Goal: Information Seeking & Learning: Learn about a topic

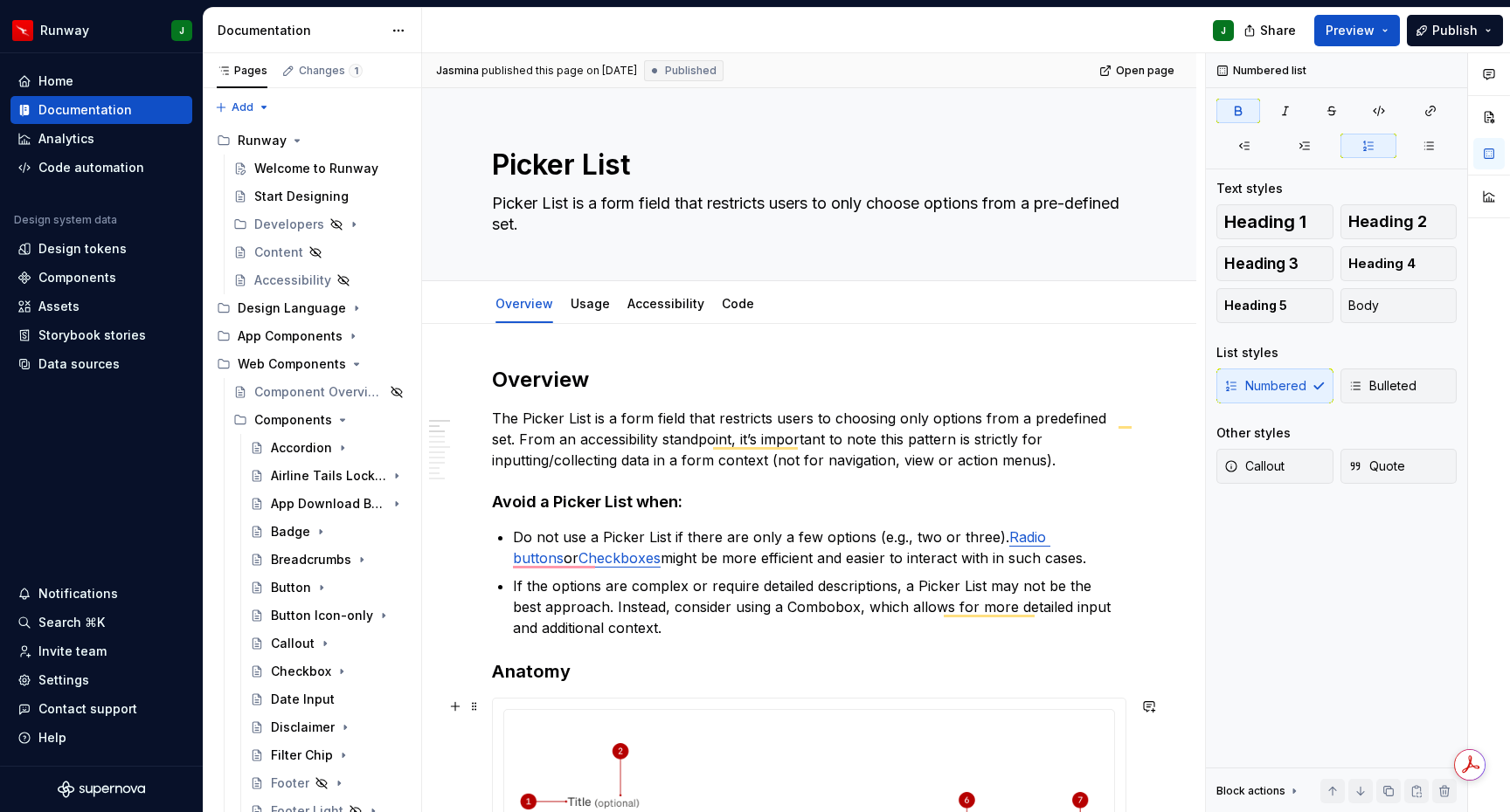
scroll to position [624, 0]
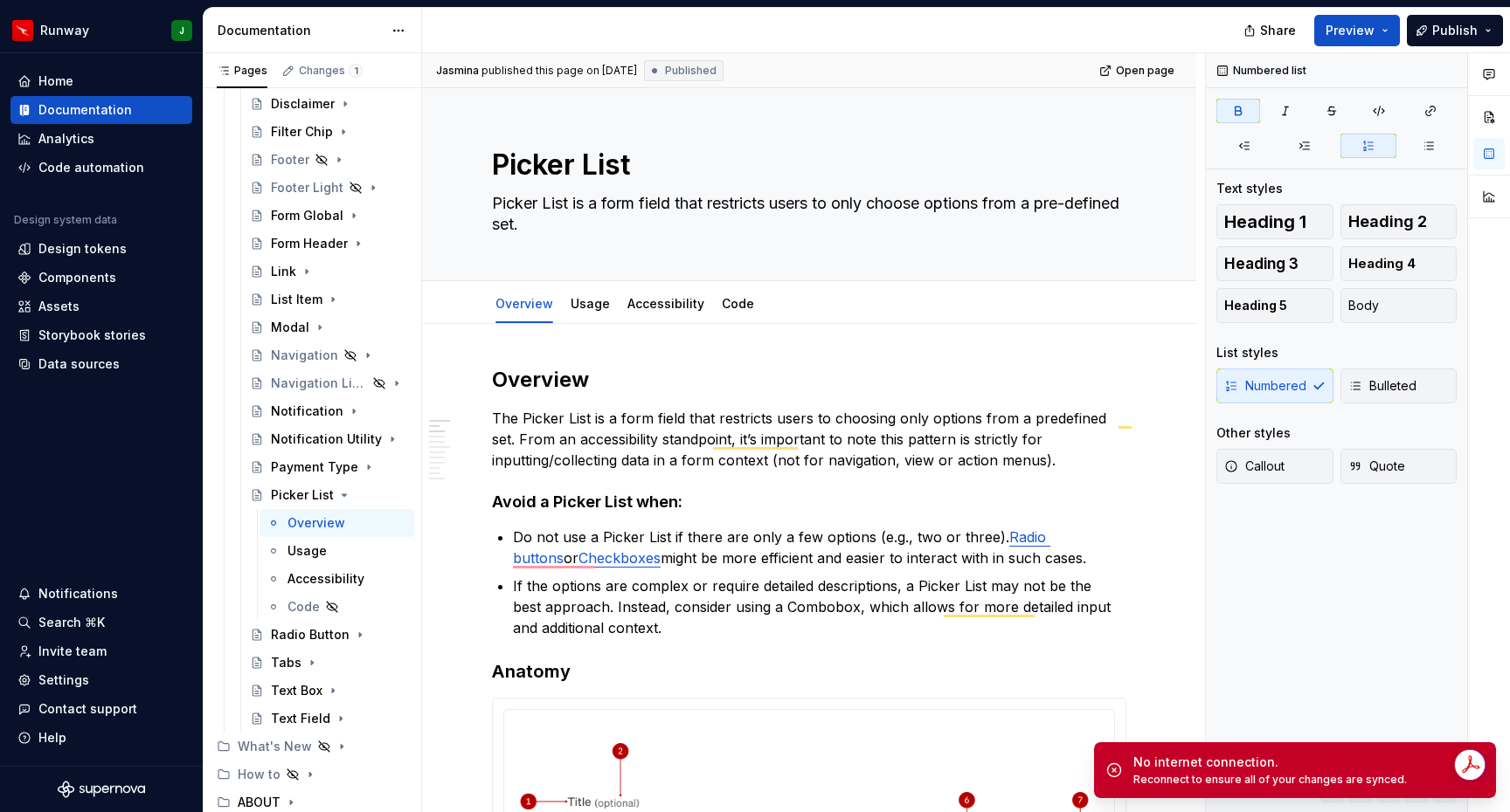
type textarea "*"
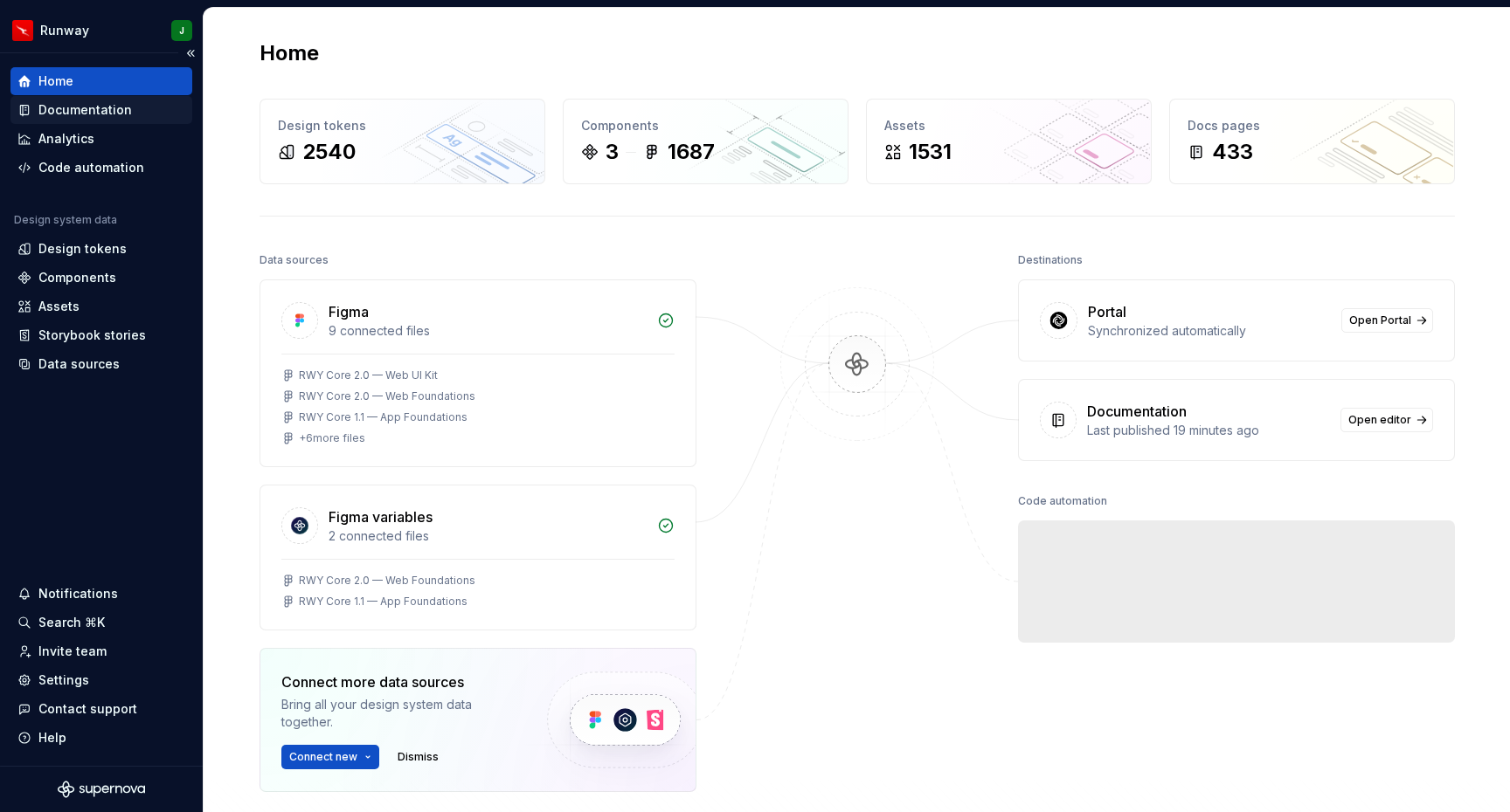
click at [105, 112] on div "Documentation" at bounding box center [85, 110] width 94 height 18
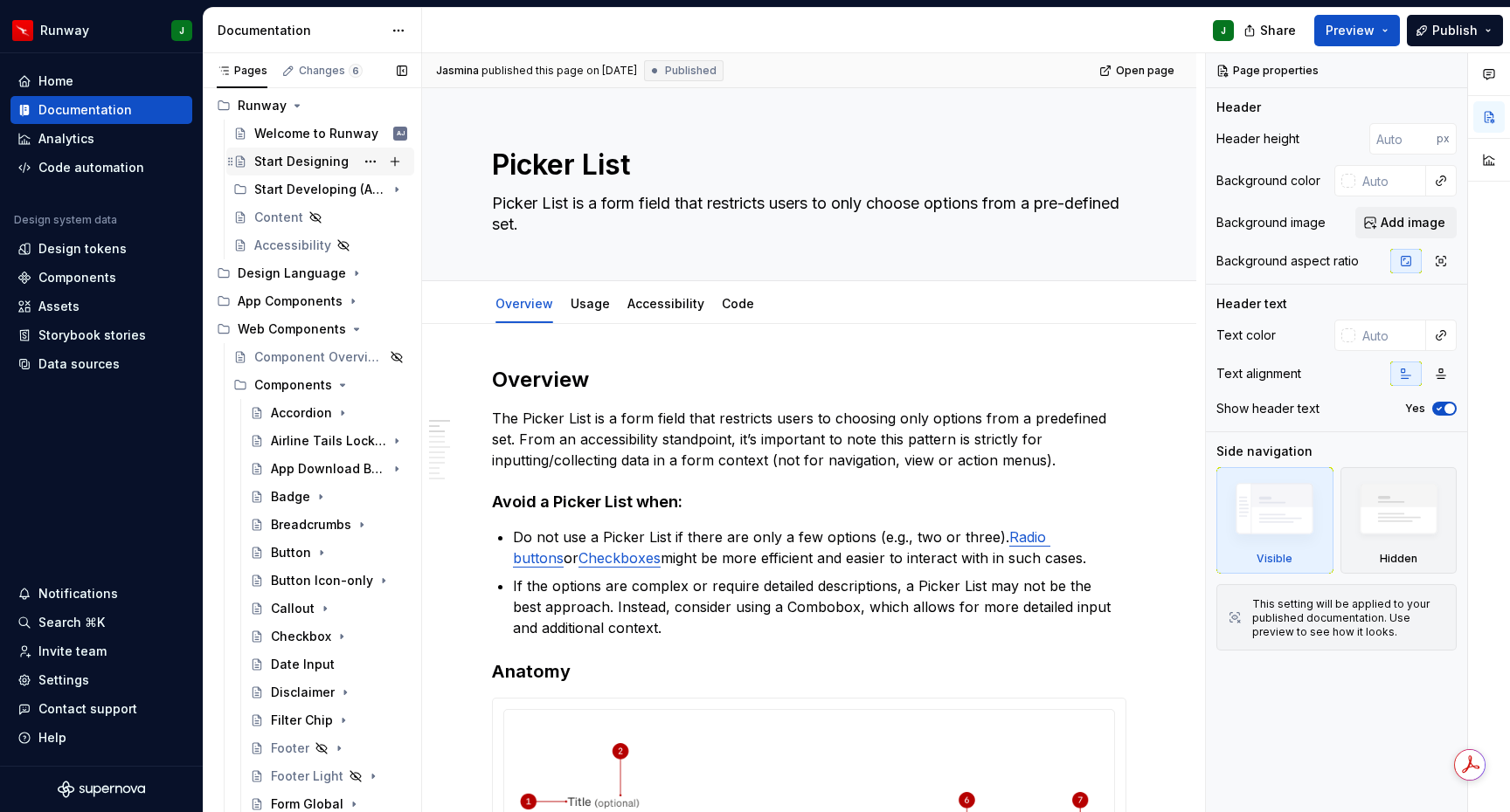
scroll to position [57, 0]
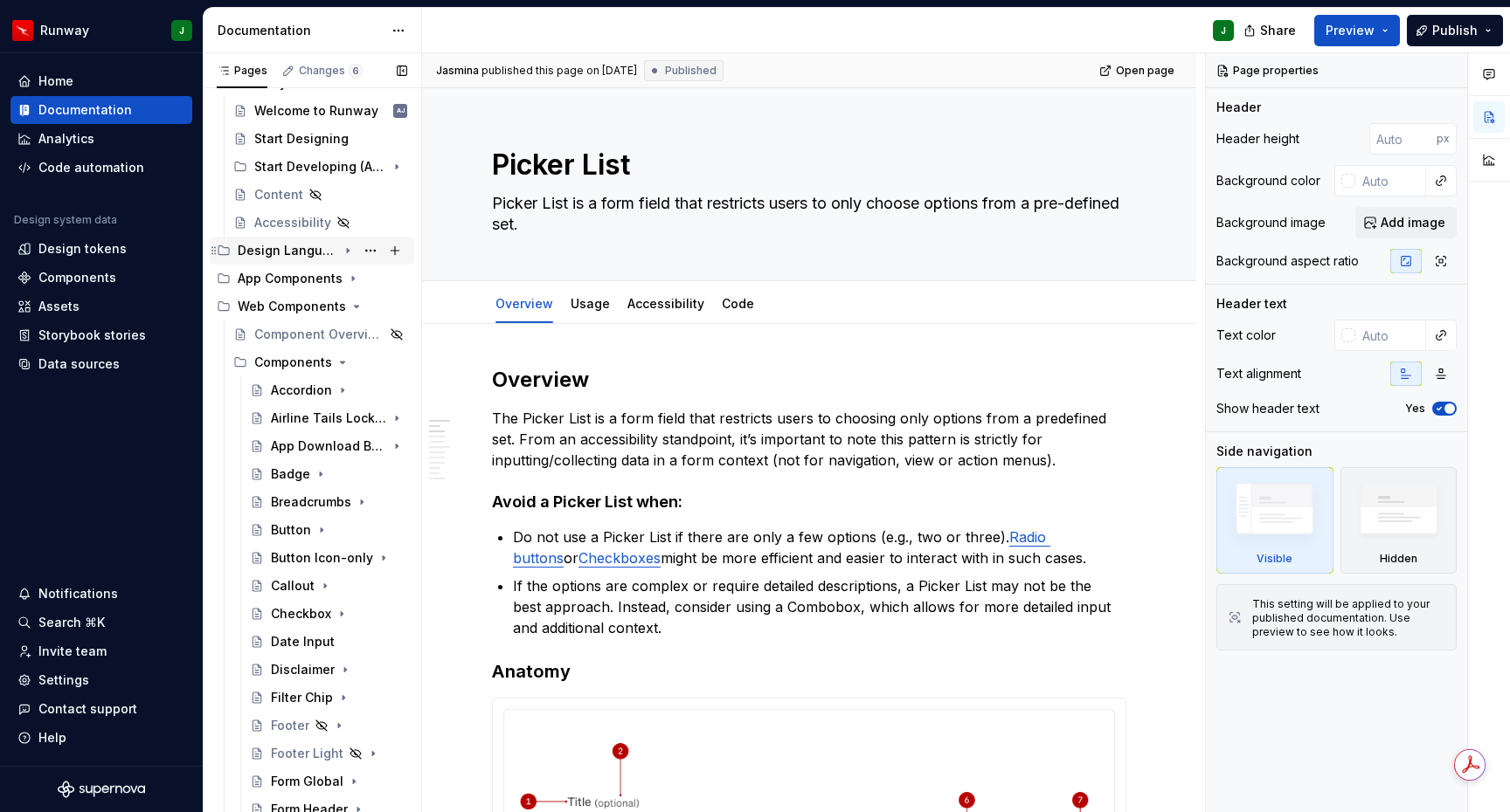
click at [349, 253] on icon "Page tree" at bounding box center [347, 251] width 14 height 14
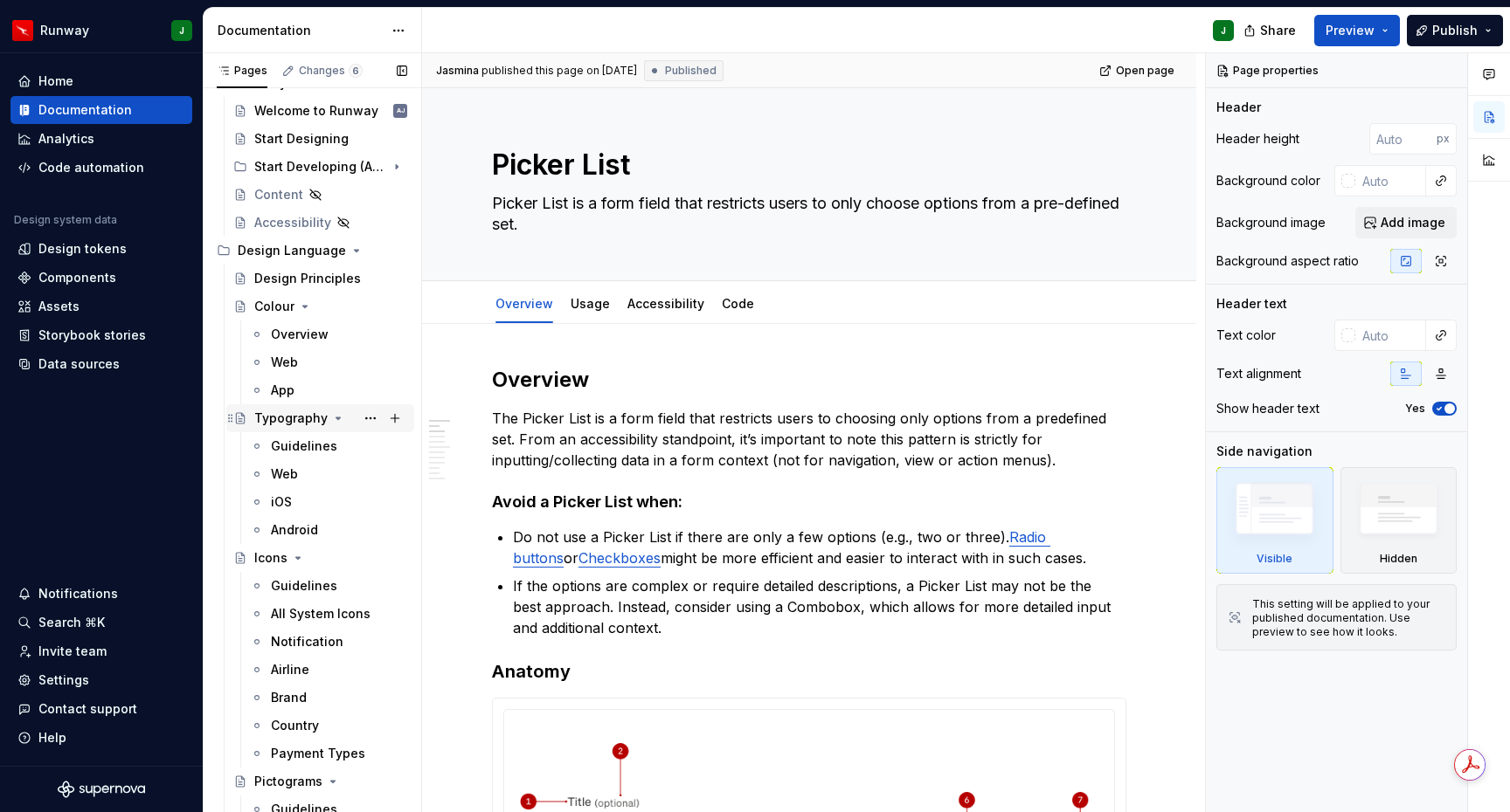
click at [300, 417] on div "Typography" at bounding box center [291, 419] width 73 height 18
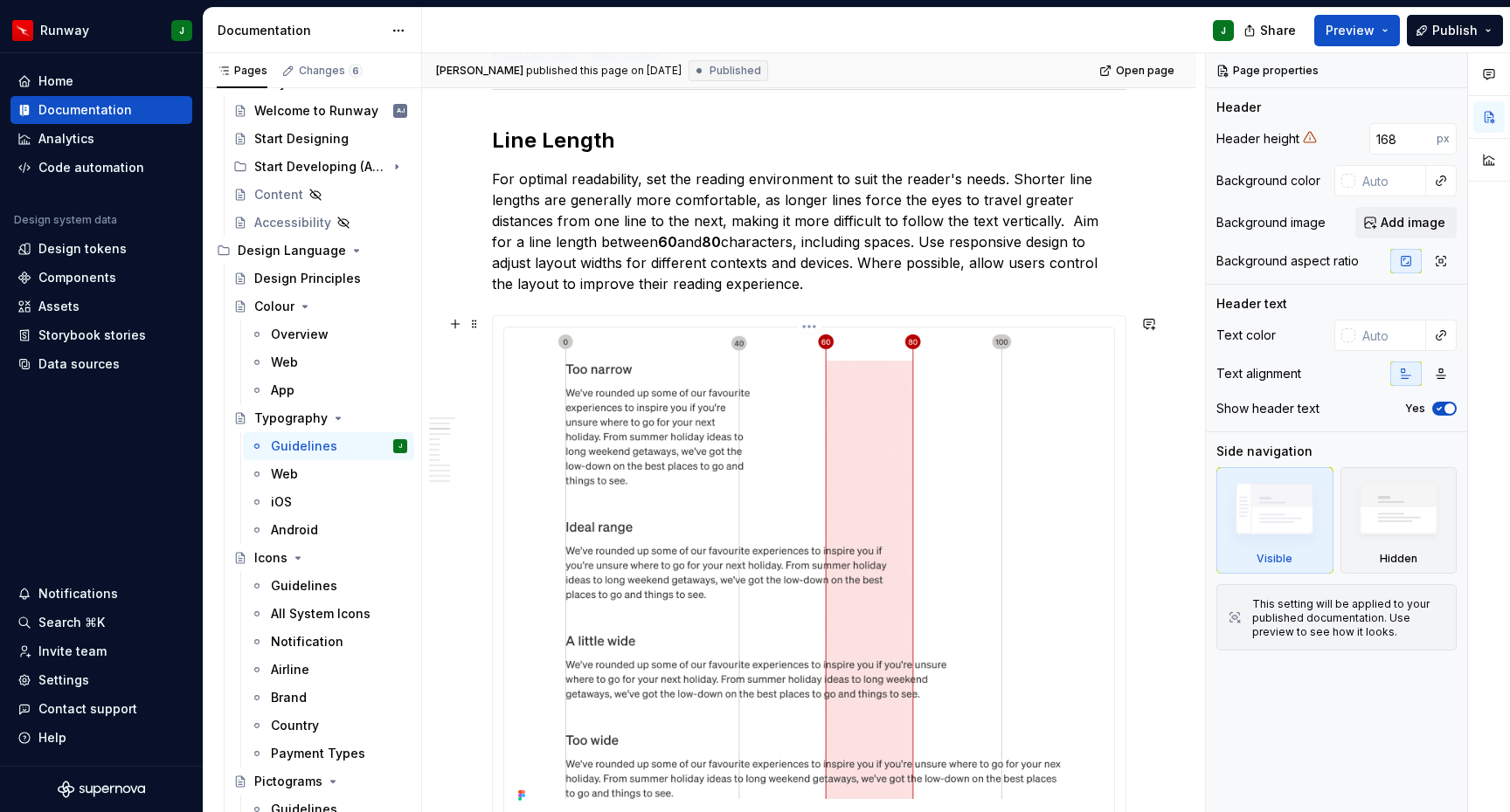
scroll to position [603, 0]
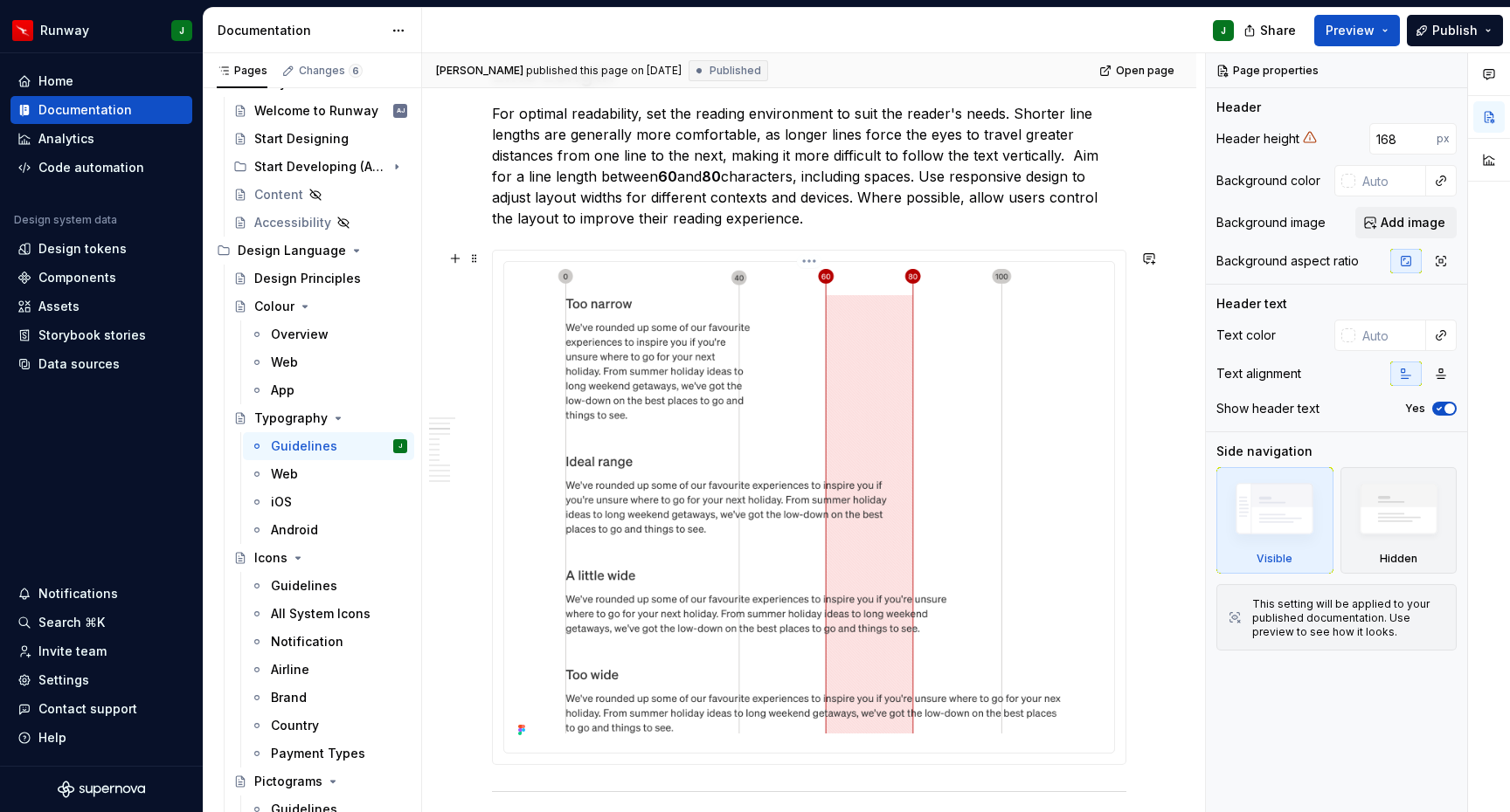
click at [1092, 369] on img at bounding box center [809, 505] width 596 height 474
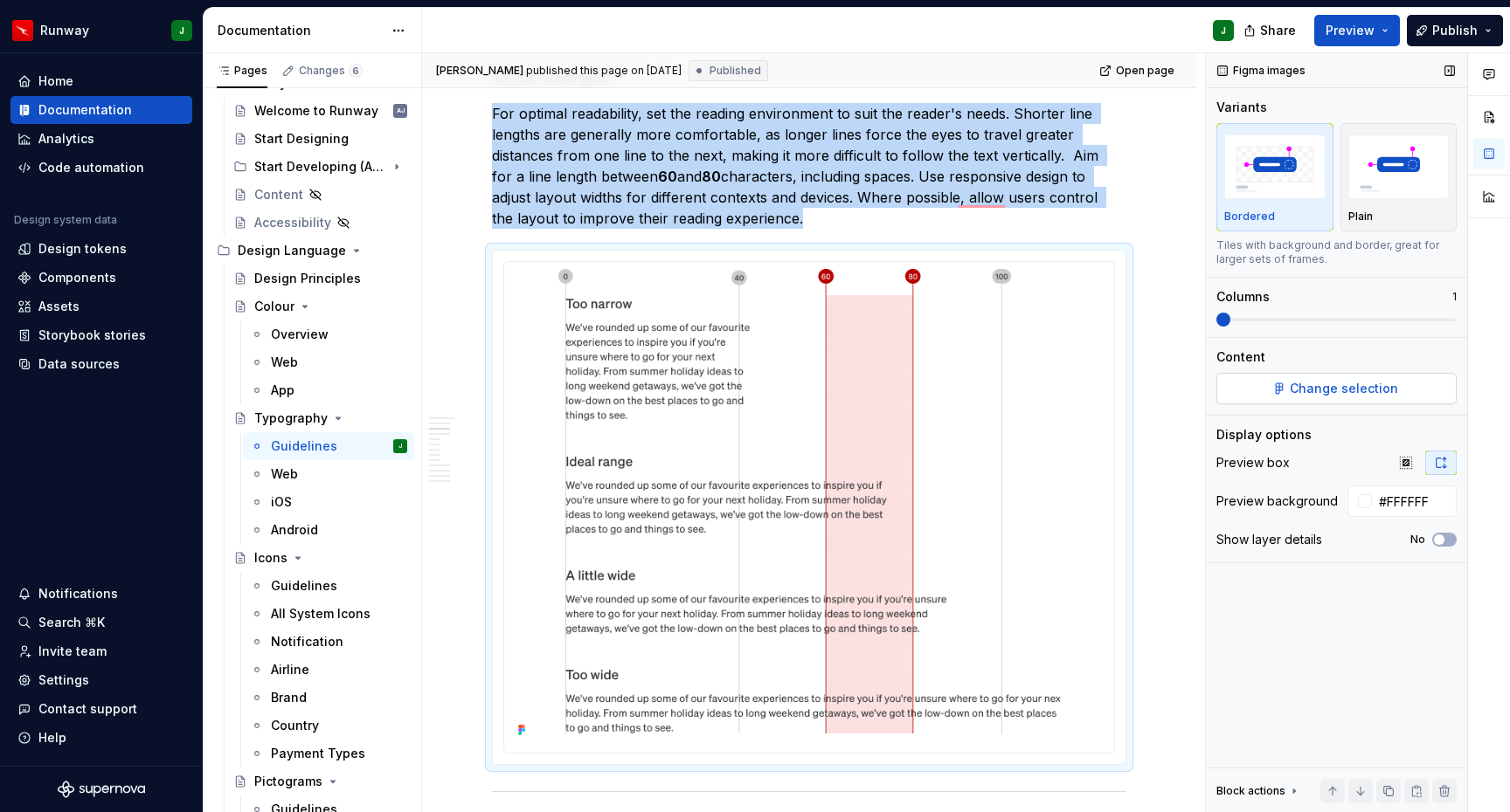
click at [1331, 389] on span "Change selection" at bounding box center [1344, 389] width 109 height 18
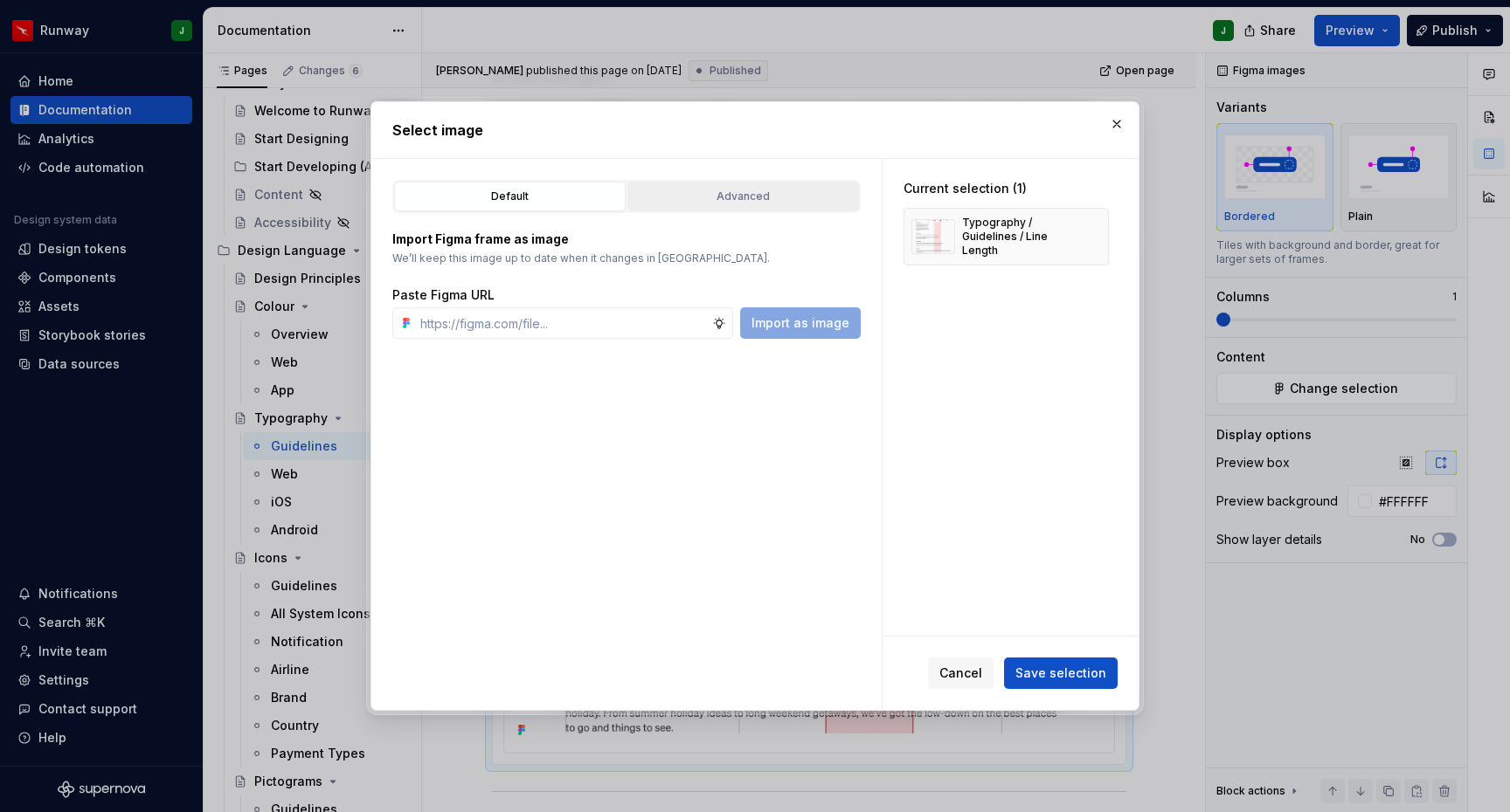
click at [775, 195] on div "Advanced" at bounding box center [744, 197] width 219 height 18
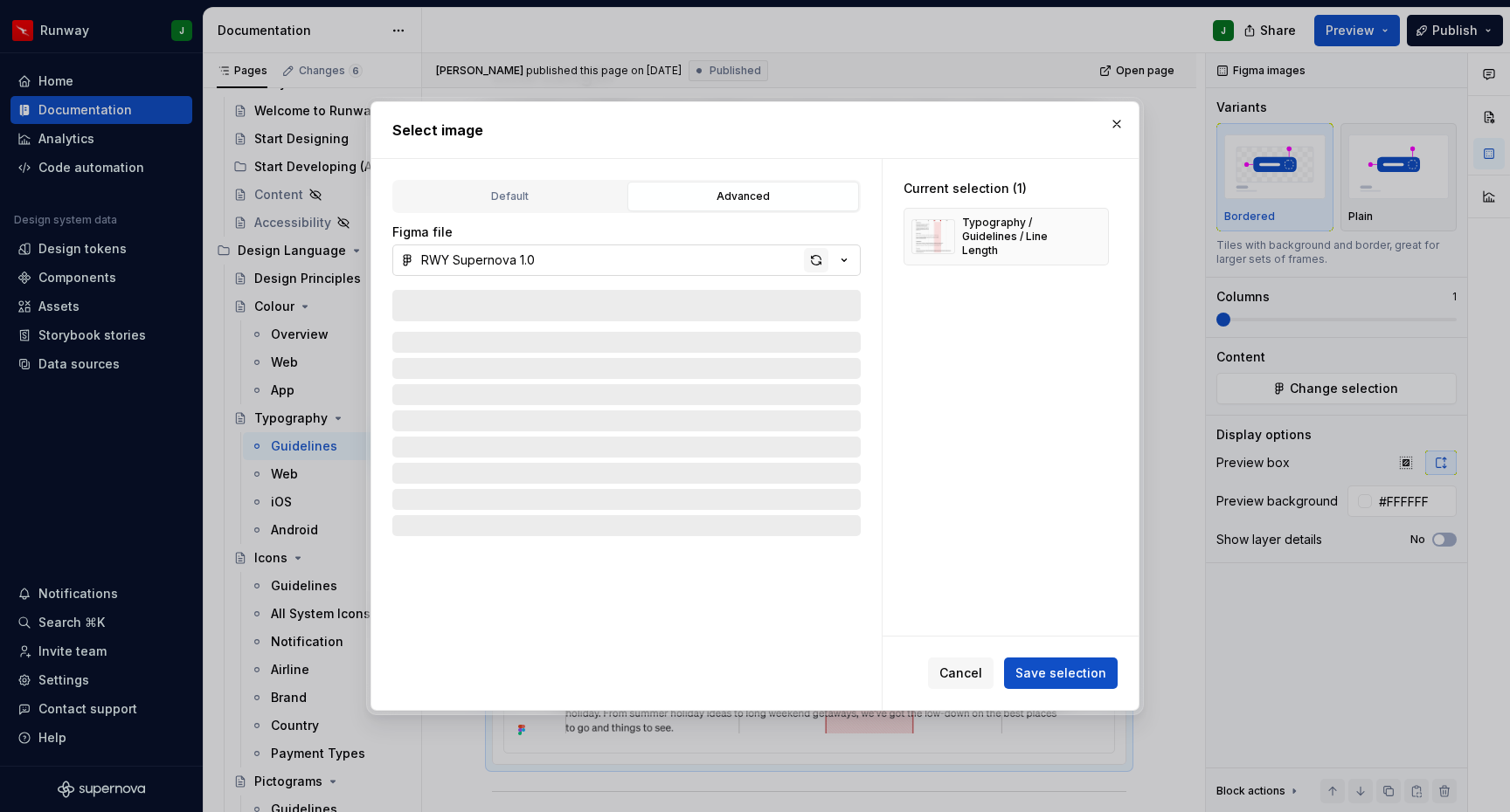
click at [816, 260] on div "button" at bounding box center [816, 261] width 25 height 25
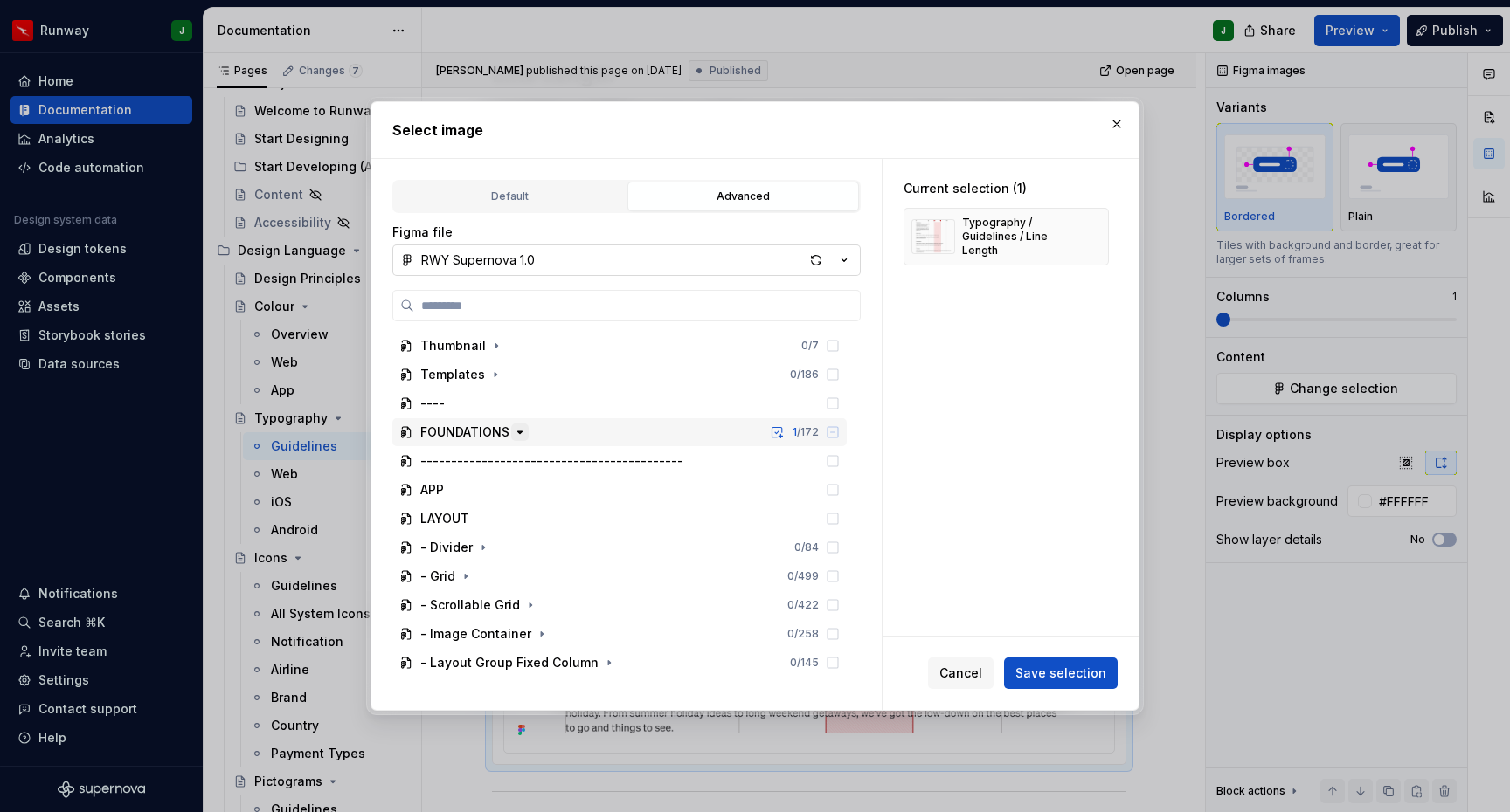
click at [515, 434] on icon "button" at bounding box center [520, 432] width 14 height 14
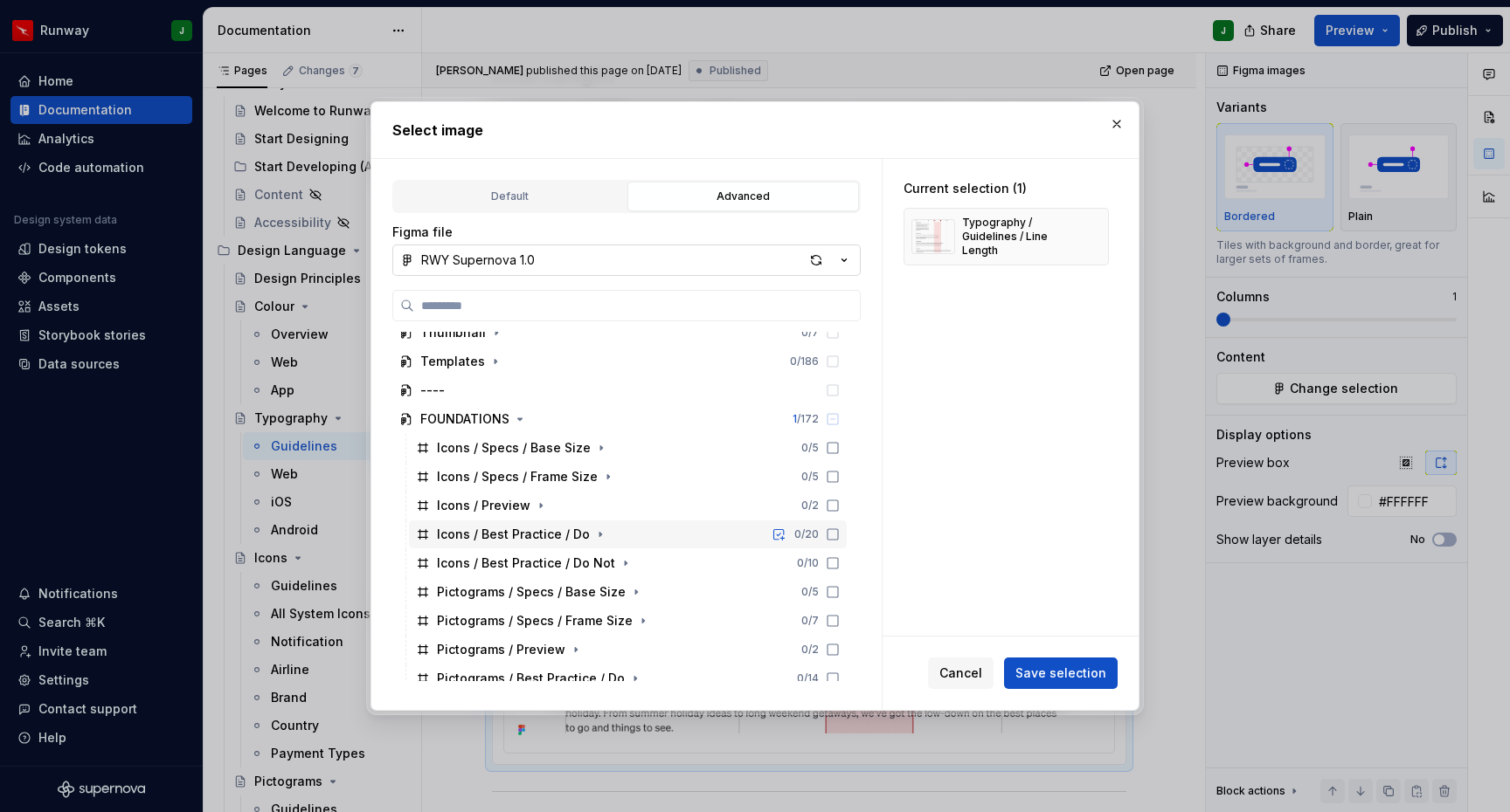
scroll to position [8, 0]
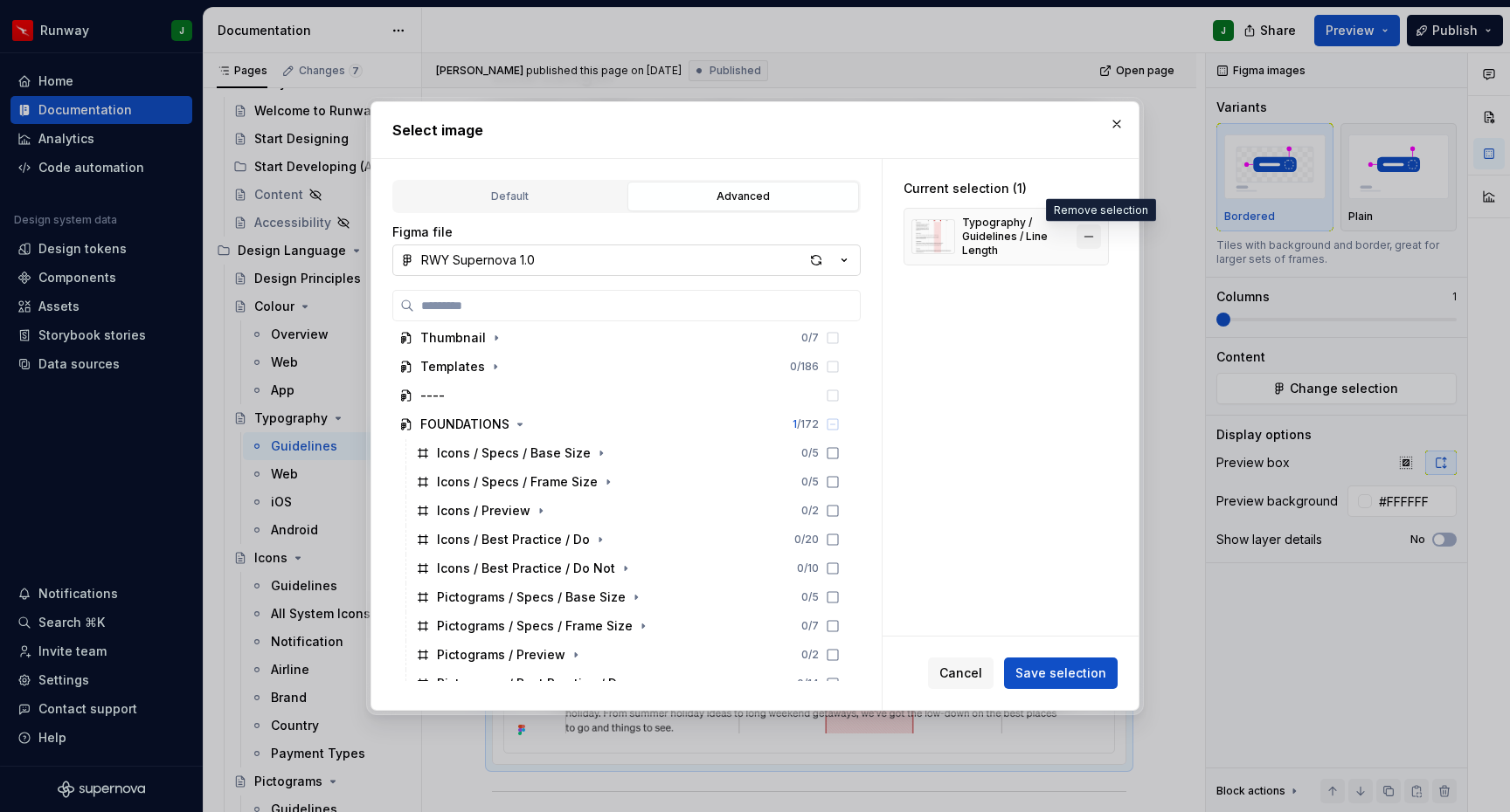
click at [1098, 235] on button "button" at bounding box center [1089, 237] width 25 height 25
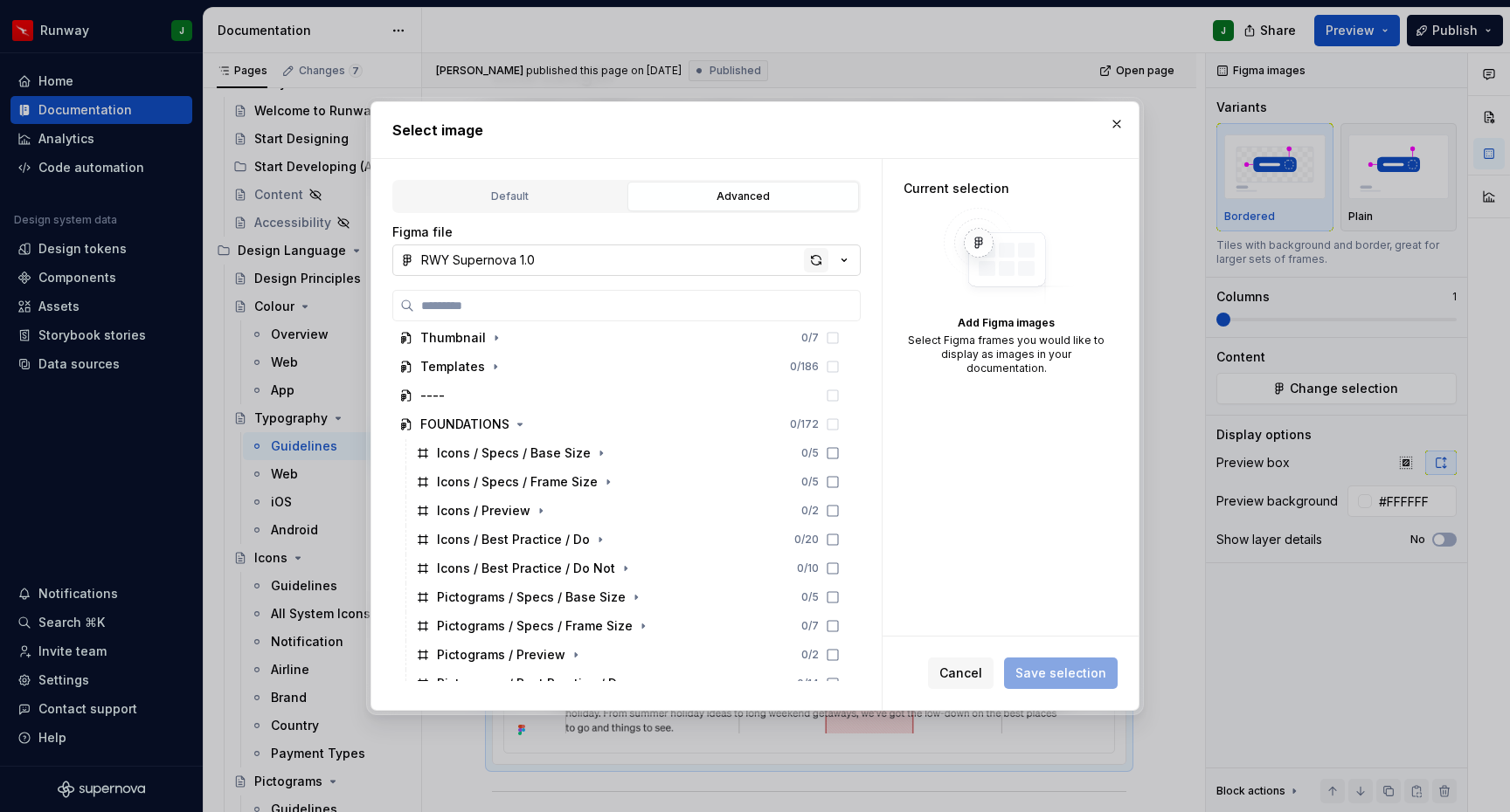
click at [820, 259] on div "button" at bounding box center [816, 261] width 25 height 25
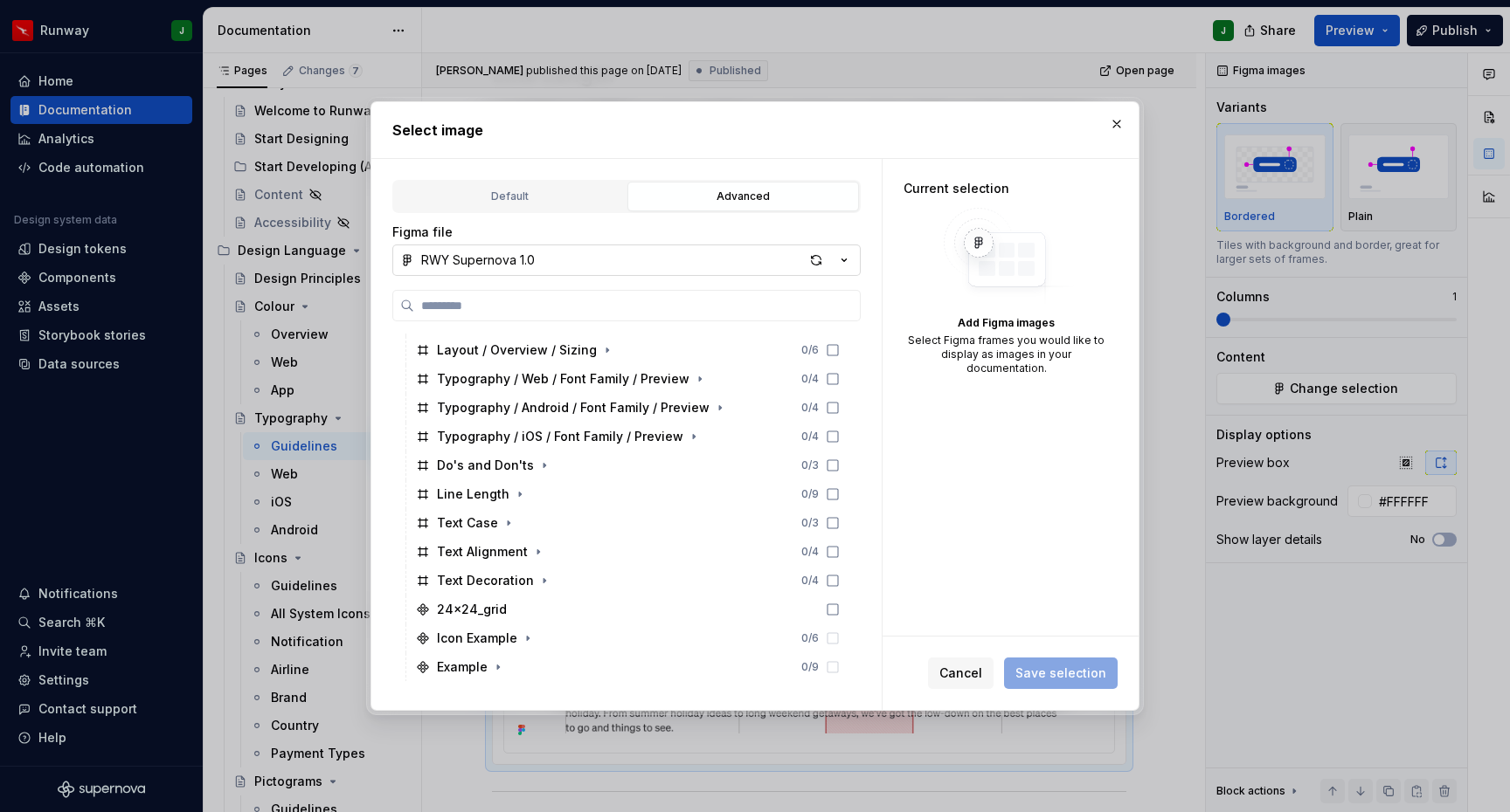
type textarea "*"
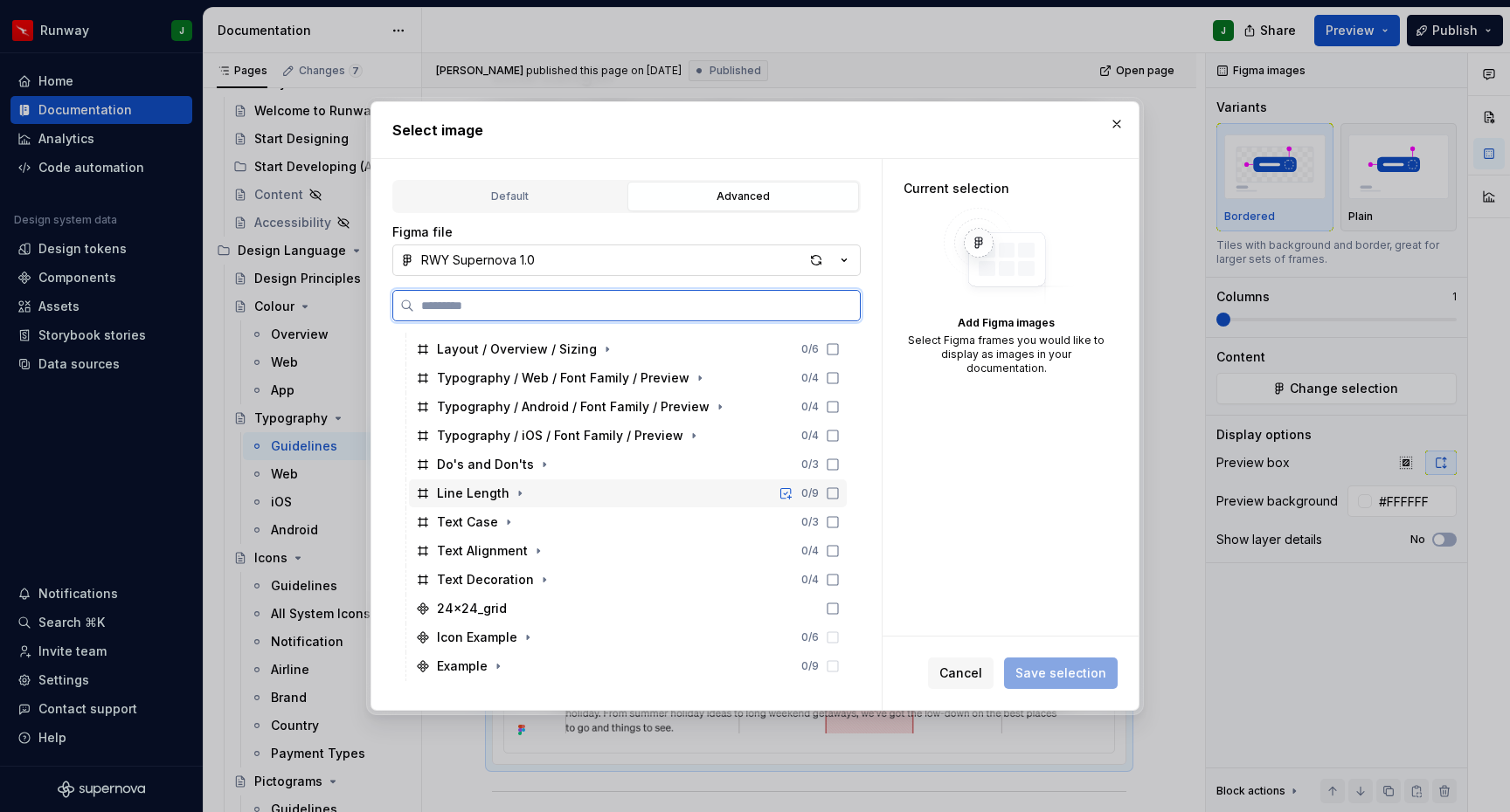
click at [530, 505] on div "Line Length 0 / 9" at bounding box center [628, 494] width 438 height 28
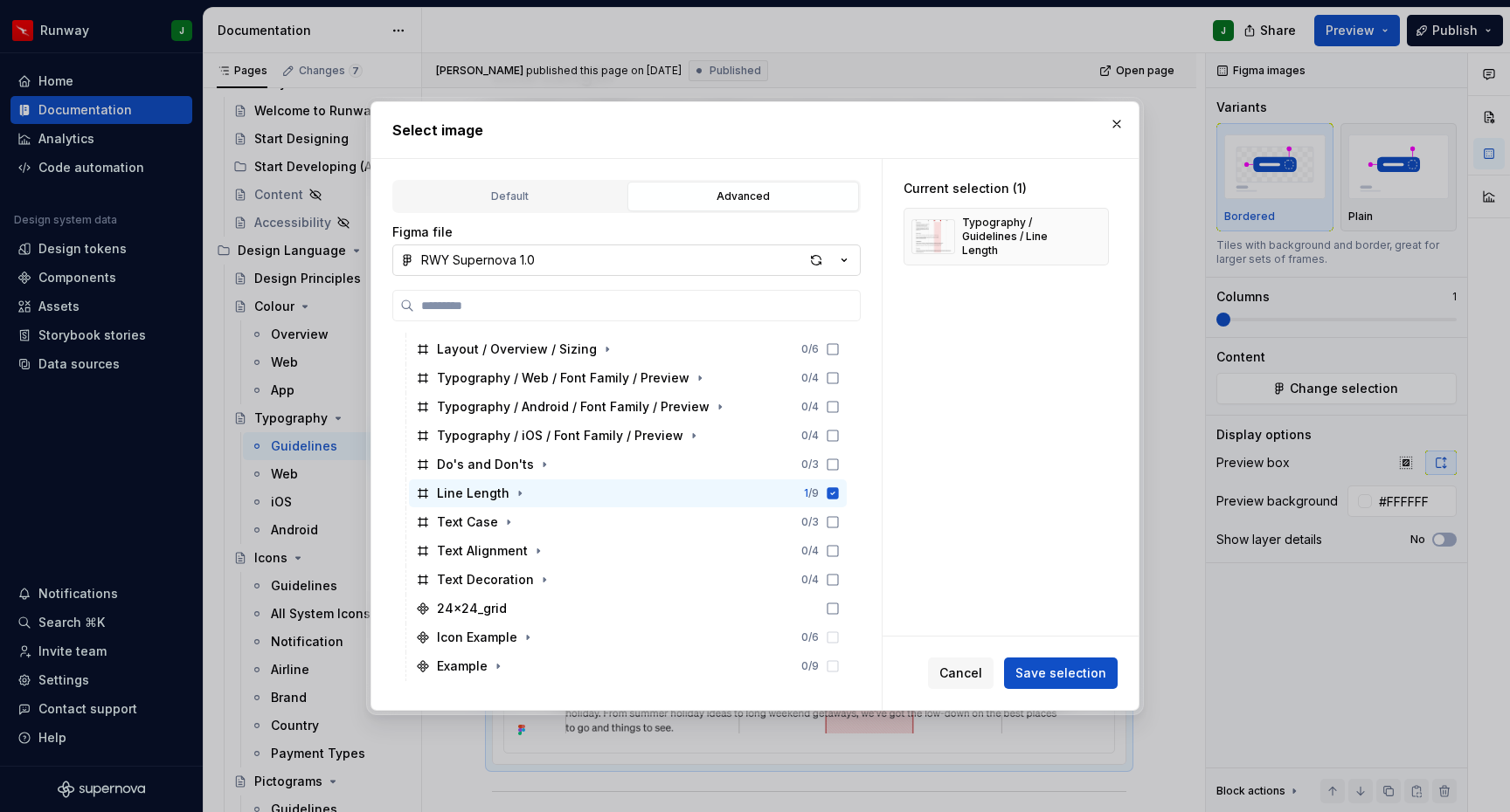
drag, startPoint x: 1073, startPoint y: 674, endPoint x: 1086, endPoint y: 673, distance: 13.0
click at [1073, 674] on span "Save selection" at bounding box center [1061, 673] width 91 height 18
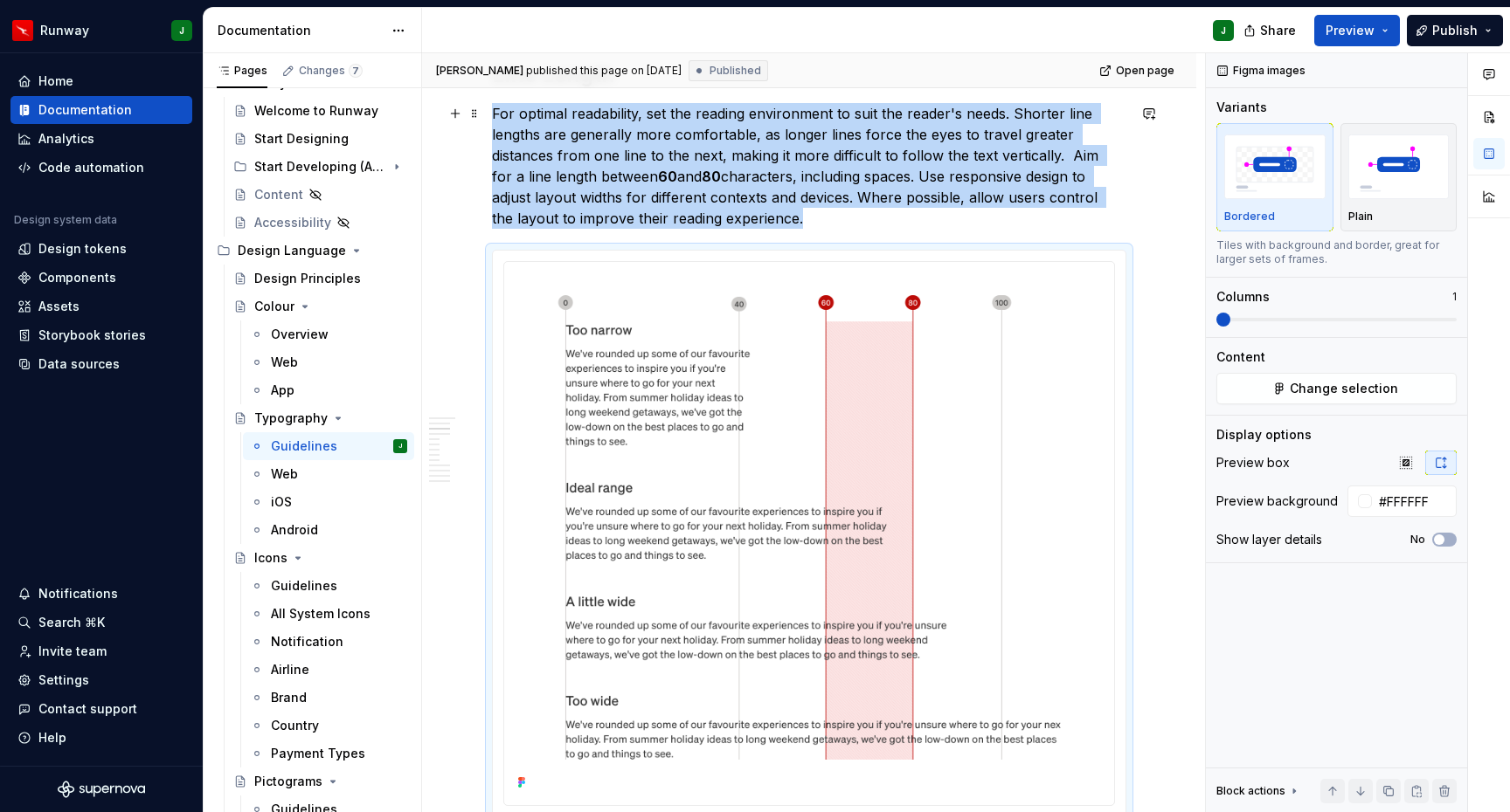
click at [960, 200] on p "For optimal readability, set the reading environment to suit the reader's needs…" at bounding box center [809, 166] width 635 height 125
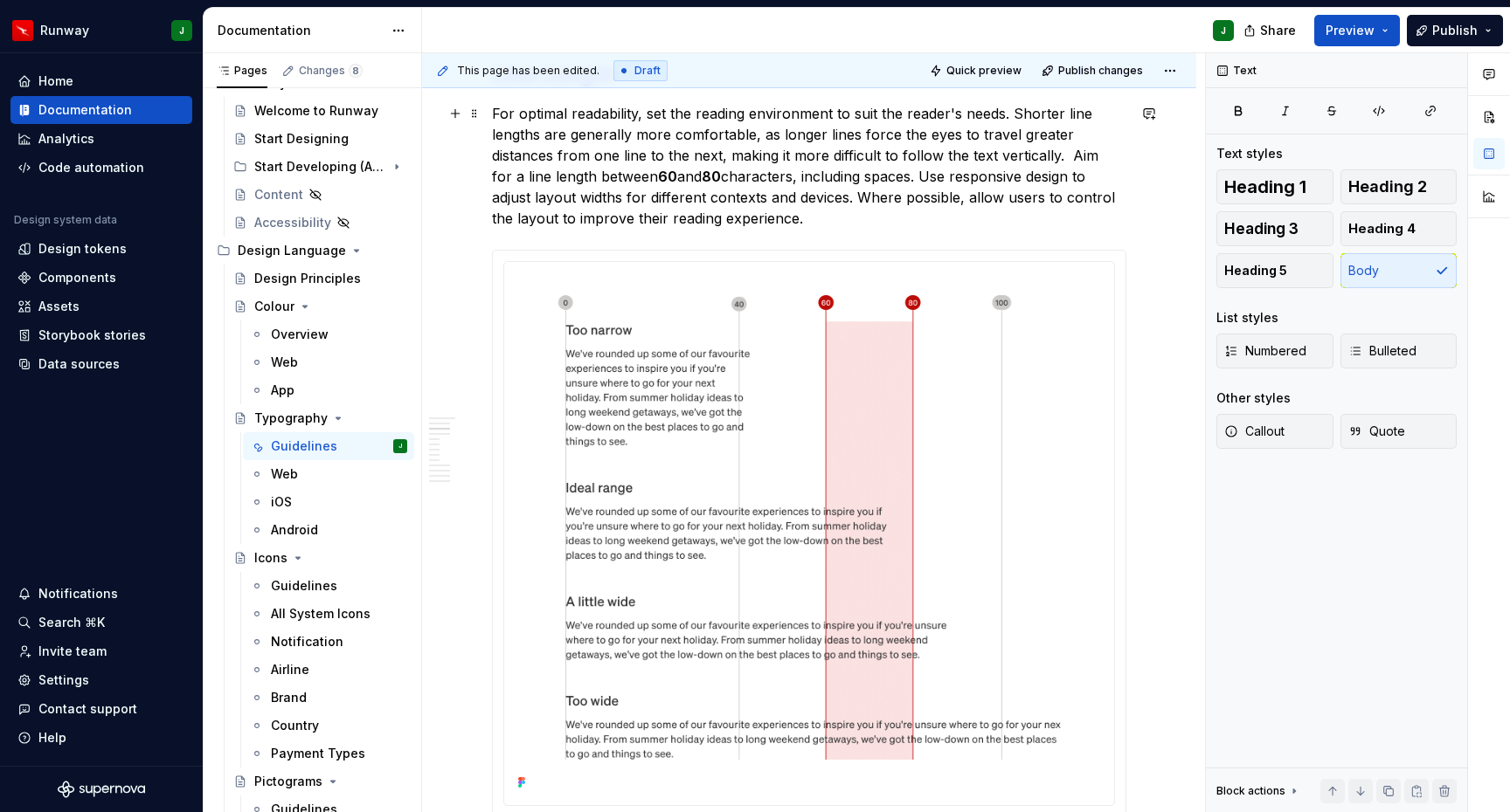
drag, startPoint x: 1053, startPoint y: 224, endPoint x: 993, endPoint y: 221, distance: 60.1
click at [1053, 224] on p "For optimal readability, set the reading environment to suit the reader's needs…" at bounding box center [809, 166] width 635 height 125
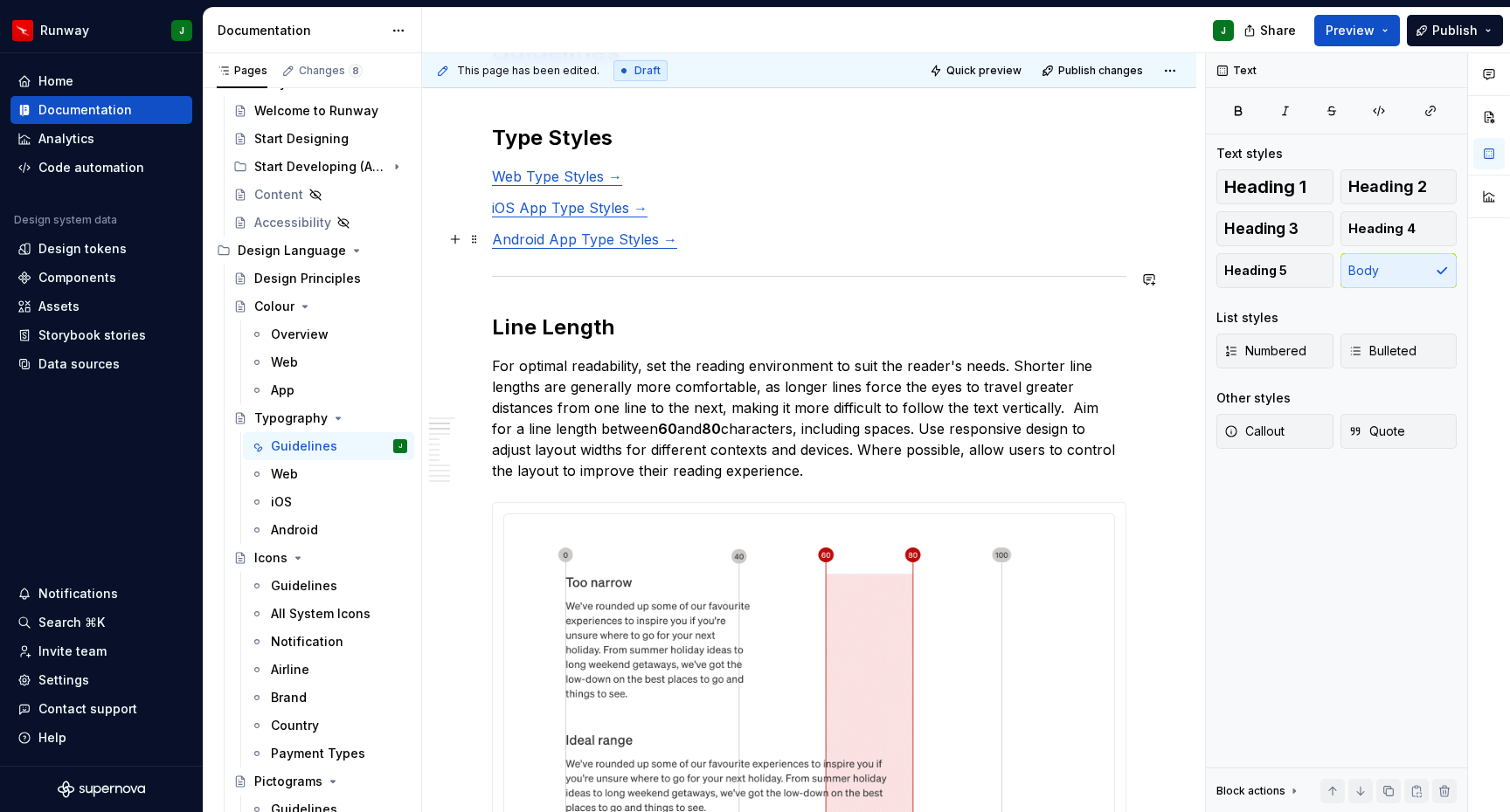
scroll to position [259, 0]
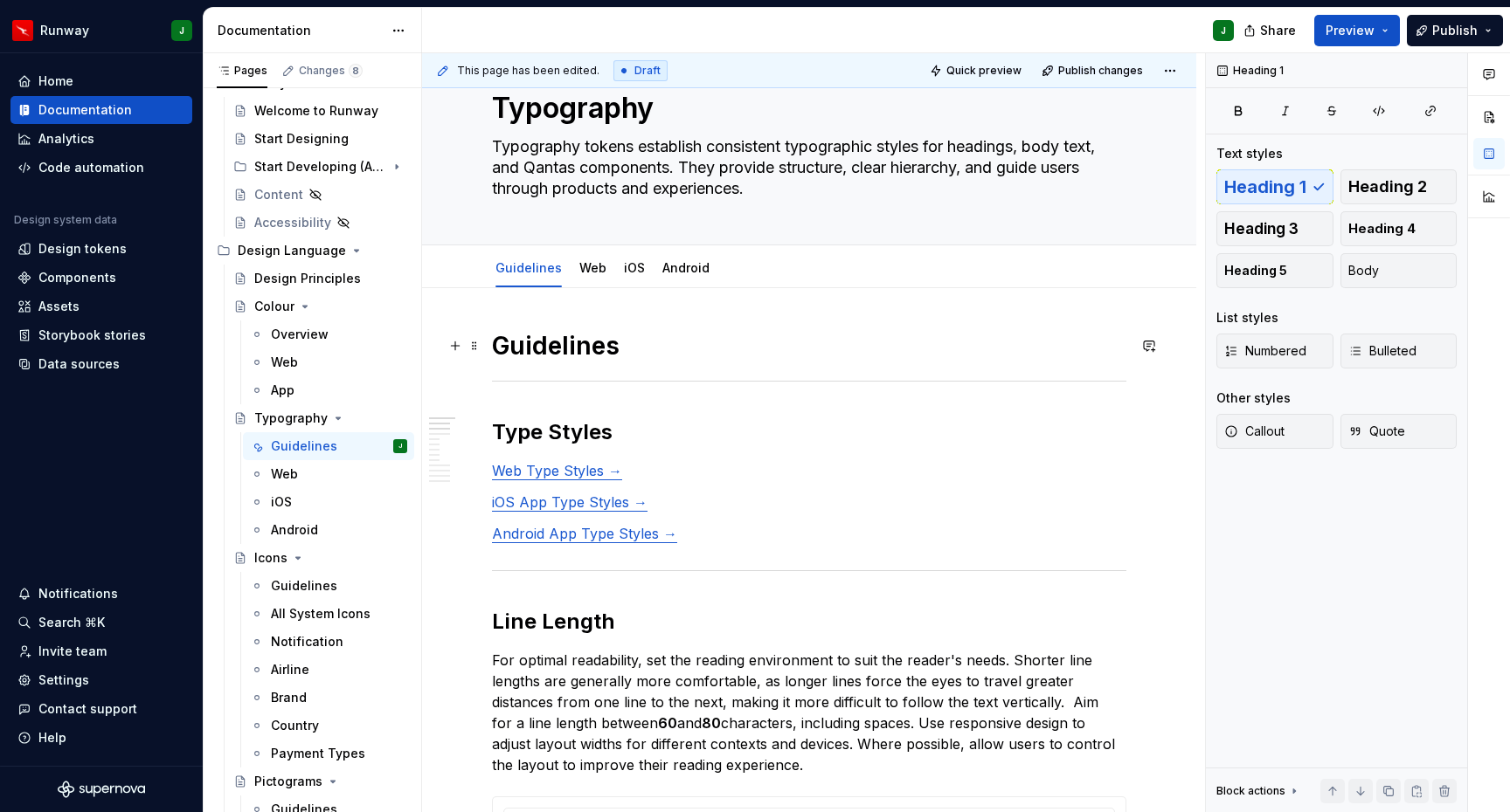
click at [572, 350] on h1 "Guidelines" at bounding box center [809, 346] width 635 height 32
click at [559, 623] on h2 "Line Length" at bounding box center [809, 622] width 635 height 28
click at [576, 436] on h2 "Type Styles" at bounding box center [809, 432] width 635 height 28
click at [552, 339] on h1 "Guidelines" at bounding box center [809, 346] width 635 height 32
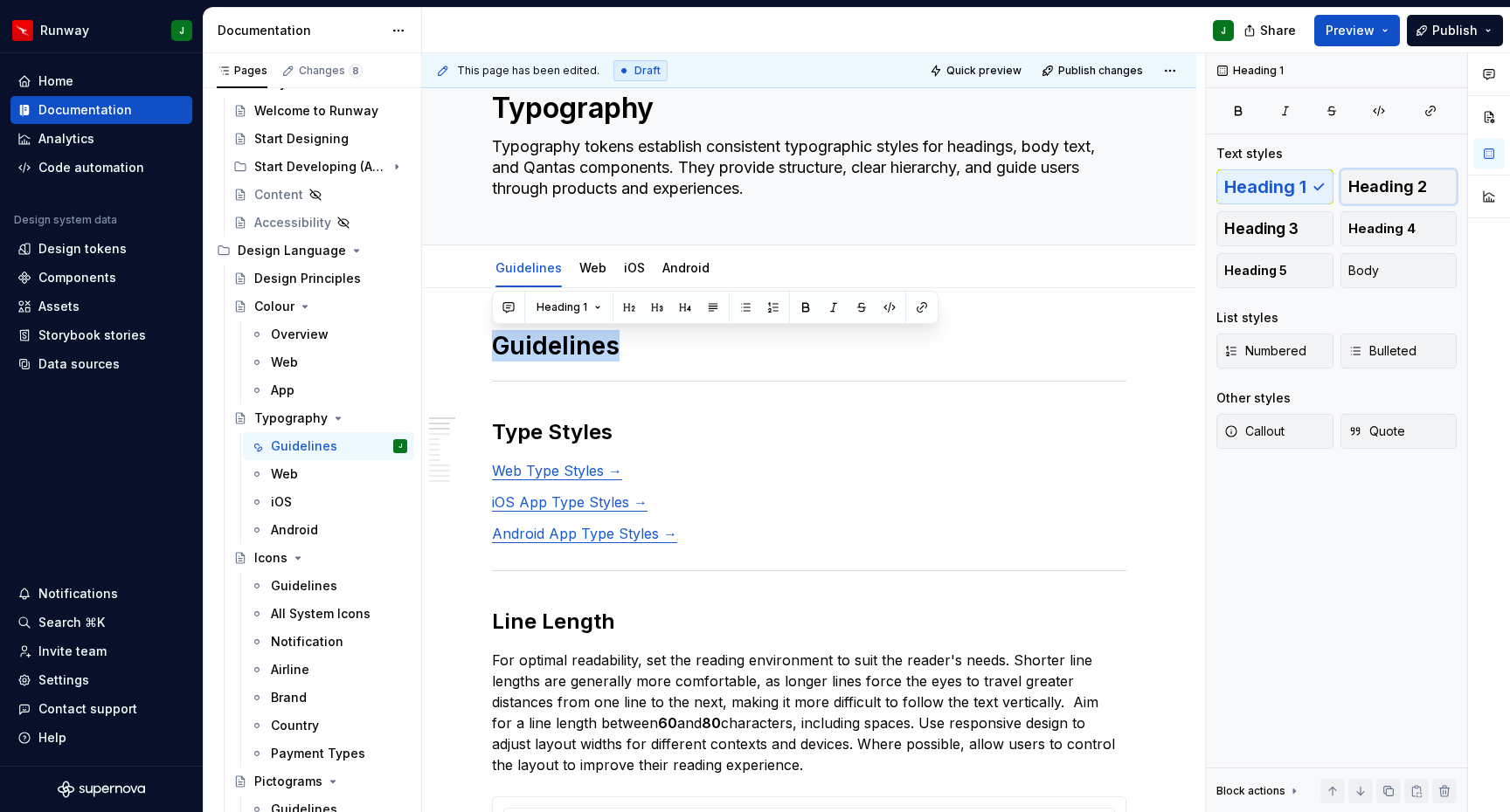
drag, startPoint x: 1422, startPoint y: 189, endPoint x: 921, endPoint y: 325, distance: 519.1
click at [1422, 189] on span "Heading 2" at bounding box center [1387, 187] width 79 height 18
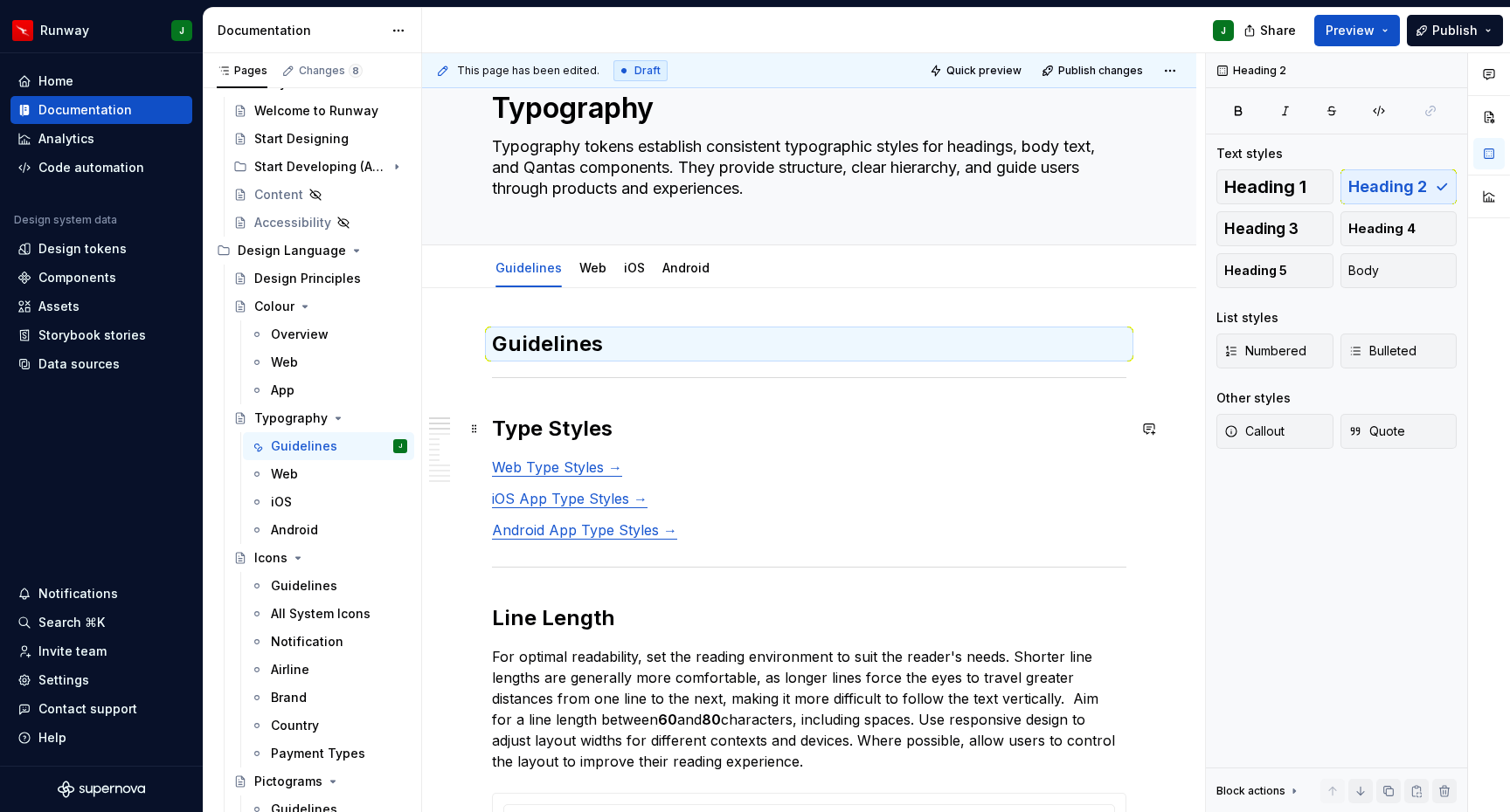
click at [537, 440] on h2 "Type Styles" at bounding box center [809, 429] width 635 height 28
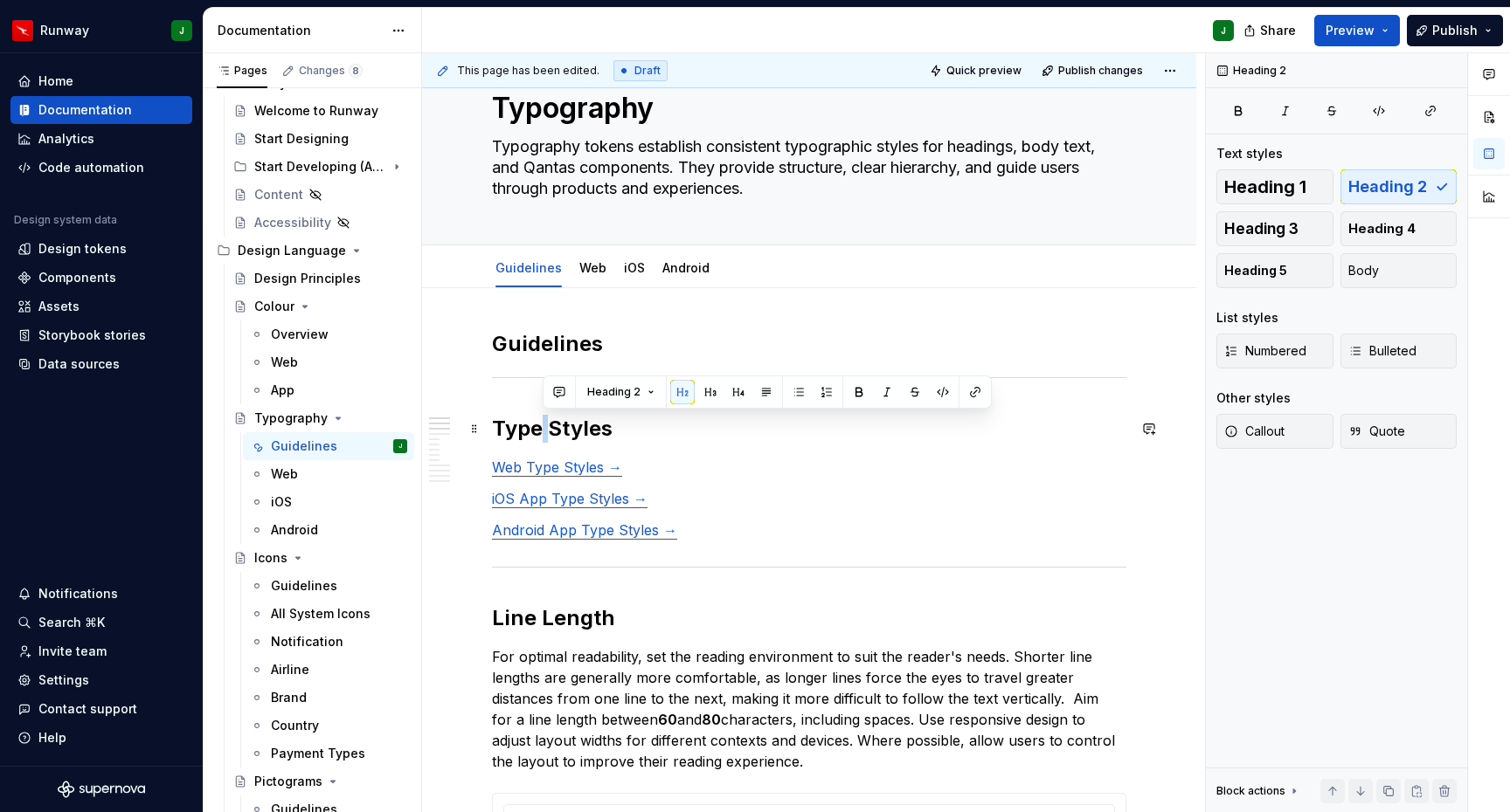
click at [537, 441] on h2 "Type Styles" at bounding box center [809, 429] width 635 height 28
click at [552, 434] on h2 "Type Styles" at bounding box center [809, 429] width 635 height 28
click at [652, 391] on button "button" at bounding box center [660, 392] width 25 height 25
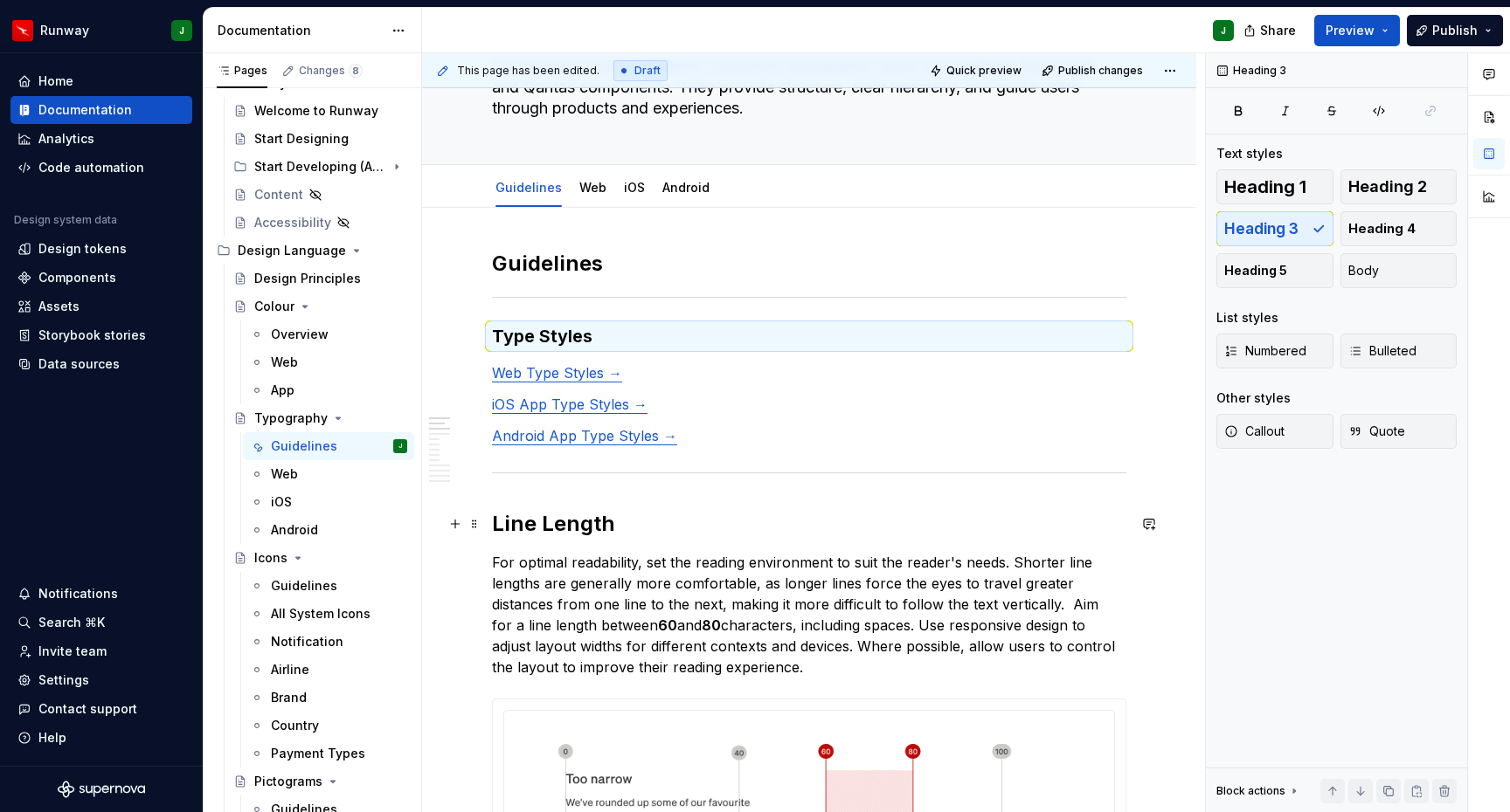
click at [551, 526] on h2 "Line Length" at bounding box center [809, 524] width 635 height 28
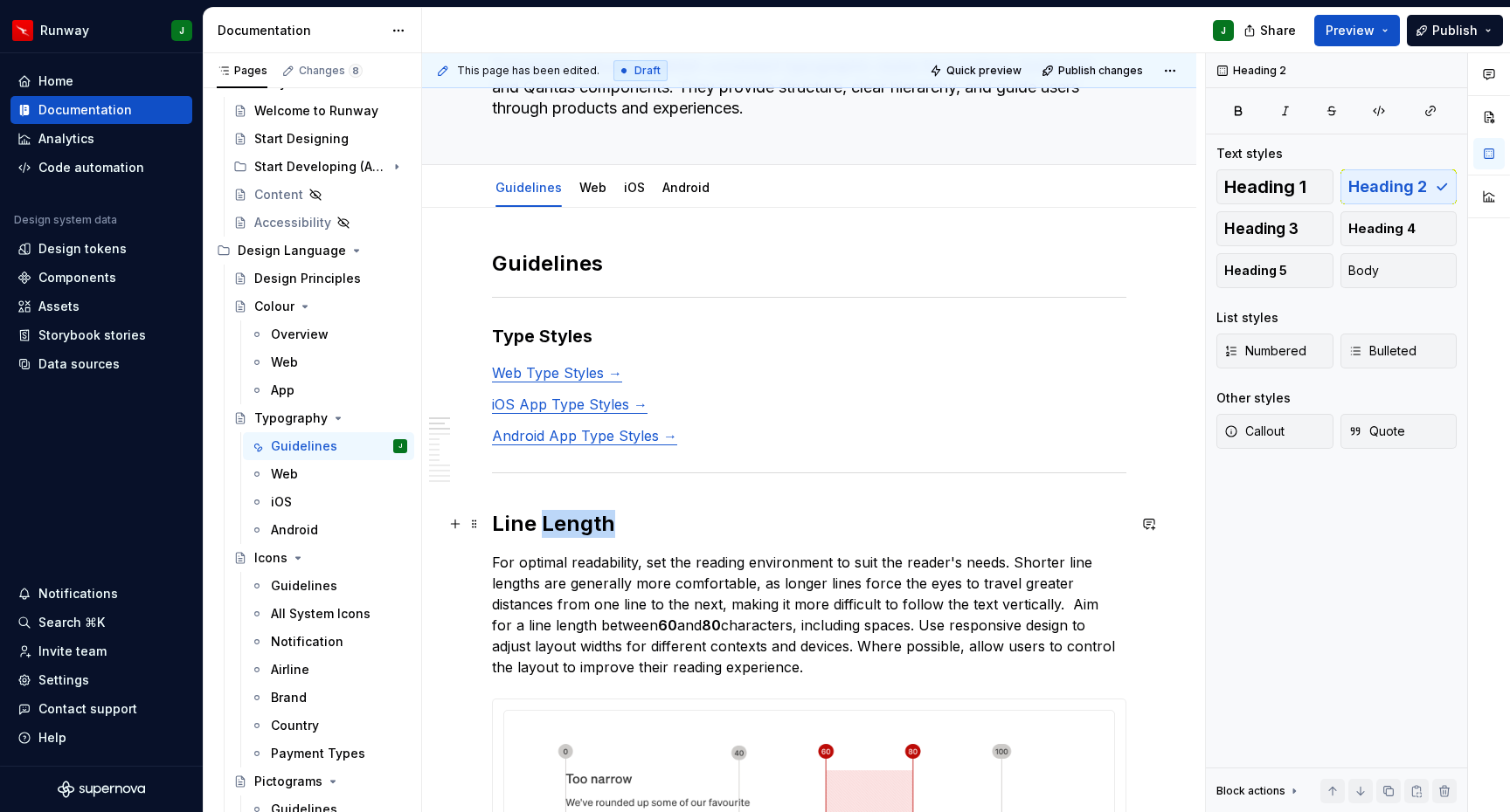
click at [551, 526] on h2 "Line Length" at bounding box center [809, 524] width 635 height 28
click at [546, 525] on h2 "Line Length" at bounding box center [809, 524] width 635 height 28
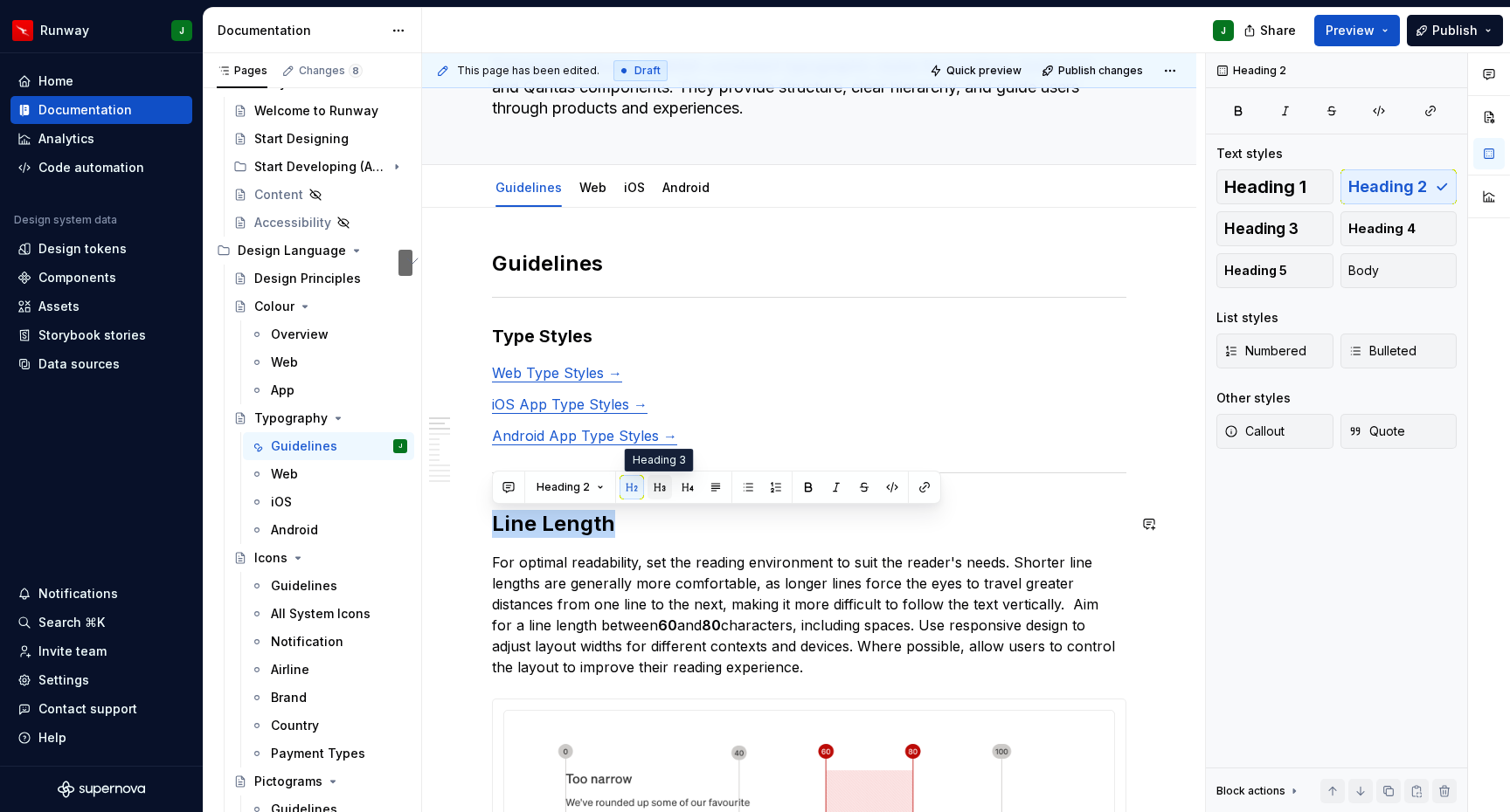
click at [655, 488] on button "button" at bounding box center [660, 488] width 25 height 25
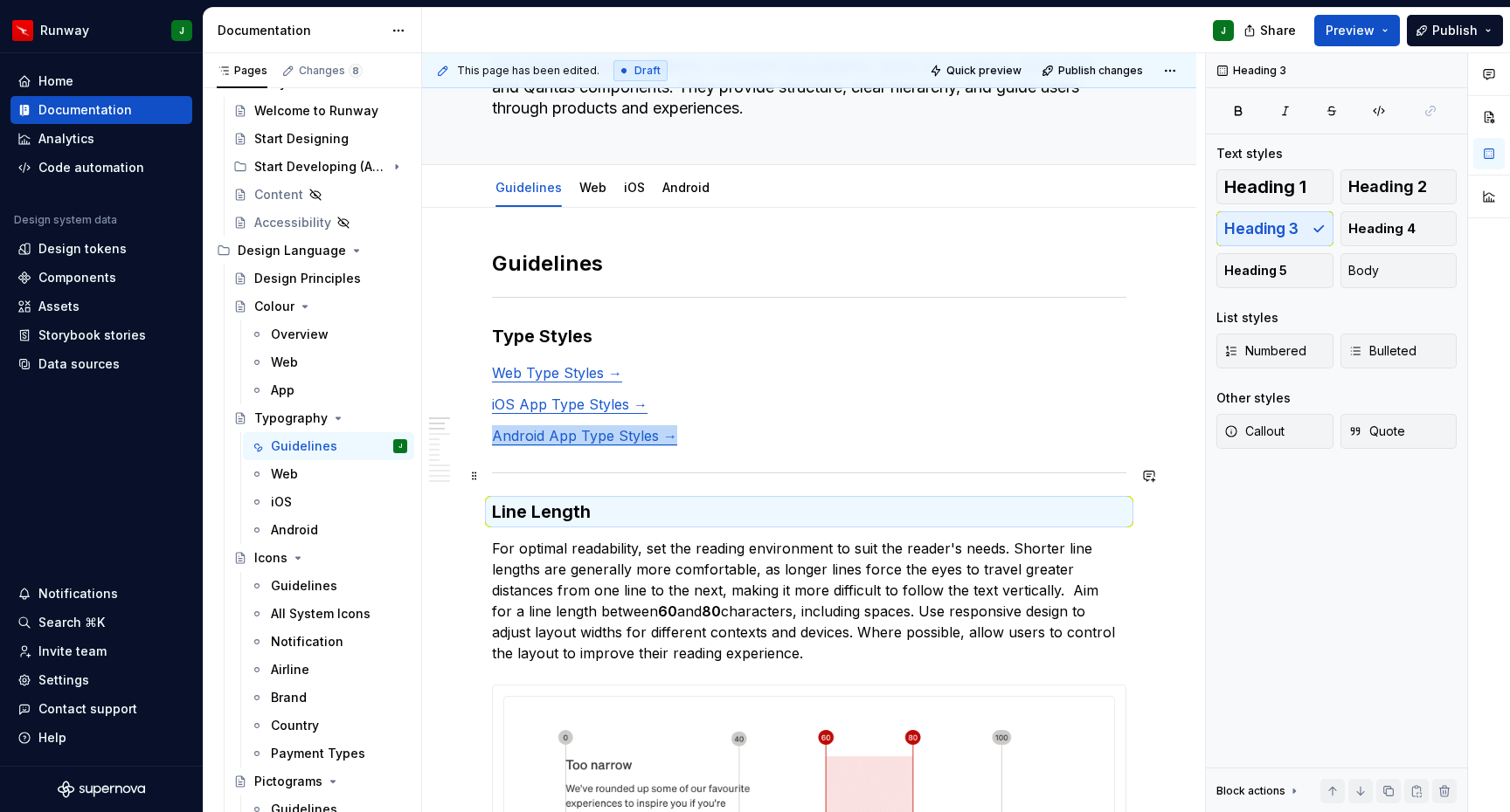
click at [711, 473] on hr "To enrich screen reader interactions, please activate Accessibility in Grammarl…" at bounding box center [809, 473] width 635 height 1
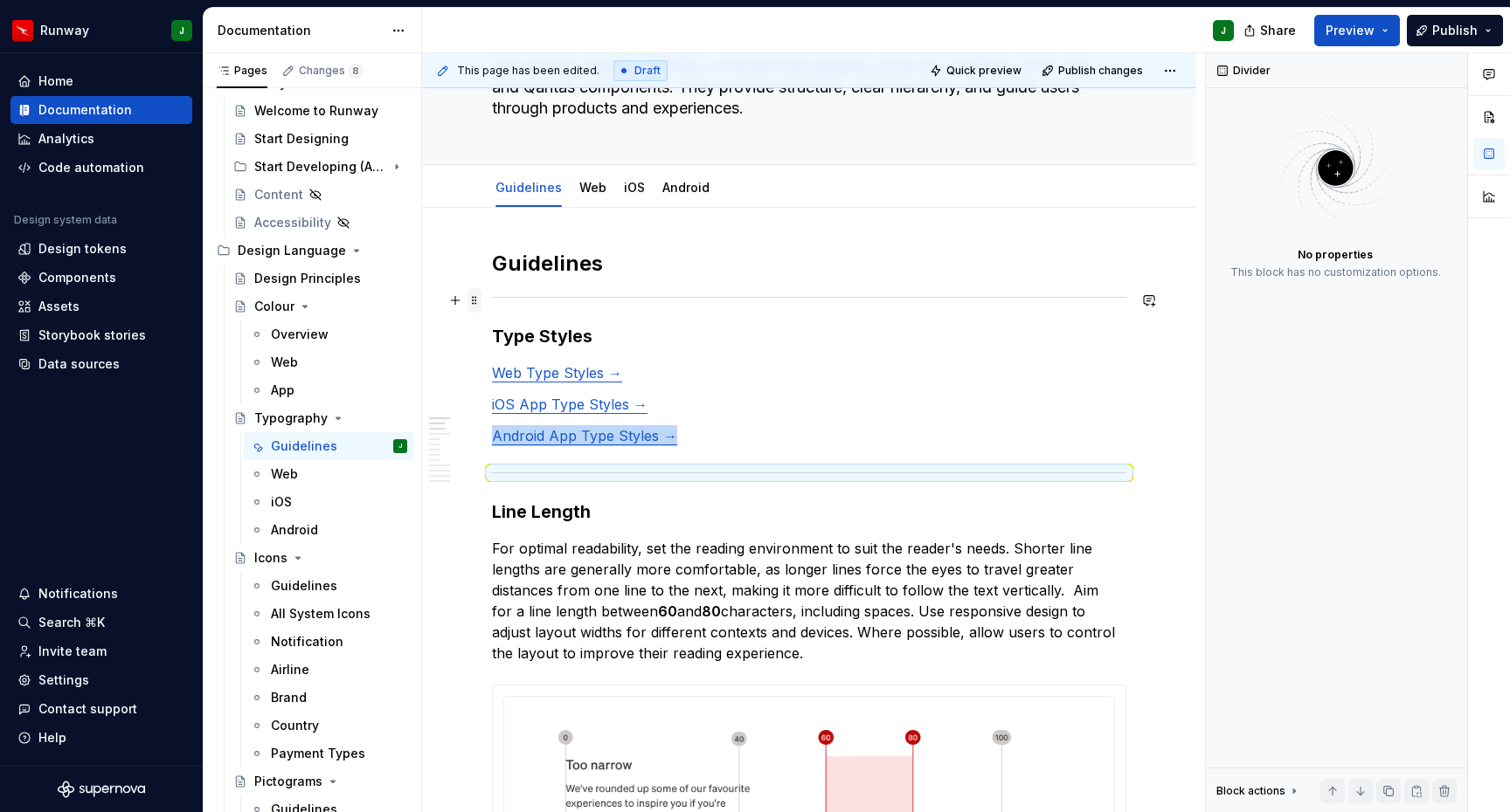
click at [474, 300] on span at bounding box center [475, 300] width 14 height 25
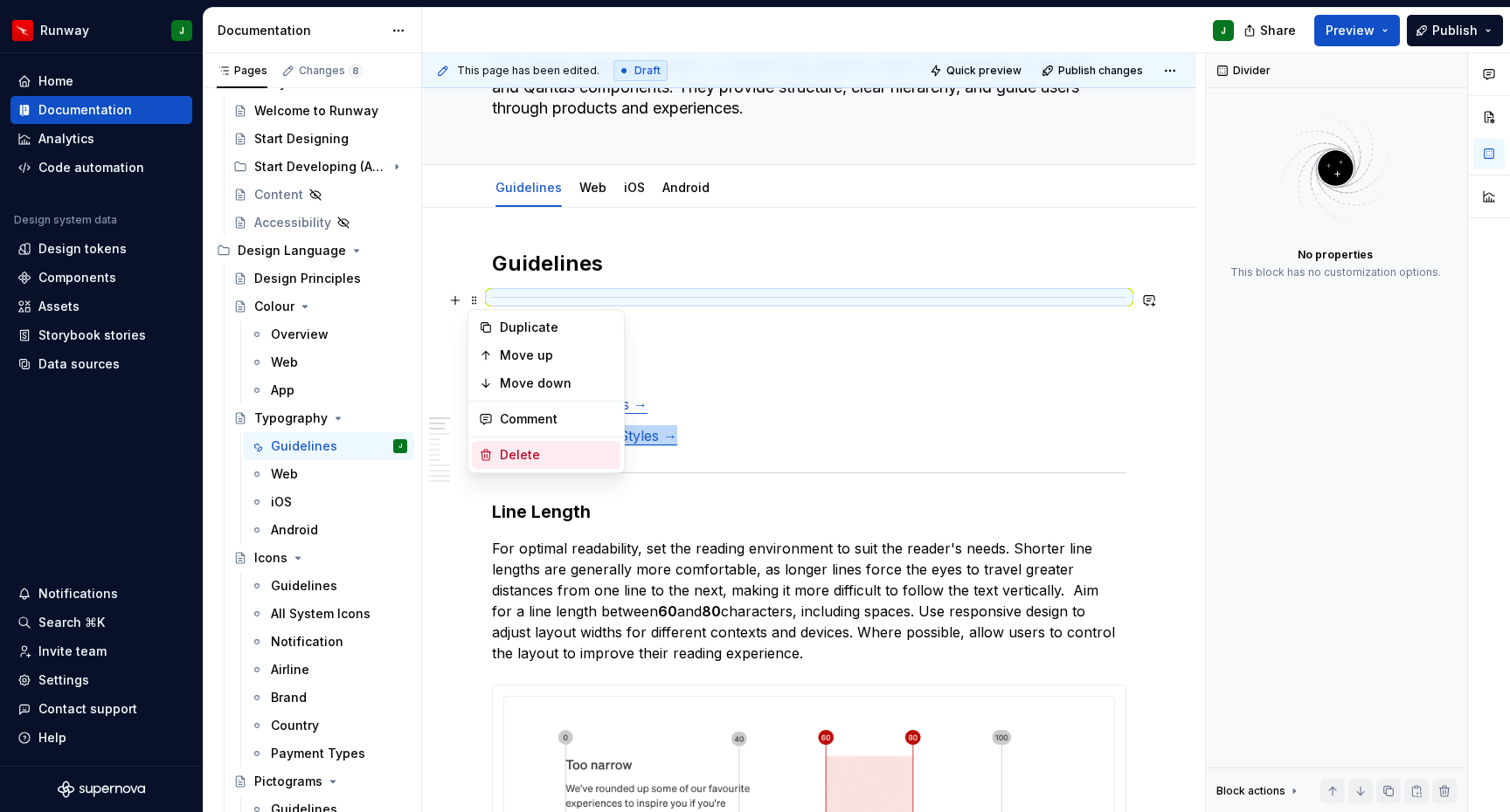
drag, startPoint x: 534, startPoint y: 459, endPoint x: 622, endPoint y: 353, distance: 137.8
click at [534, 459] on div "Delete" at bounding box center [556, 455] width 113 height 18
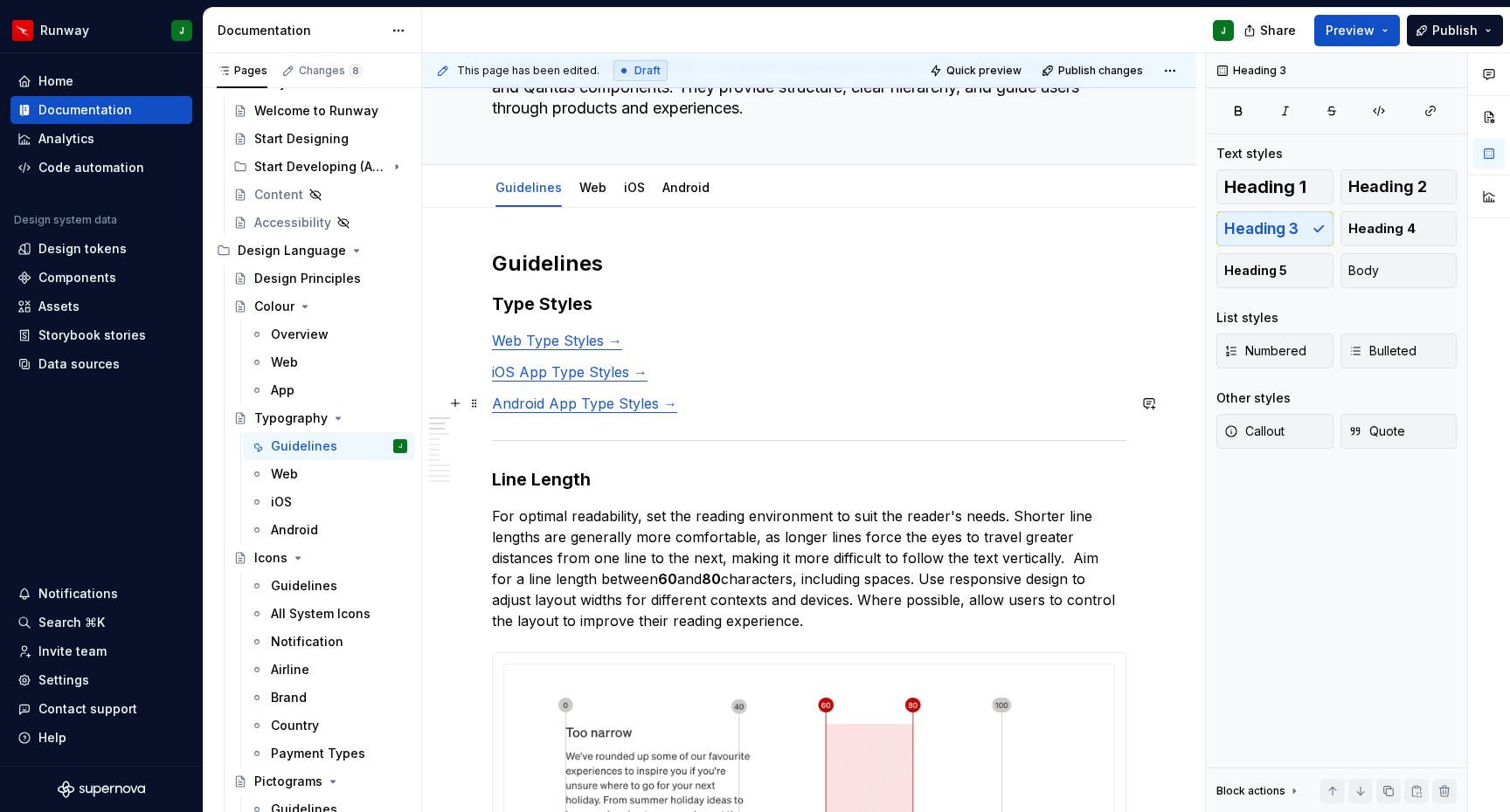
click at [704, 407] on p "Android App Type Styles →" at bounding box center [809, 404] width 635 height 21
click at [477, 440] on span at bounding box center [475, 444] width 14 height 25
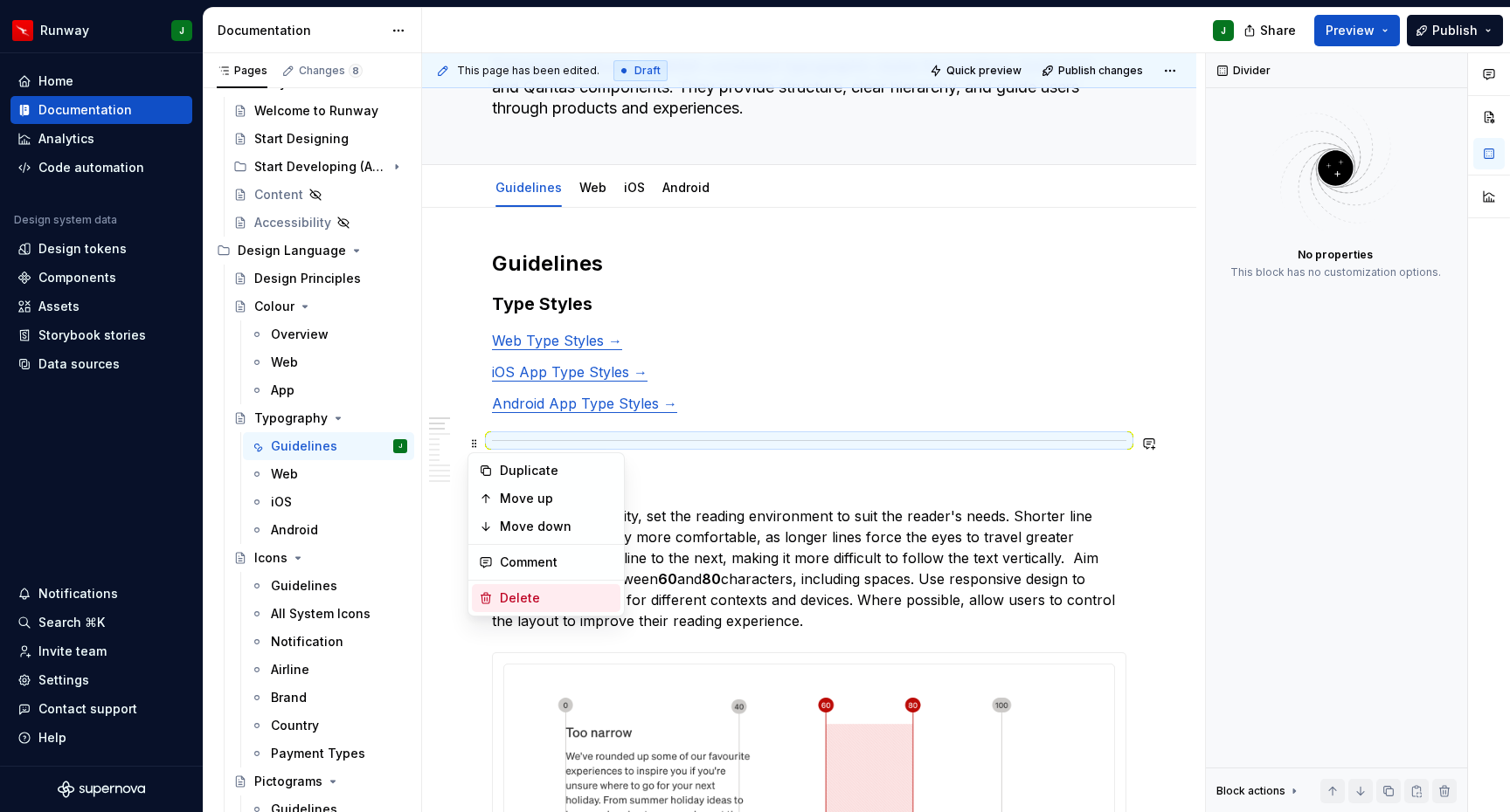
drag, startPoint x: 522, startPoint y: 593, endPoint x: 596, endPoint y: 512, distance: 109.7
click at [522, 593] on div "Delete" at bounding box center [556, 598] width 113 height 18
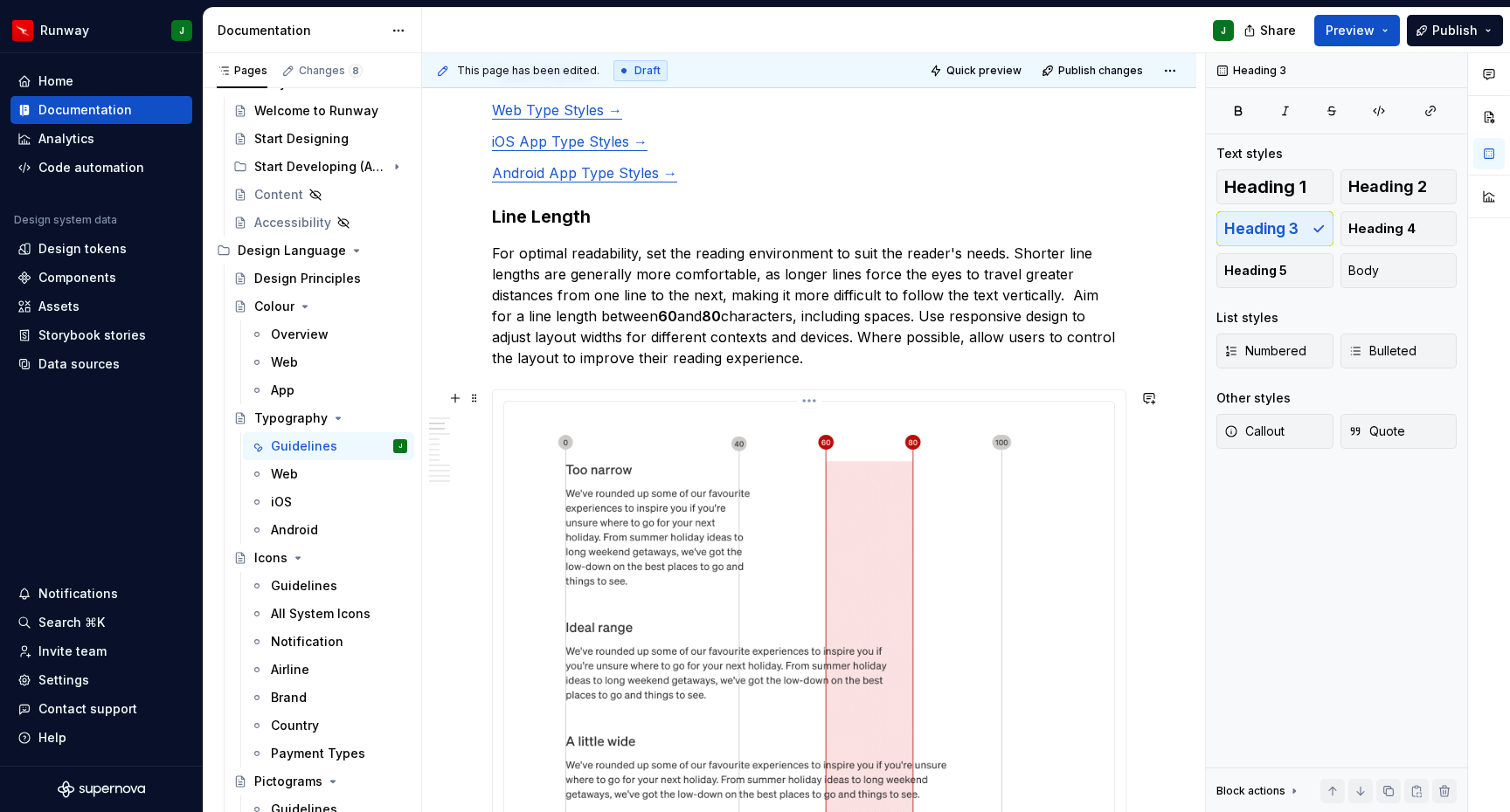
scroll to position [381, 0]
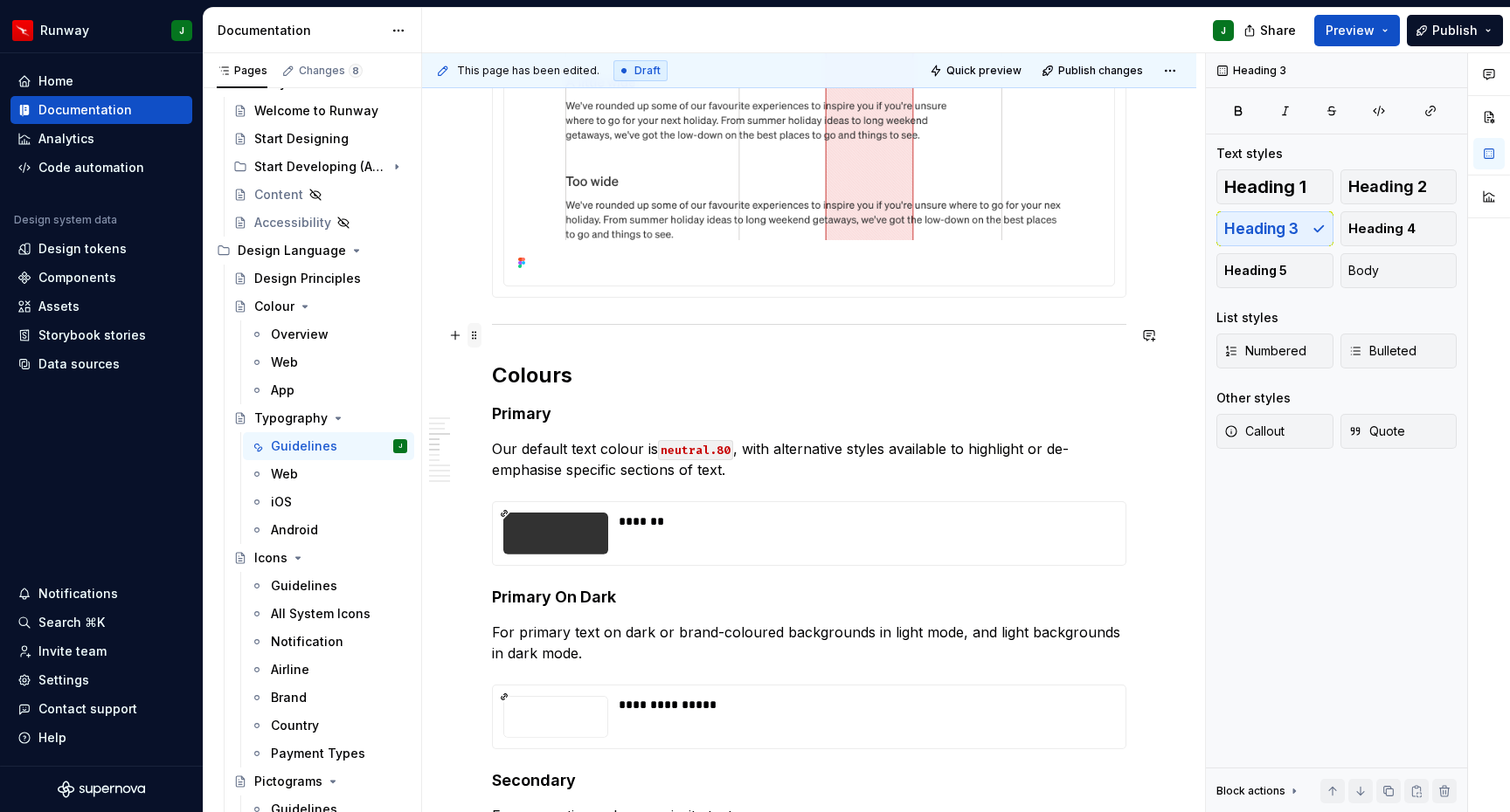
click at [473, 337] on span at bounding box center [475, 336] width 14 height 25
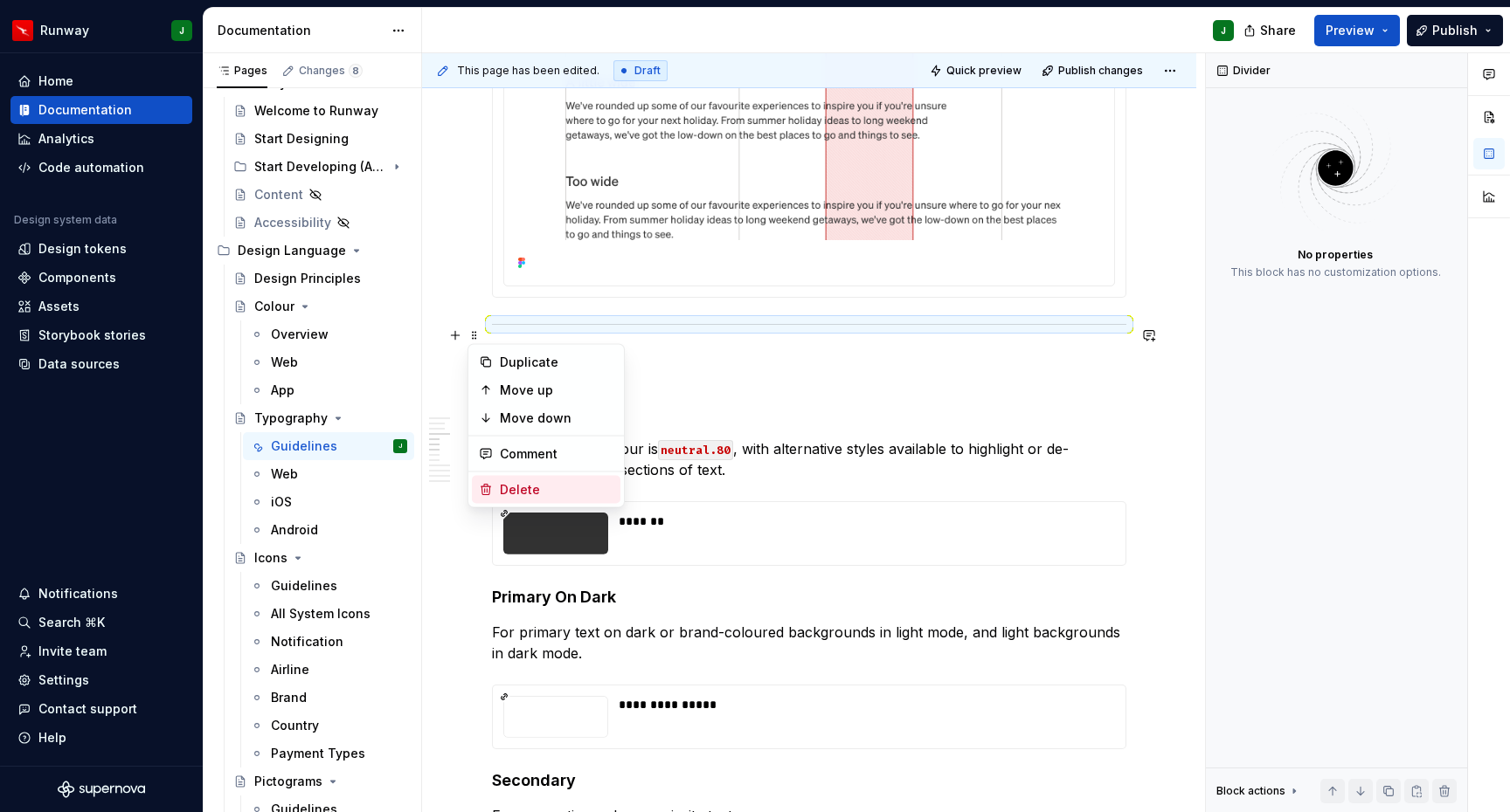
click at [522, 490] on div "Delete" at bounding box center [556, 490] width 113 height 18
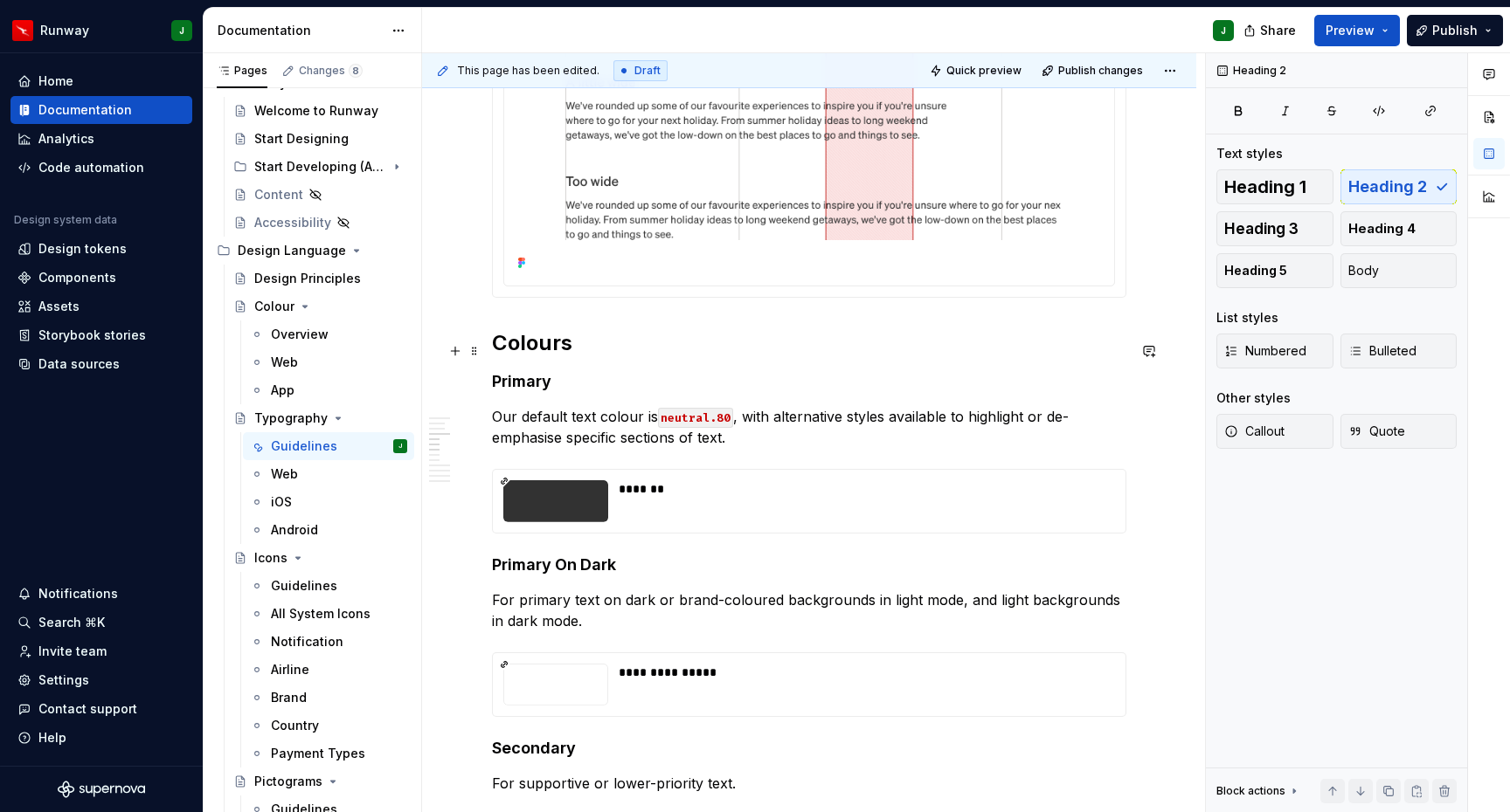
scroll to position [269, 0]
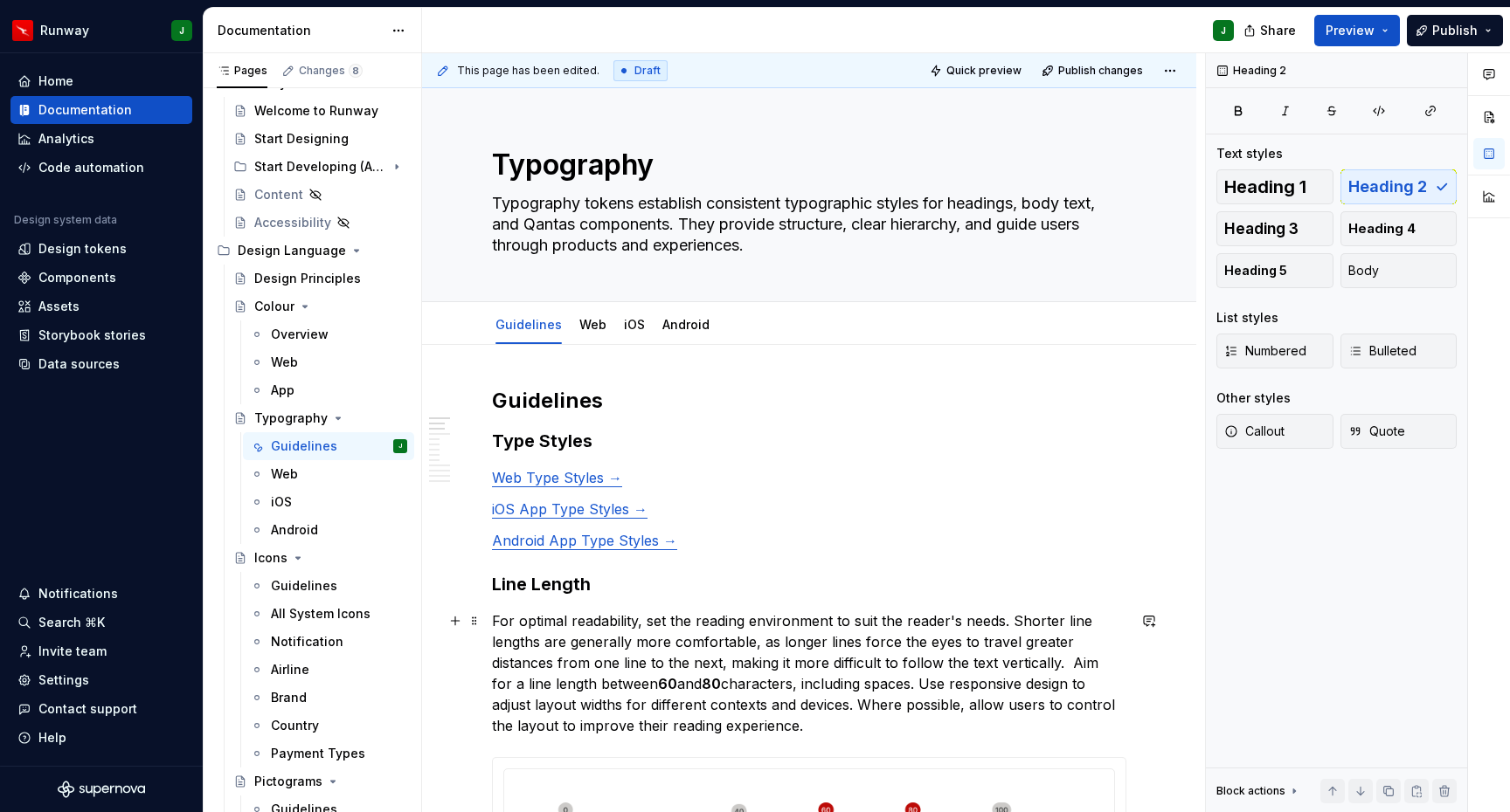
drag, startPoint x: 1000, startPoint y: 660, endPoint x: 1029, endPoint y: 662, distance: 29.1
click at [1000, 660] on p "For optimal readability, set the reading environment to suit the reader's needs…" at bounding box center [809, 673] width 635 height 125
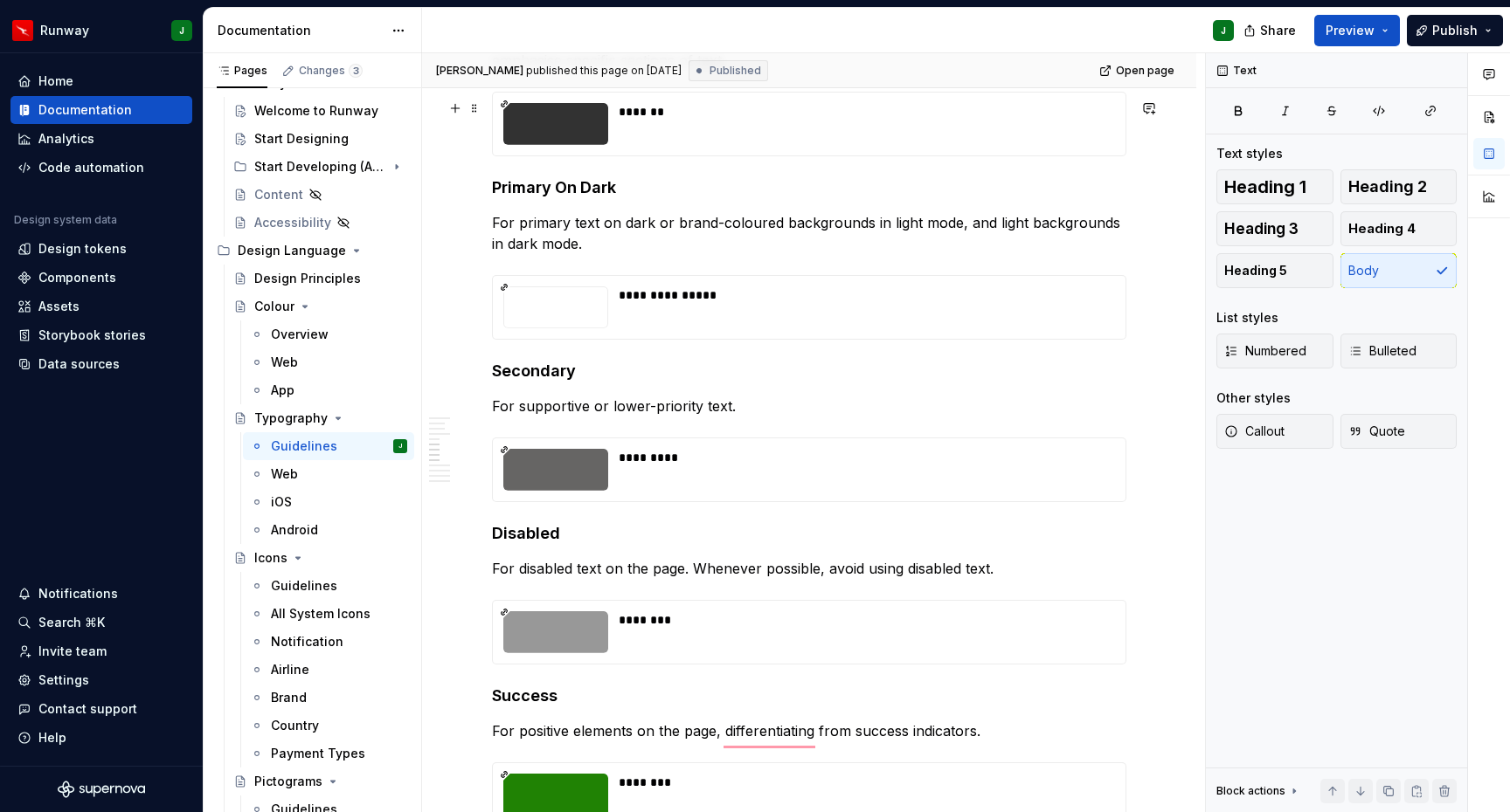
scroll to position [1440, 0]
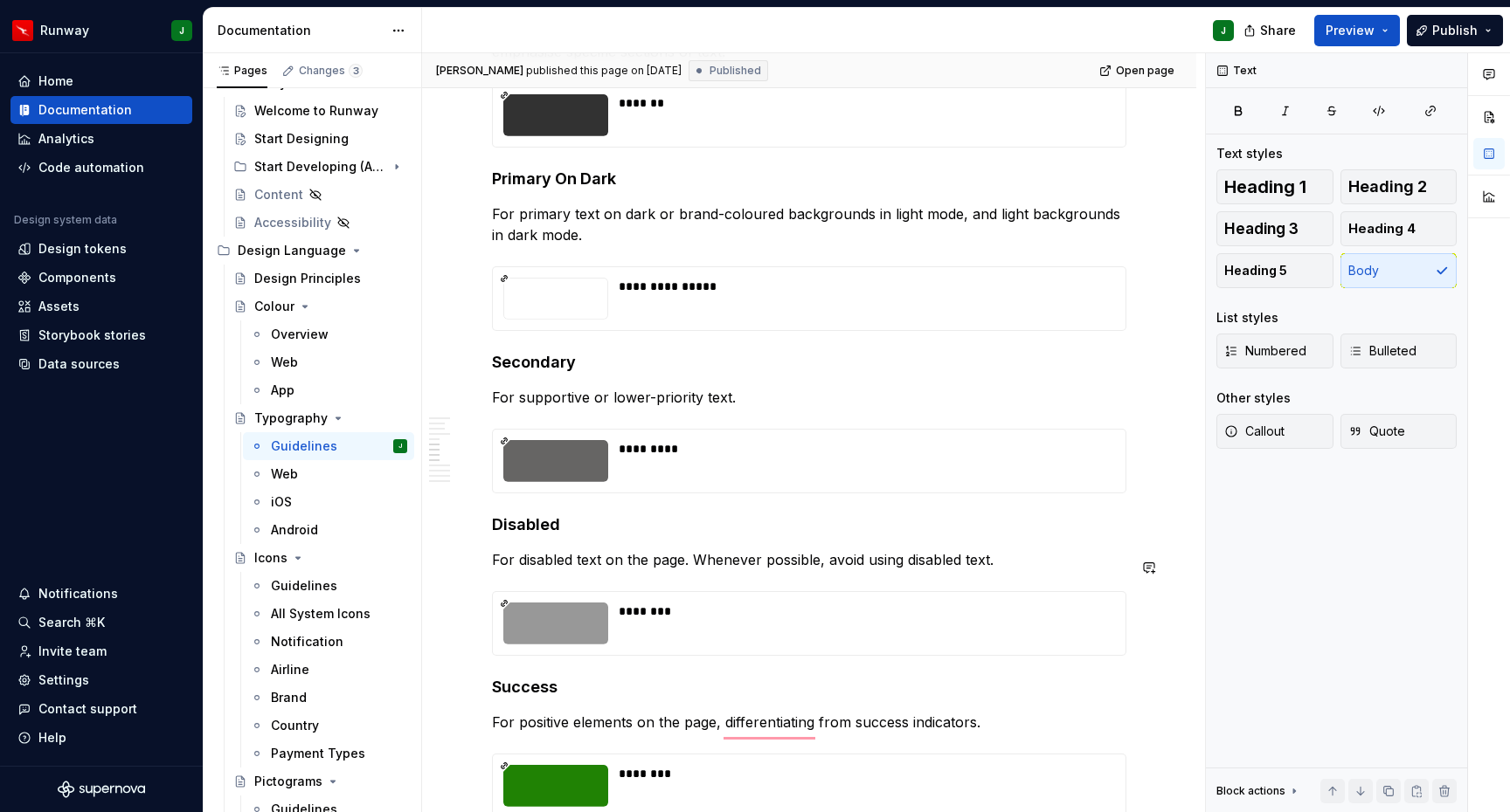
click at [541, 566] on p "For disabled text on the page. Whenever possible, avoid using disabled text." at bounding box center [809, 560] width 635 height 21
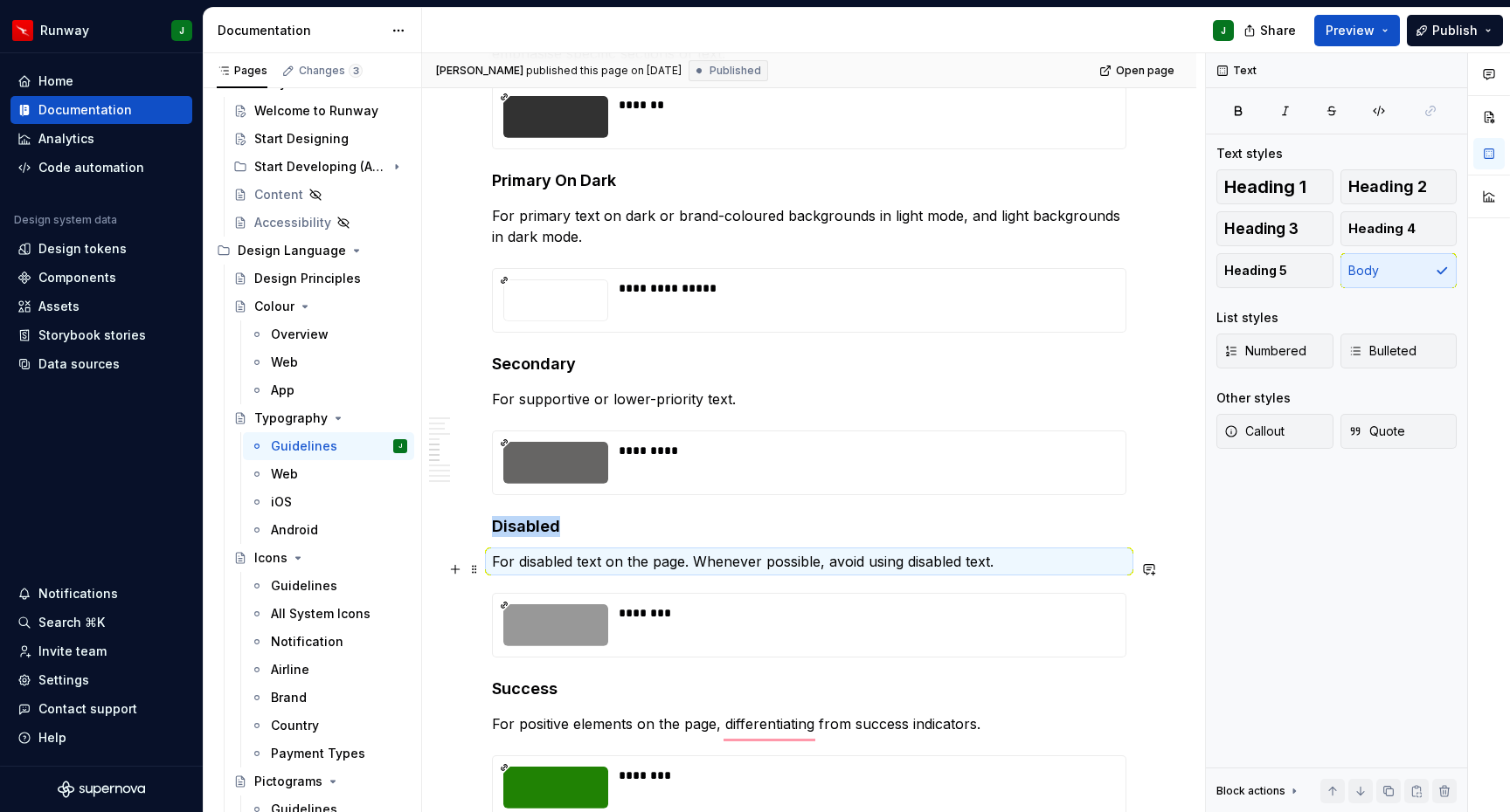
click at [500, 565] on p "For disabled text on the page. Whenever possible, avoid using disabled text." at bounding box center [809, 562] width 635 height 21
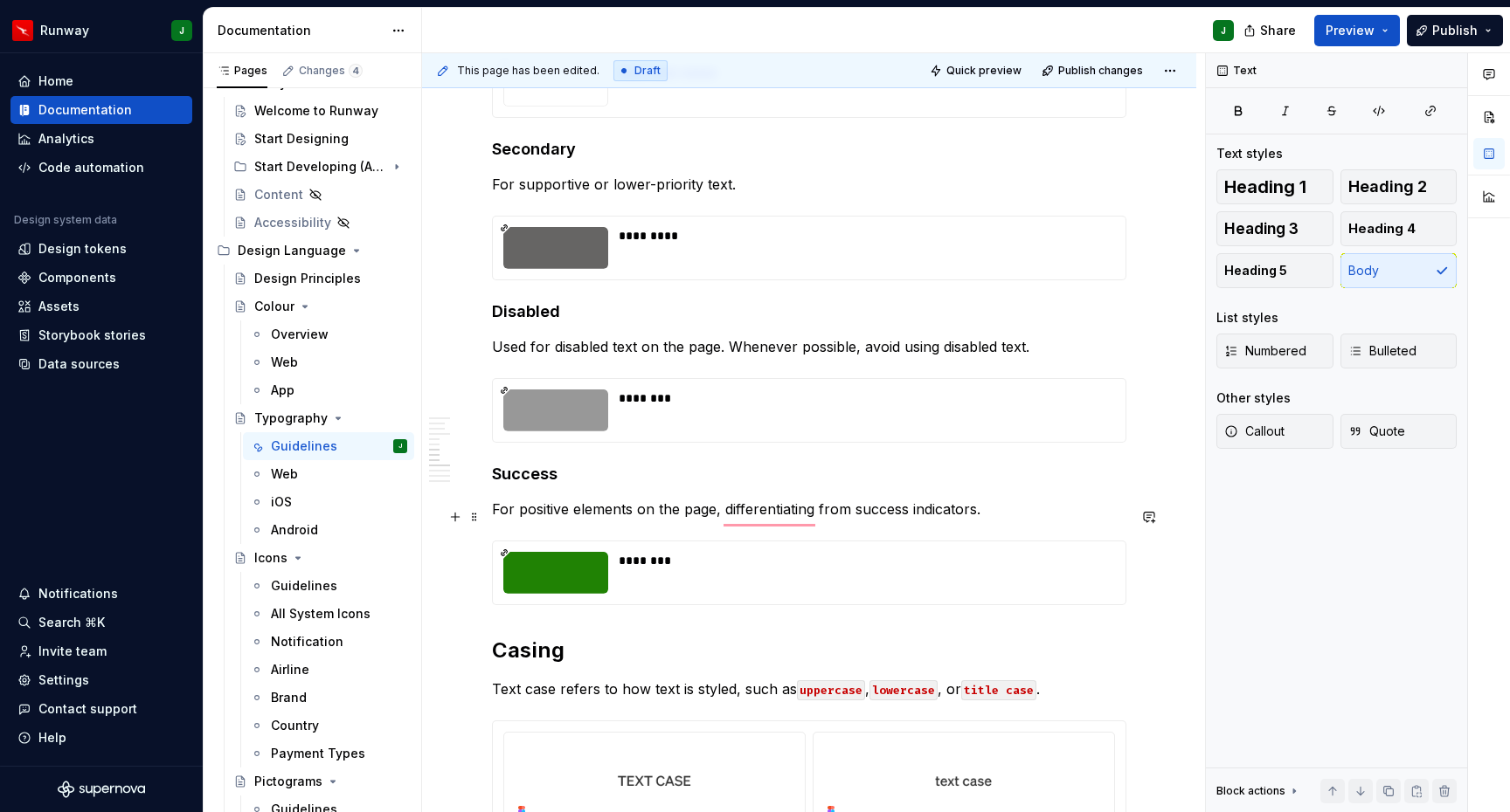
click at [503, 513] on p "For positive elements on the page, differentiating from success indicators." at bounding box center [809, 509] width 635 height 21
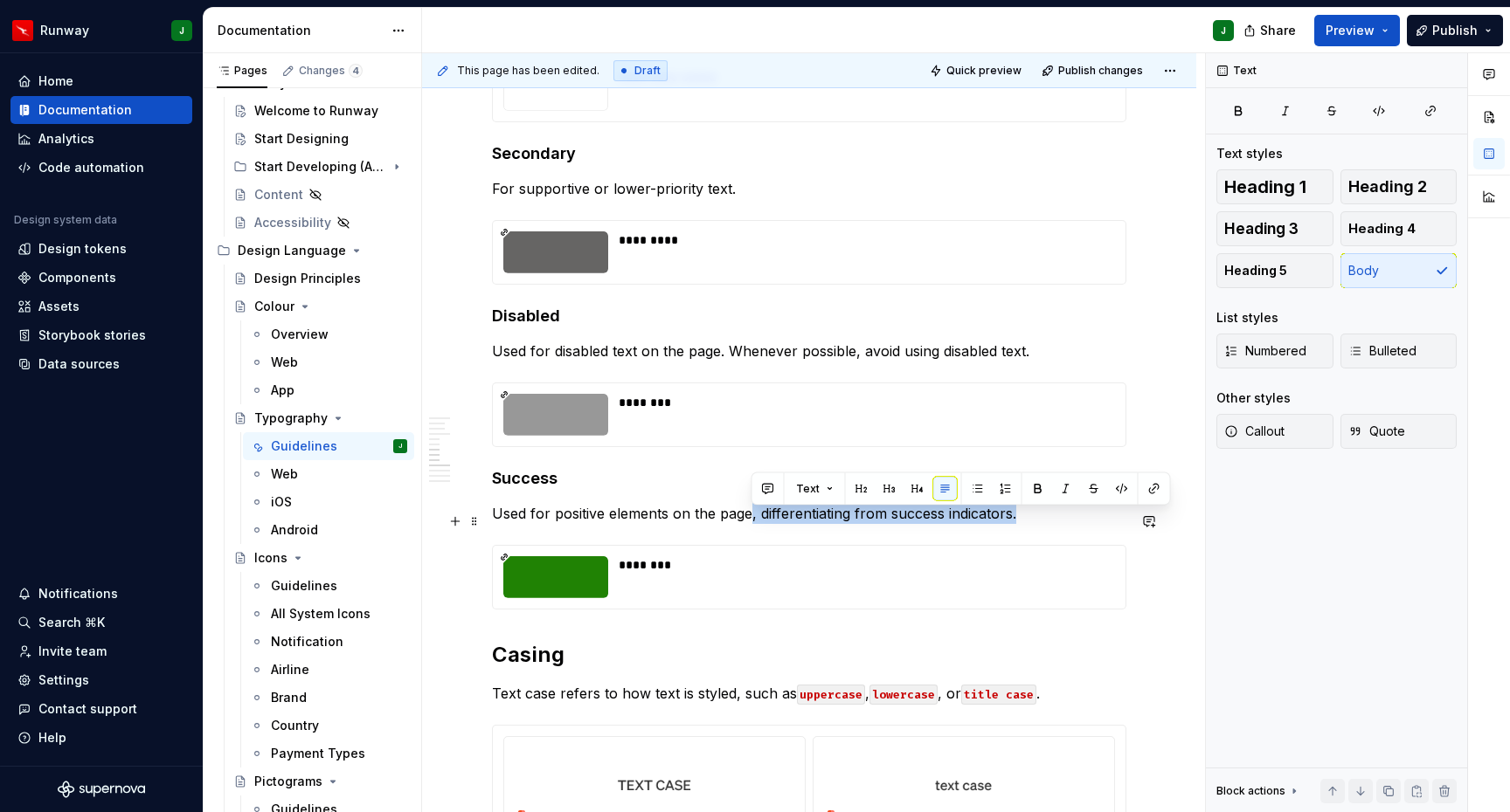
drag, startPoint x: 748, startPoint y: 518, endPoint x: 1039, endPoint y: 522, distance: 291.0
click at [1039, 522] on p "Used for positive elements on the page, differentiating from success indicators." at bounding box center [809, 513] width 635 height 21
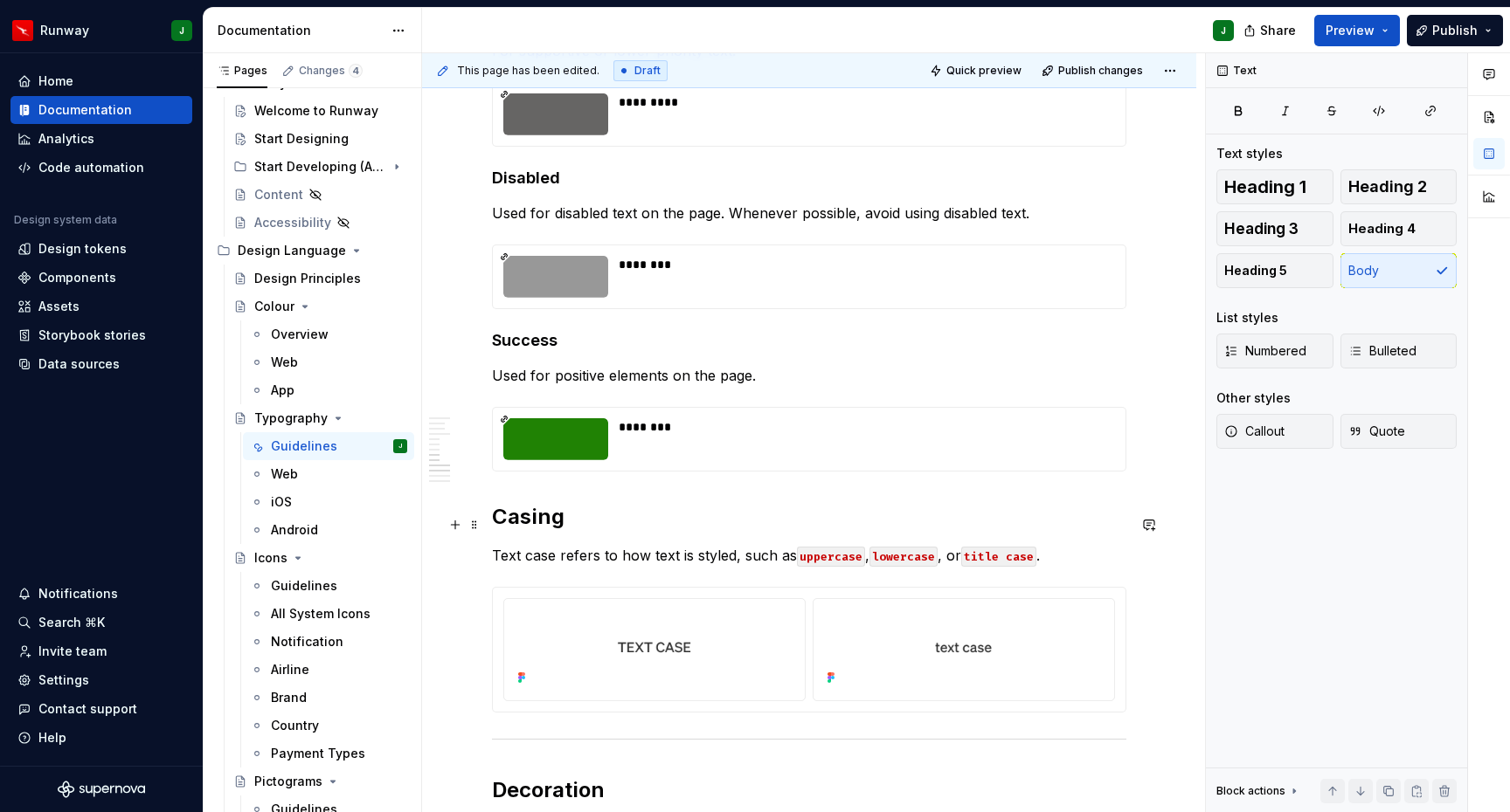
click at [486, 524] on div "**********" at bounding box center [809, 356] width 774 height 3563
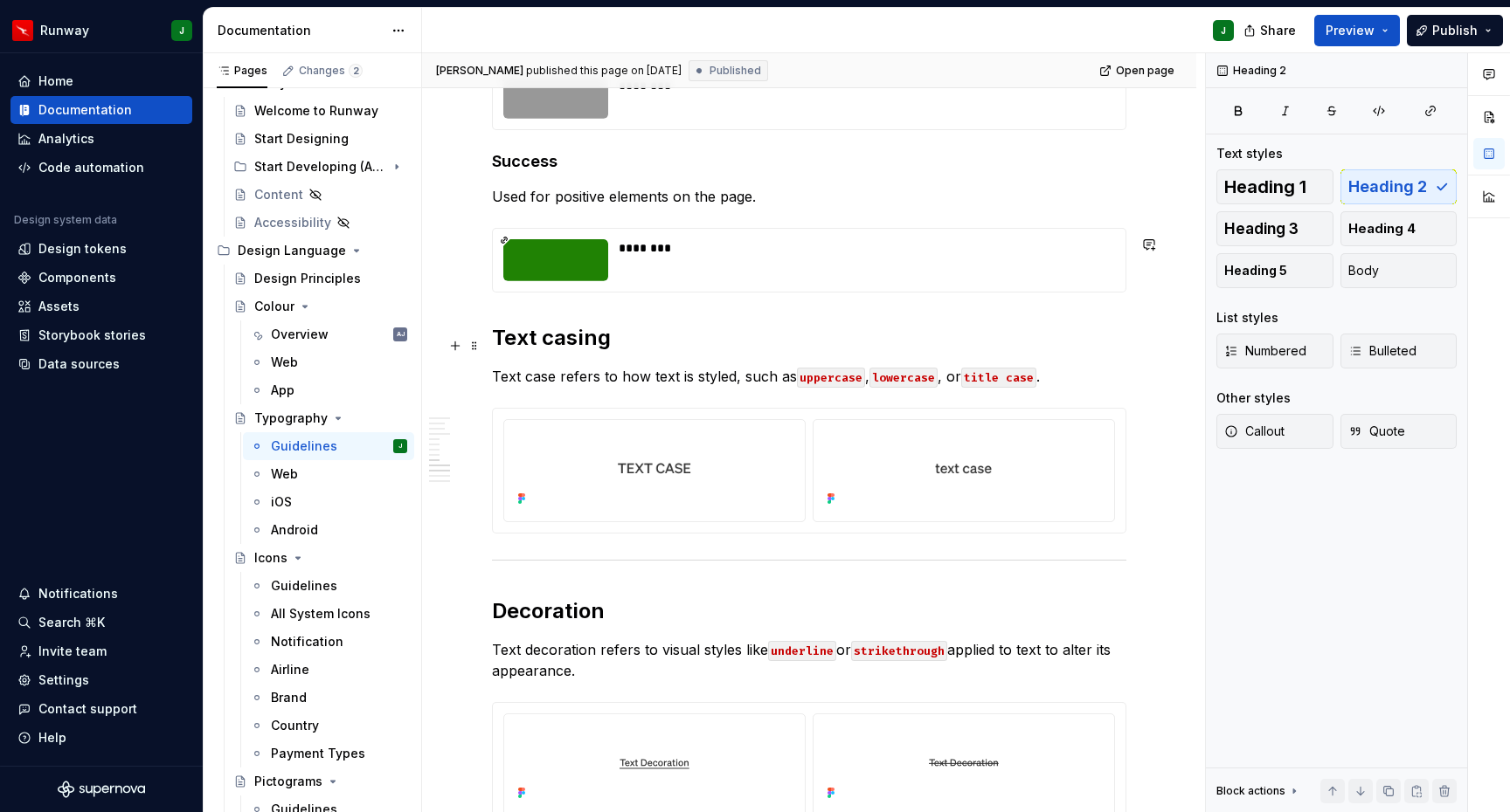
scroll to position [1976, 0]
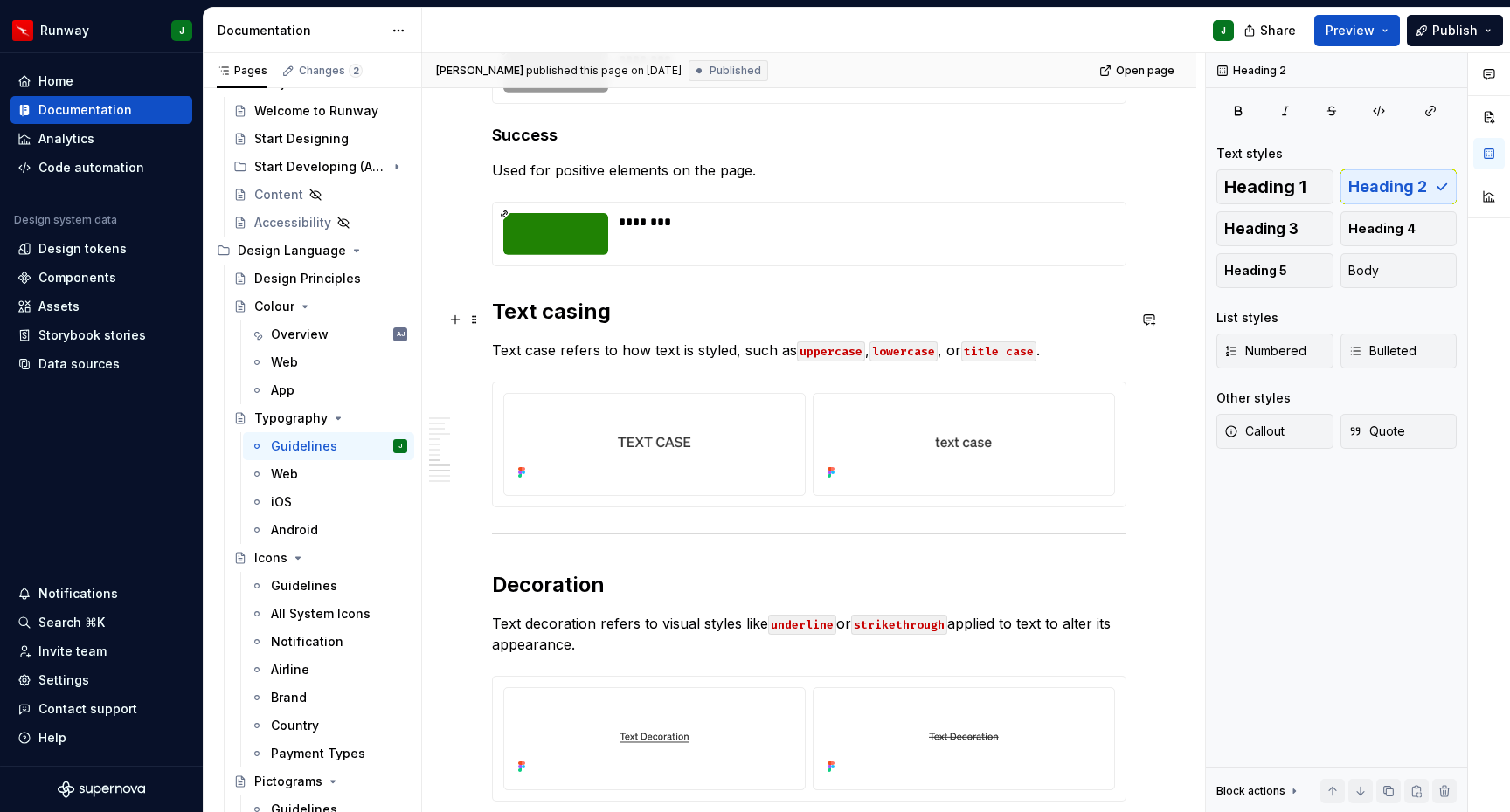
click at [561, 319] on h2 "Text casing" at bounding box center [809, 312] width 635 height 28
click at [575, 318] on h2 "Text casing" at bounding box center [809, 312] width 635 height 28
click at [570, 320] on h2 "Text casing" at bounding box center [809, 312] width 635 height 28
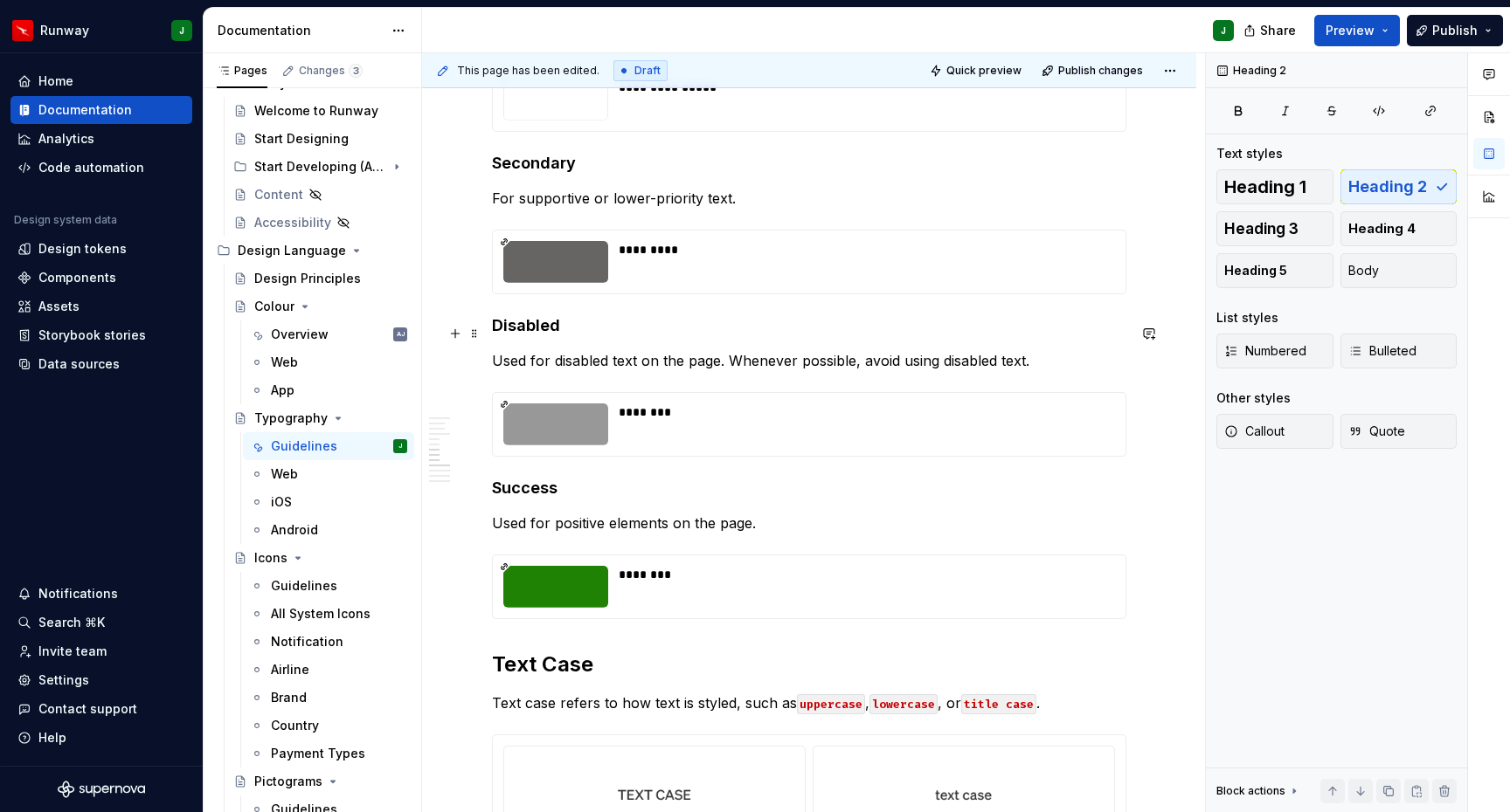
scroll to position [1555, 0]
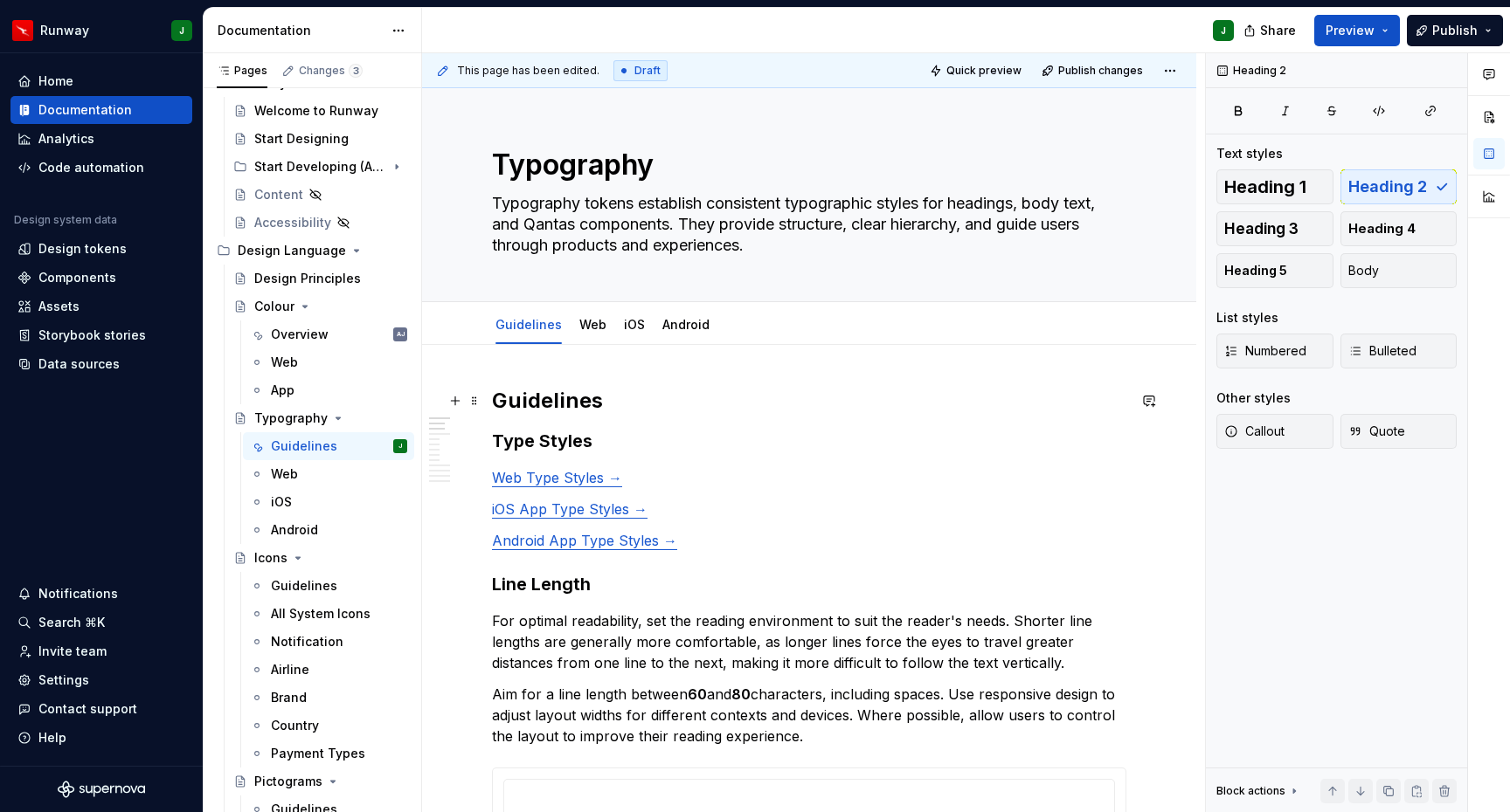
click at [539, 401] on h2 "Guidelines" at bounding box center [809, 401] width 635 height 28
click at [552, 443] on h3 "Type Styles" at bounding box center [809, 441] width 635 height 25
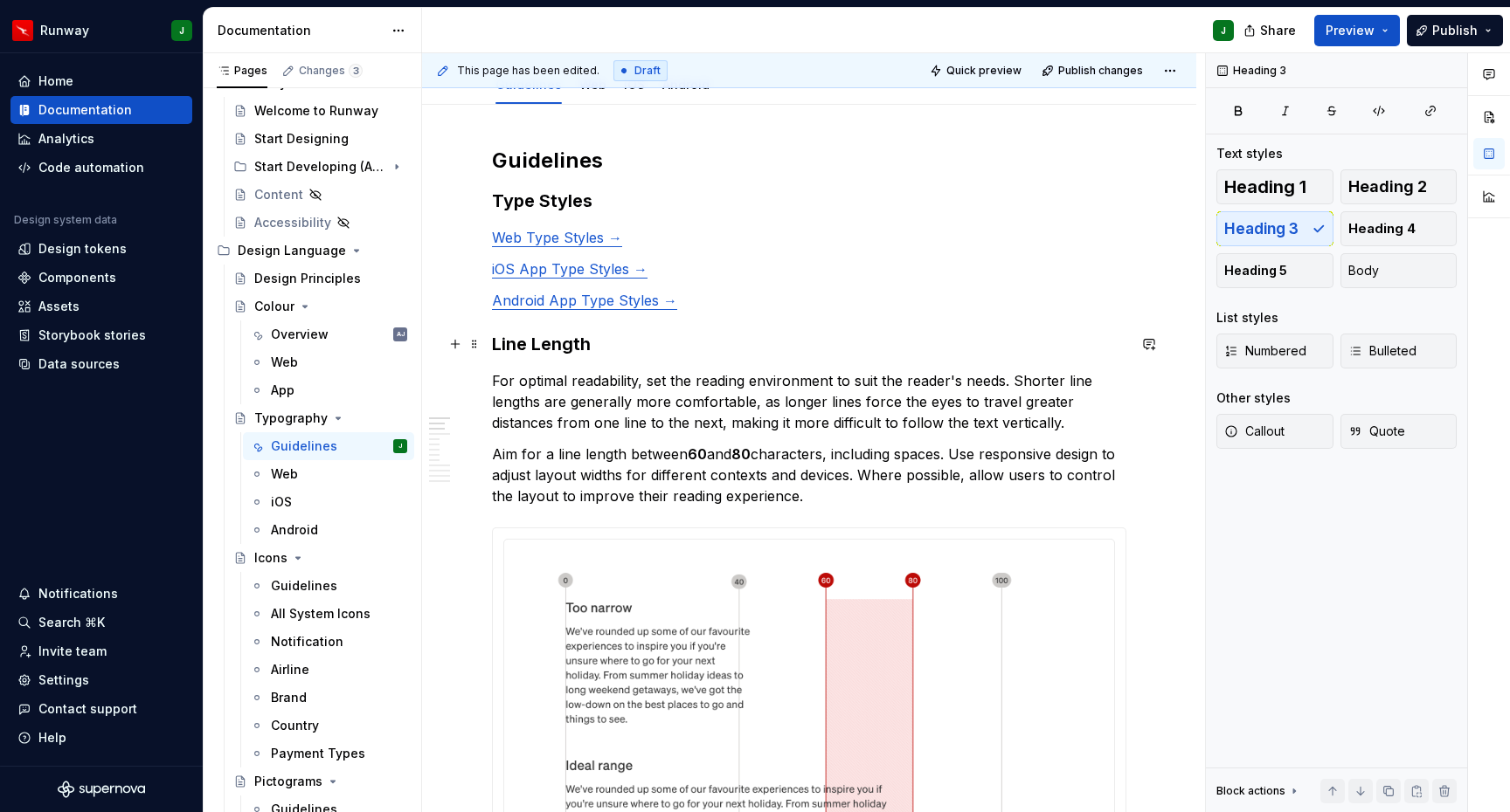
click at [561, 348] on h3 "Line Length" at bounding box center [809, 345] width 635 height 25
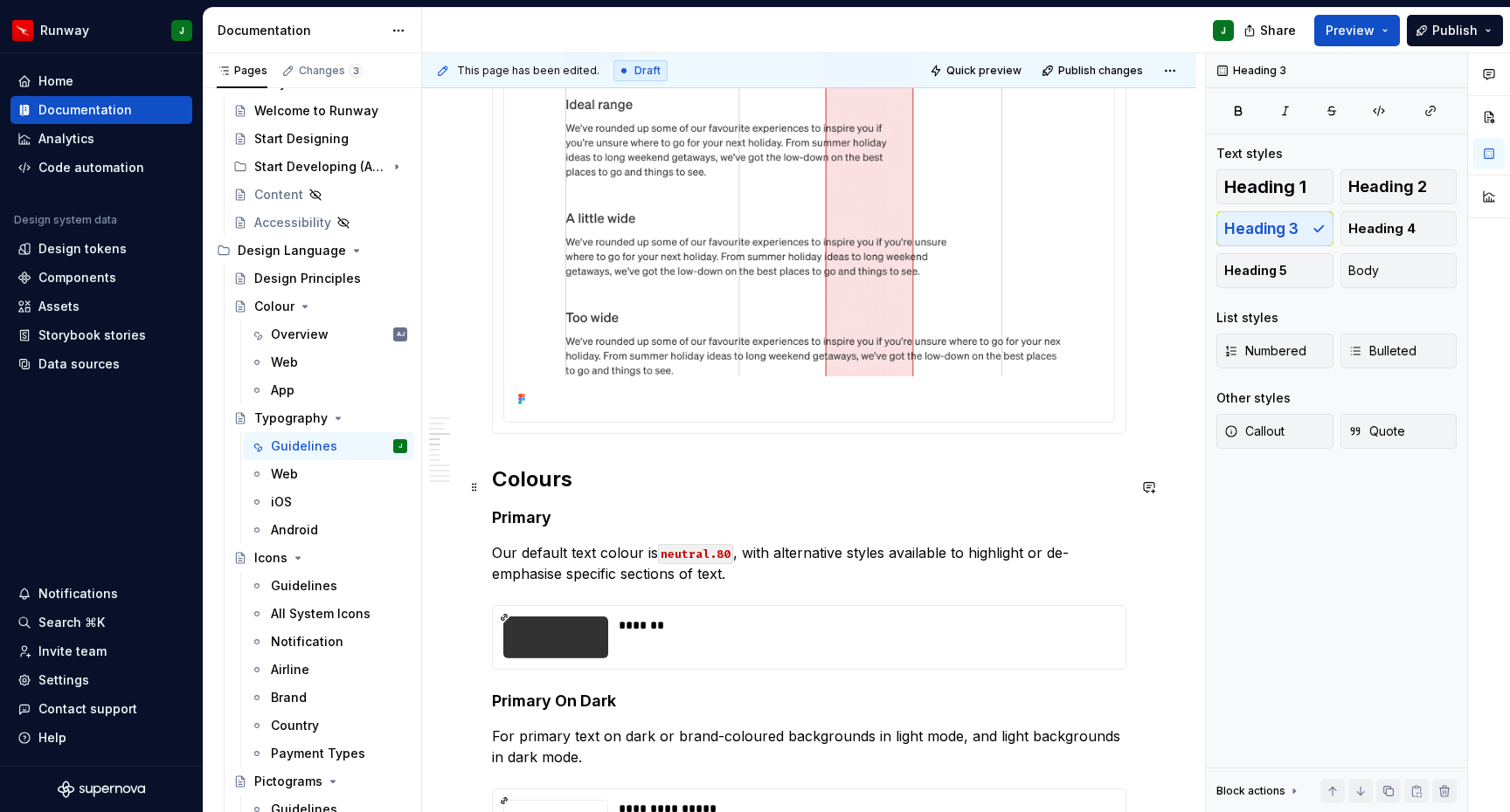
click at [541, 489] on h2 "Colours" at bounding box center [809, 480] width 635 height 28
click at [1272, 229] on span "Heading 3" at bounding box center [1262, 229] width 74 height 18
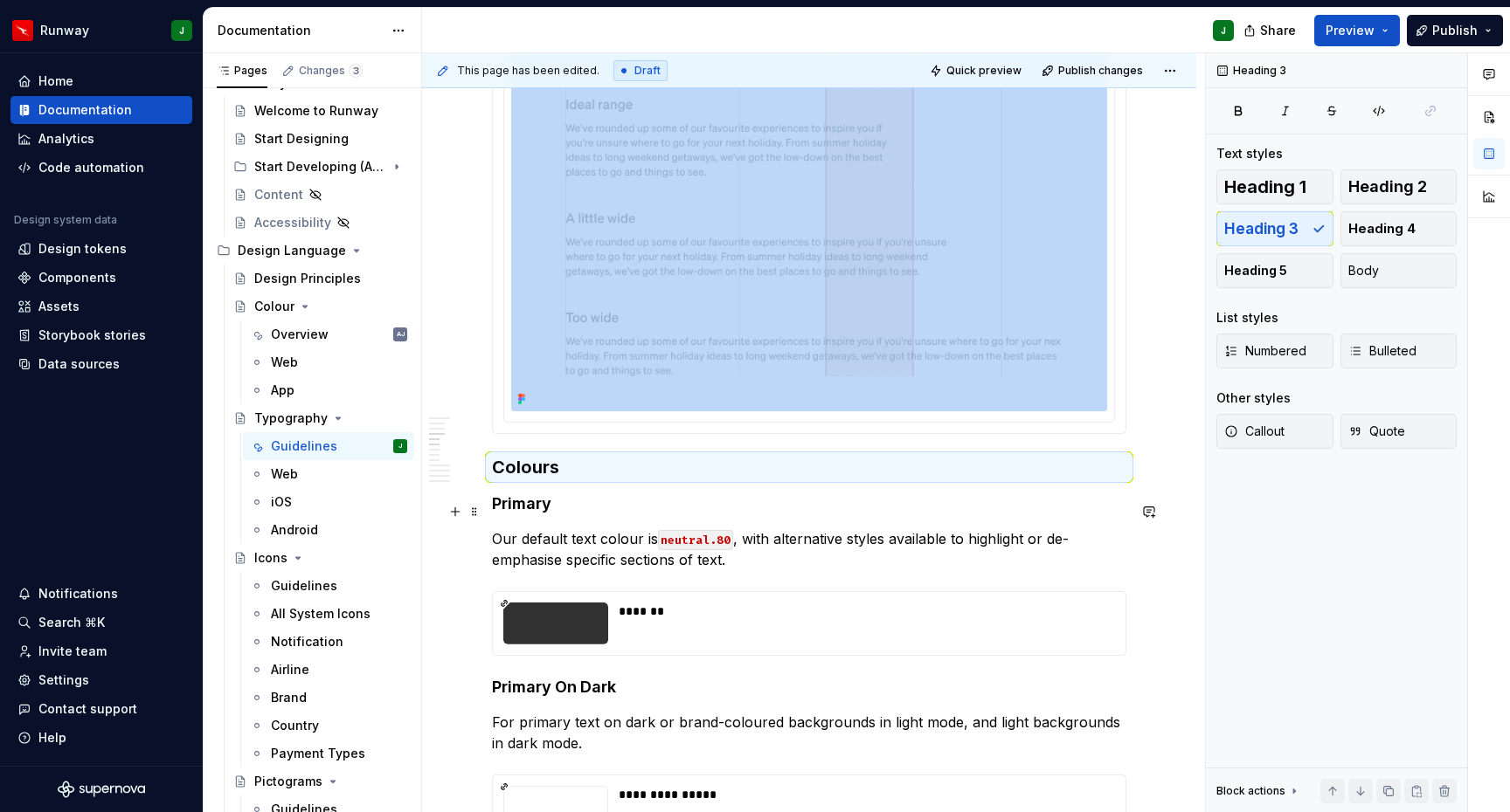
click at [516, 510] on h4 "Primary" at bounding box center [809, 504] width 635 height 21
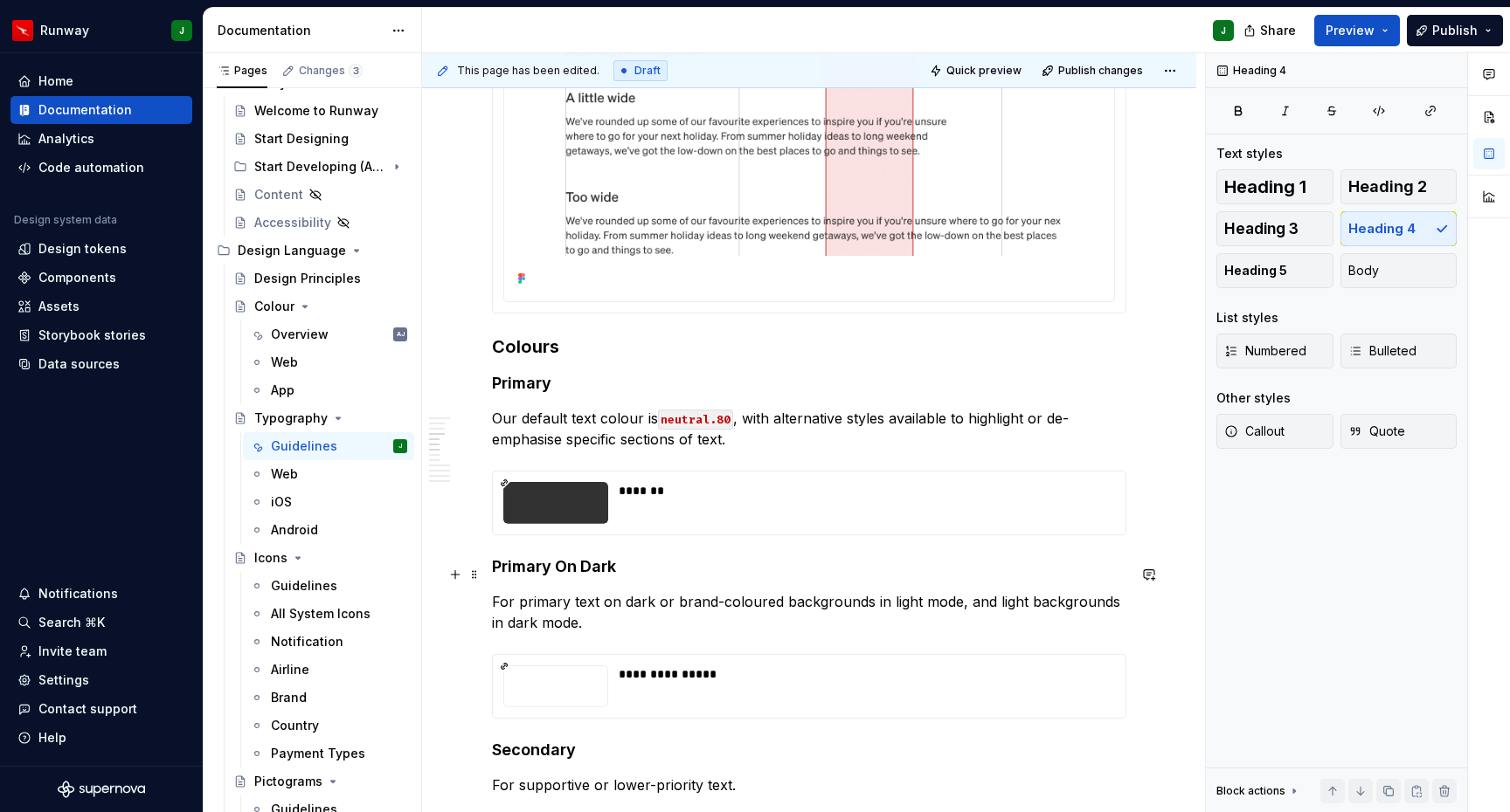
click at [527, 572] on h4 "Primary On Dark" at bounding box center [809, 567] width 635 height 21
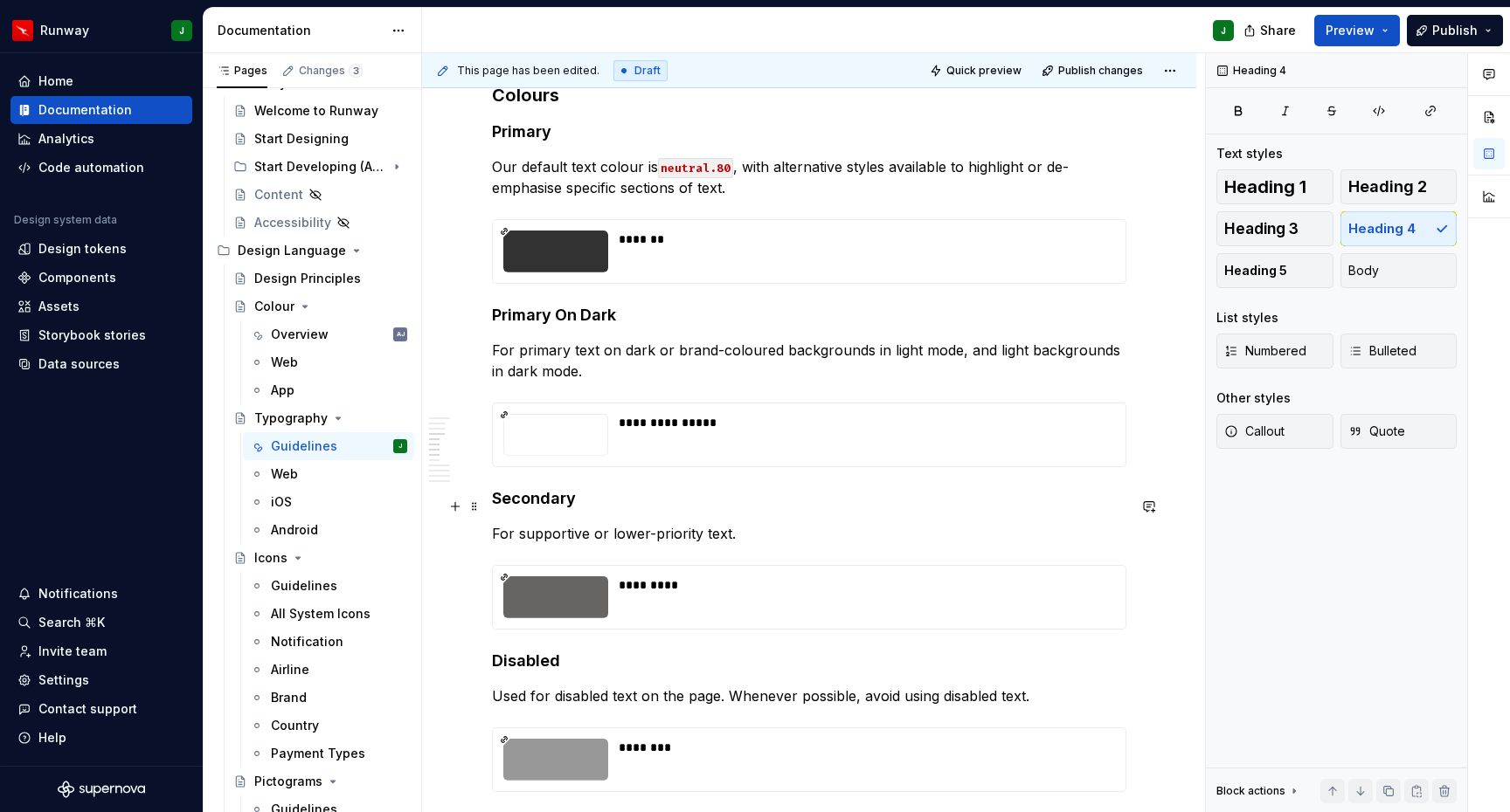
click at [545, 508] on h4 "Secondary" at bounding box center [809, 499] width 635 height 21
click at [531, 668] on h4 "Disabled" at bounding box center [809, 661] width 635 height 21
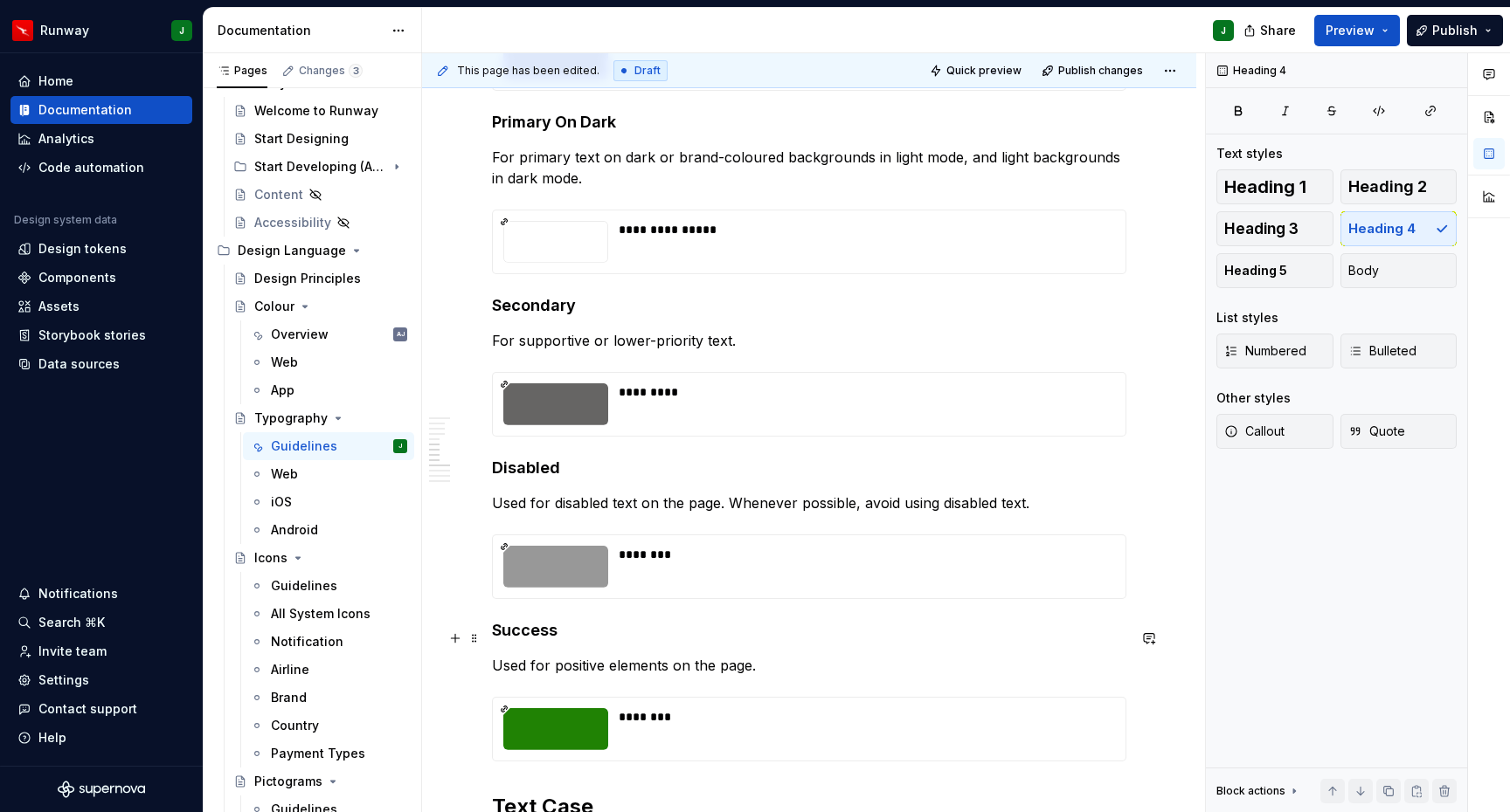
click at [525, 640] on h4 "Success" at bounding box center [809, 631] width 635 height 21
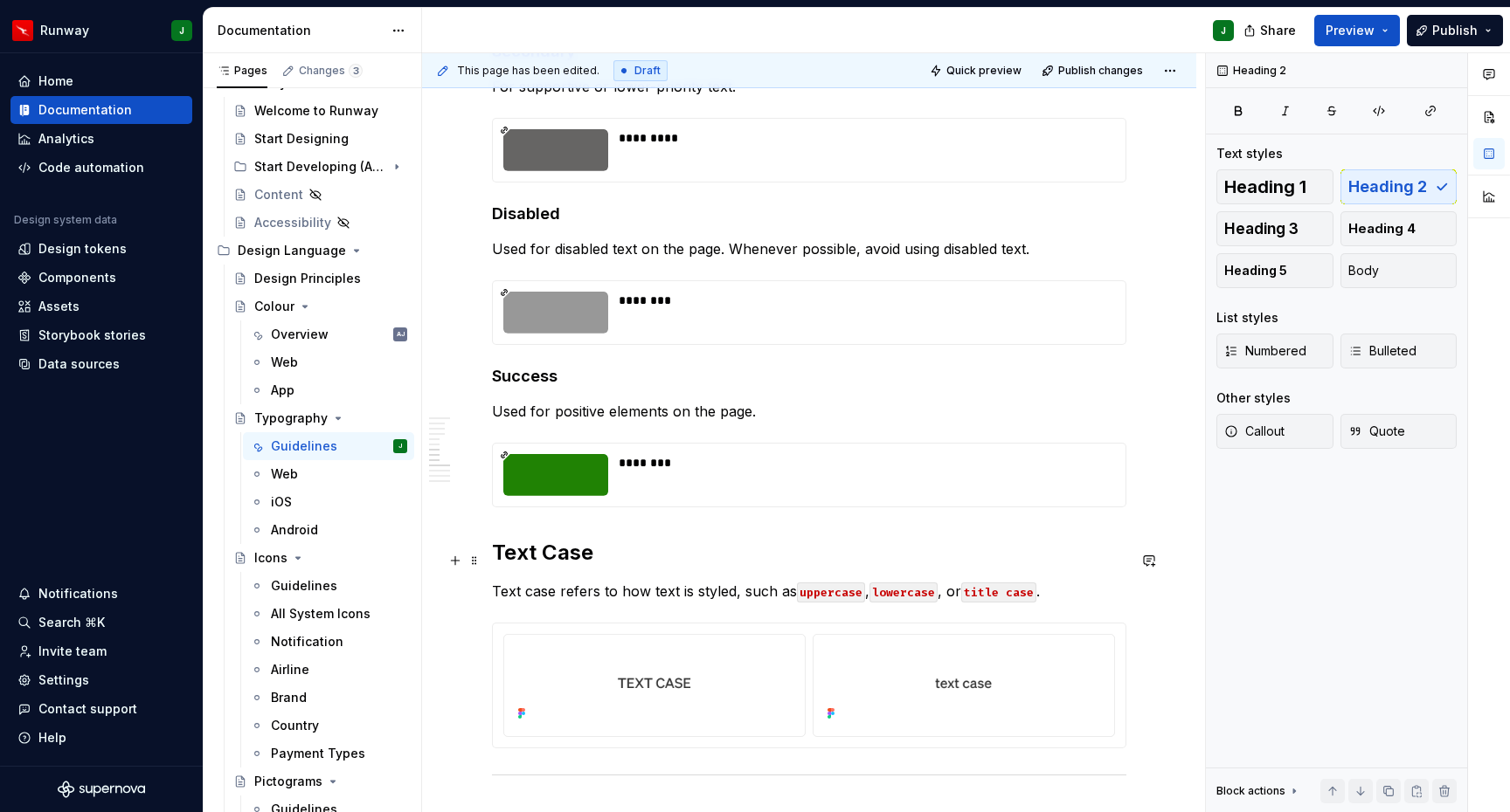
click at [526, 566] on h2 "Text Case" at bounding box center [809, 553] width 635 height 28
click at [1270, 231] on span "Heading 3" at bounding box center [1262, 229] width 74 height 18
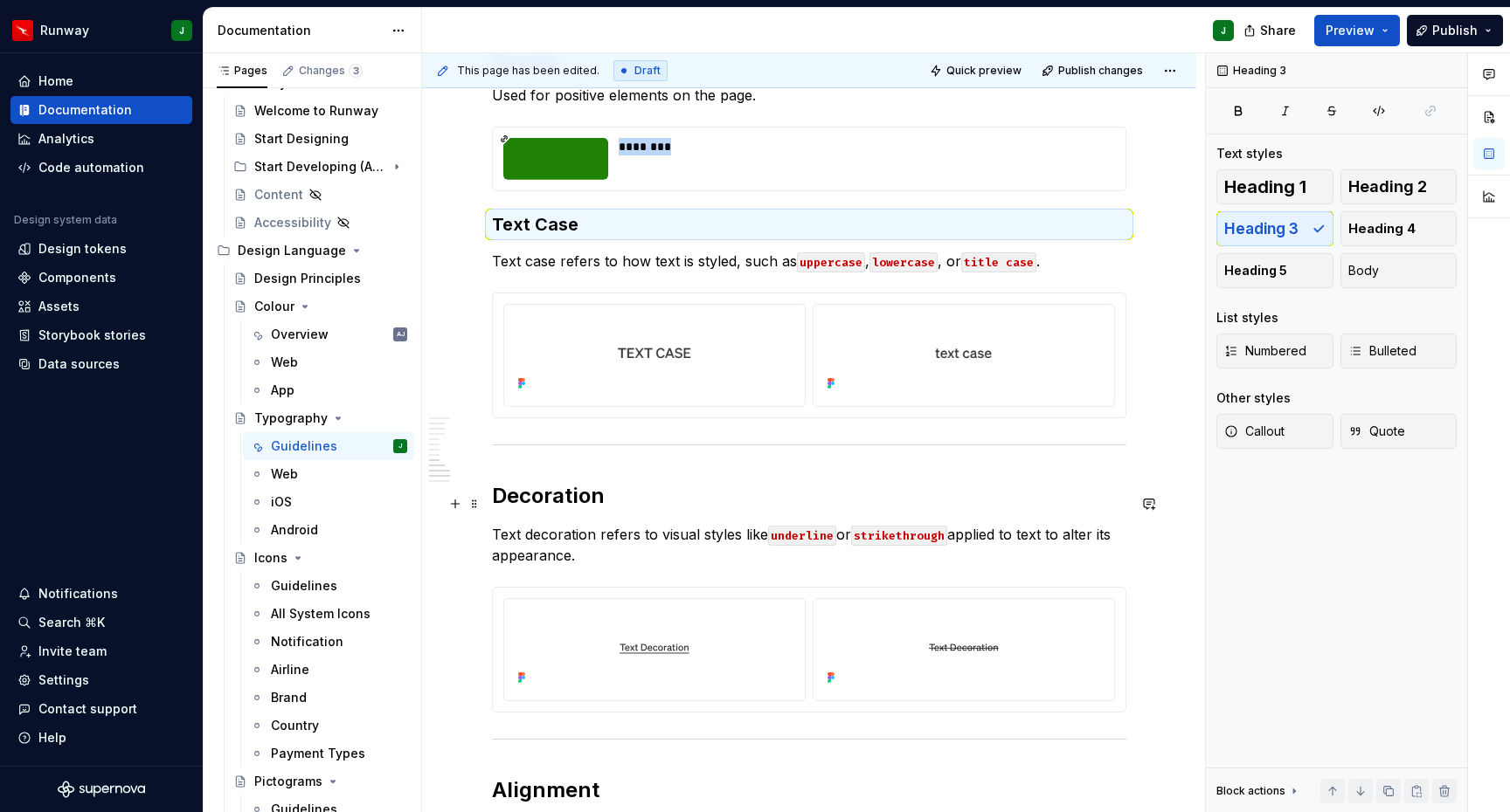
click at [553, 503] on h2 "Decoration" at bounding box center [809, 497] width 635 height 28
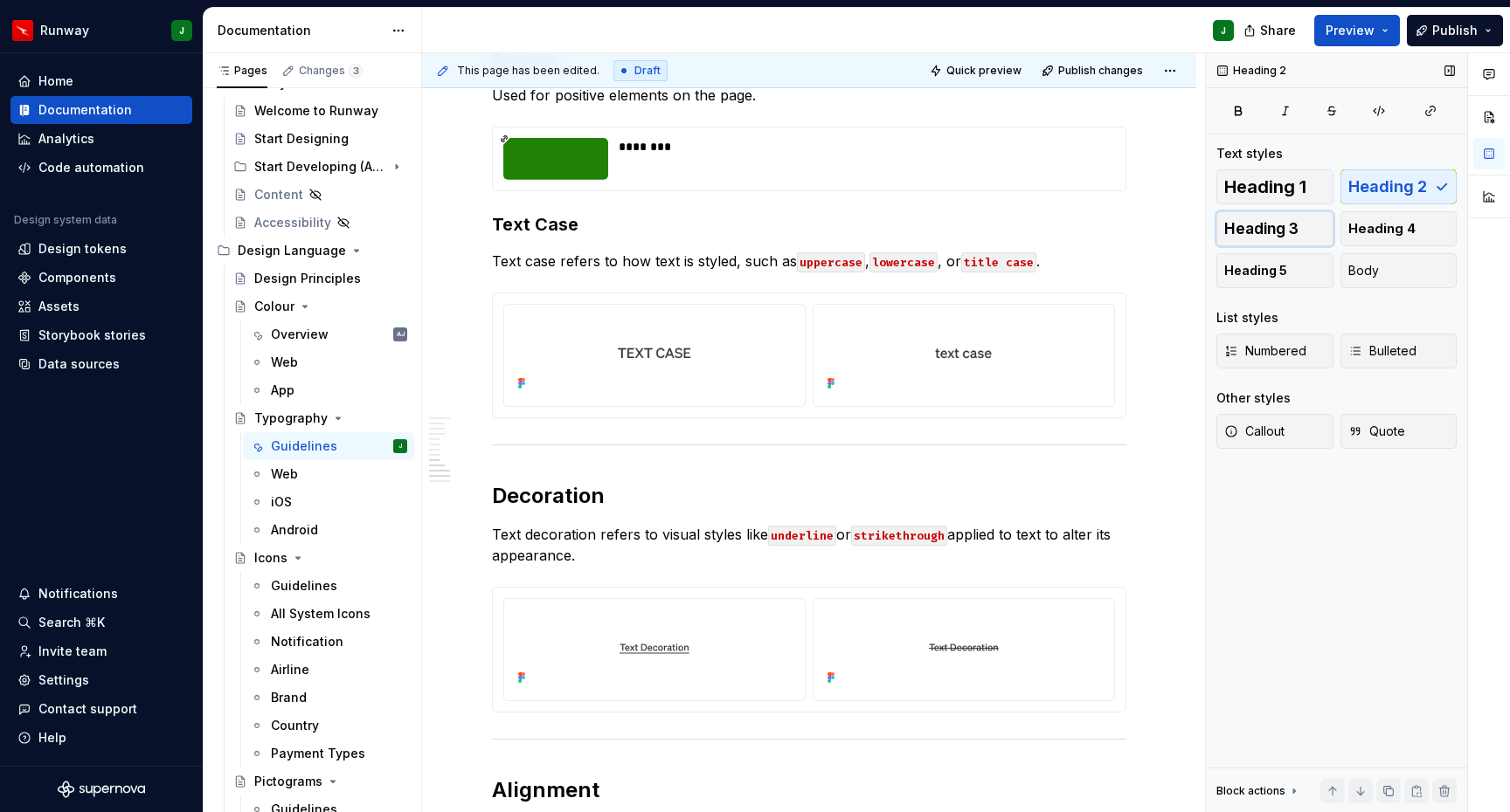
click at [1274, 227] on span "Heading 3" at bounding box center [1262, 229] width 74 height 18
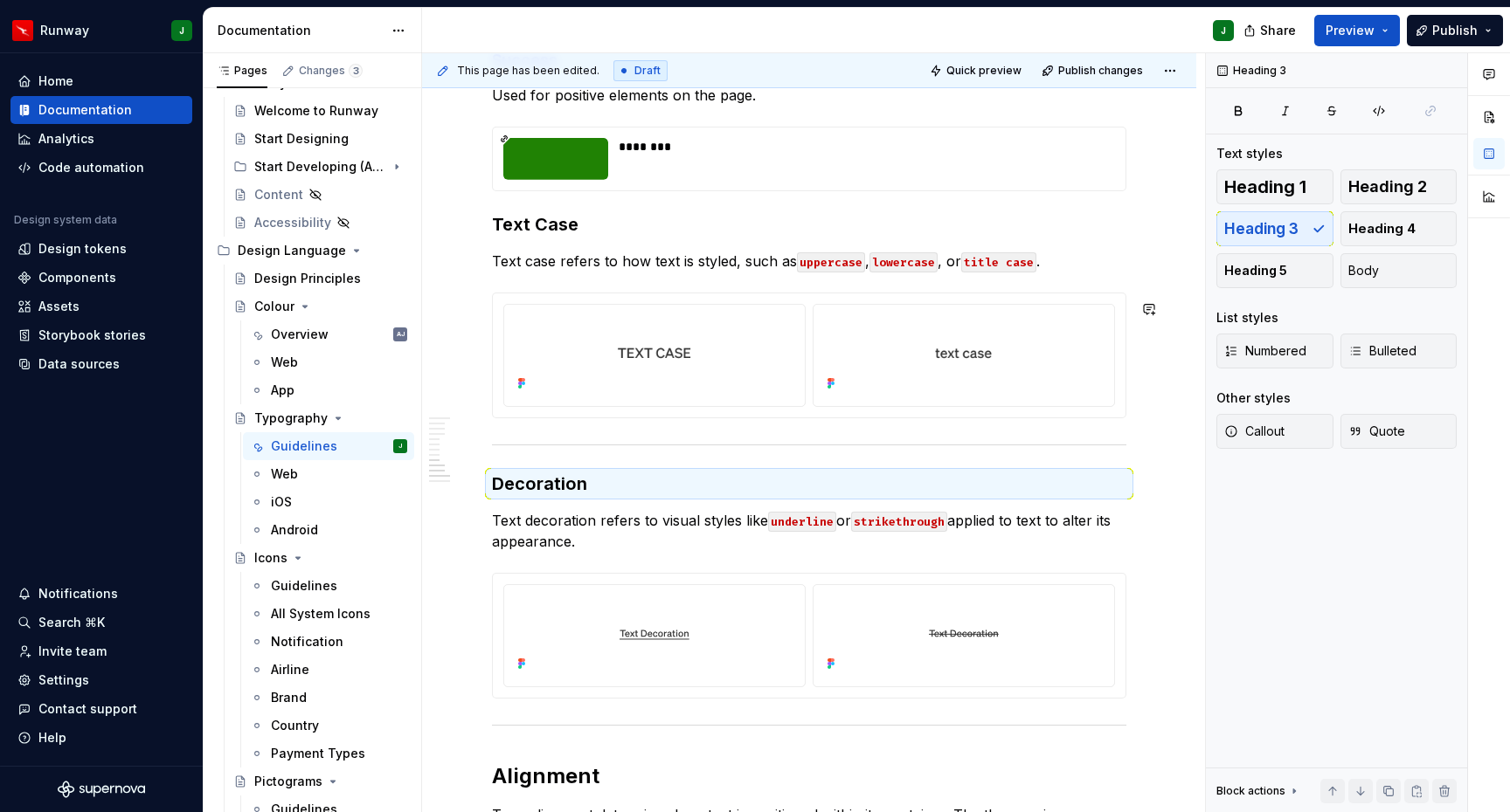
click at [638, 489] on h3 "Decoration" at bounding box center [809, 484] width 635 height 25
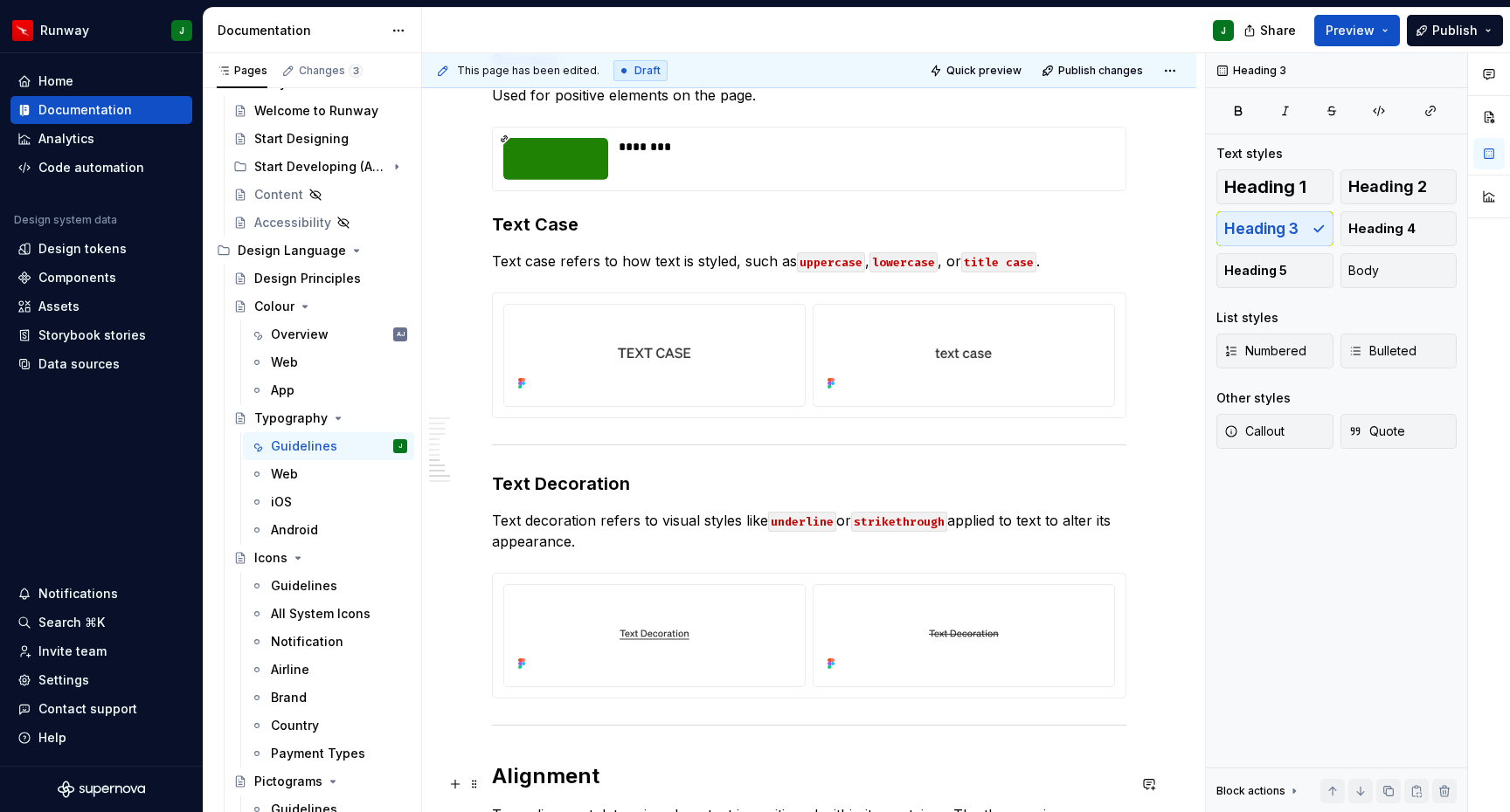
click at [492, 782] on h2 "Alignment" at bounding box center [809, 777] width 635 height 28
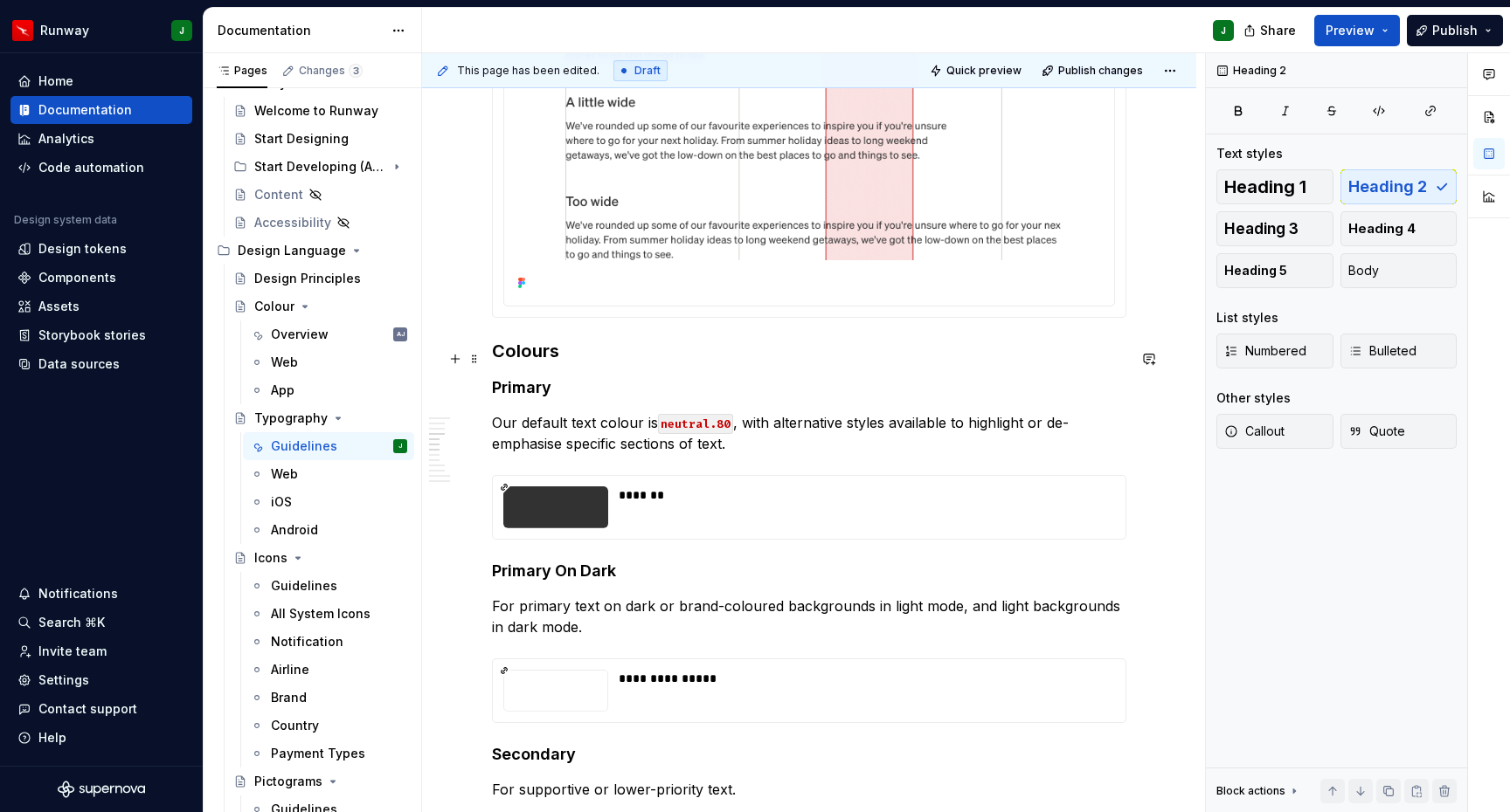
click at [496, 360] on h3 "Colours" at bounding box center [809, 352] width 635 height 25
click at [603, 363] on h3 "Type Colour" at bounding box center [809, 352] width 635 height 25
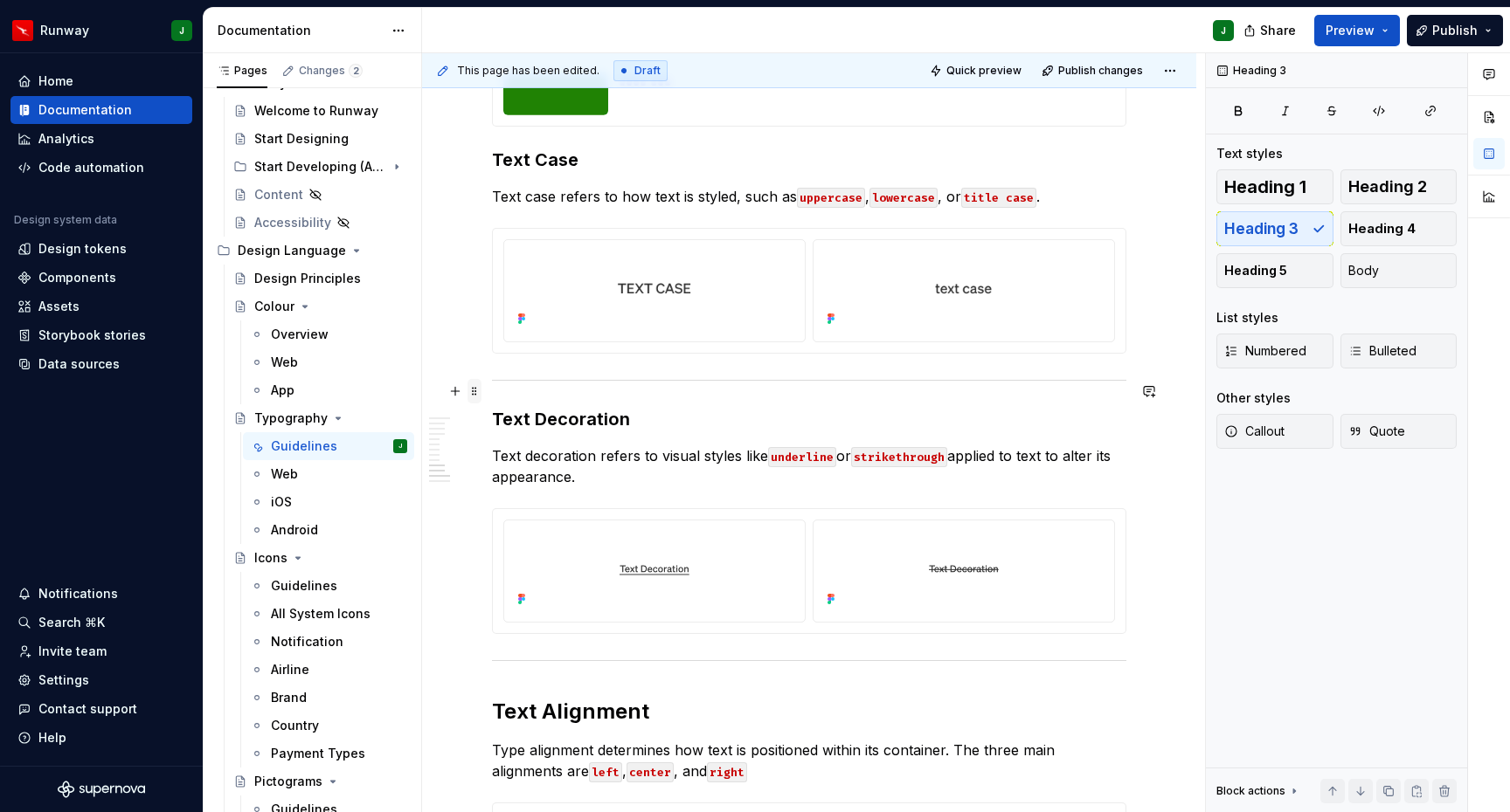
click at [474, 391] on span at bounding box center [475, 391] width 14 height 25
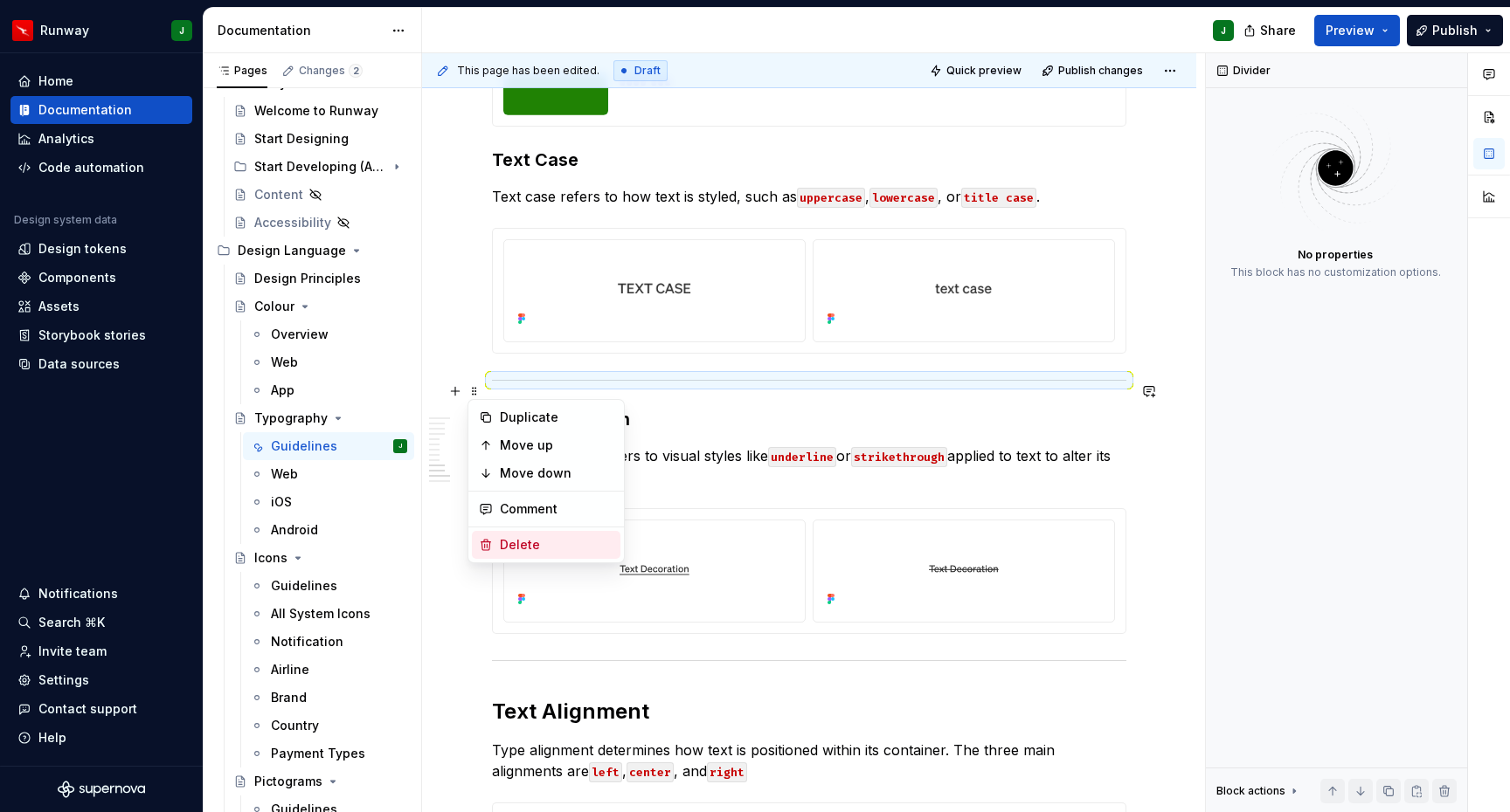
click at [540, 539] on div "Delete" at bounding box center [556, 545] width 113 height 18
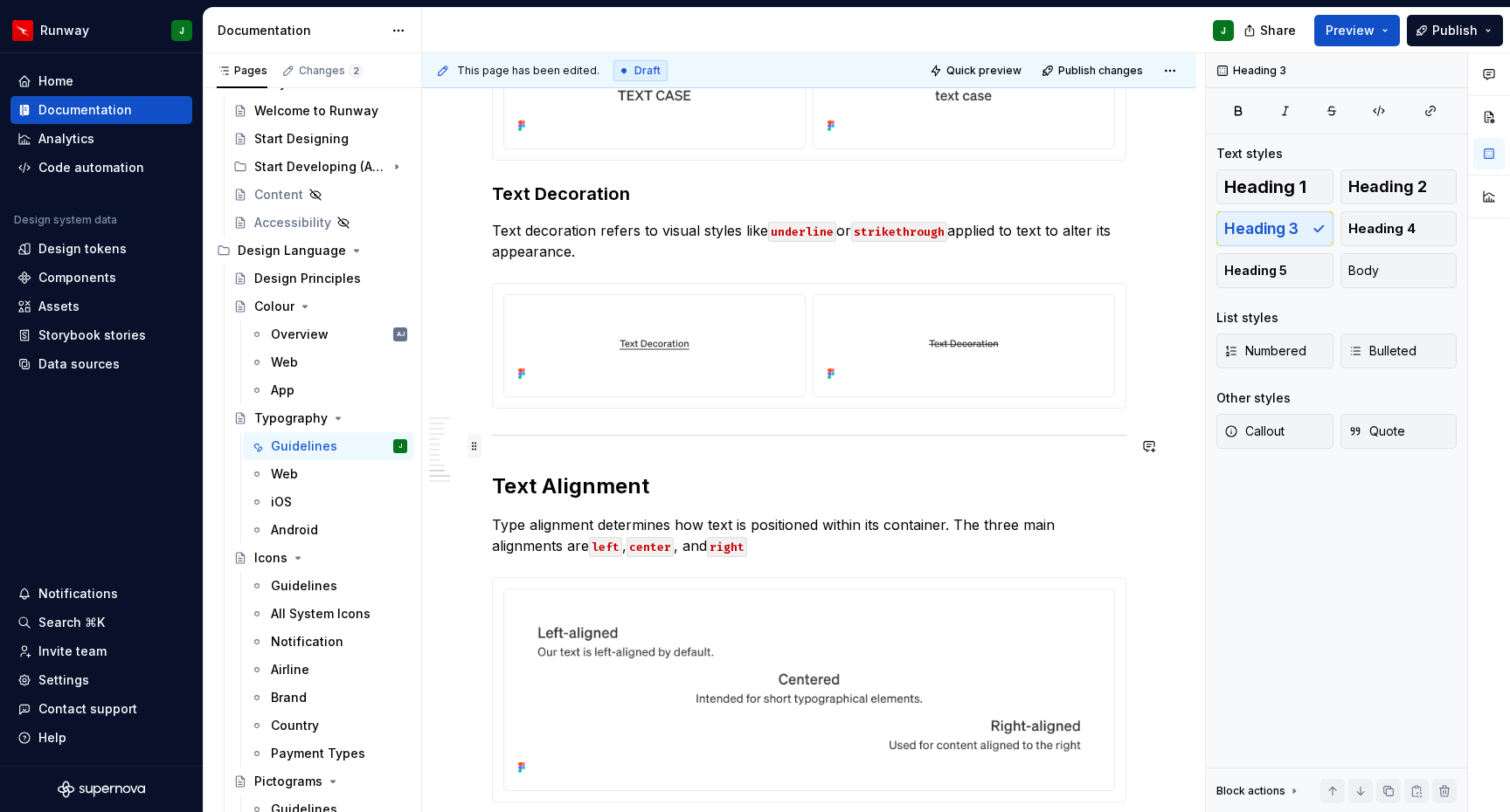
click at [474, 445] on span at bounding box center [475, 446] width 14 height 25
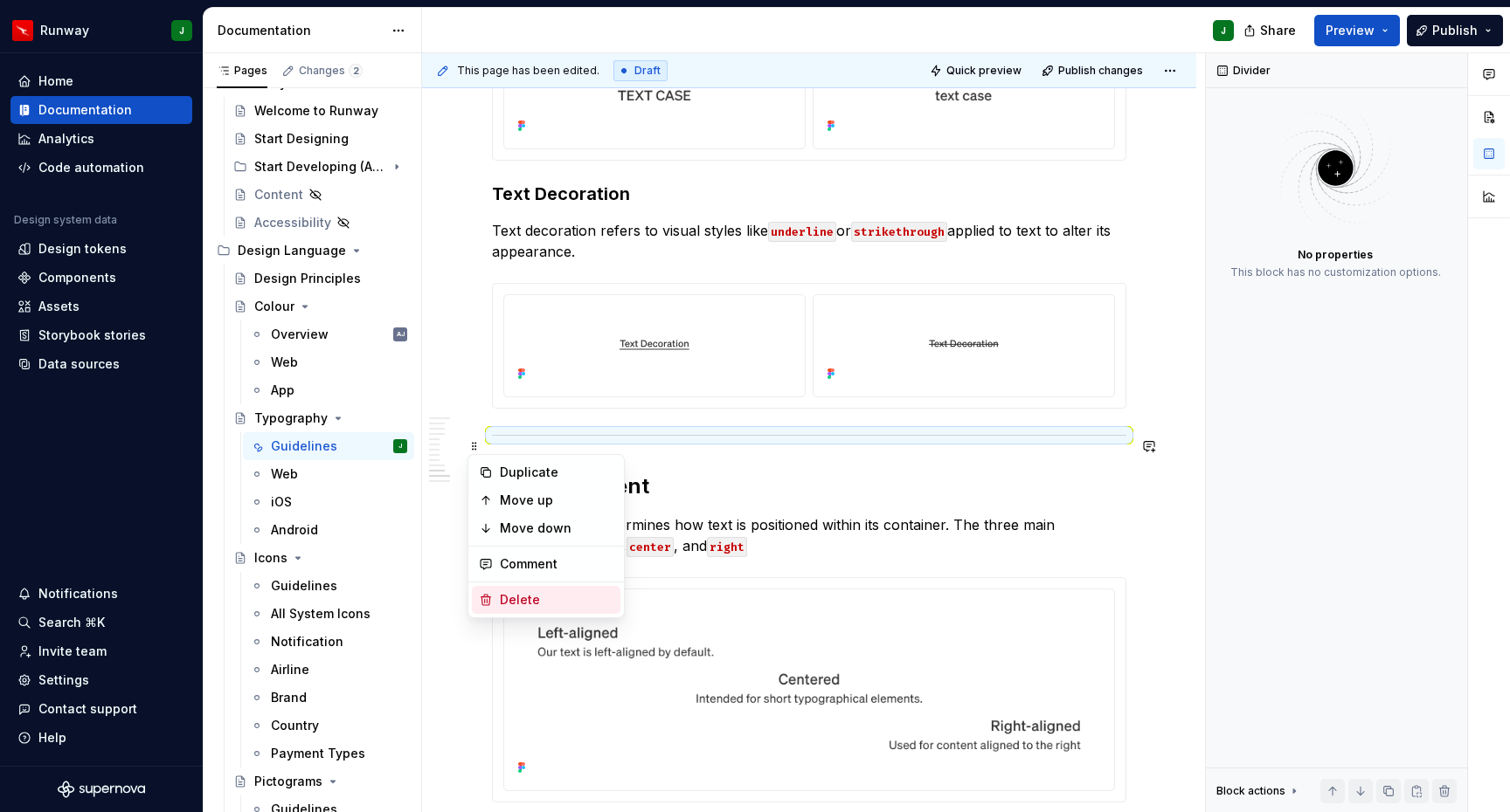
drag, startPoint x: 541, startPoint y: 599, endPoint x: 536, endPoint y: 521, distance: 78.2
click at [541, 599] on div "Delete" at bounding box center [556, 600] width 113 height 18
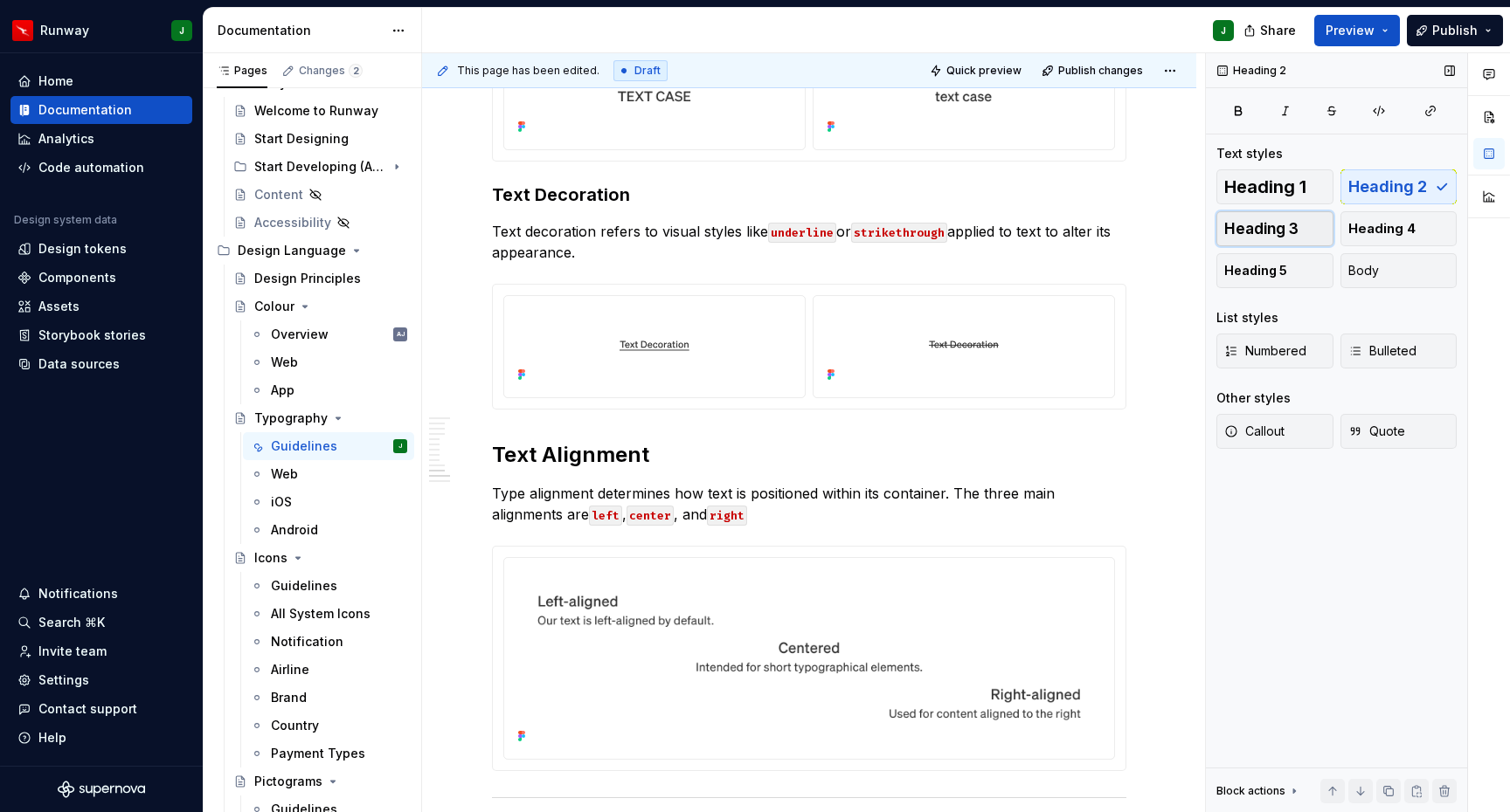
click at [1277, 230] on span "Heading 3" at bounding box center [1262, 229] width 74 height 18
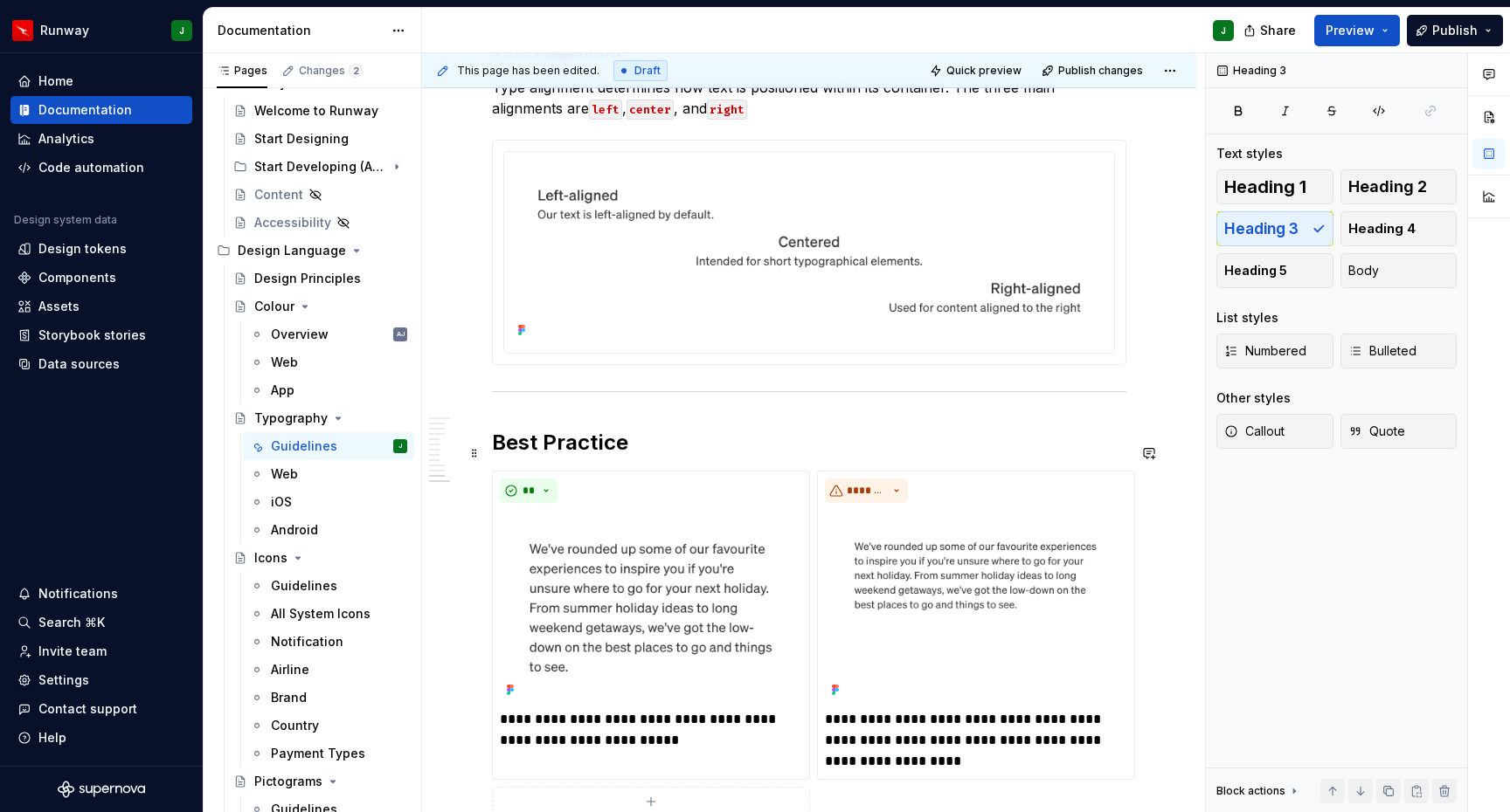
click at [503, 453] on h2 "Best Practice" at bounding box center [809, 443] width 635 height 28
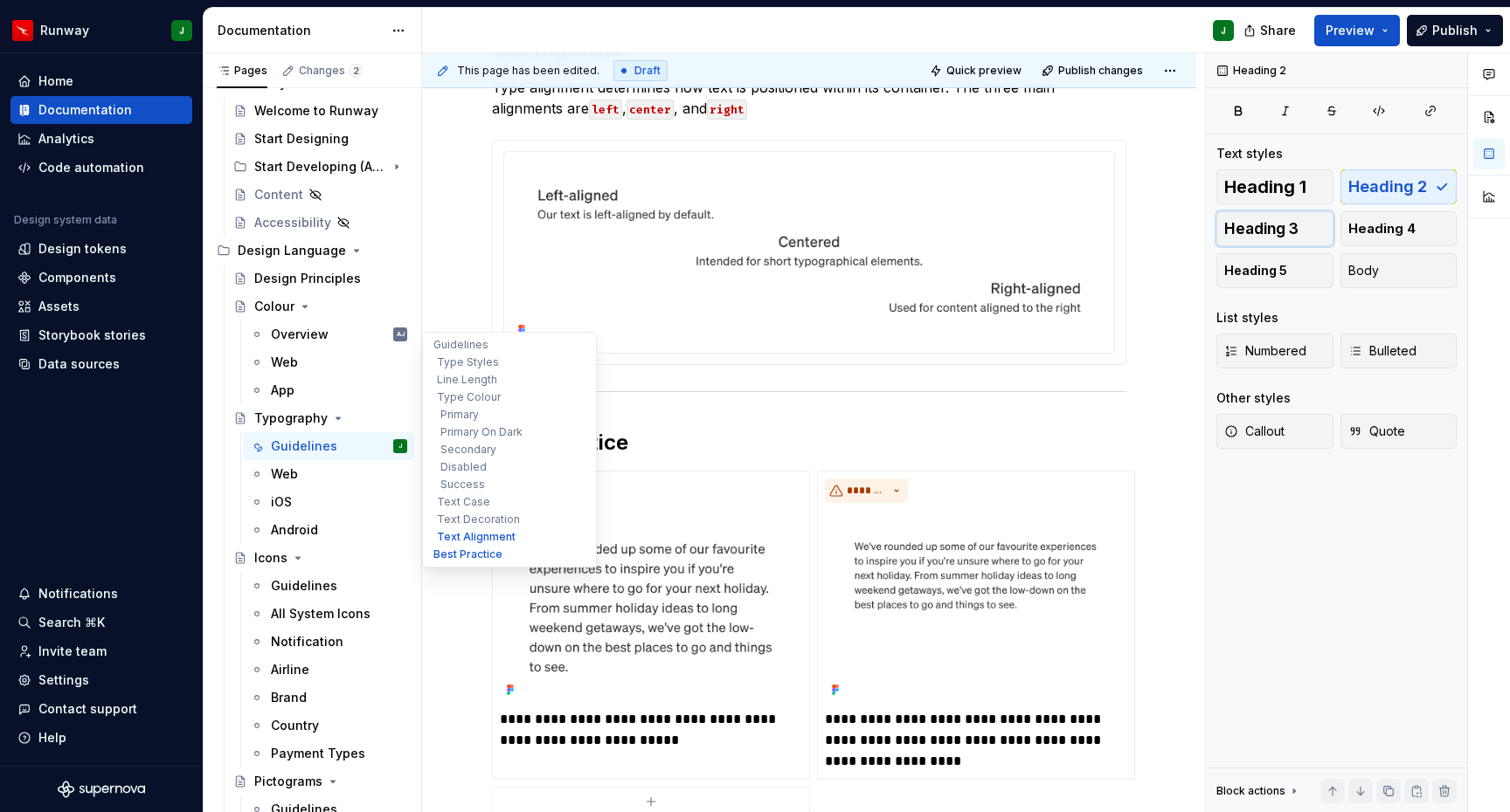
drag, startPoint x: 1269, startPoint y: 232, endPoint x: 463, endPoint y: 454, distance: 836.0
click at [1269, 232] on span "Heading 3" at bounding box center [1262, 229] width 74 height 18
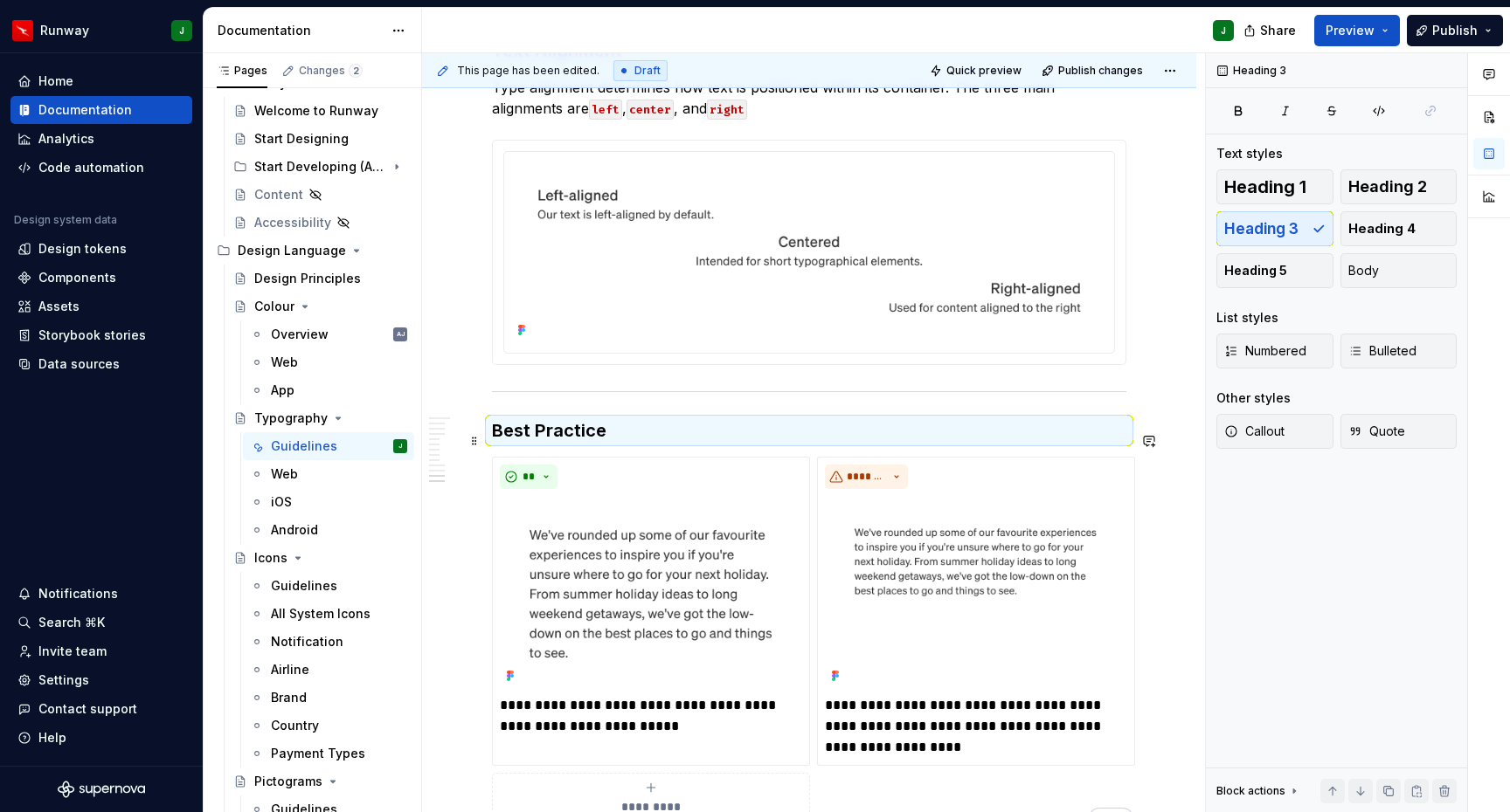
click at [605, 440] on h3 "Best Practice" at bounding box center [809, 430] width 635 height 25
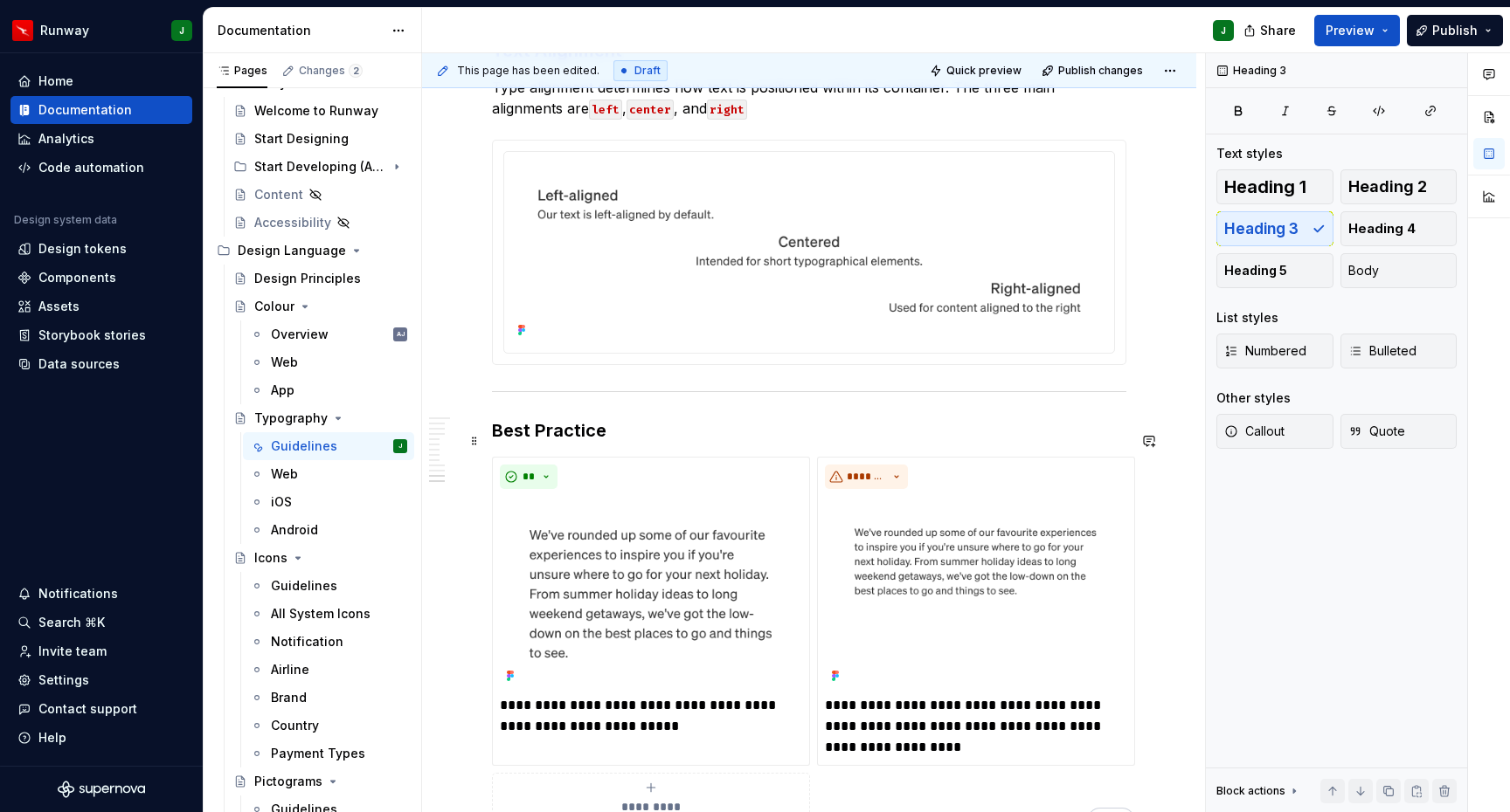
click at [599, 441] on h3 "Best Practice" at bounding box center [809, 430] width 635 height 25
click at [477, 407] on span at bounding box center [475, 406] width 14 height 25
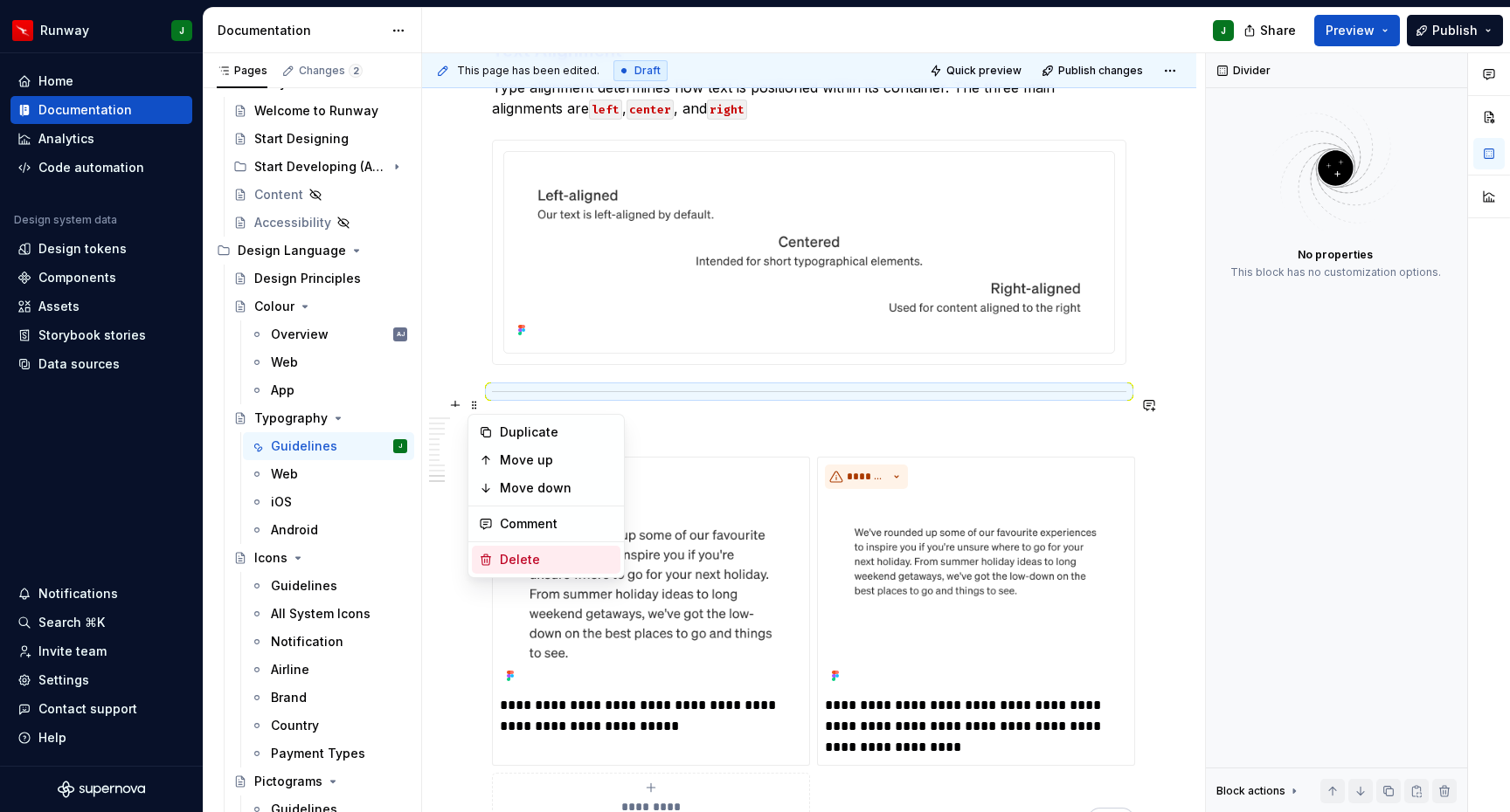
click at [530, 557] on div "Delete" at bounding box center [556, 560] width 113 height 18
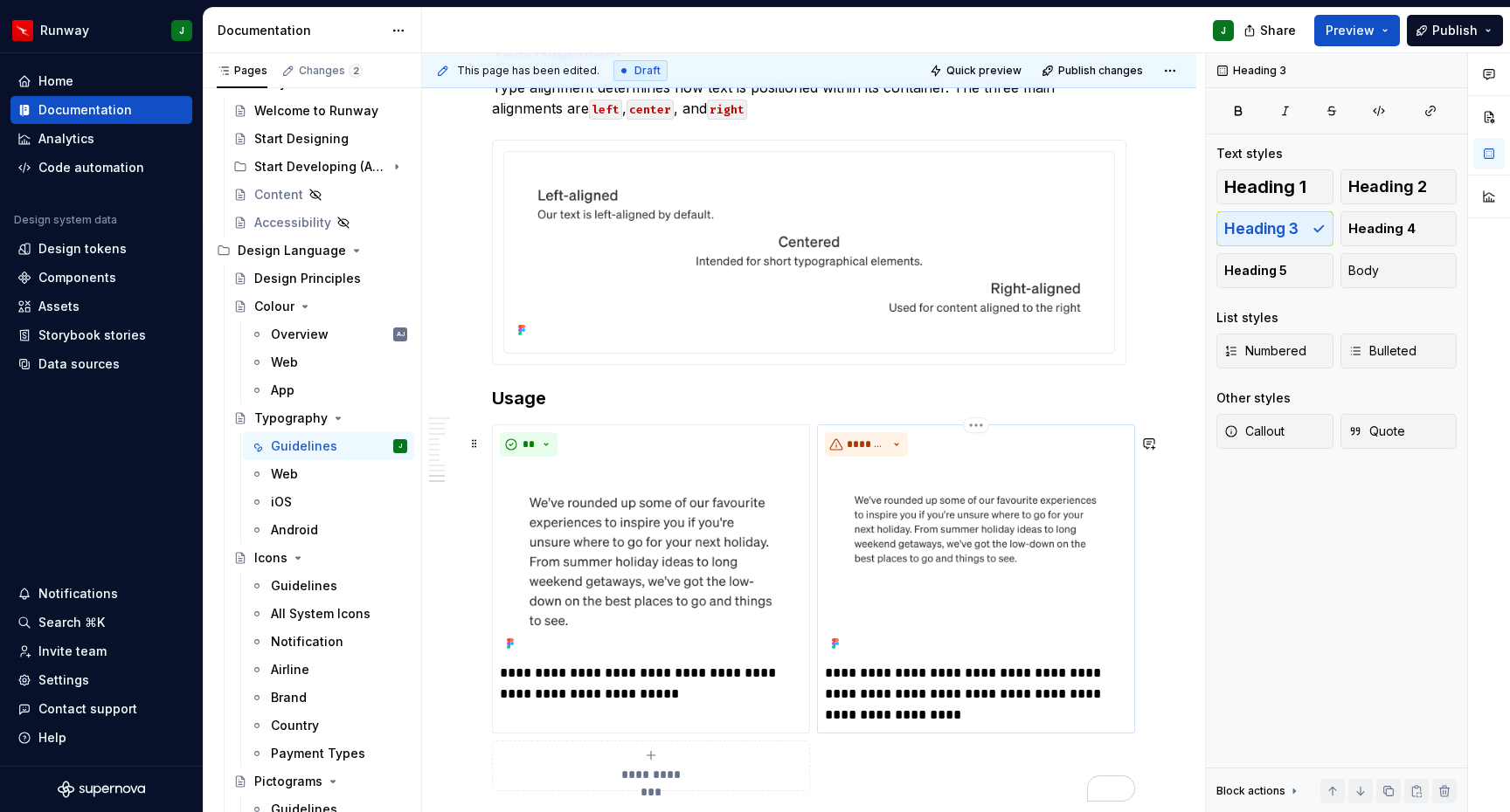
click at [1003, 473] on div "**********" at bounding box center [976, 579] width 302 height 293
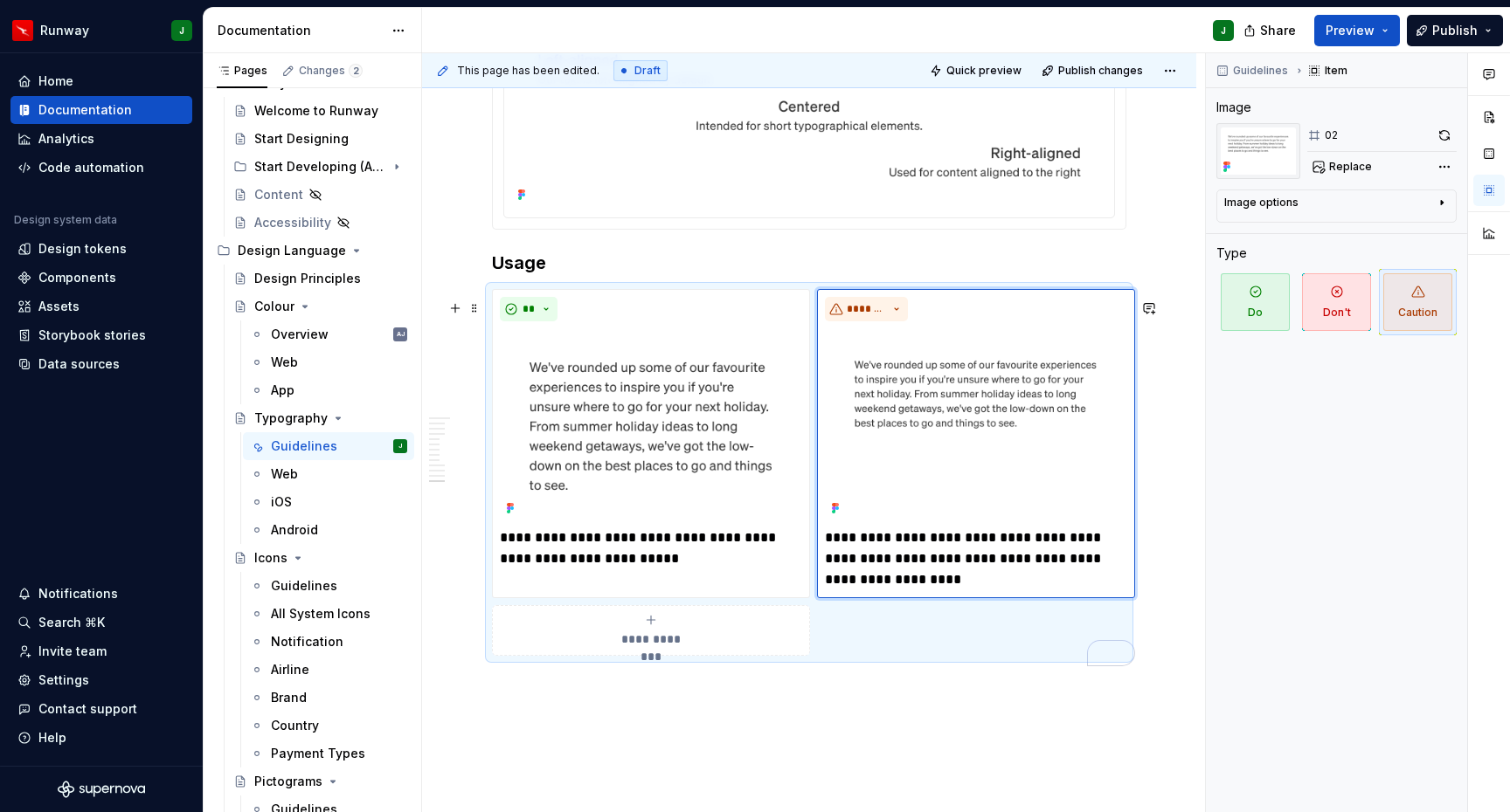
click at [942, 656] on div "**********" at bounding box center [809, 472] width 635 height 367
click at [1011, 427] on img "To enrich screen reader interactions, please activate Accessibility in Grammarl…" at bounding box center [976, 424] width 302 height 192
click at [1348, 304] on span "Don't" at bounding box center [1337, 301] width 69 height 57
click at [839, 656] on div "**********" at bounding box center [809, 472] width 635 height 367
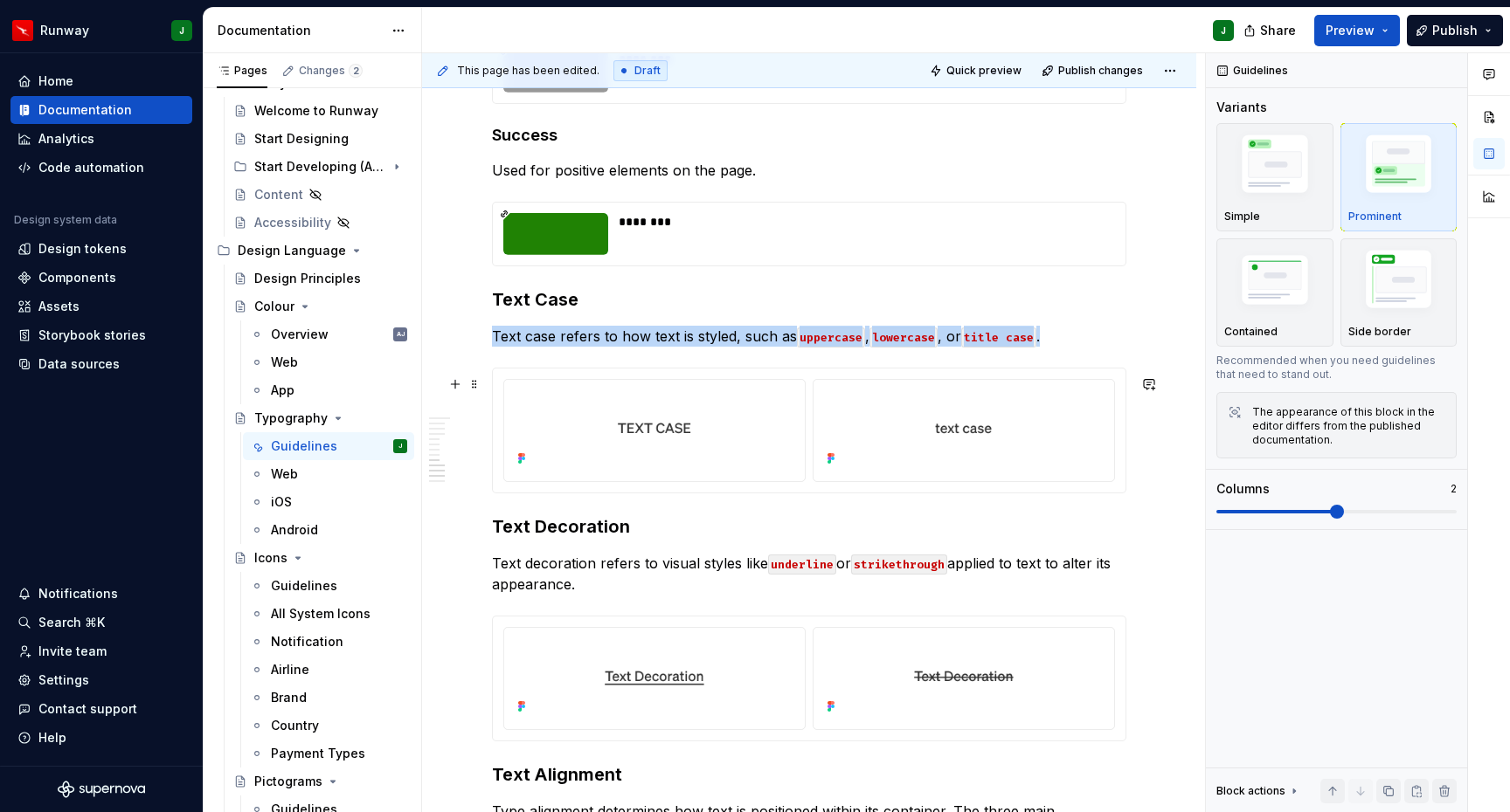
click at [1125, 492] on div "To enrich screen reader interactions, please activate Accessibility in Grammarl…" at bounding box center [809, 430] width 633 height 124
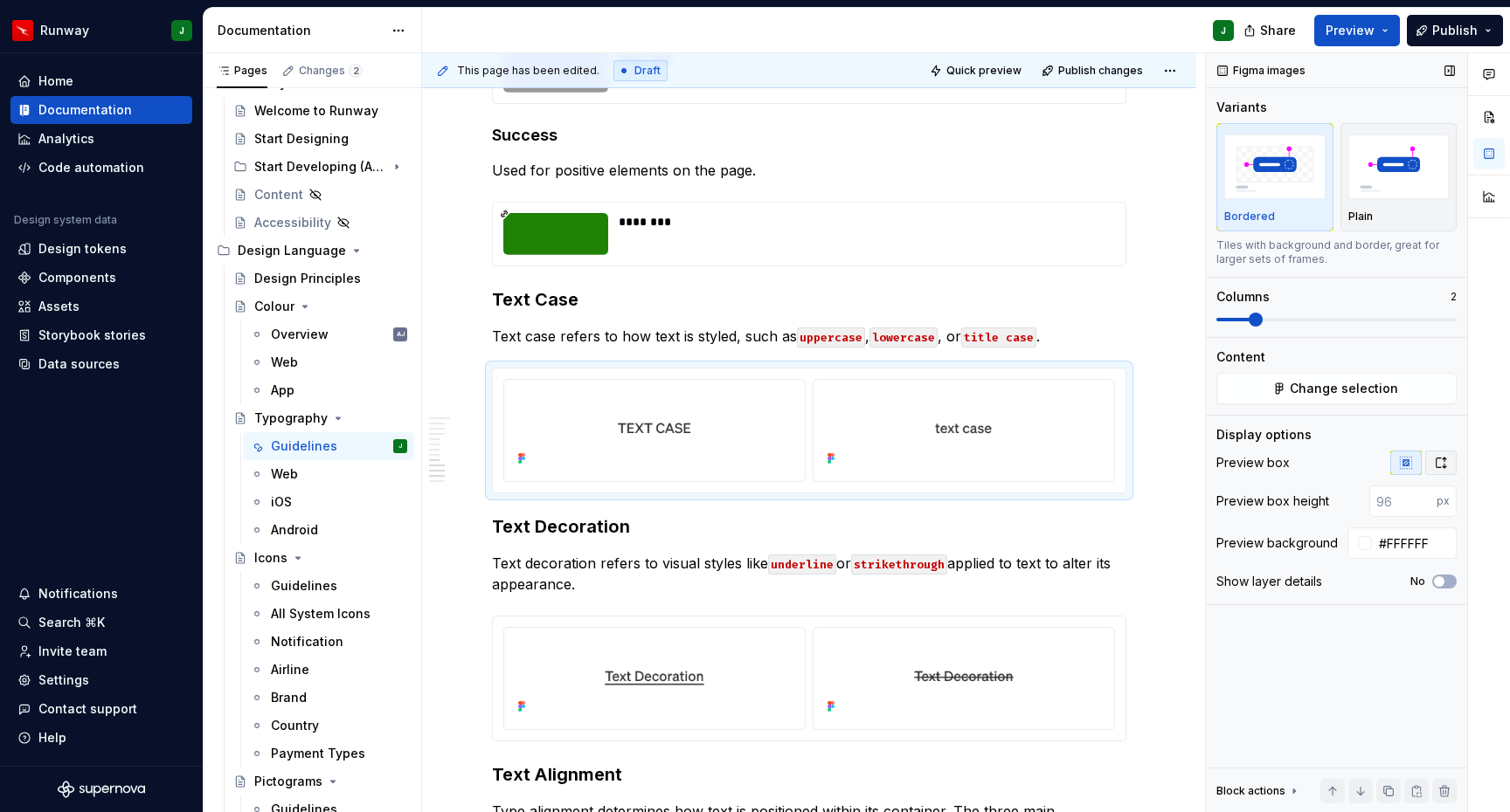
click at [1443, 467] on icon "button" at bounding box center [1441, 463] width 14 height 14
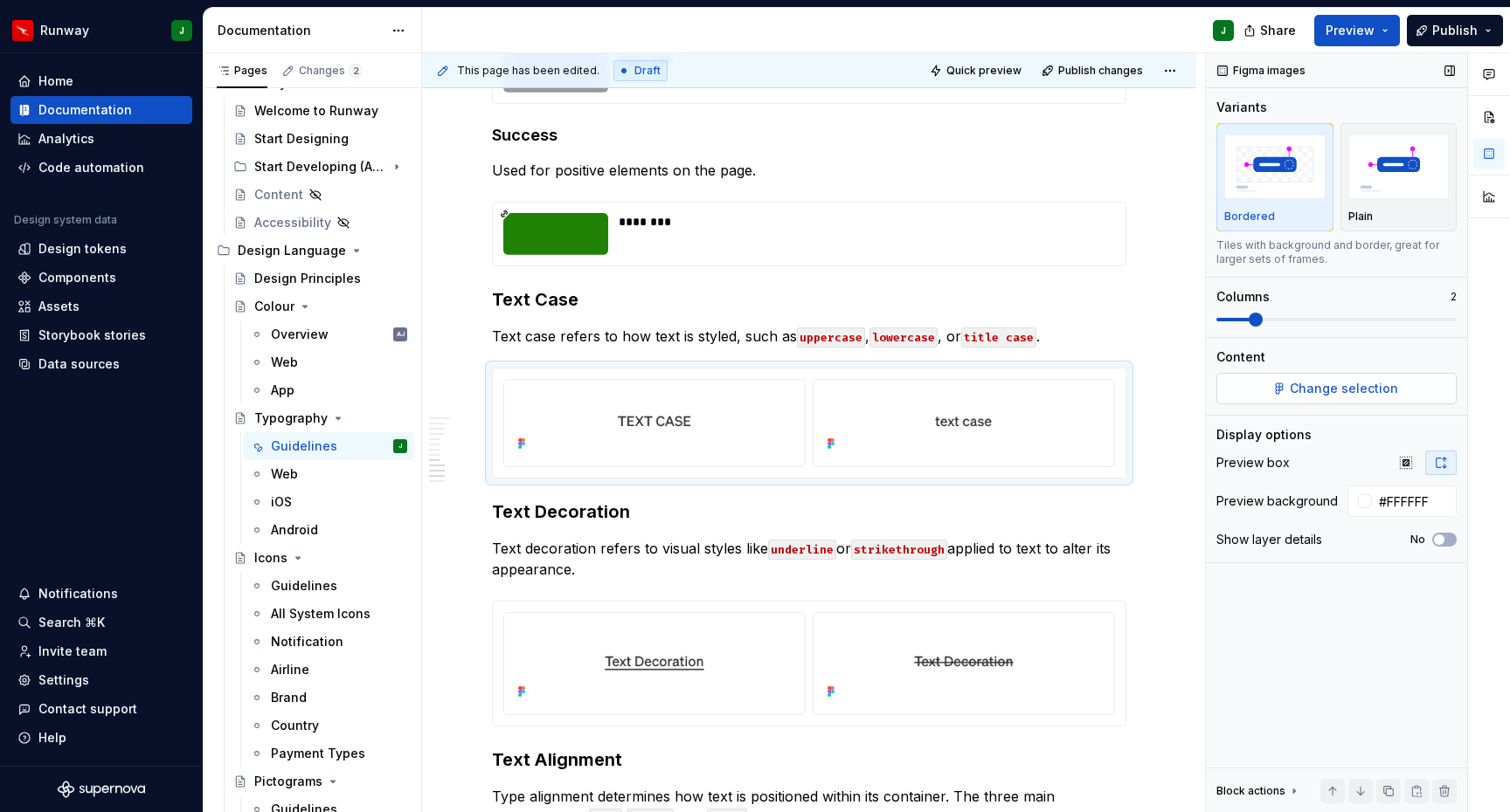
click at [1262, 393] on button "Change selection" at bounding box center [1337, 389] width 240 height 32
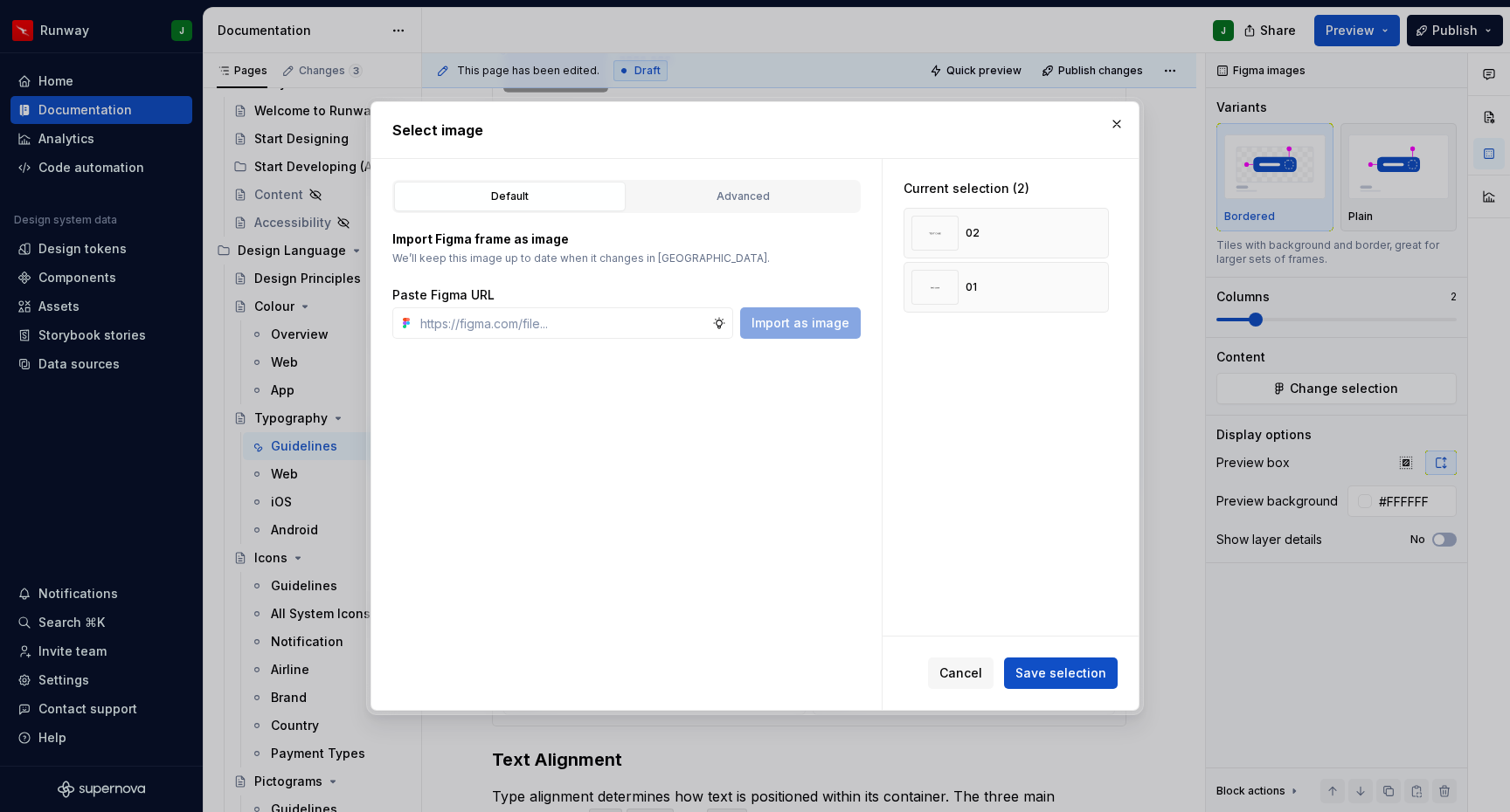
drag, startPoint x: 1117, startPoint y: 121, endPoint x: 771, endPoint y: 308, distance: 393.3
click at [1117, 121] on button "button" at bounding box center [1117, 125] width 25 height 25
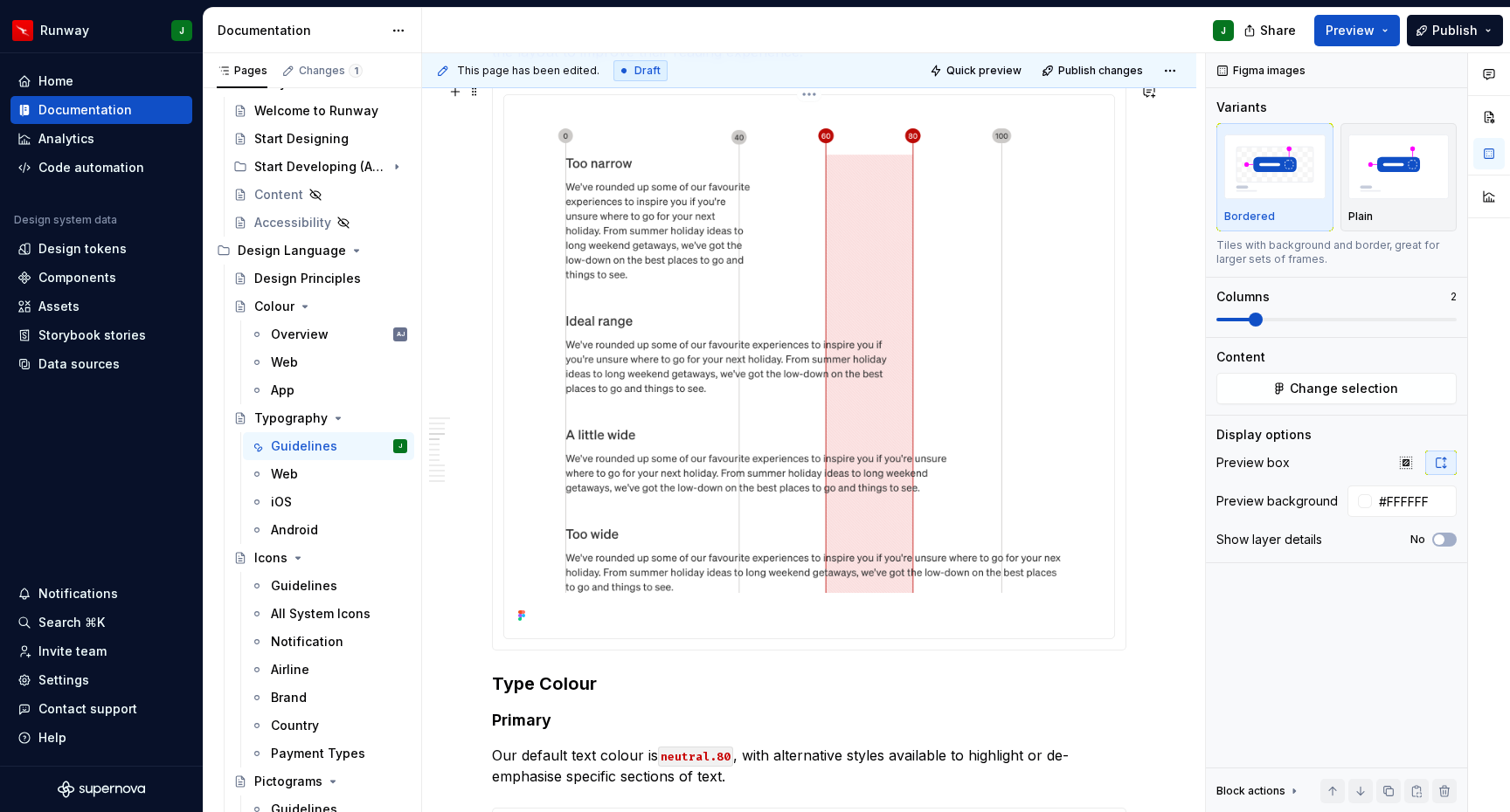
scroll to position [618, 0]
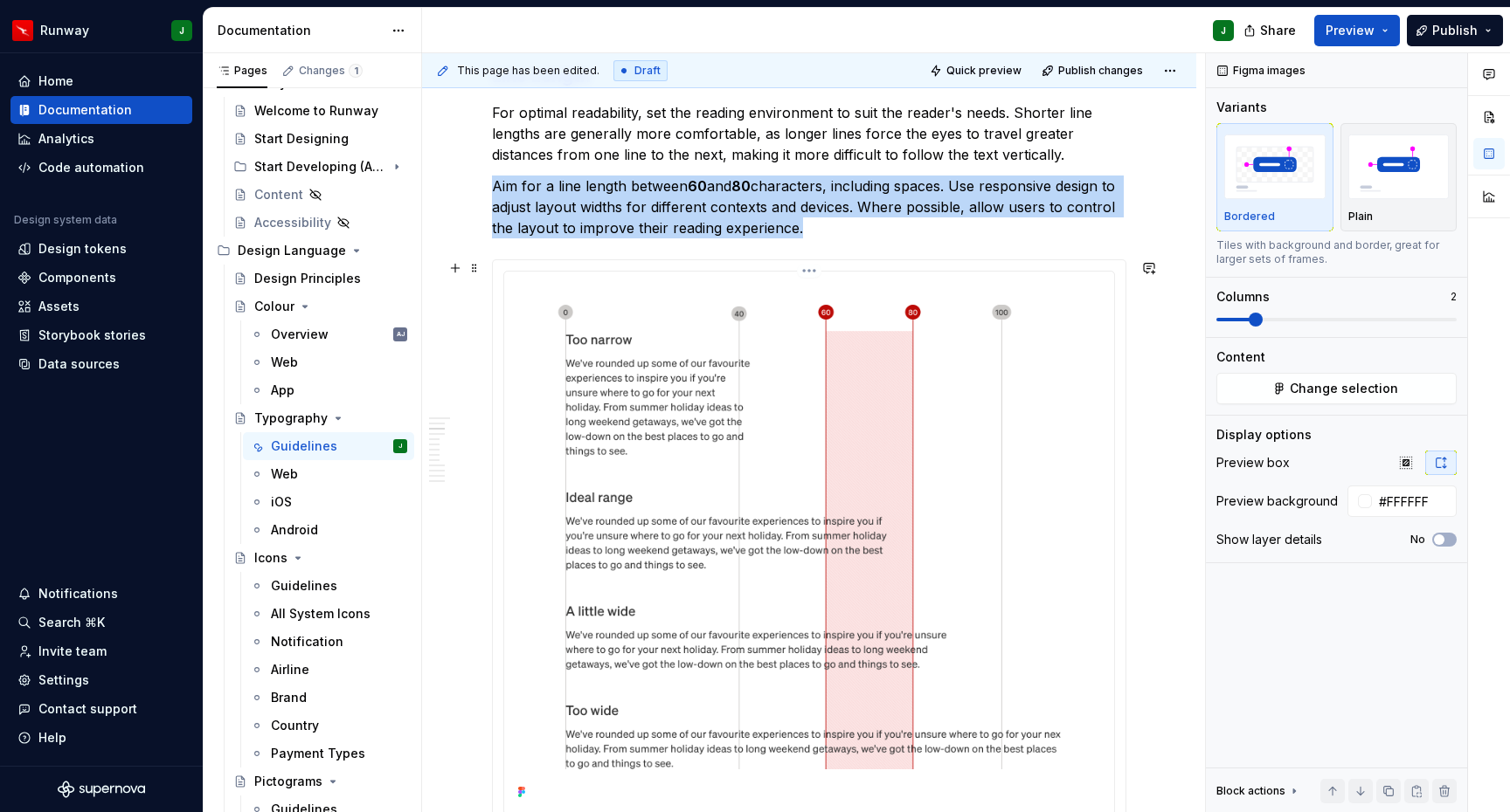
click at [873, 283] on img "To enrich screen reader interactions, please activate Accessibility in Grammarl…" at bounding box center [809, 541] width 596 height 526
click at [1323, 383] on span "Change selection" at bounding box center [1344, 389] width 109 height 18
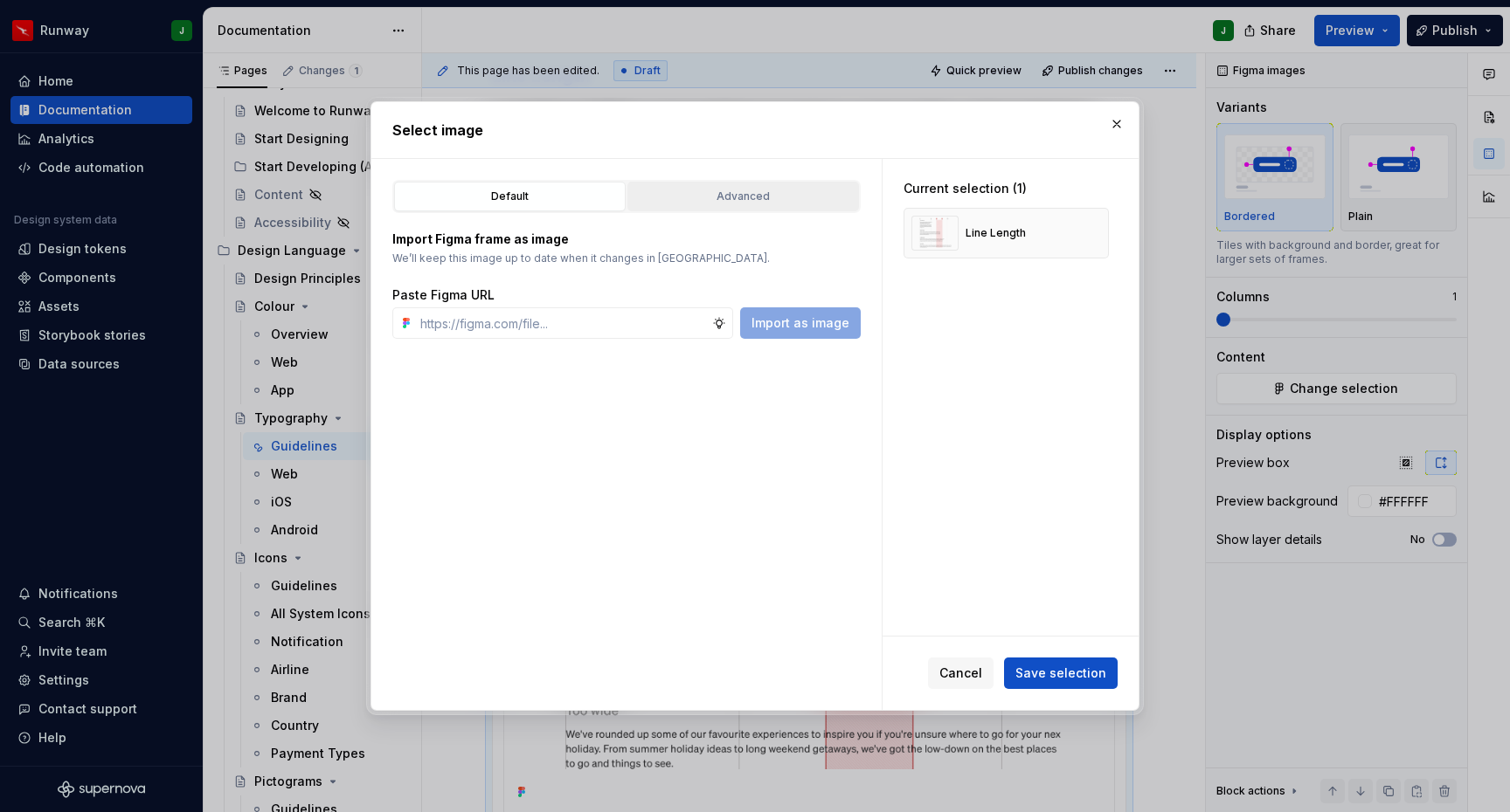
click at [780, 209] on button "Advanced" at bounding box center [744, 197] width 232 height 30
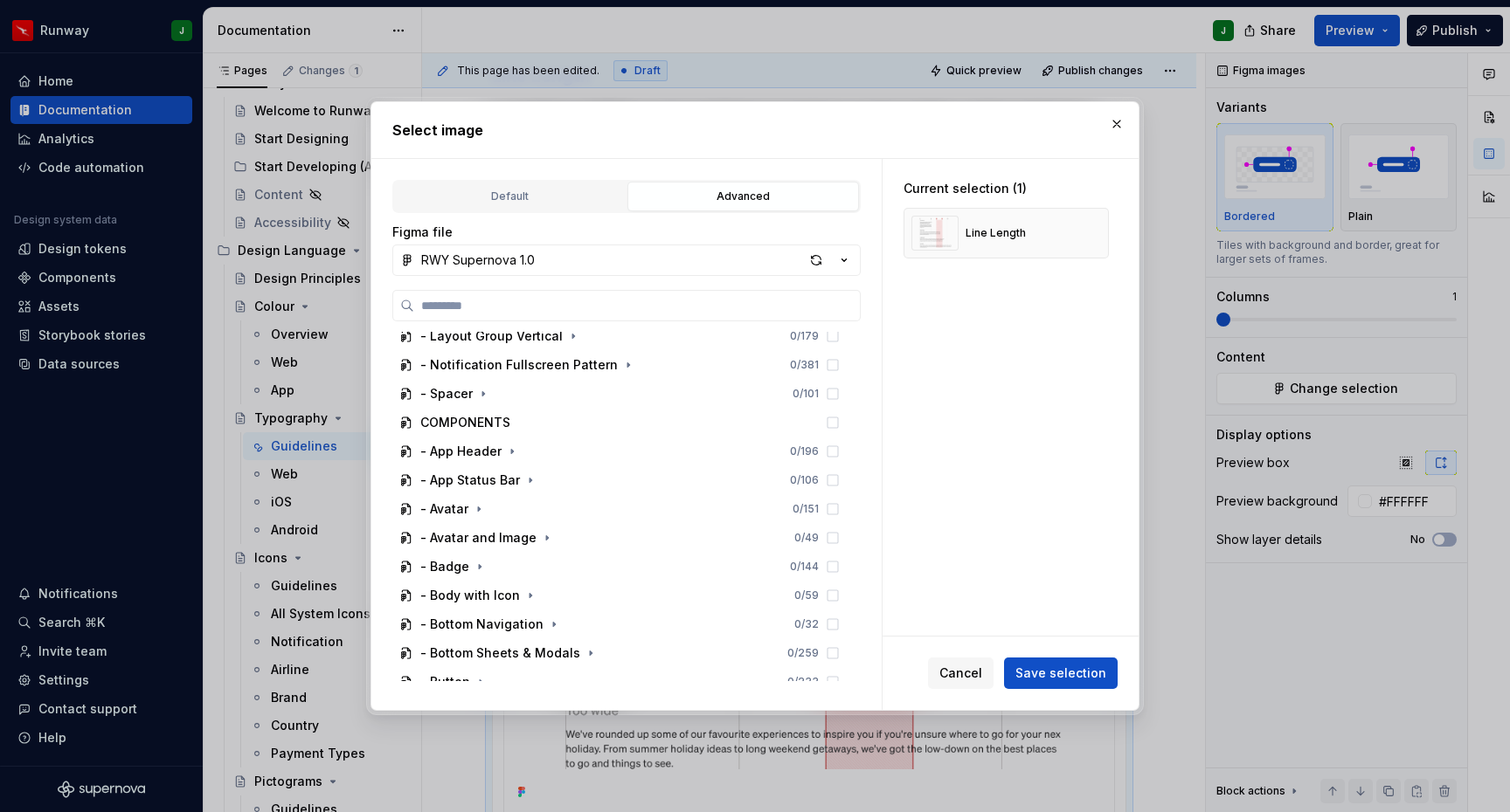
scroll to position [0, 0]
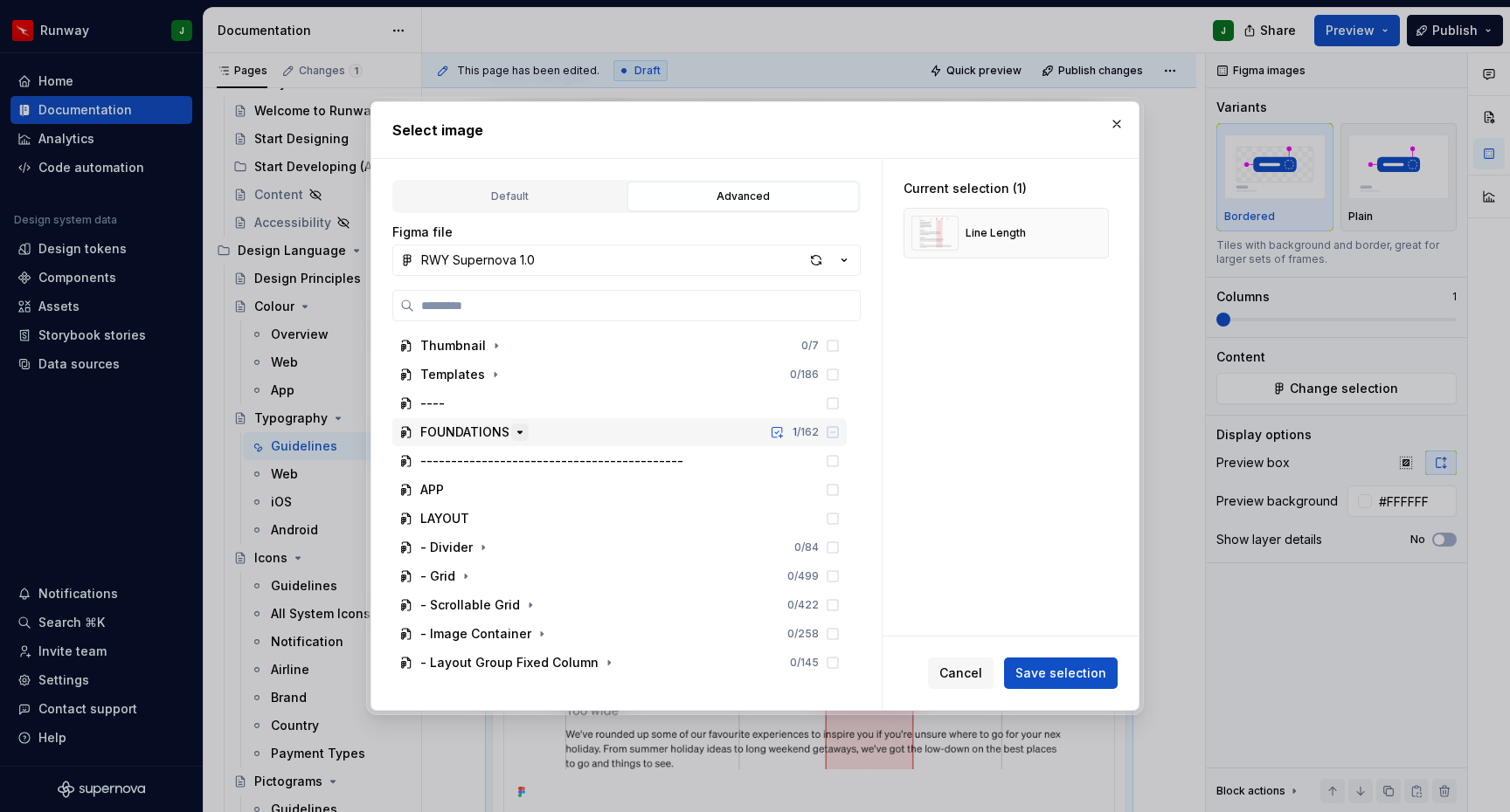
click at [514, 436] on icon "button" at bounding box center [520, 432] width 14 height 14
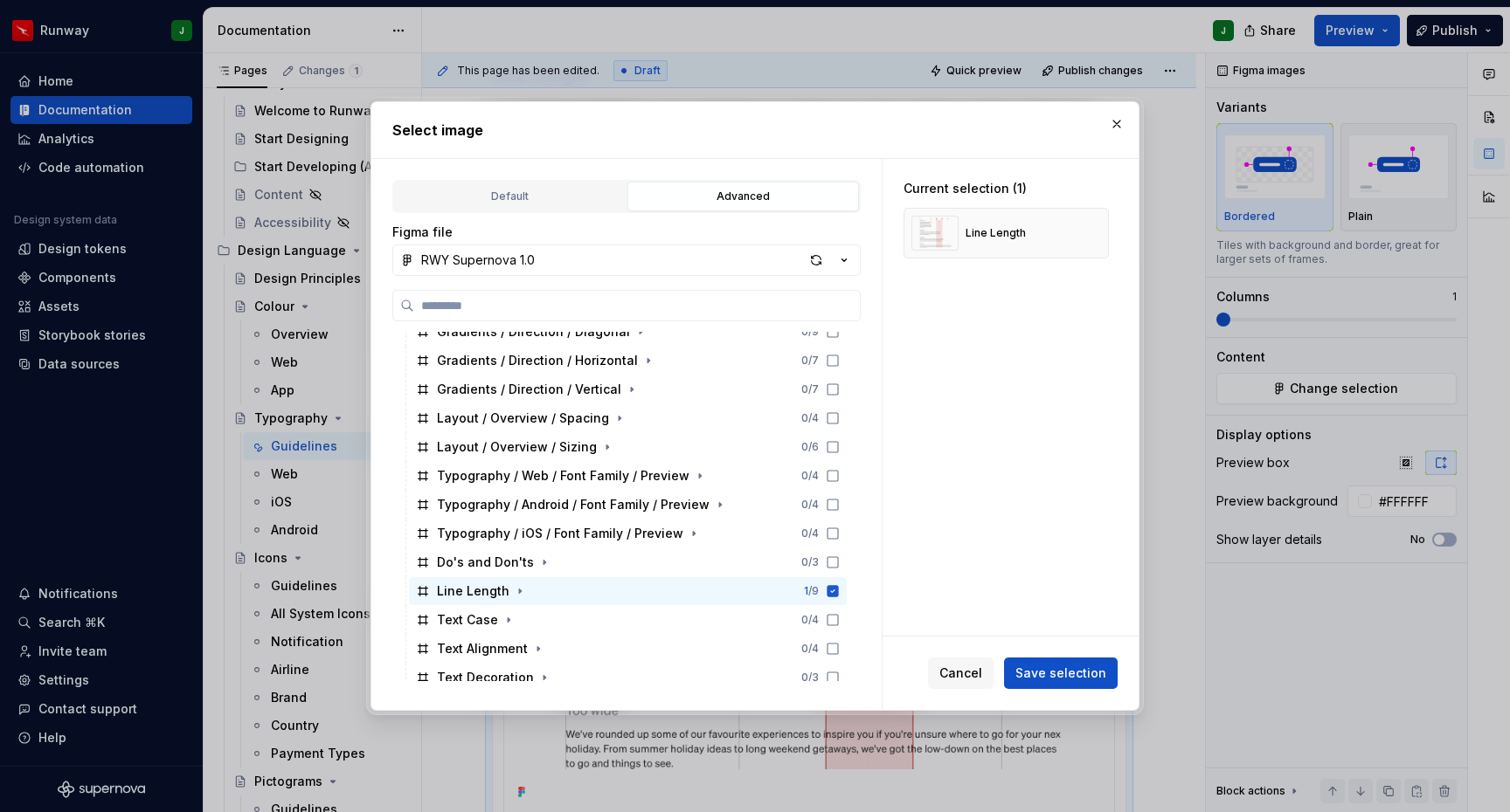
scroll to position [392, 0]
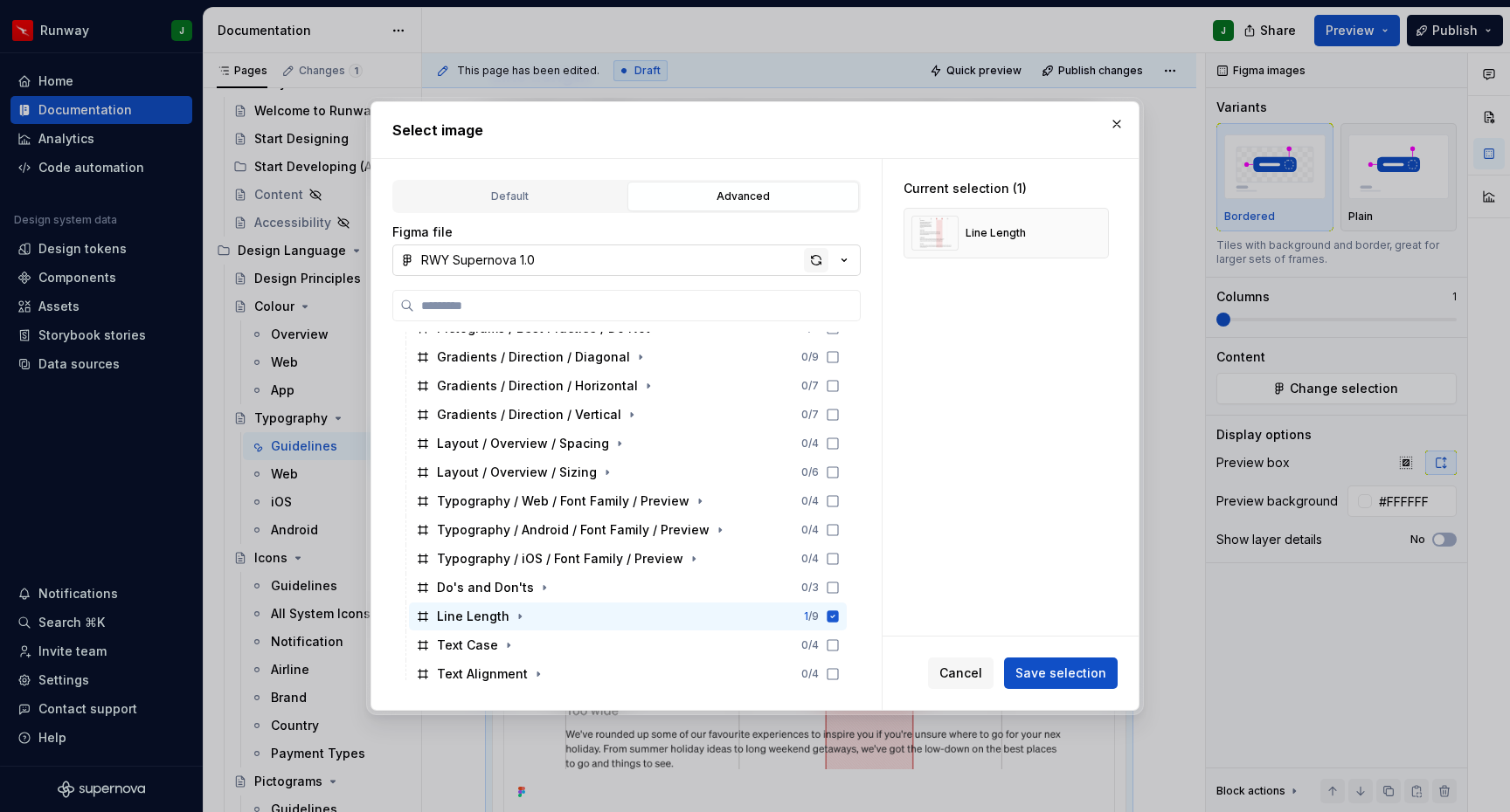
click at [815, 264] on div "button" at bounding box center [816, 261] width 25 height 25
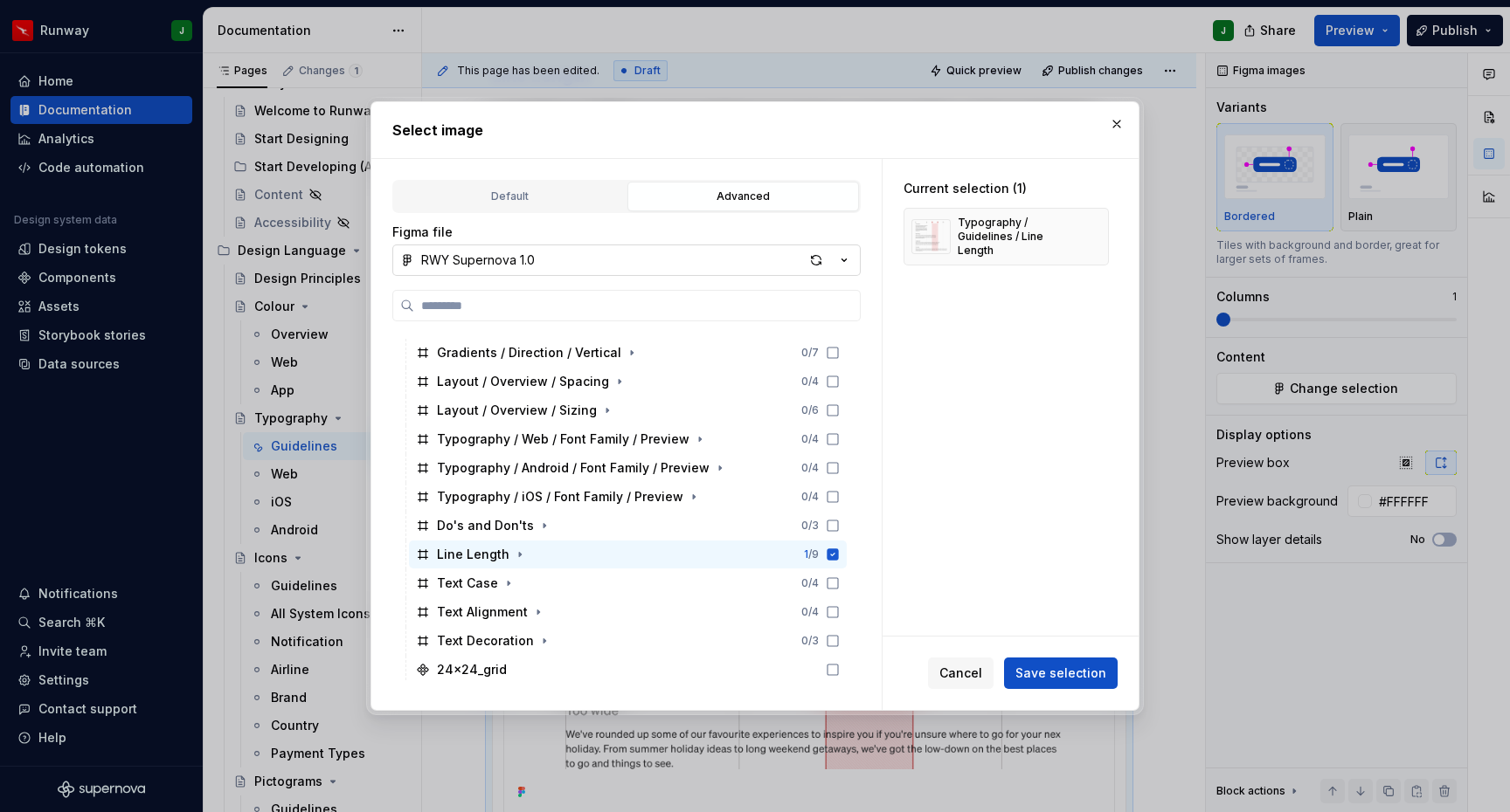
scroll to position [494, 0]
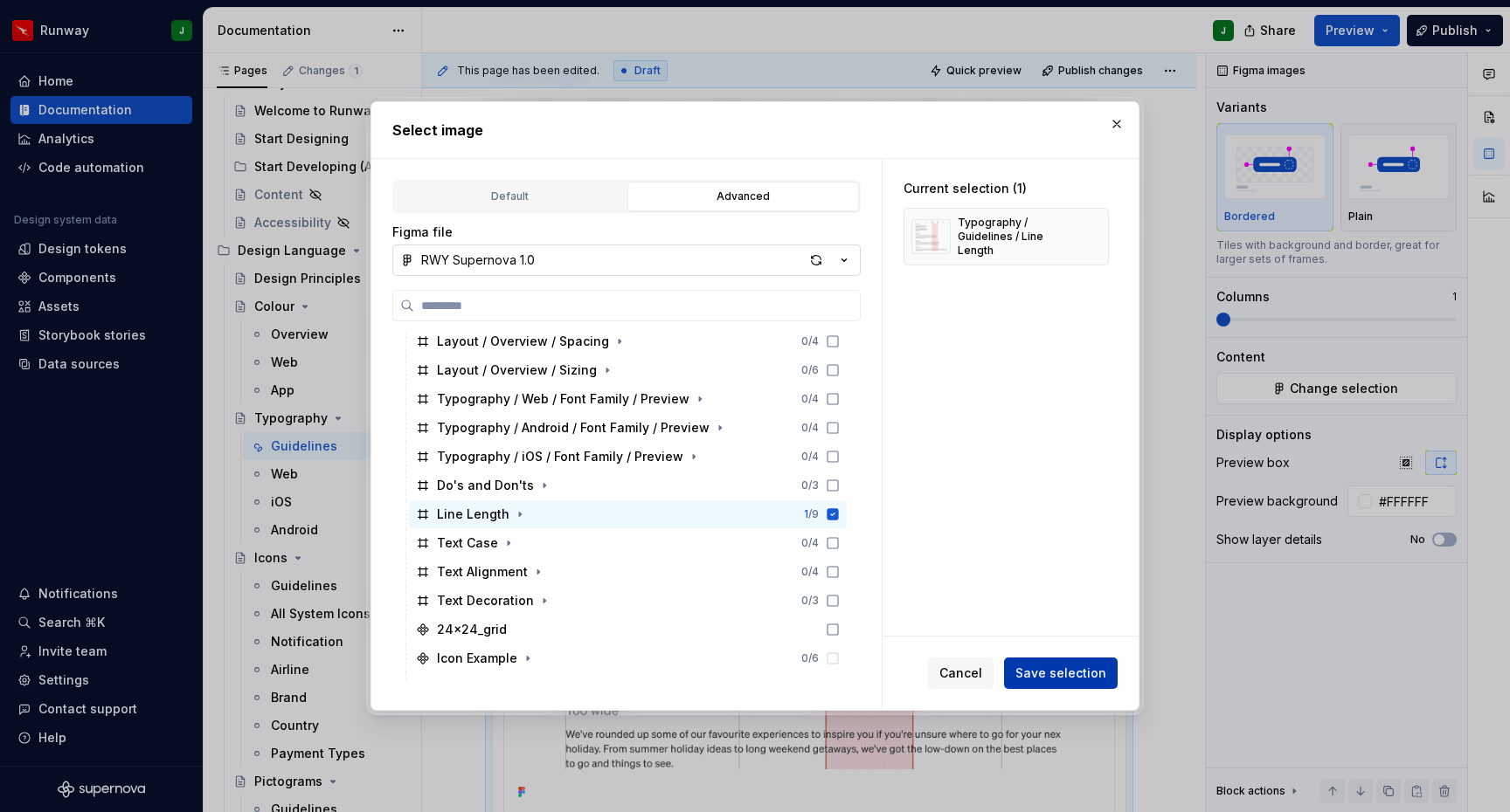
click at [1078, 671] on span "Save selection" at bounding box center [1061, 673] width 91 height 18
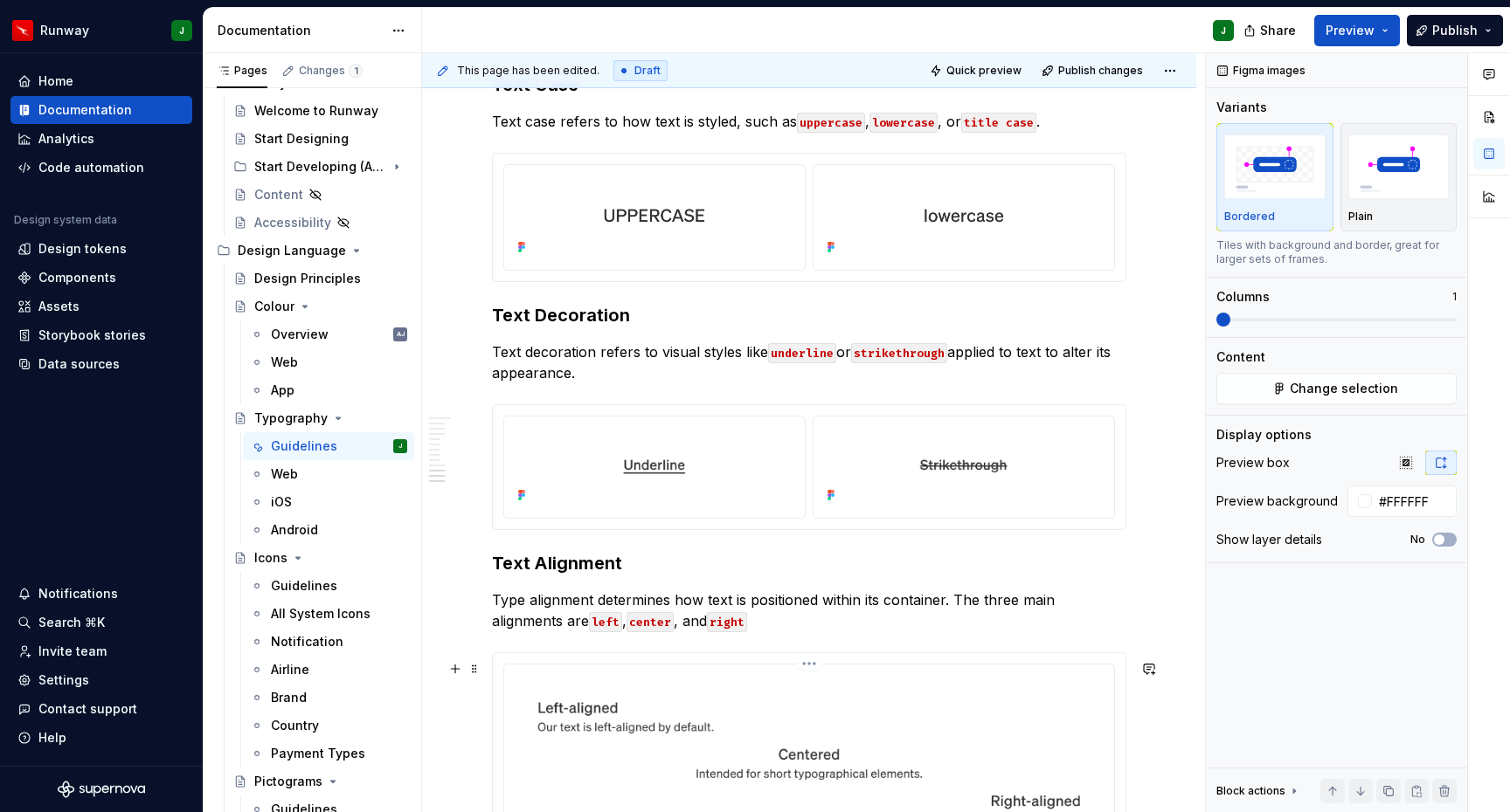
scroll to position [2418, 0]
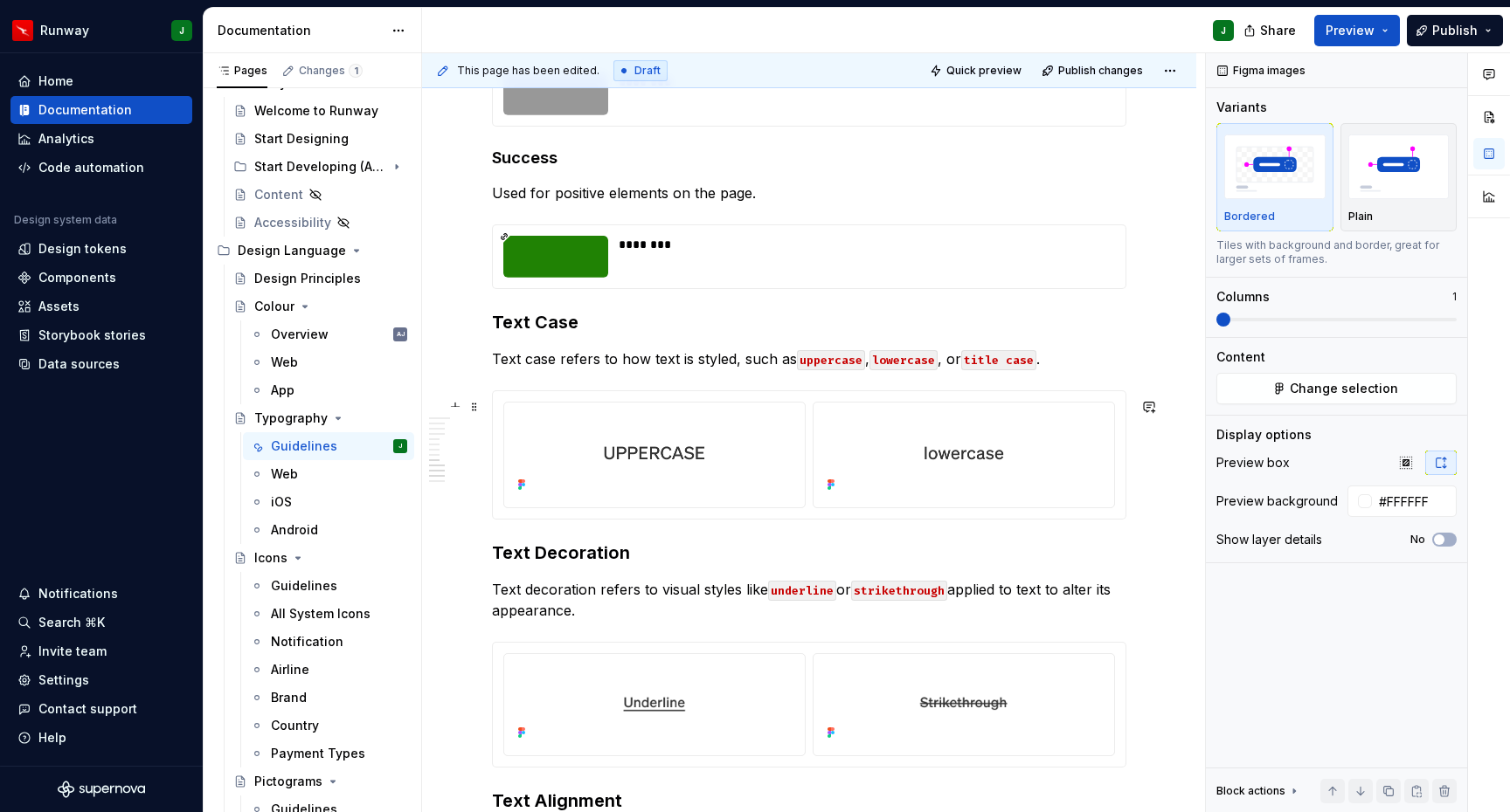
click at [1117, 519] on div "To enrich screen reader interactions, please activate Accessibility in Grammarl…" at bounding box center [809, 455] width 633 height 127
click at [1314, 391] on span "Change selection" at bounding box center [1344, 389] width 109 height 18
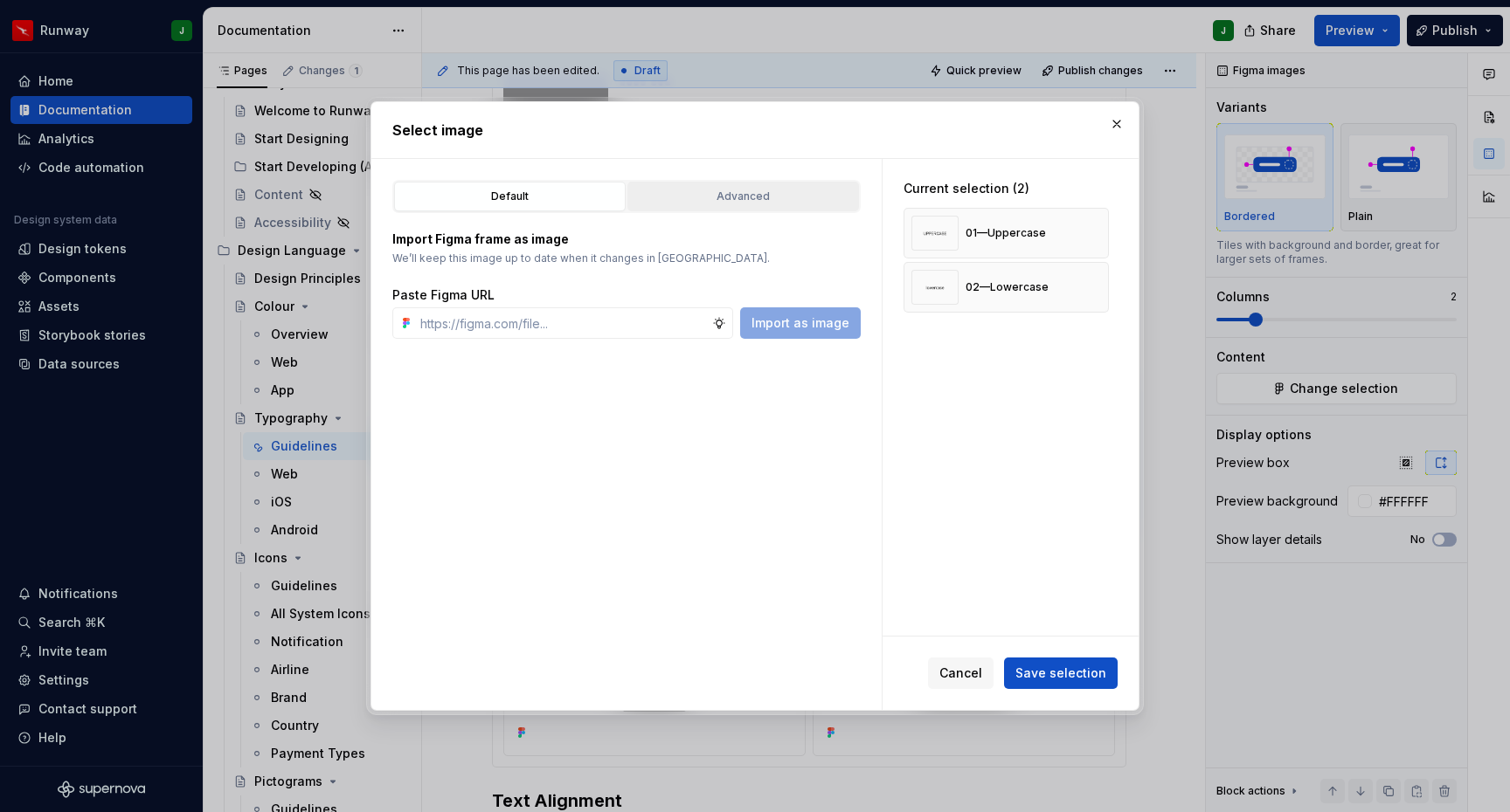
click at [742, 198] on div "Advanced" at bounding box center [744, 197] width 219 height 18
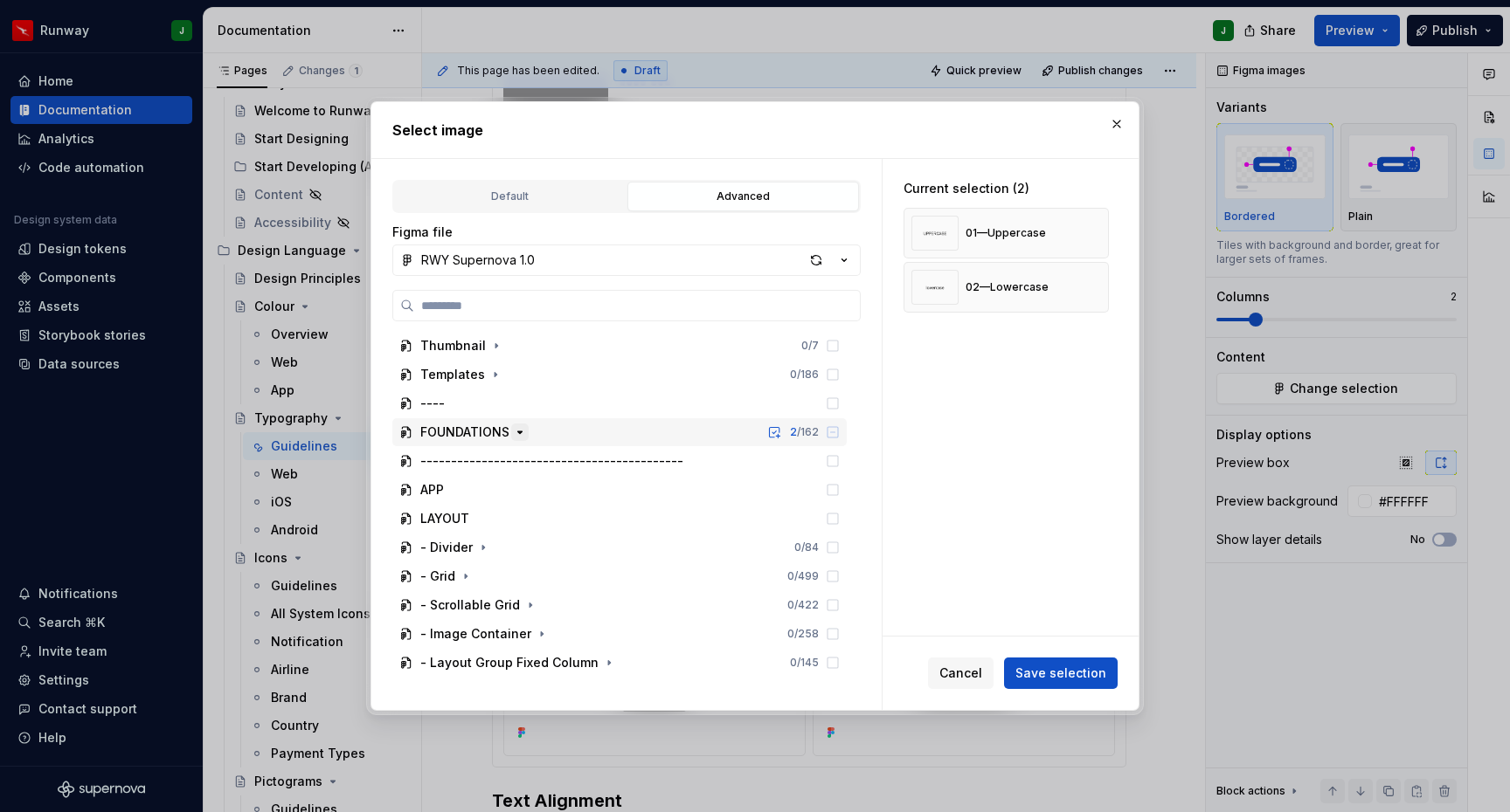
click at [518, 429] on icon "button" at bounding box center [520, 432] width 14 height 14
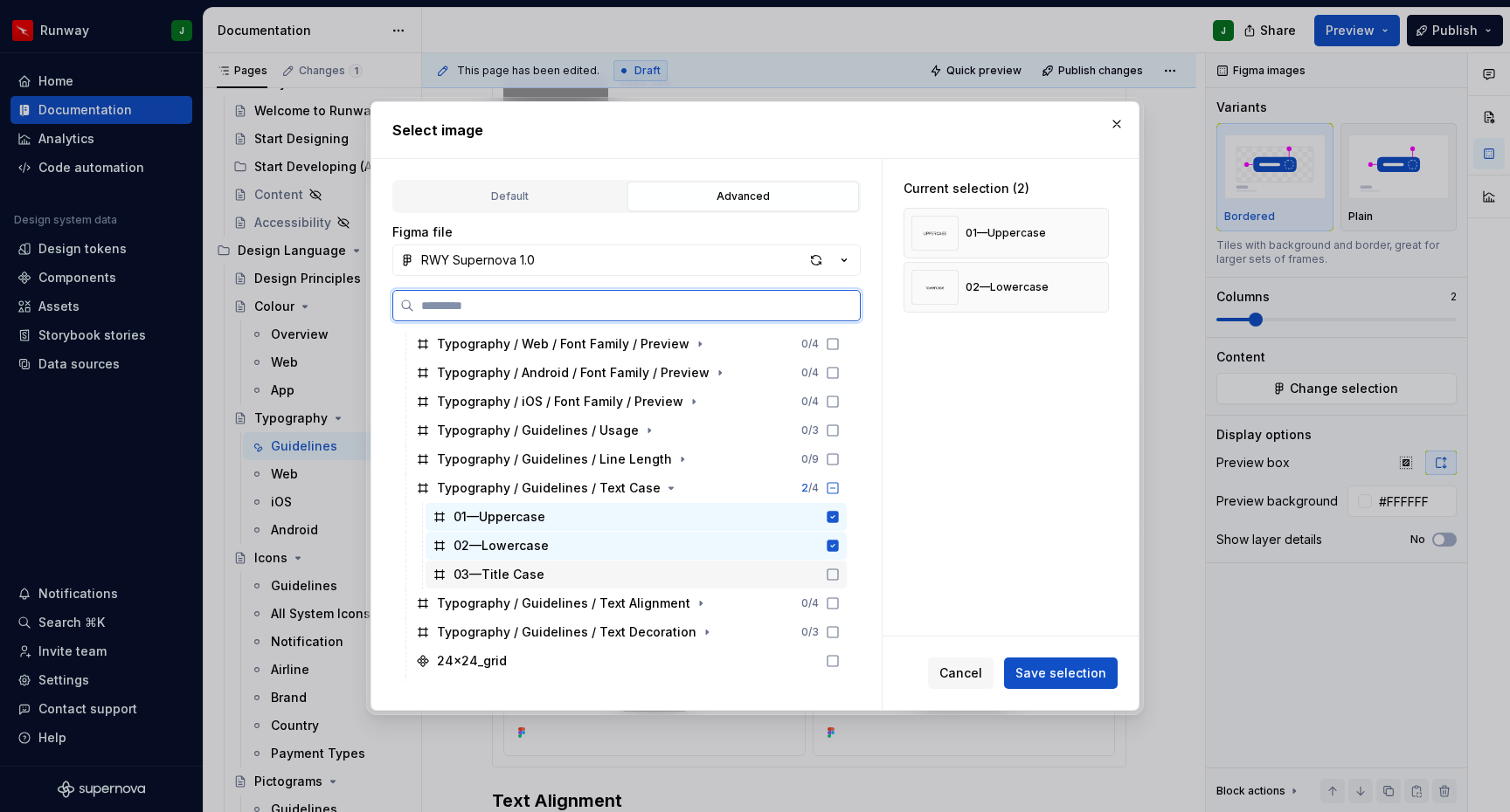
click at [840, 579] on icon at bounding box center [833, 574] width 14 height 14
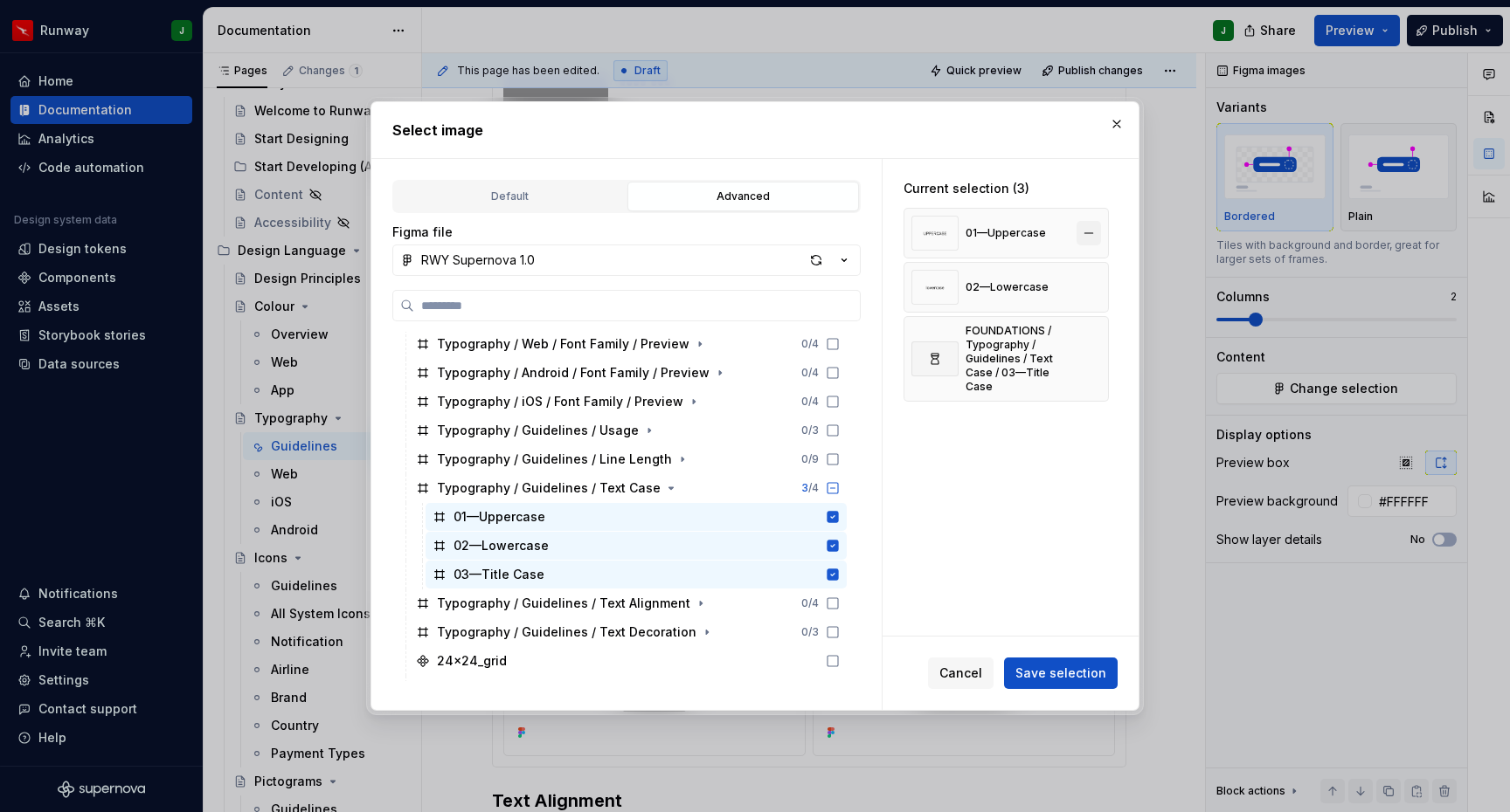
click at [1093, 234] on button "button" at bounding box center [1089, 233] width 25 height 25
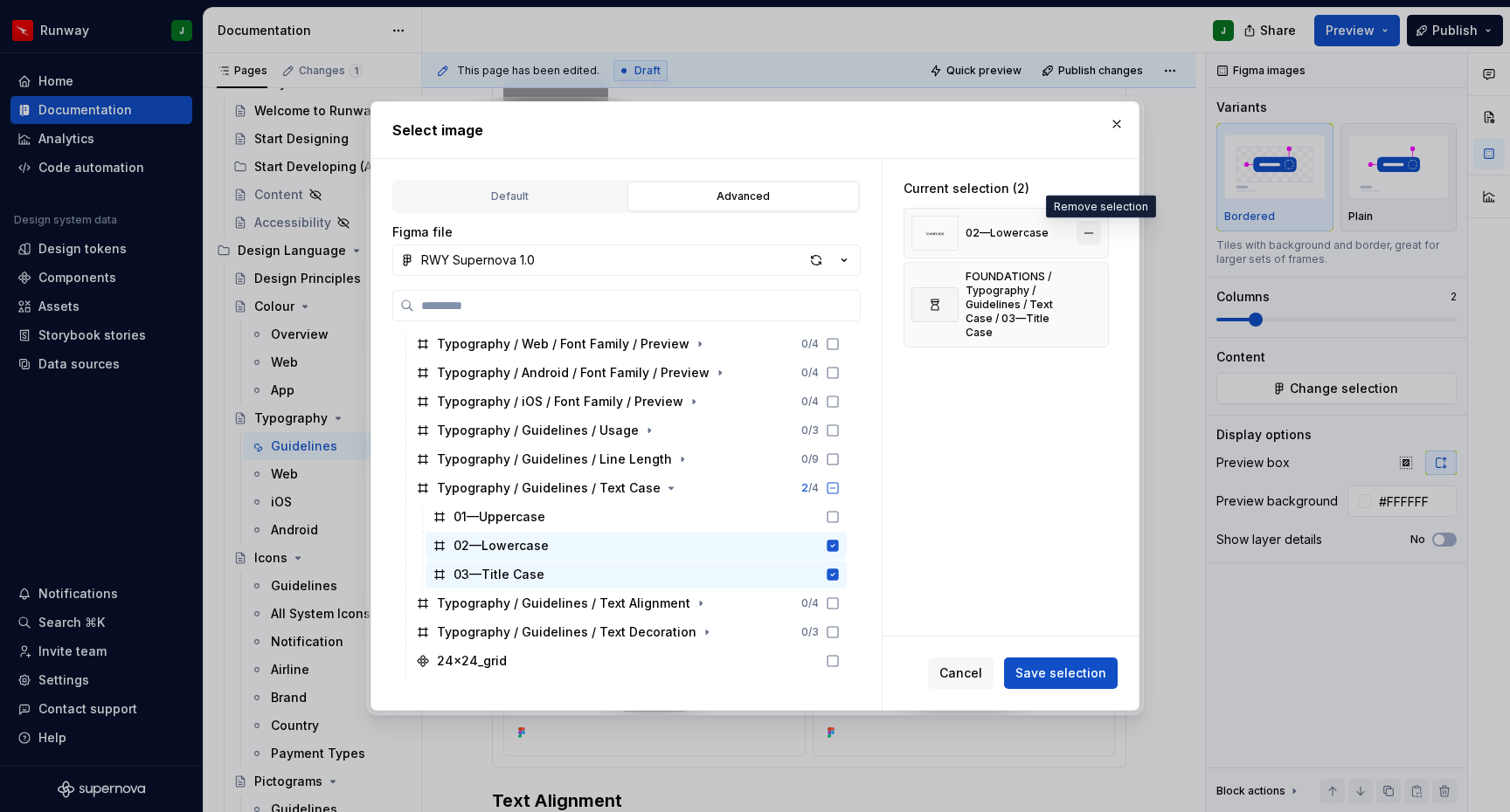
click at [1093, 234] on button "button" at bounding box center [1089, 233] width 25 height 25
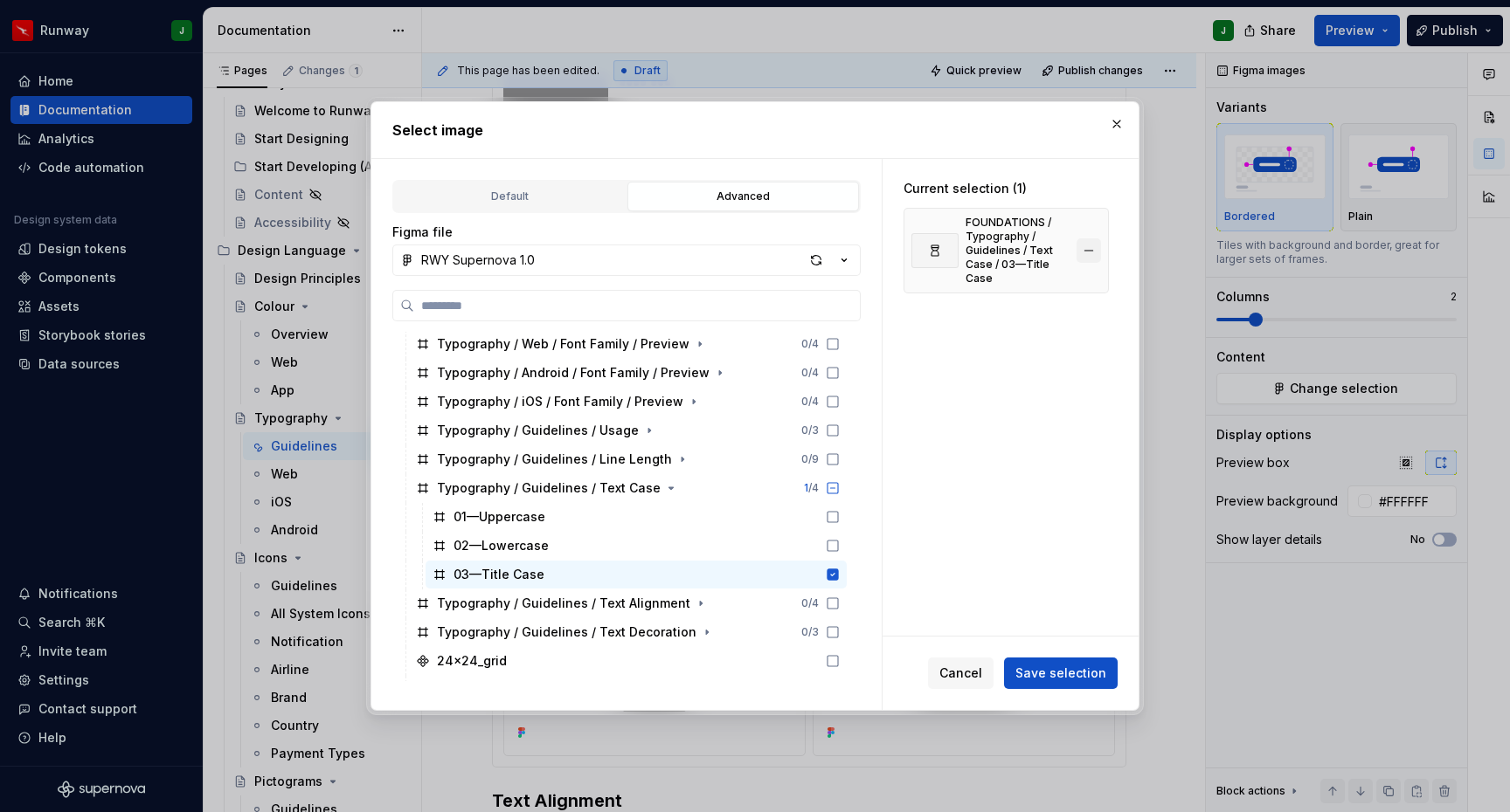
click at [1093, 239] on button "button" at bounding box center [1089, 251] width 25 height 25
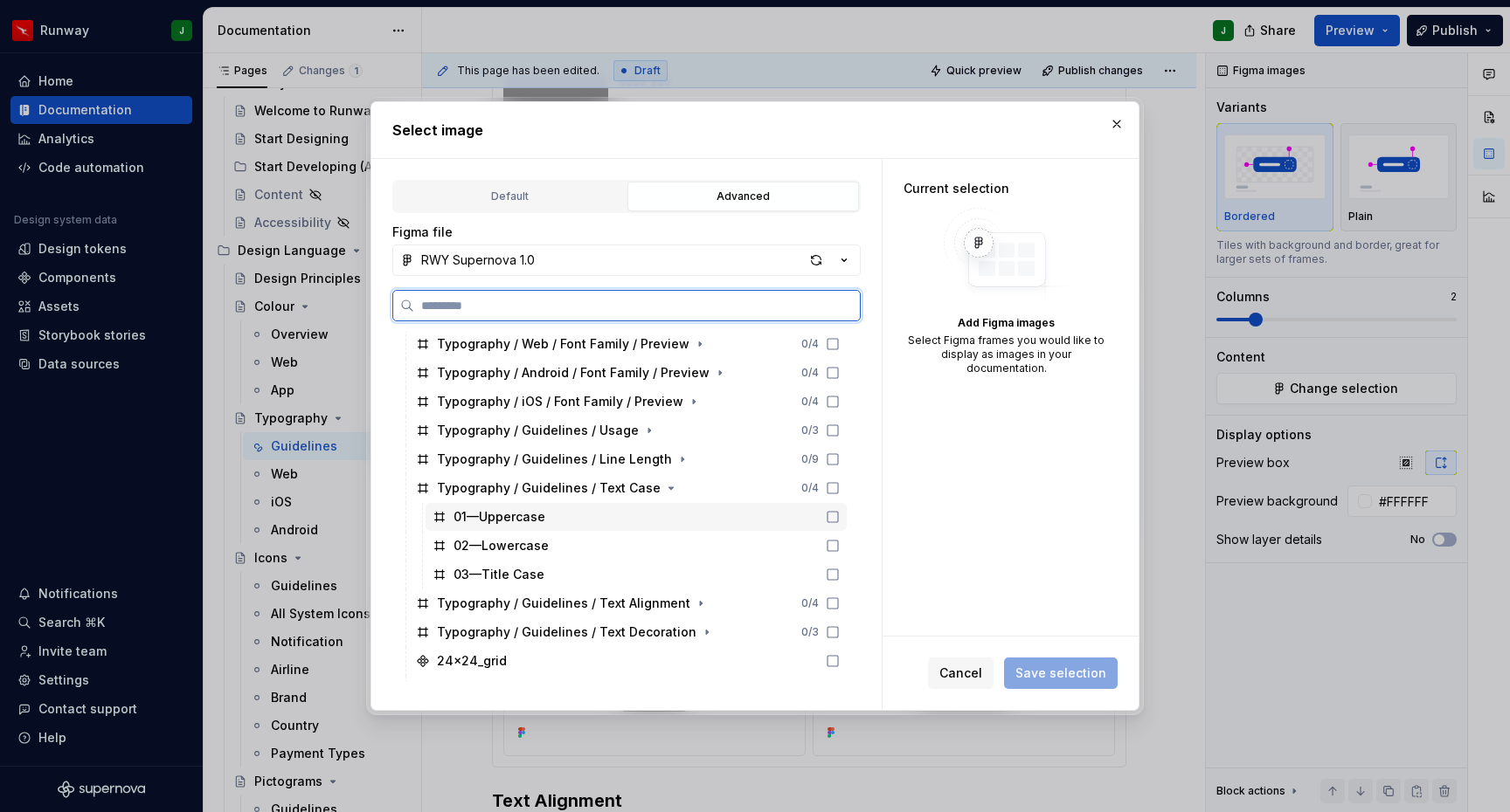
drag, startPoint x: 850, startPoint y: 517, endPoint x: 847, endPoint y: 537, distance: 20.2
click at [840, 517] on icon at bounding box center [833, 517] width 14 height 14
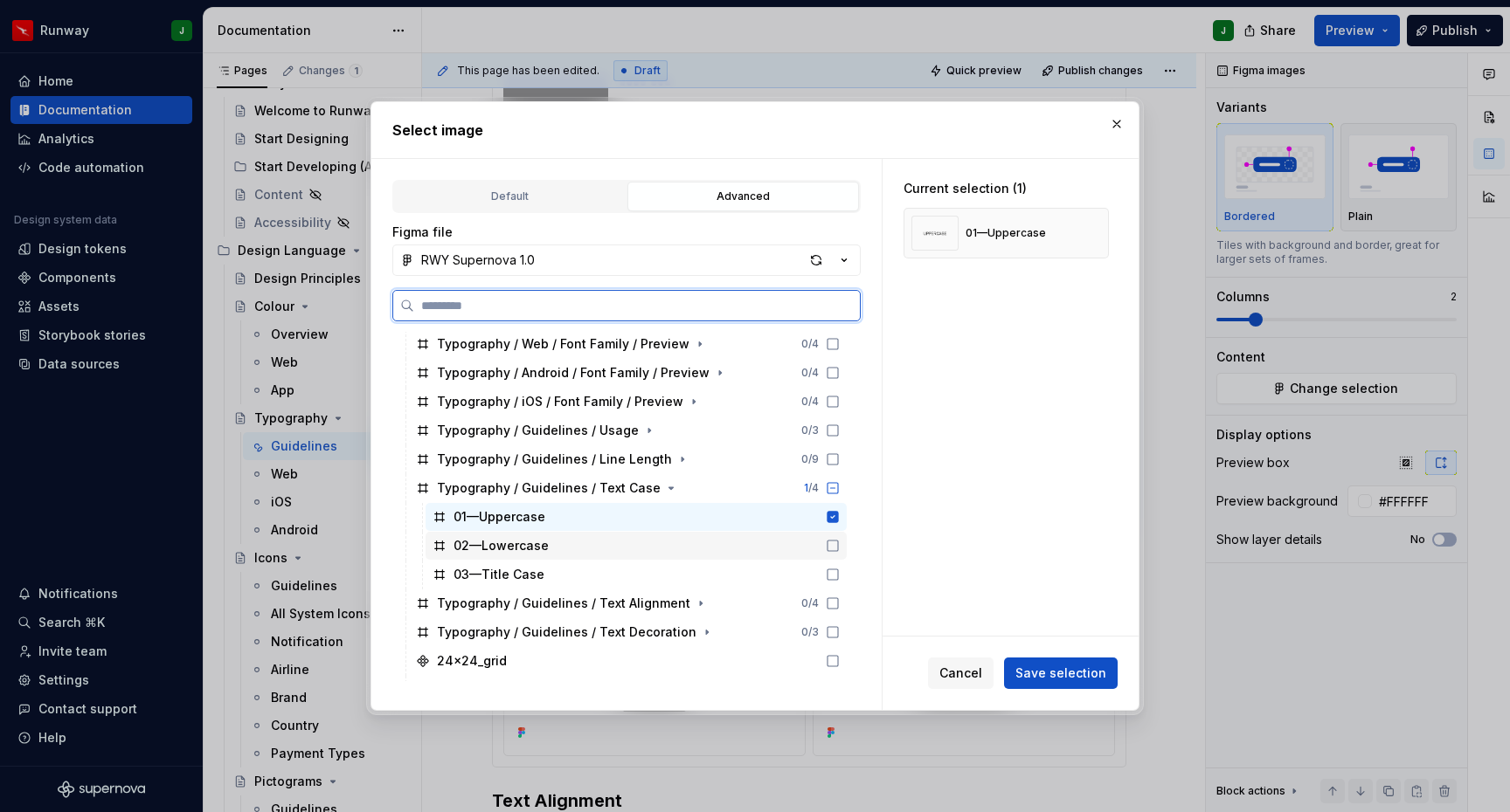
drag, startPoint x: 847, startPoint y: 539, endPoint x: 848, endPoint y: 561, distance: 22.0
click at [840, 539] on icon at bounding box center [833, 546] width 14 height 14
click at [840, 571] on icon at bounding box center [833, 574] width 14 height 14
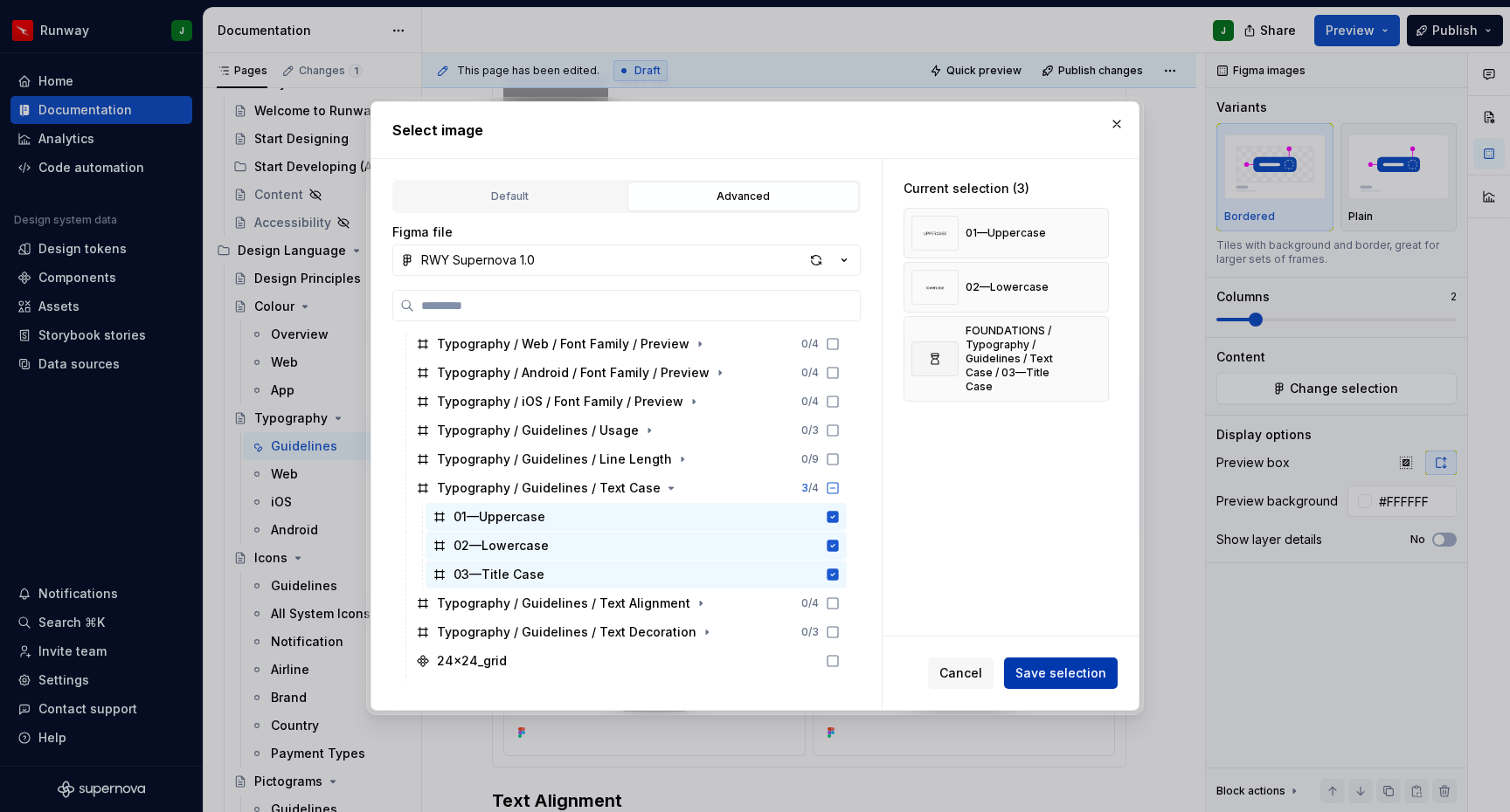
click at [1054, 672] on span "Save selection" at bounding box center [1061, 673] width 91 height 18
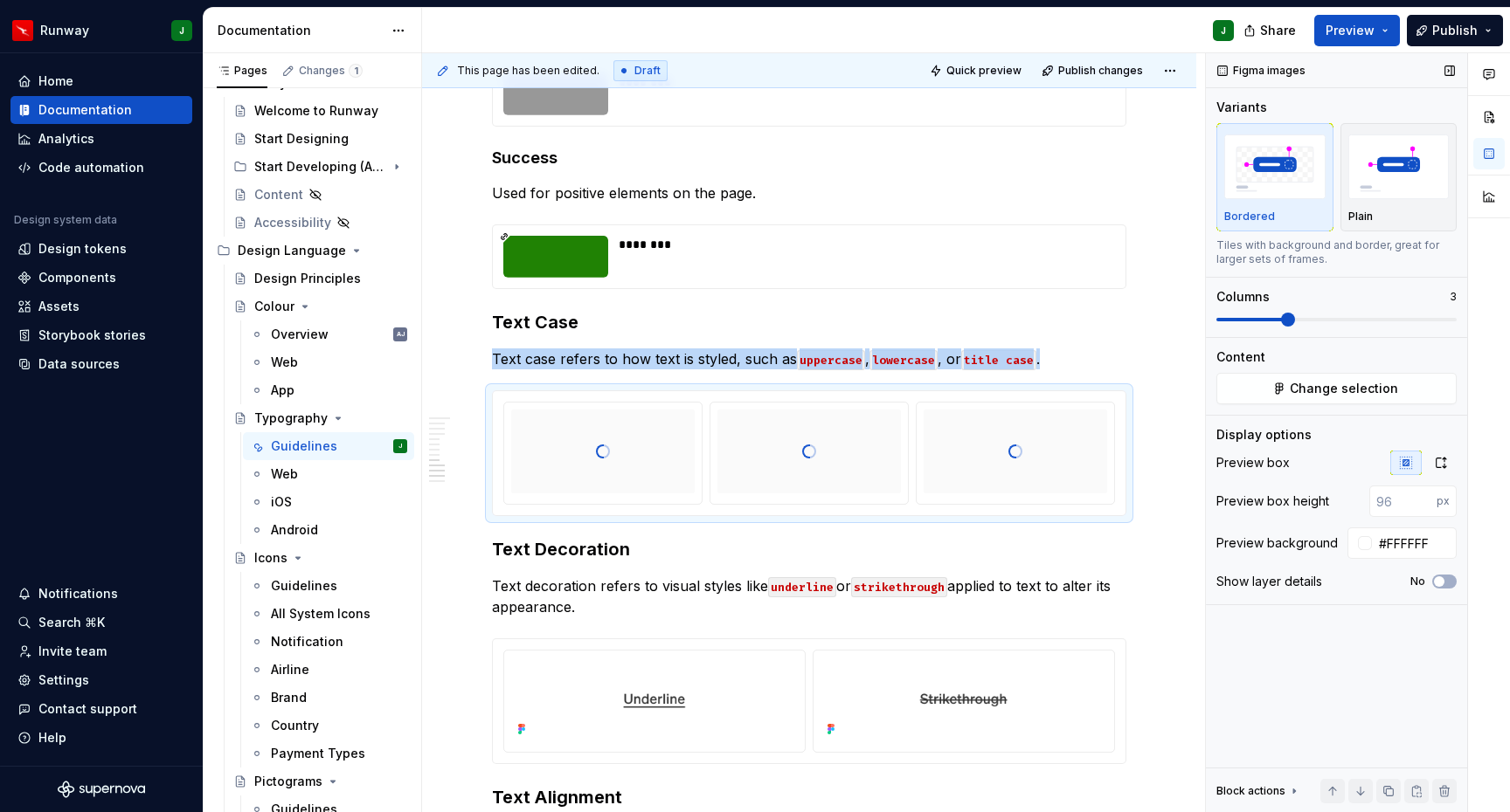
click at [1281, 323] on span at bounding box center [1288, 320] width 14 height 14
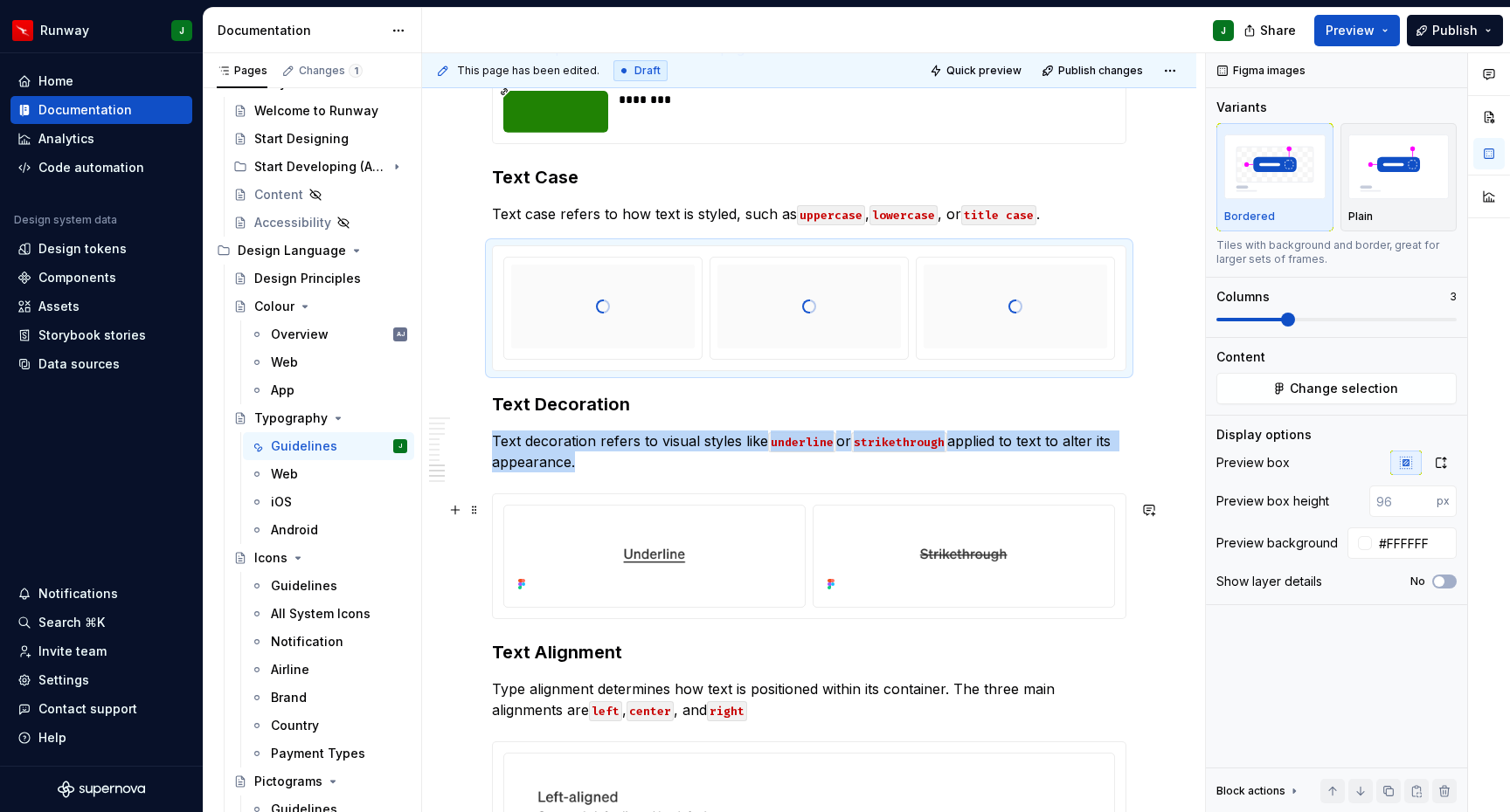
click at [1118, 506] on div "To enrich screen reader interactions, please activate Accessibility in Grammarl…" at bounding box center [809, 556] width 633 height 124
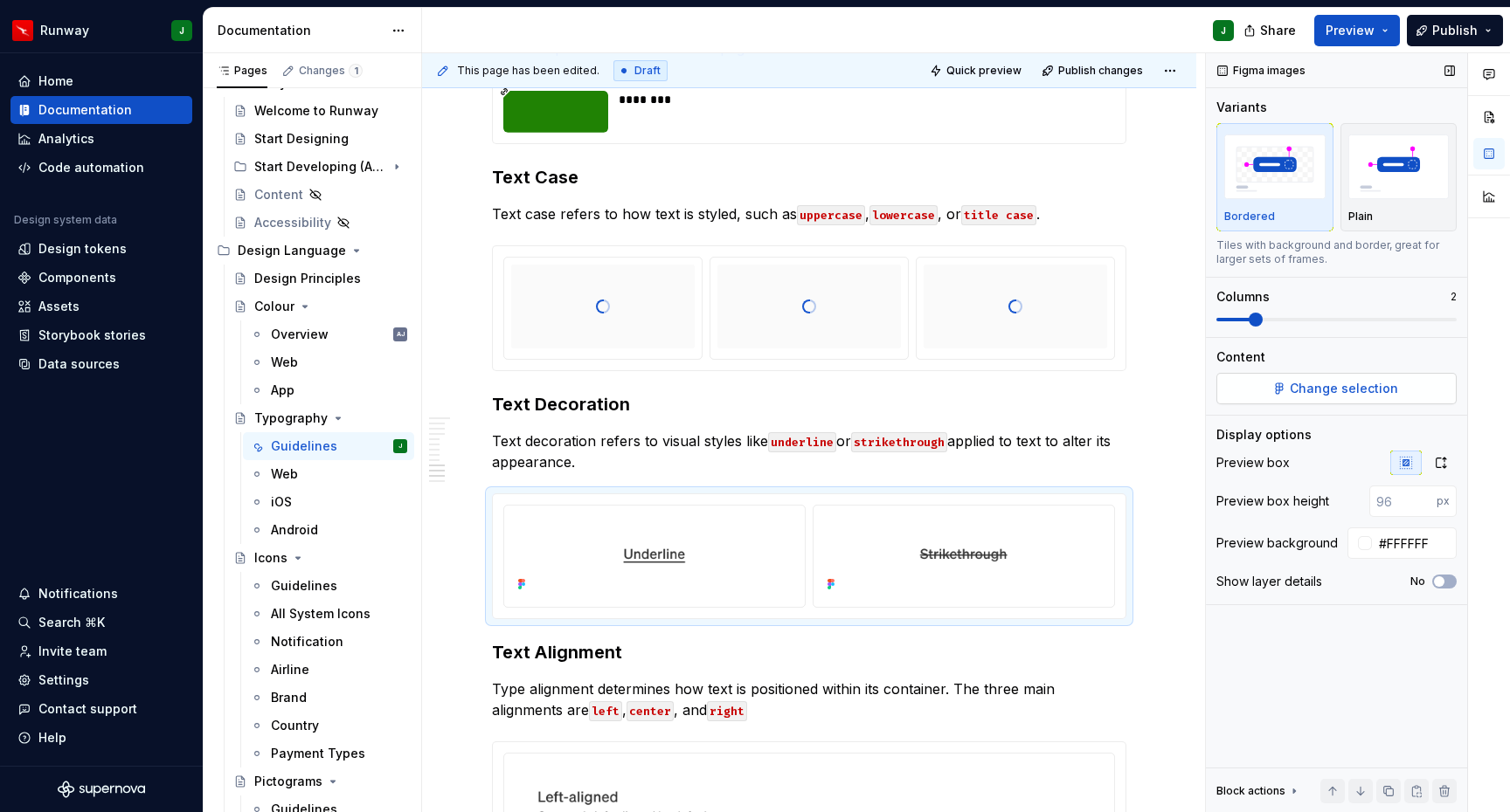
click at [1289, 394] on button "Change selection" at bounding box center [1337, 389] width 240 height 32
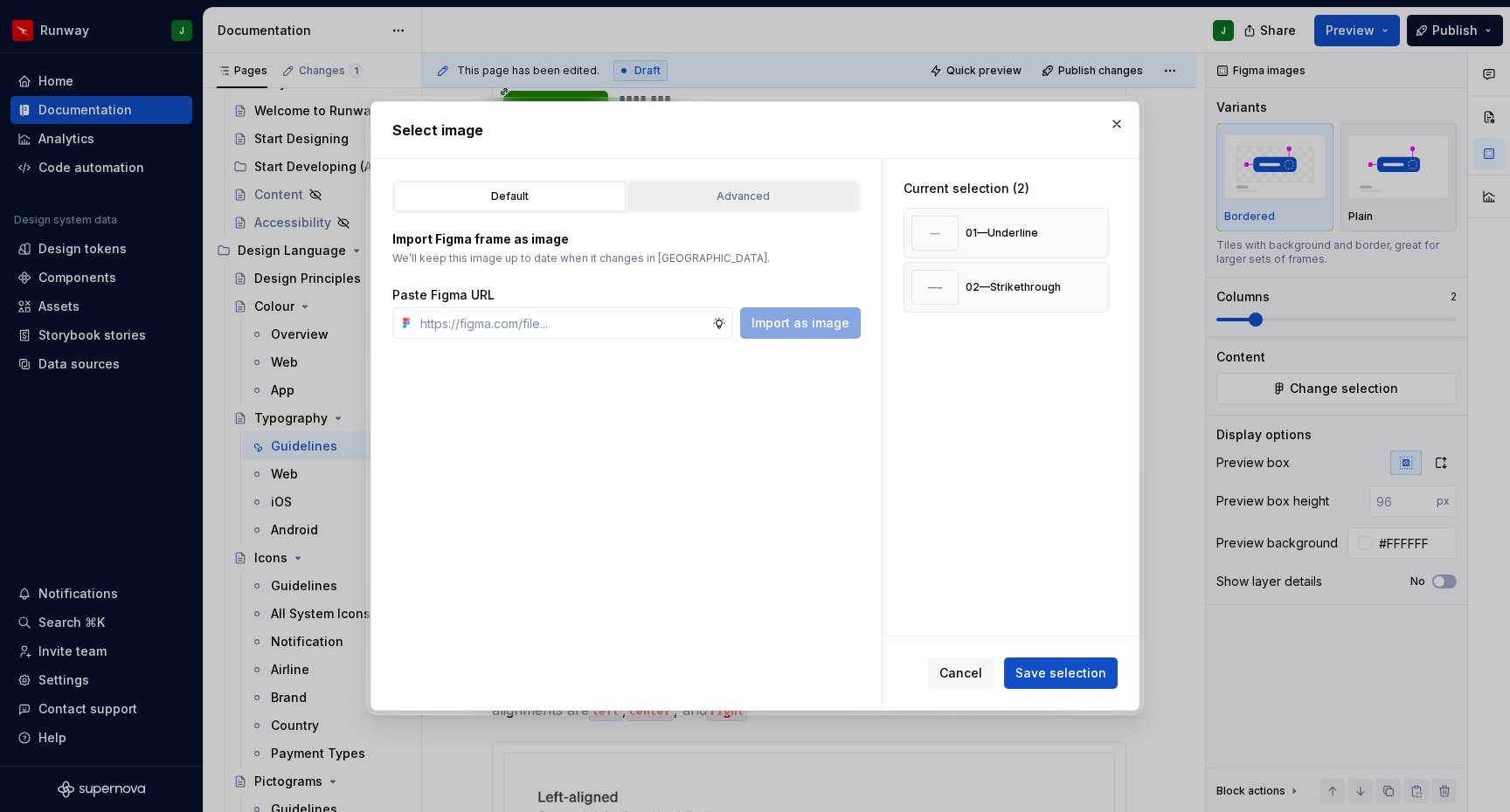
click at [752, 199] on div "Advanced" at bounding box center [744, 197] width 219 height 18
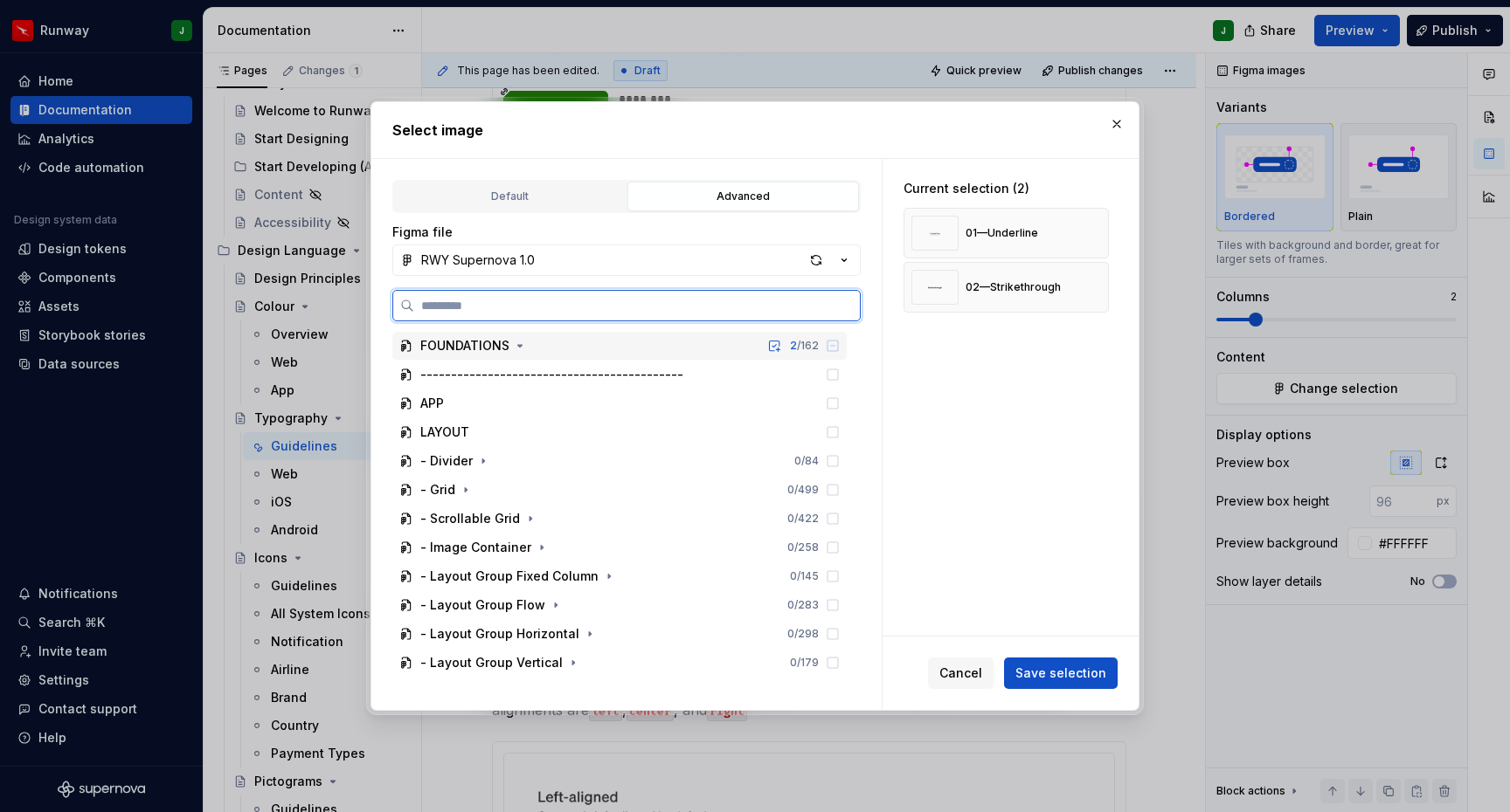
click at [507, 346] on div "FOUNDATIONS" at bounding box center [464, 346] width 89 height 18
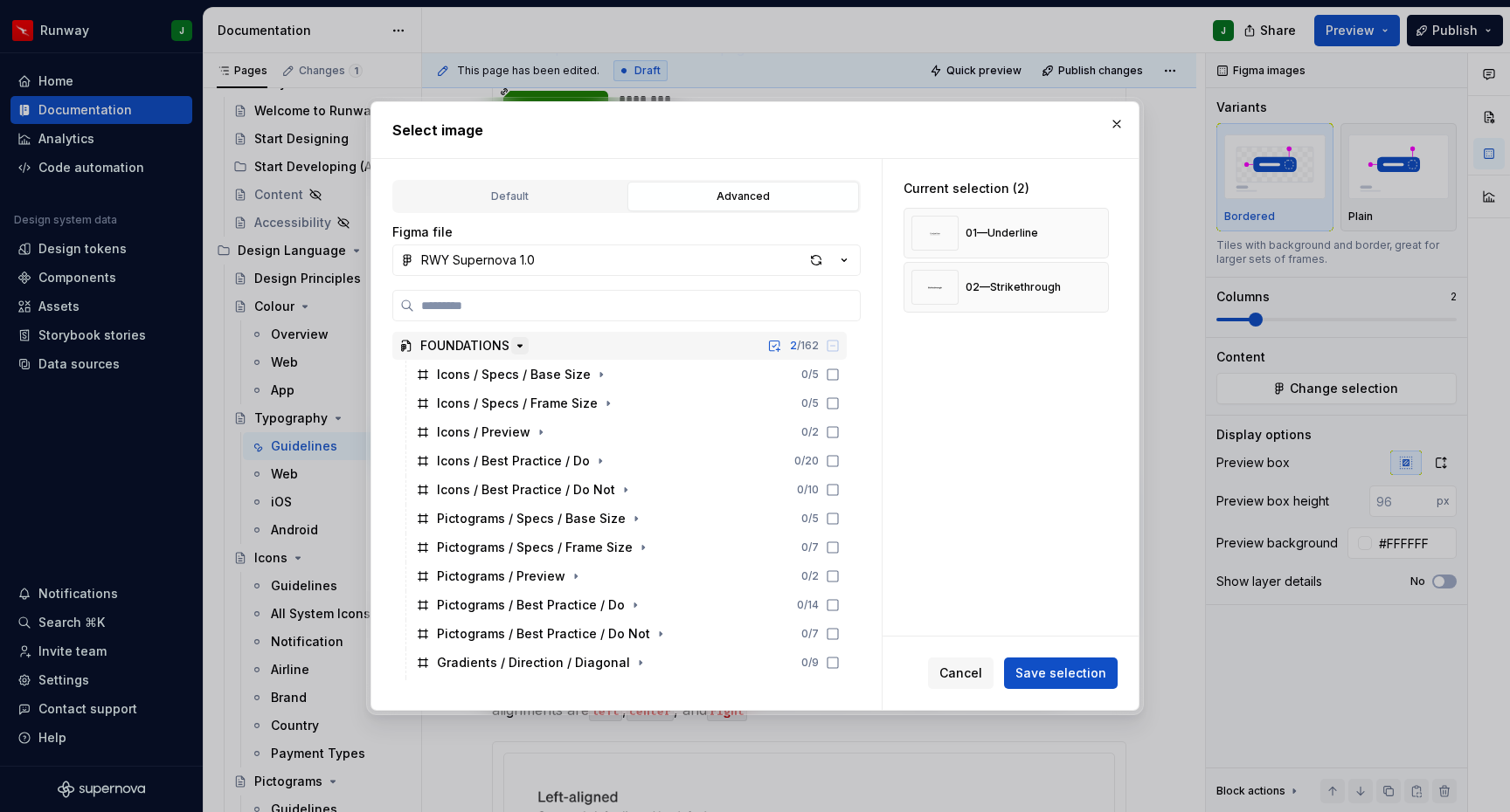
click at [522, 346] on icon "button" at bounding box center [520, 346] width 14 height 14
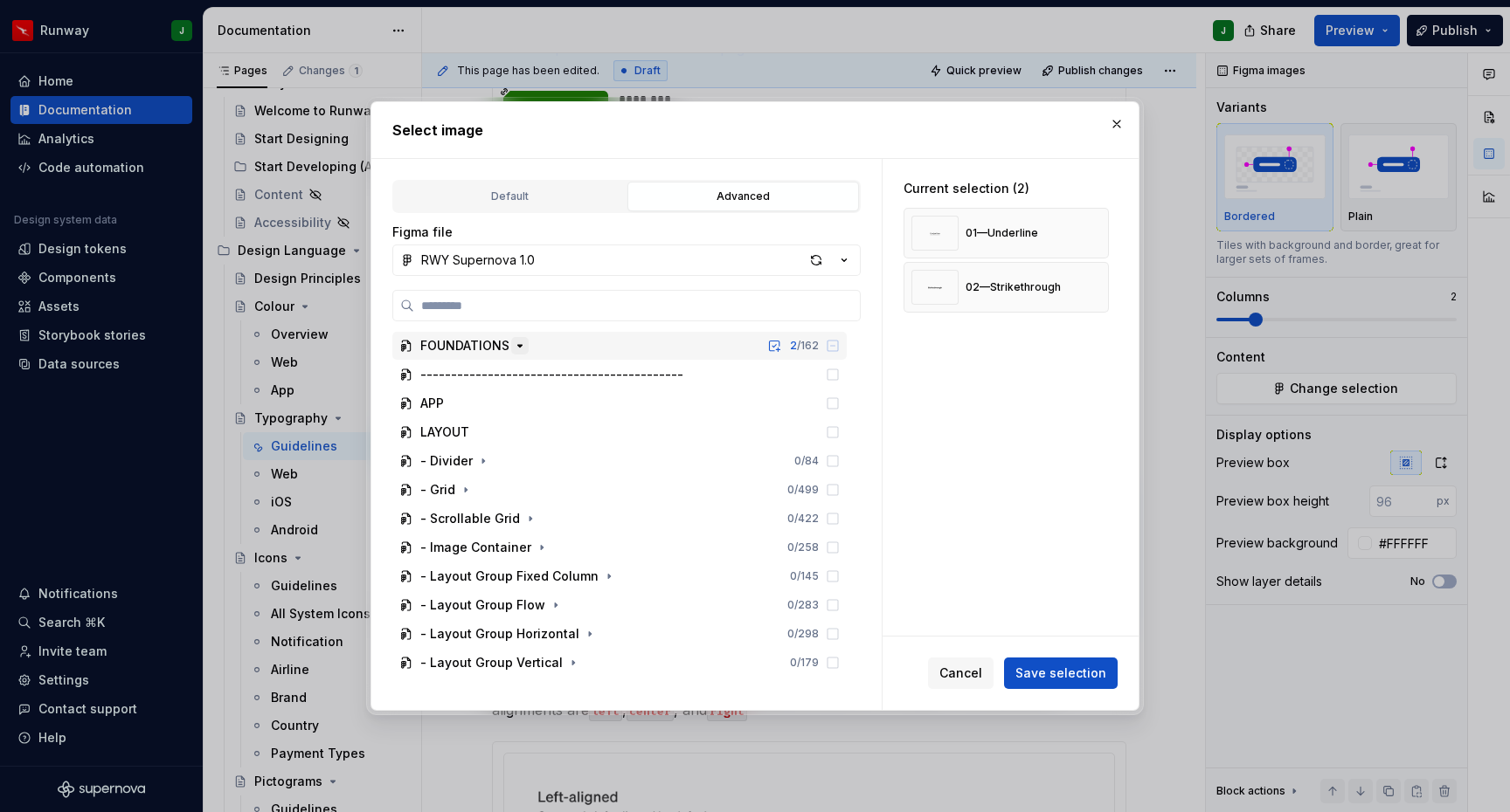
click at [524, 347] on icon "button" at bounding box center [520, 346] width 14 height 14
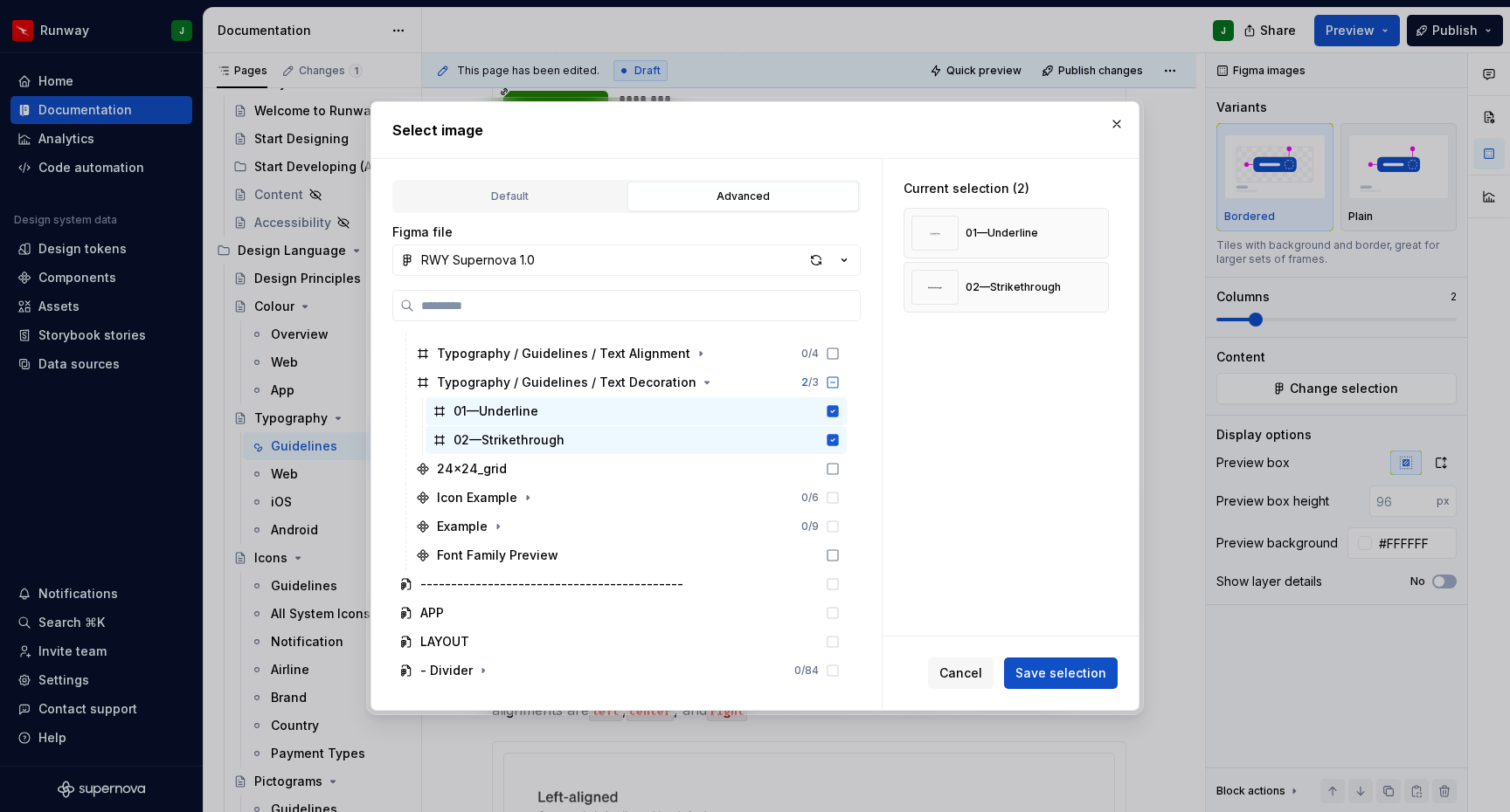
drag, startPoint x: 970, startPoint y: 668, endPoint x: 1101, endPoint y: 414, distance: 285.8
click at [970, 668] on span "Cancel" at bounding box center [961, 673] width 42 height 18
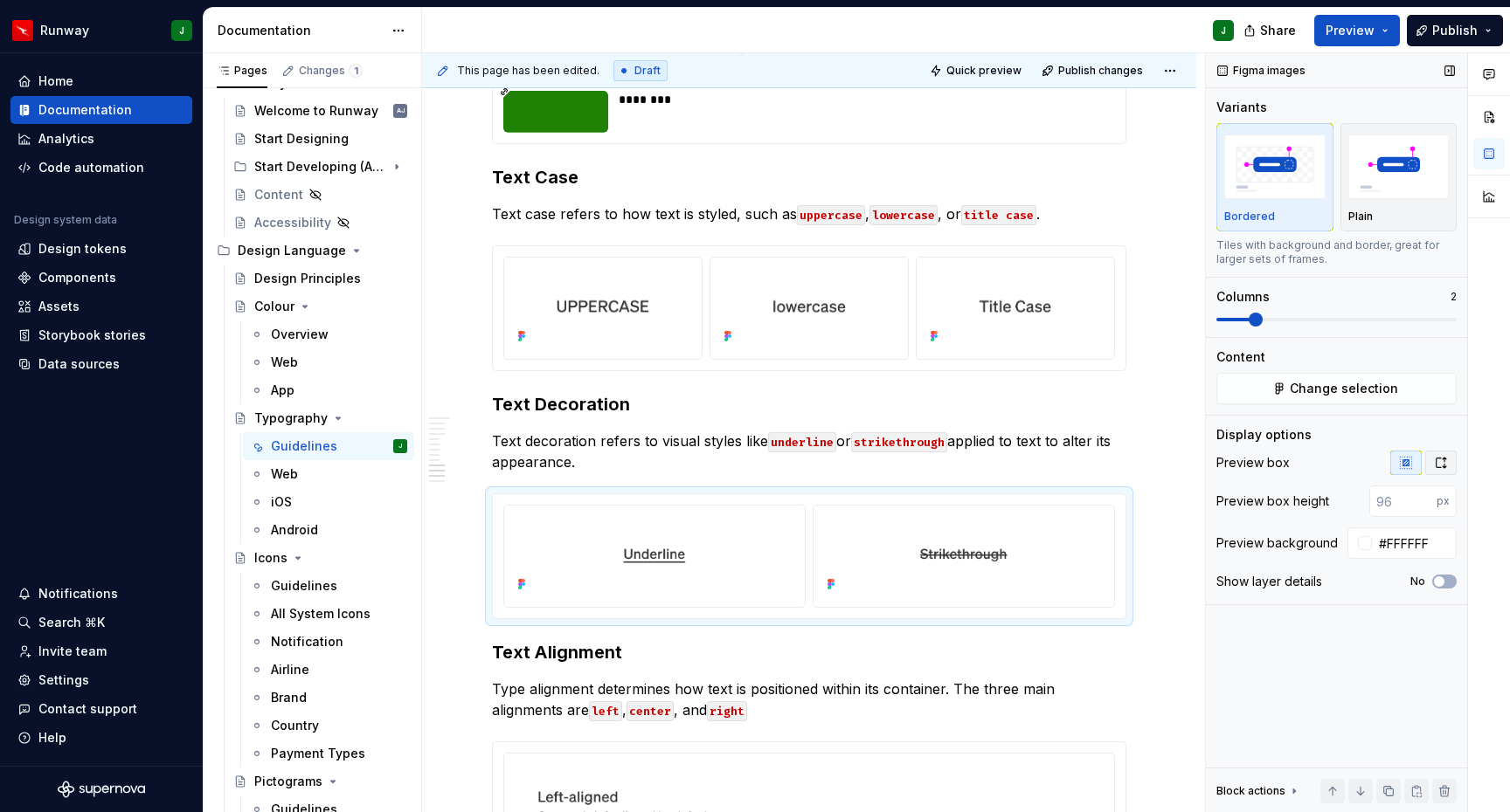
click at [1445, 462] on icon "button" at bounding box center [1441, 463] width 14 height 14
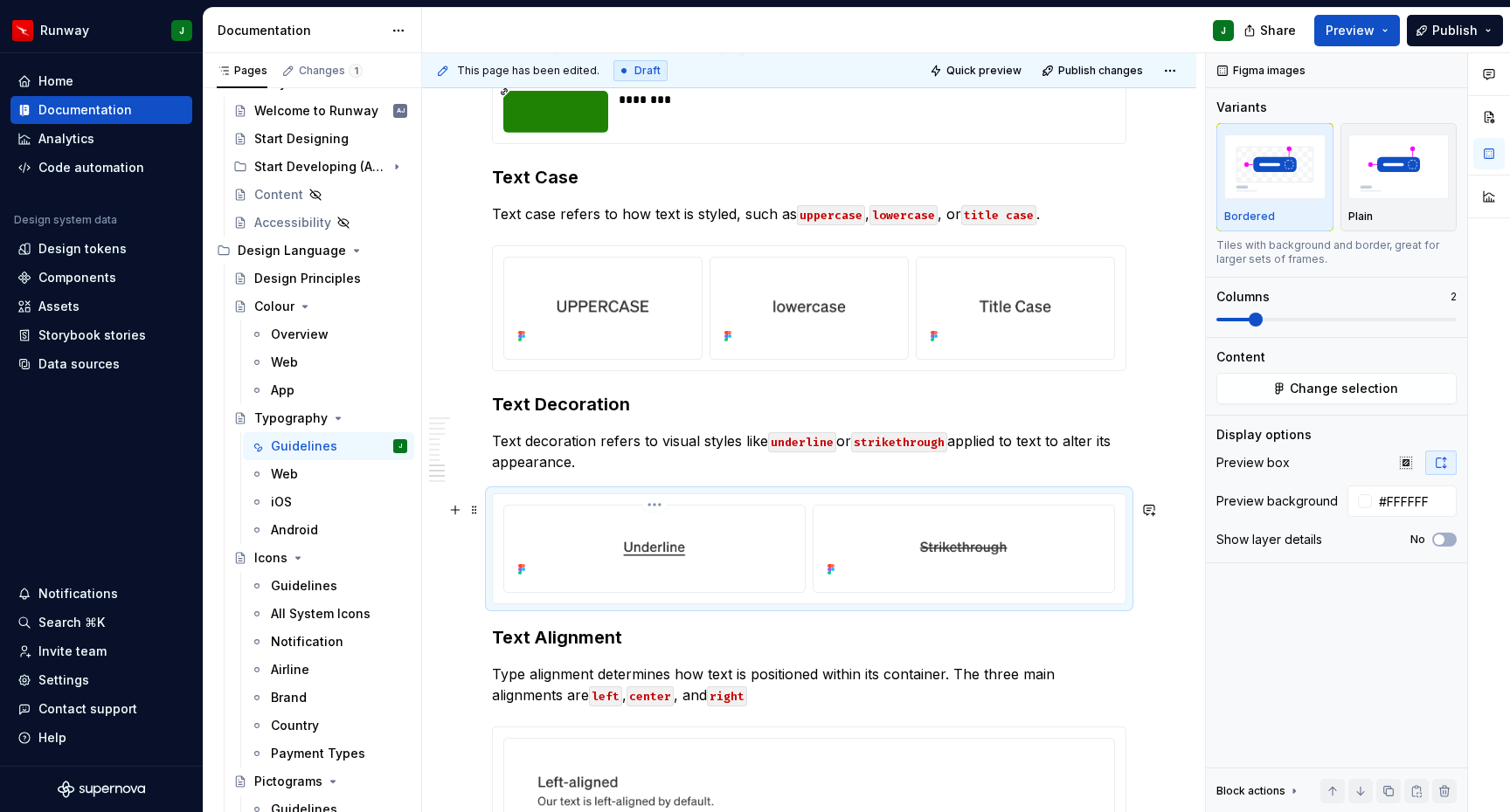
click at [660, 510] on html "Runway J Home Documentation Analytics Code automation Design system data Design…" at bounding box center [755, 406] width 1510 height 812
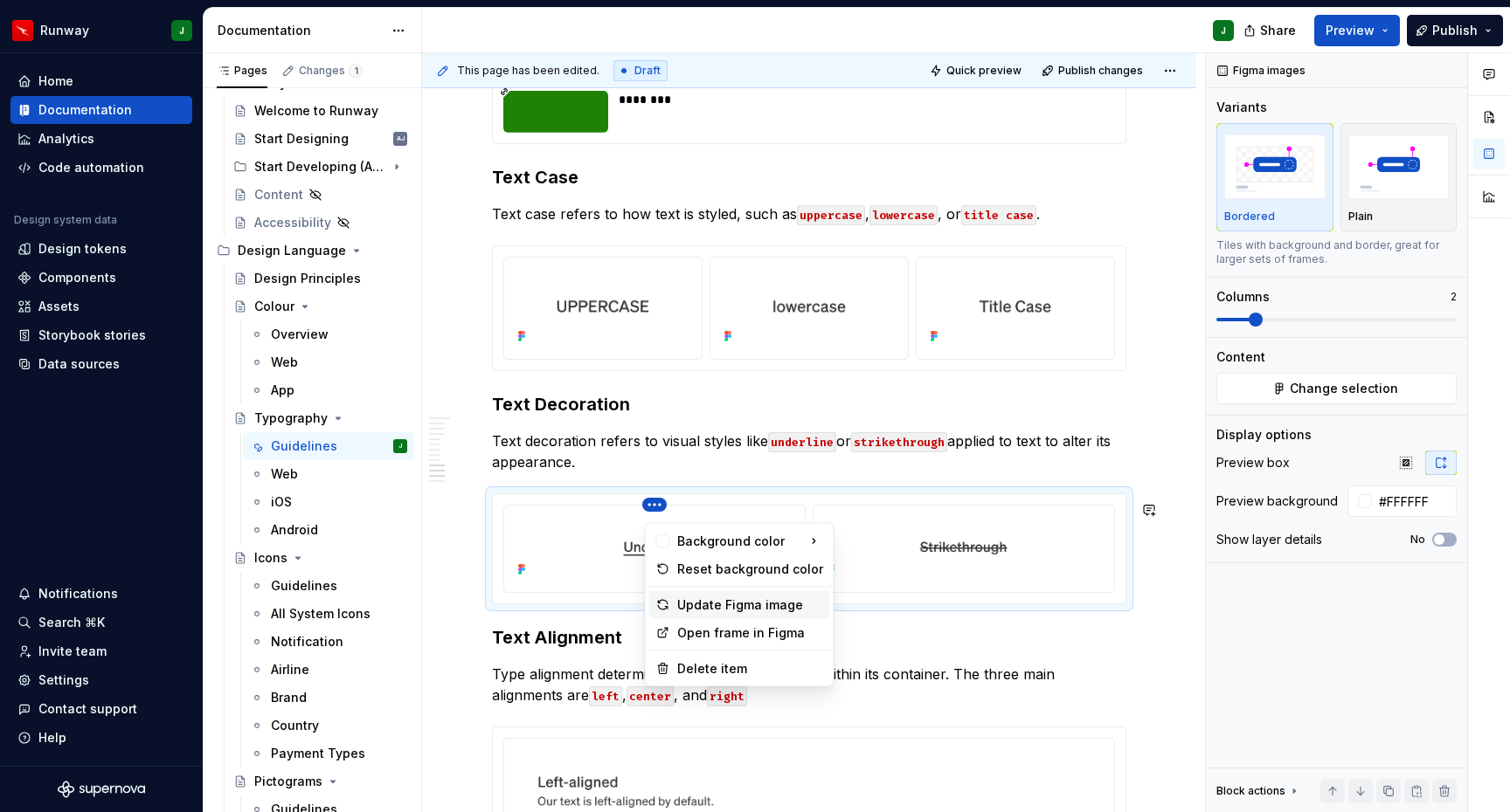
click at [713, 599] on div "Update Figma image" at bounding box center [750, 605] width 146 height 18
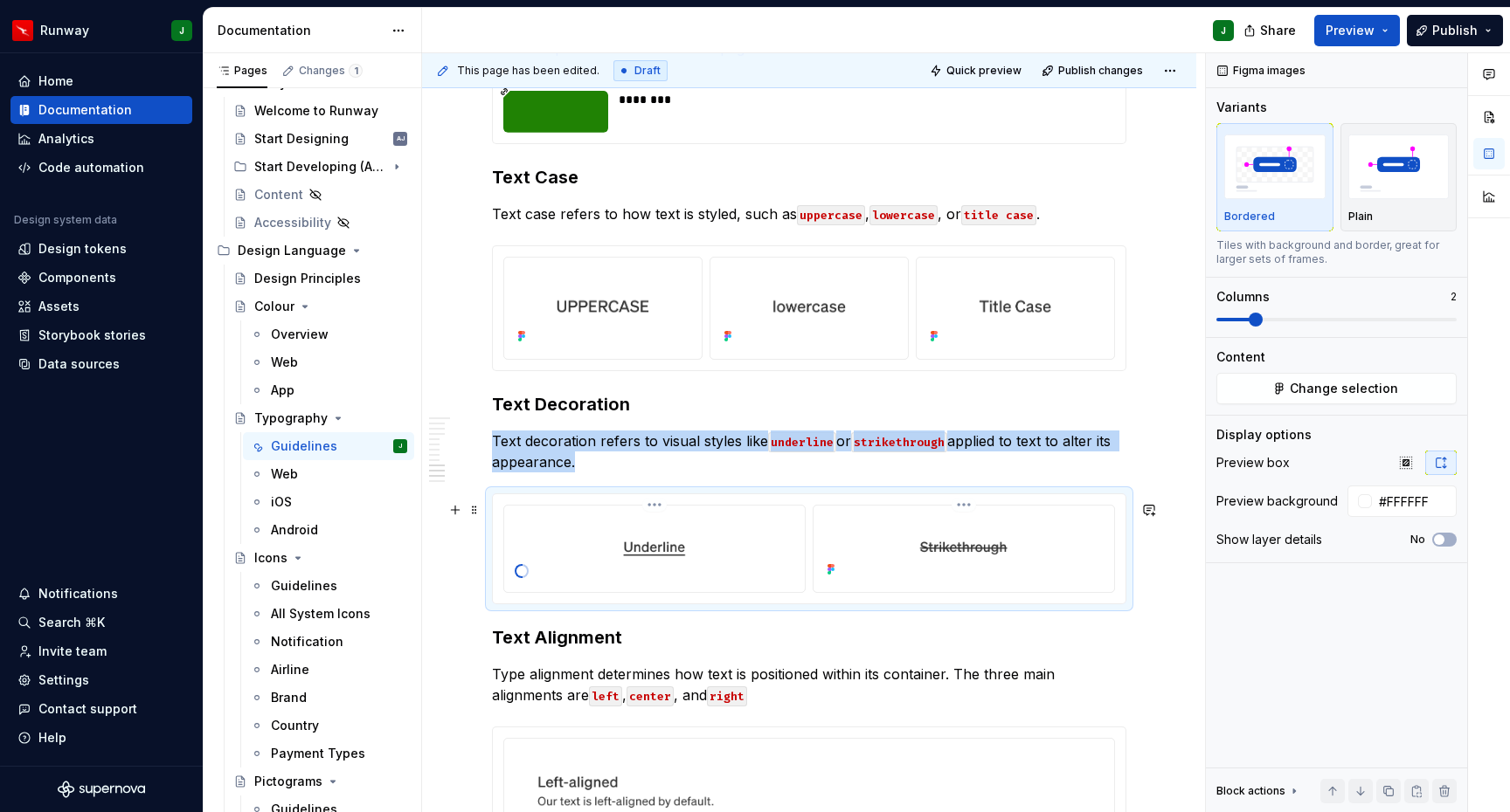
click at [971, 511] on html "Runway J Home Documentation Analytics Code automation Design system data Design…" at bounding box center [755, 406] width 1510 height 812
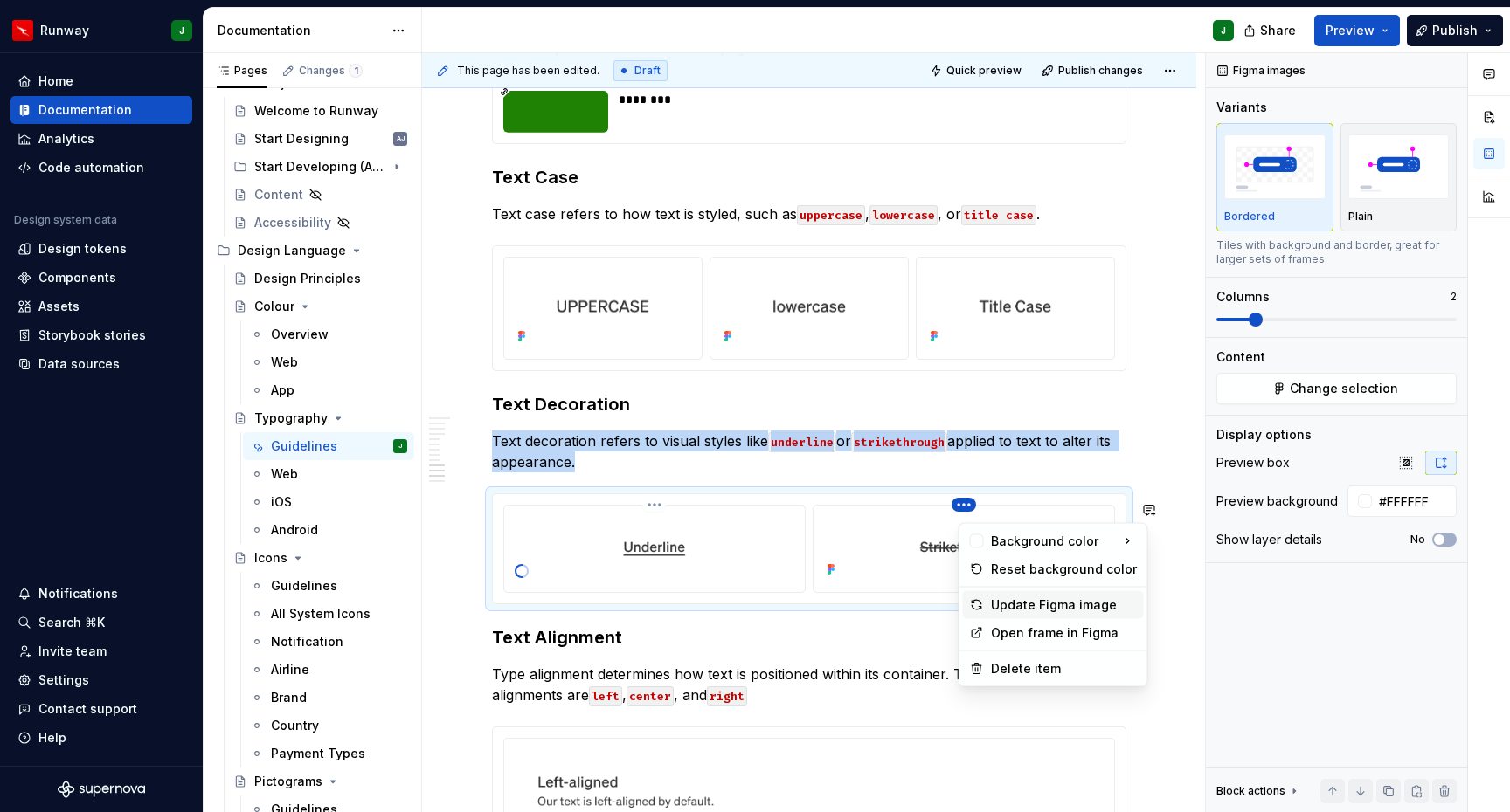
click at [1013, 602] on div "Update Figma image" at bounding box center [1064, 605] width 146 height 18
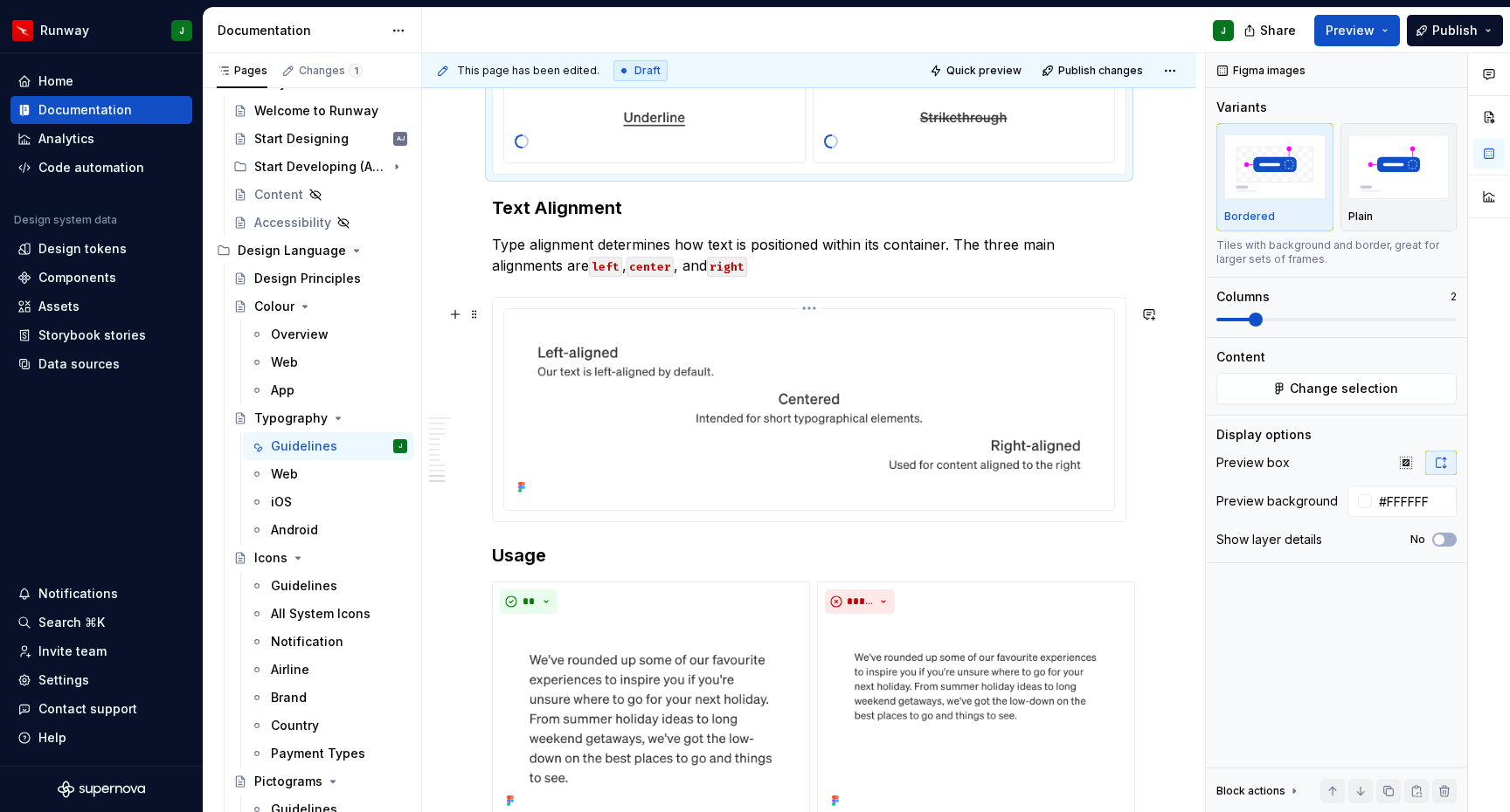
click at [817, 316] on html "Runway J Home Documentation Analytics Code automation Design system data Design…" at bounding box center [755, 406] width 1510 height 812
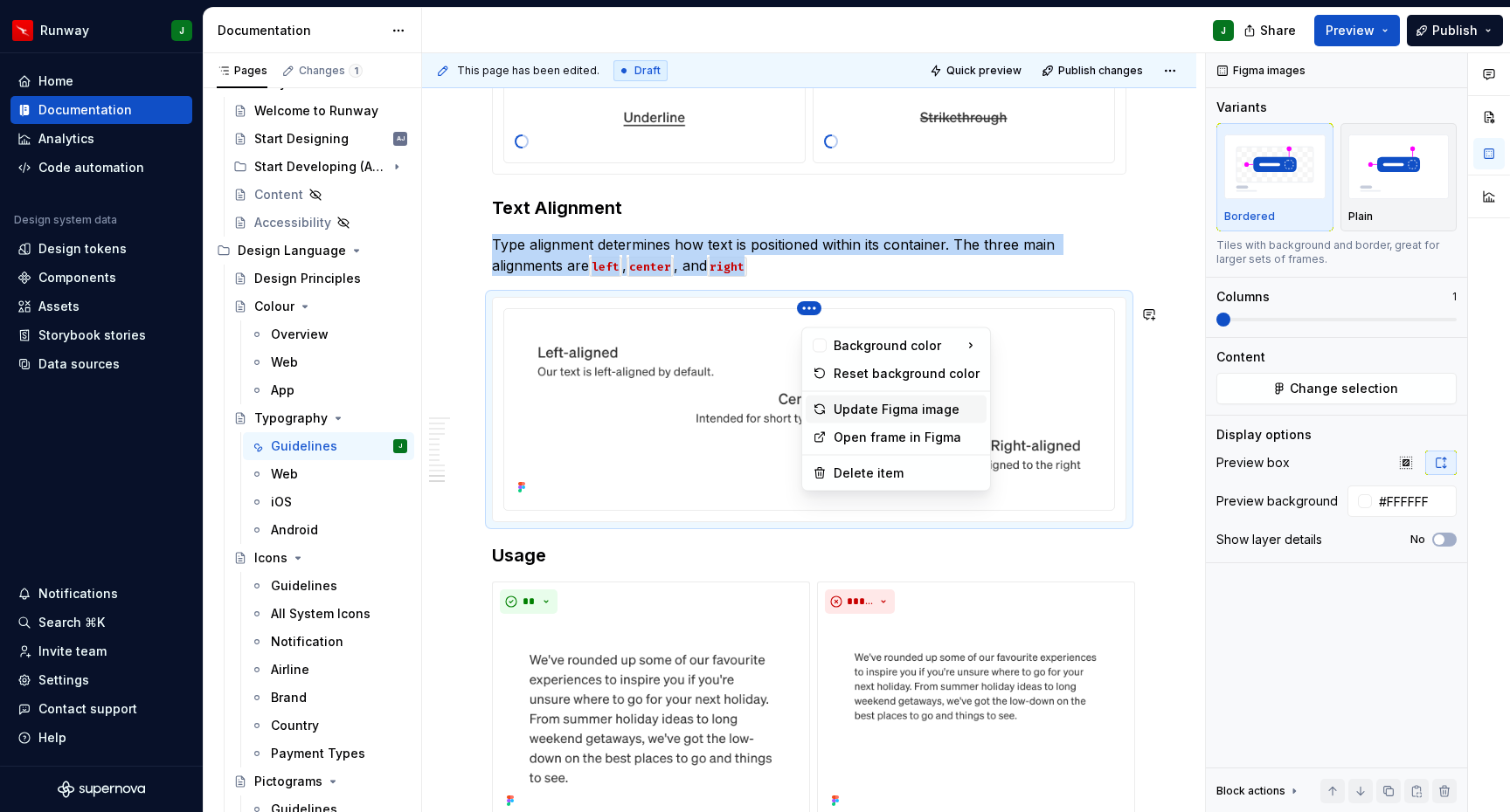
drag, startPoint x: 888, startPoint y: 406, endPoint x: 672, endPoint y: 383, distance: 217.2
click at [888, 406] on div "Update Figma image" at bounding box center [906, 410] width 146 height 18
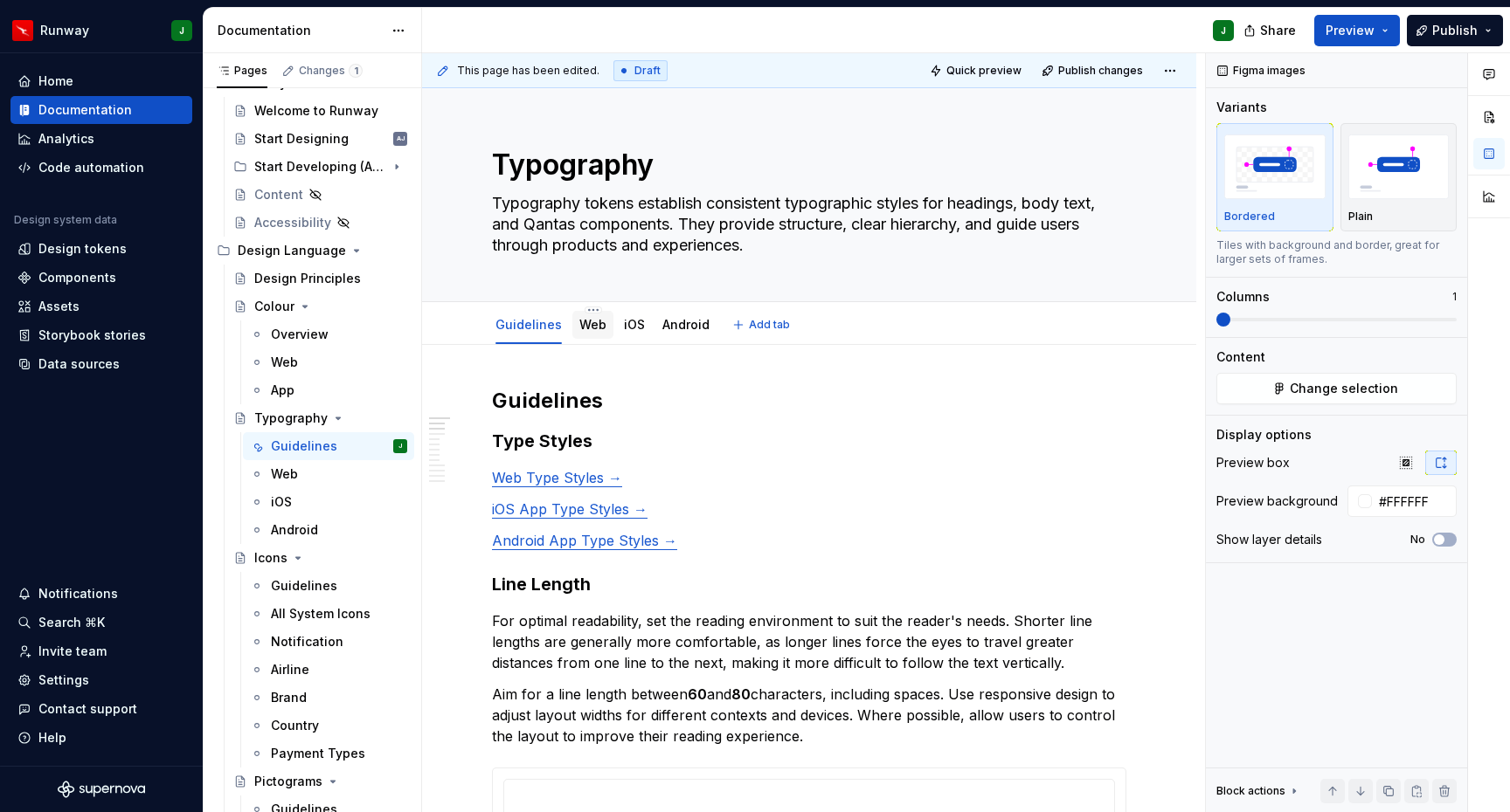
click at [583, 329] on link "Web" at bounding box center [592, 324] width 27 height 15
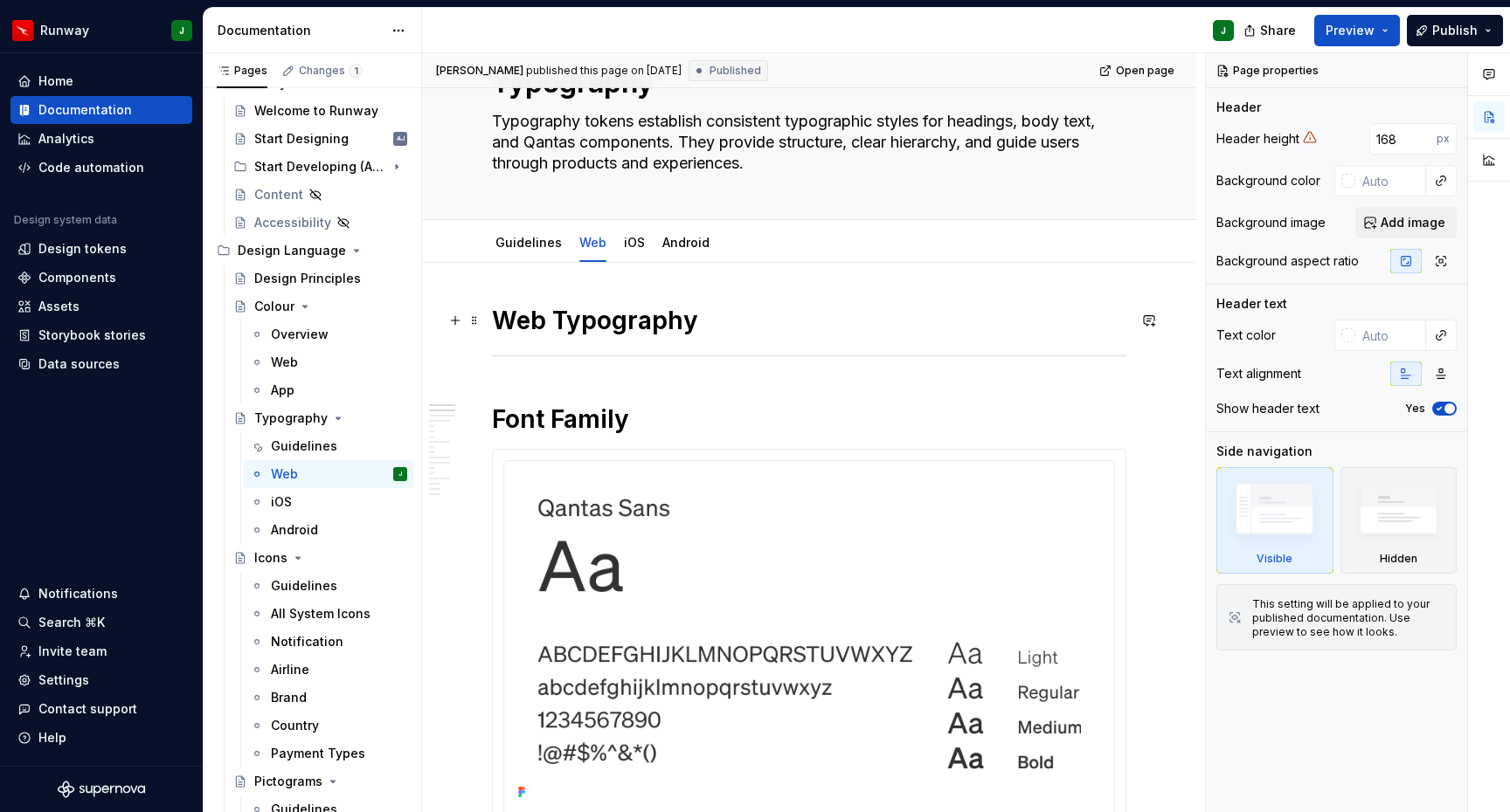
click at [561, 322] on h1 "Web Typography" at bounding box center [809, 321] width 635 height 32
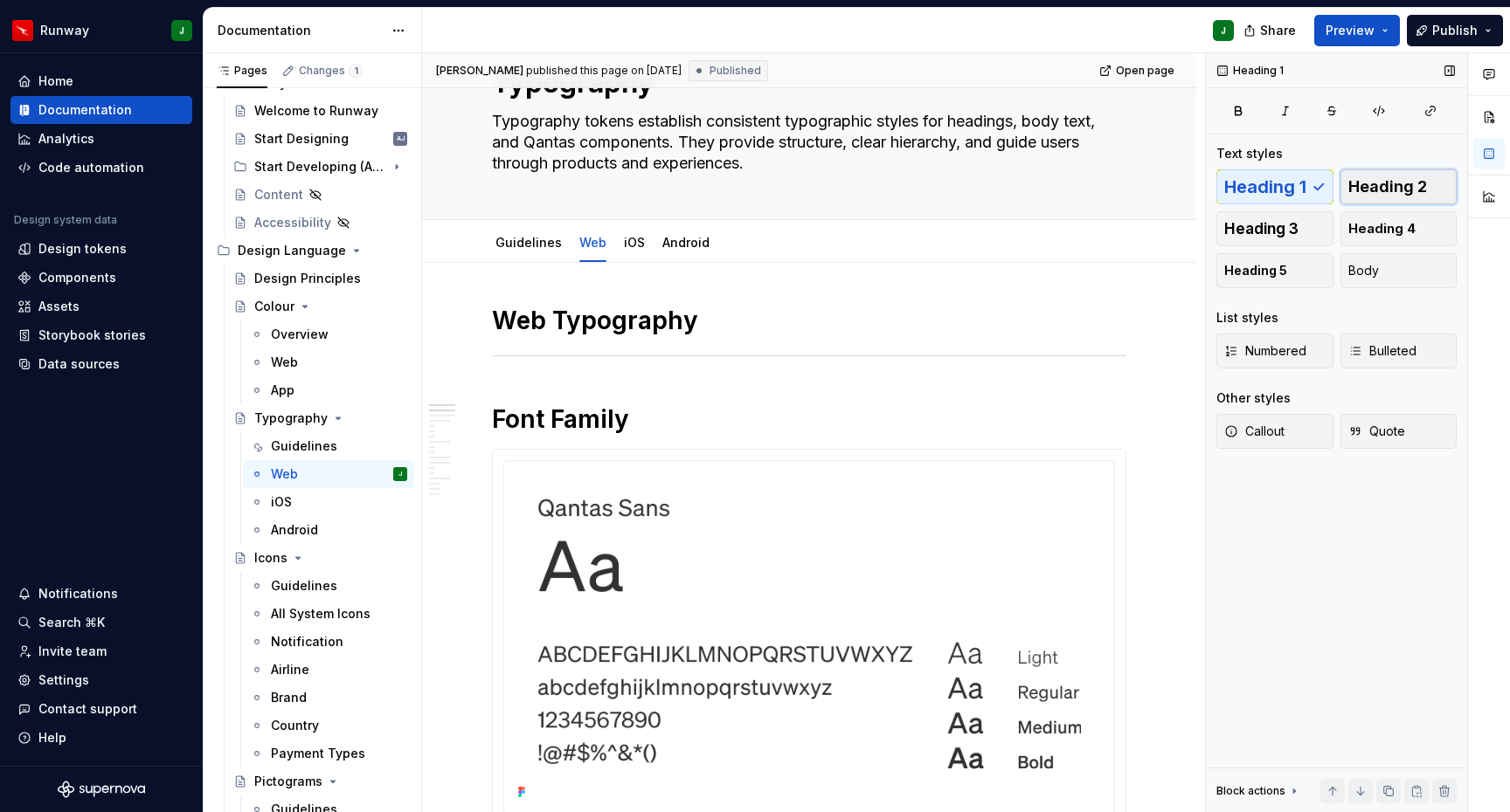
click at [1406, 182] on span "Heading 2" at bounding box center [1387, 187] width 79 height 18
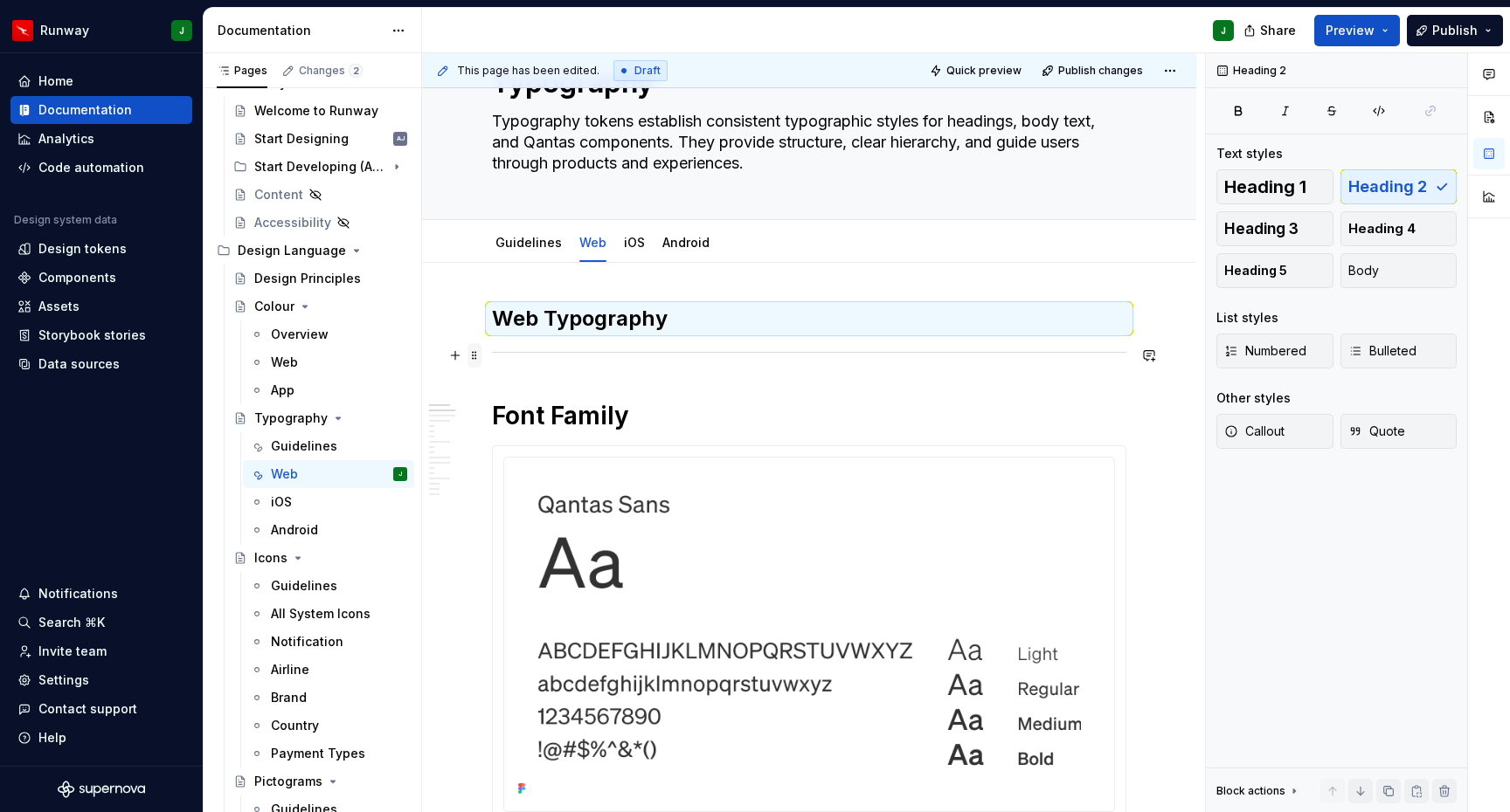
click at [475, 356] on span at bounding box center [475, 355] width 14 height 25
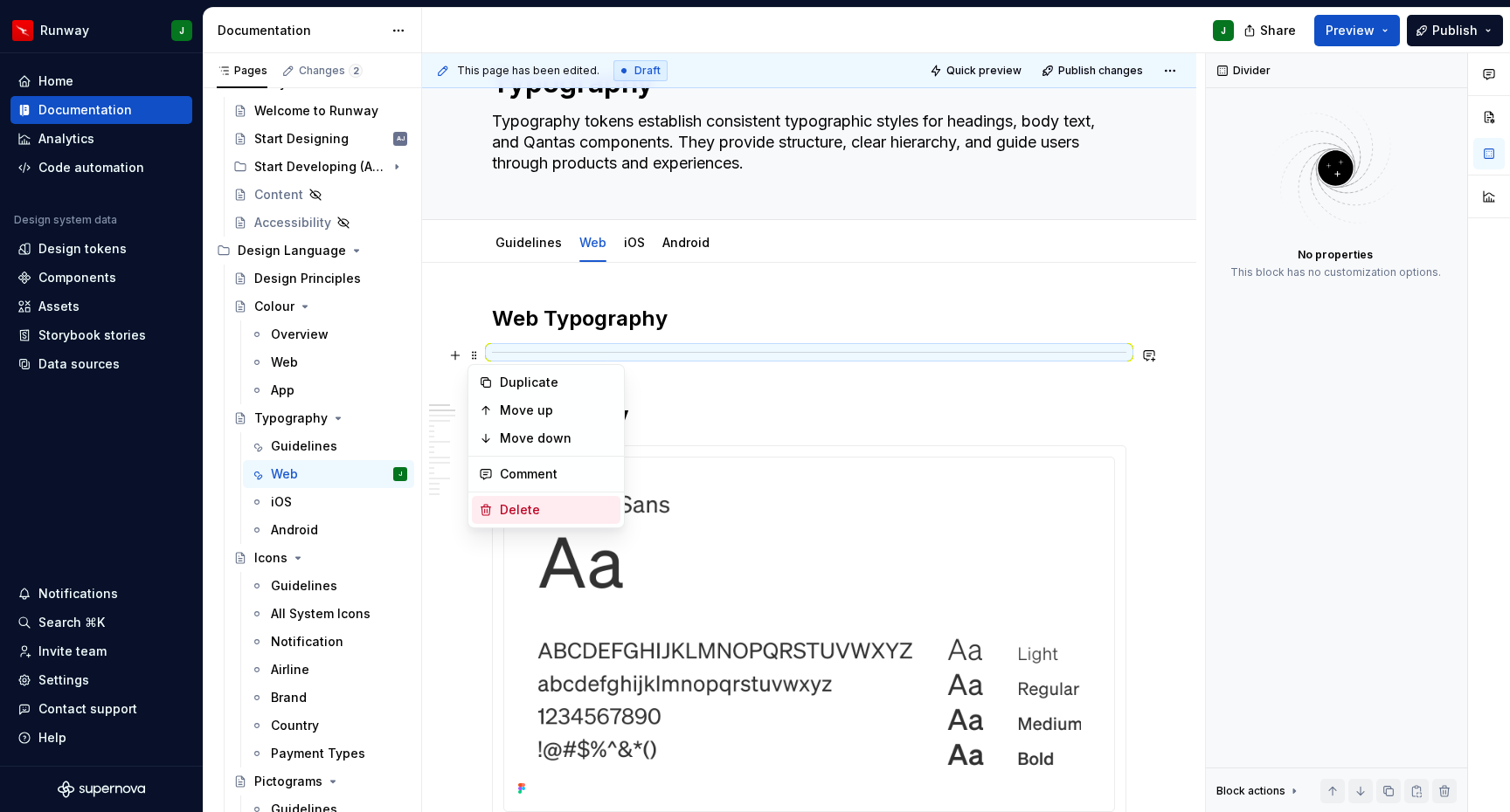
click at [526, 512] on div "Delete" at bounding box center [556, 510] width 113 height 18
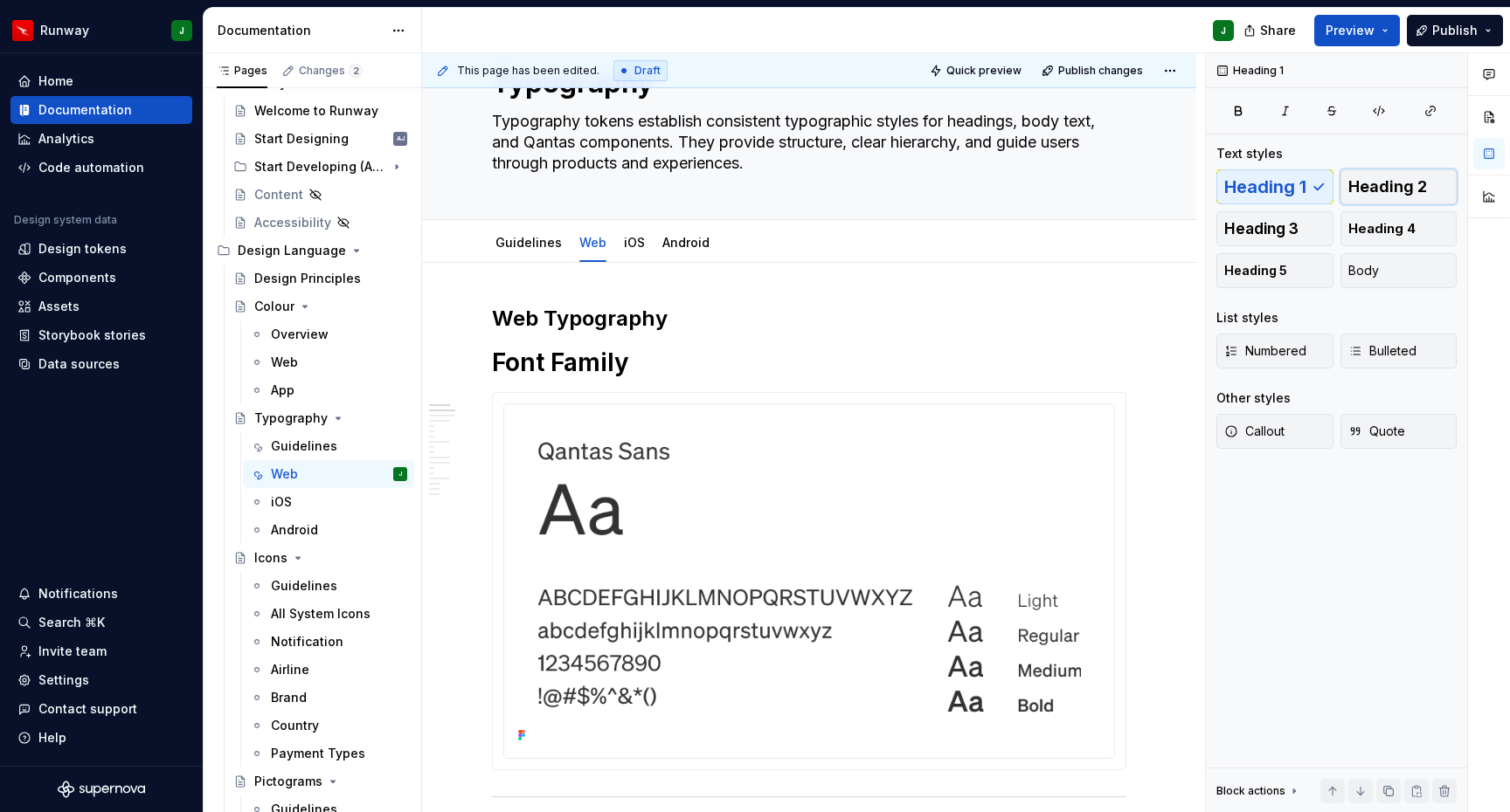
drag, startPoint x: 1399, startPoint y: 186, endPoint x: 757, endPoint y: 269, distance: 647.3
click at [1399, 186] on span "Heading 2" at bounding box center [1387, 187] width 79 height 18
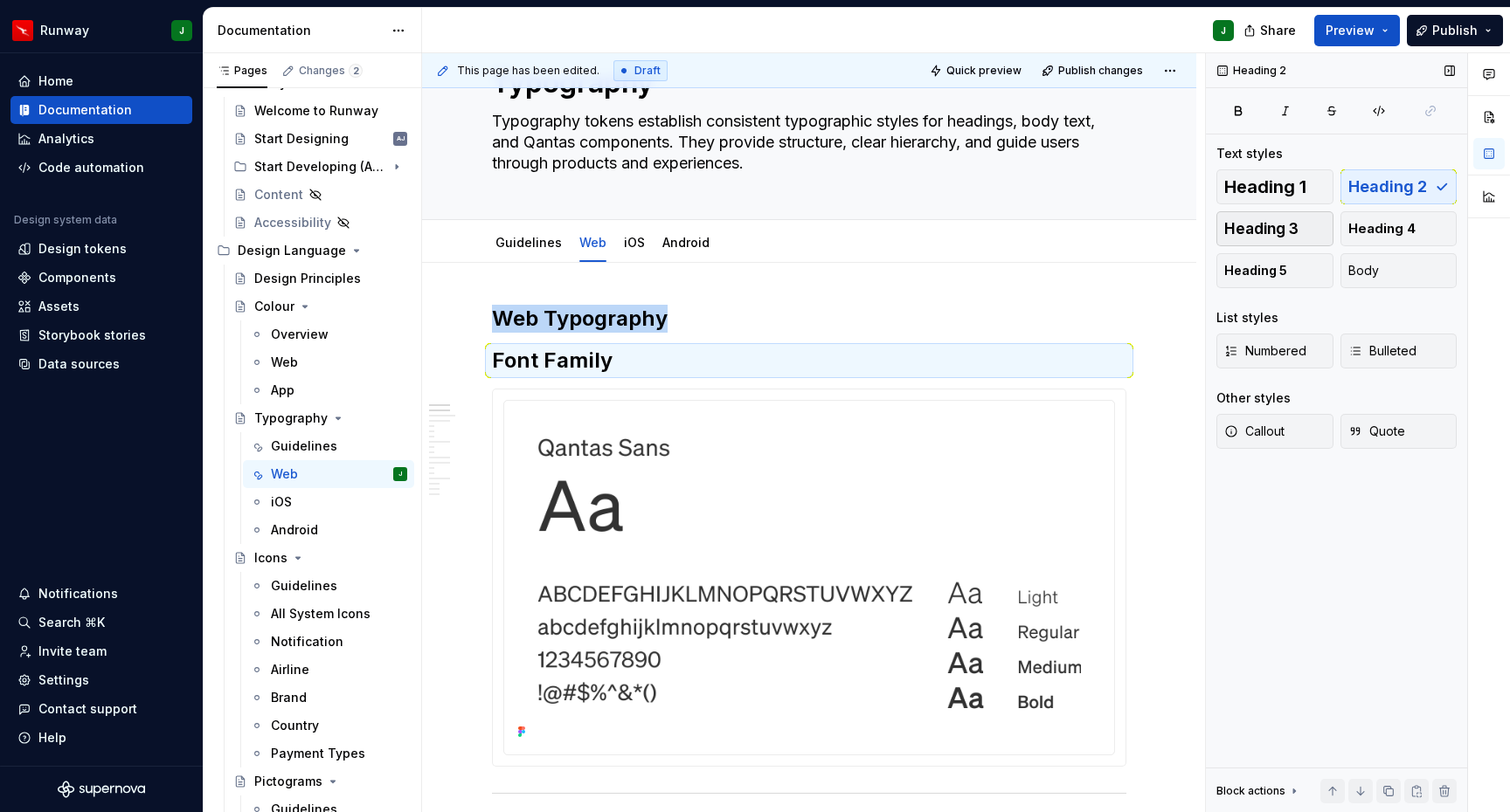
type textarea "*"
drag, startPoint x: 1273, startPoint y: 235, endPoint x: 762, endPoint y: 331, distance: 519.9
click at [1274, 235] on span "Heading 3" at bounding box center [1262, 229] width 74 height 18
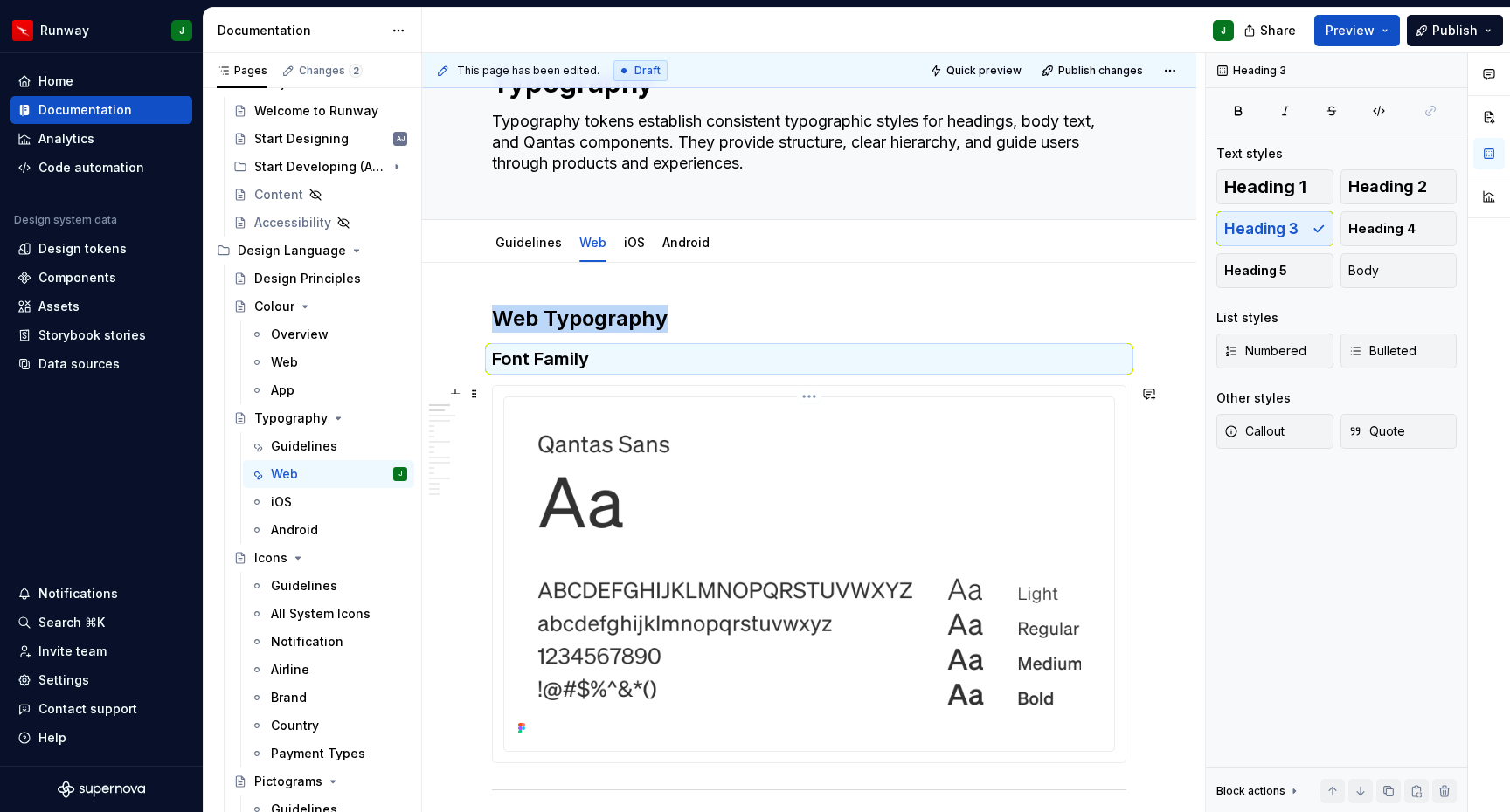
click at [817, 397] on html "Runway J Home Documentation Analytics Code automation Design system data Design…" at bounding box center [755, 406] width 1510 height 812
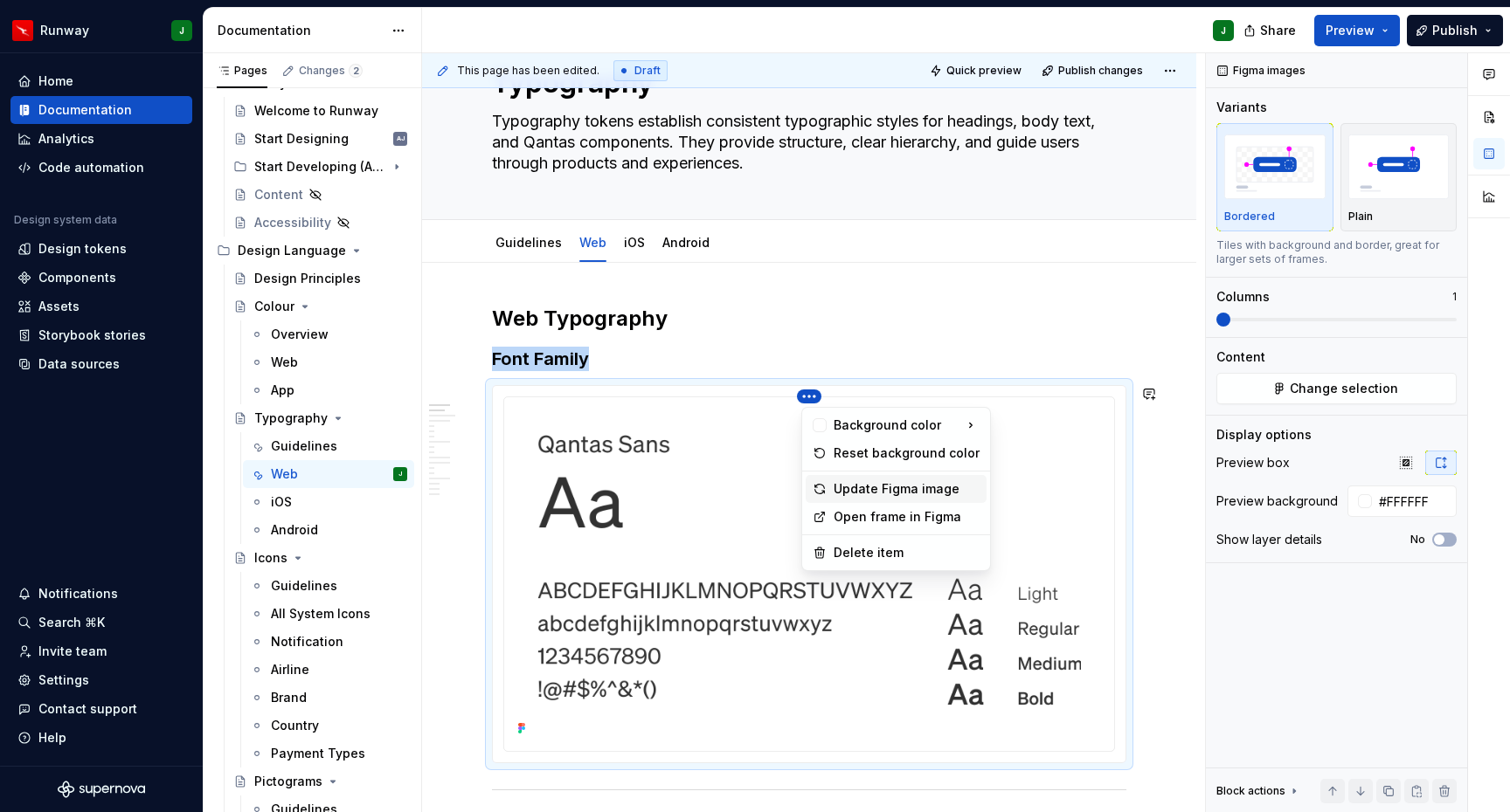
click at [892, 484] on div "Update Figma image" at bounding box center [906, 489] width 146 height 18
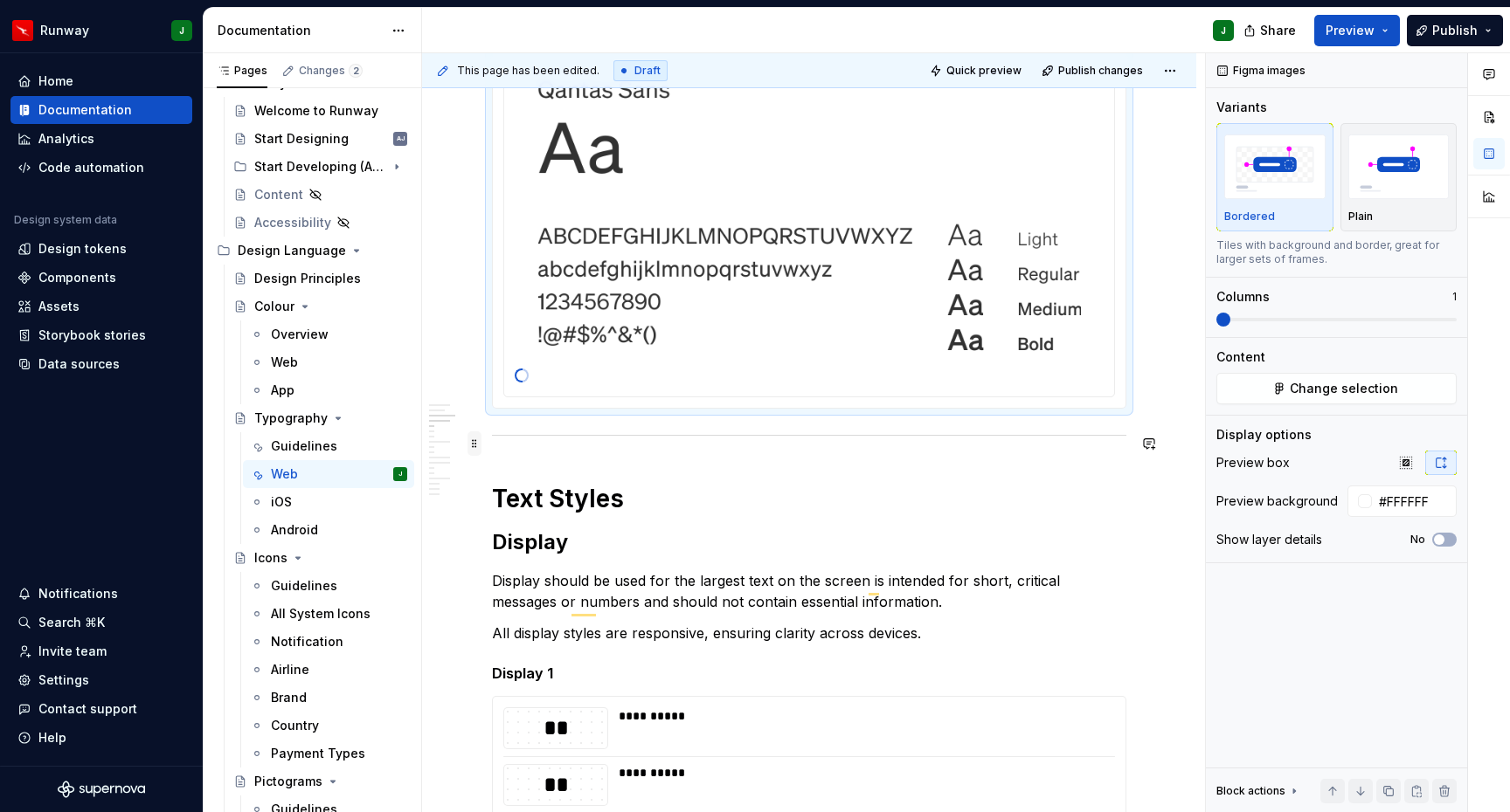
click at [473, 445] on span at bounding box center [475, 444] width 14 height 25
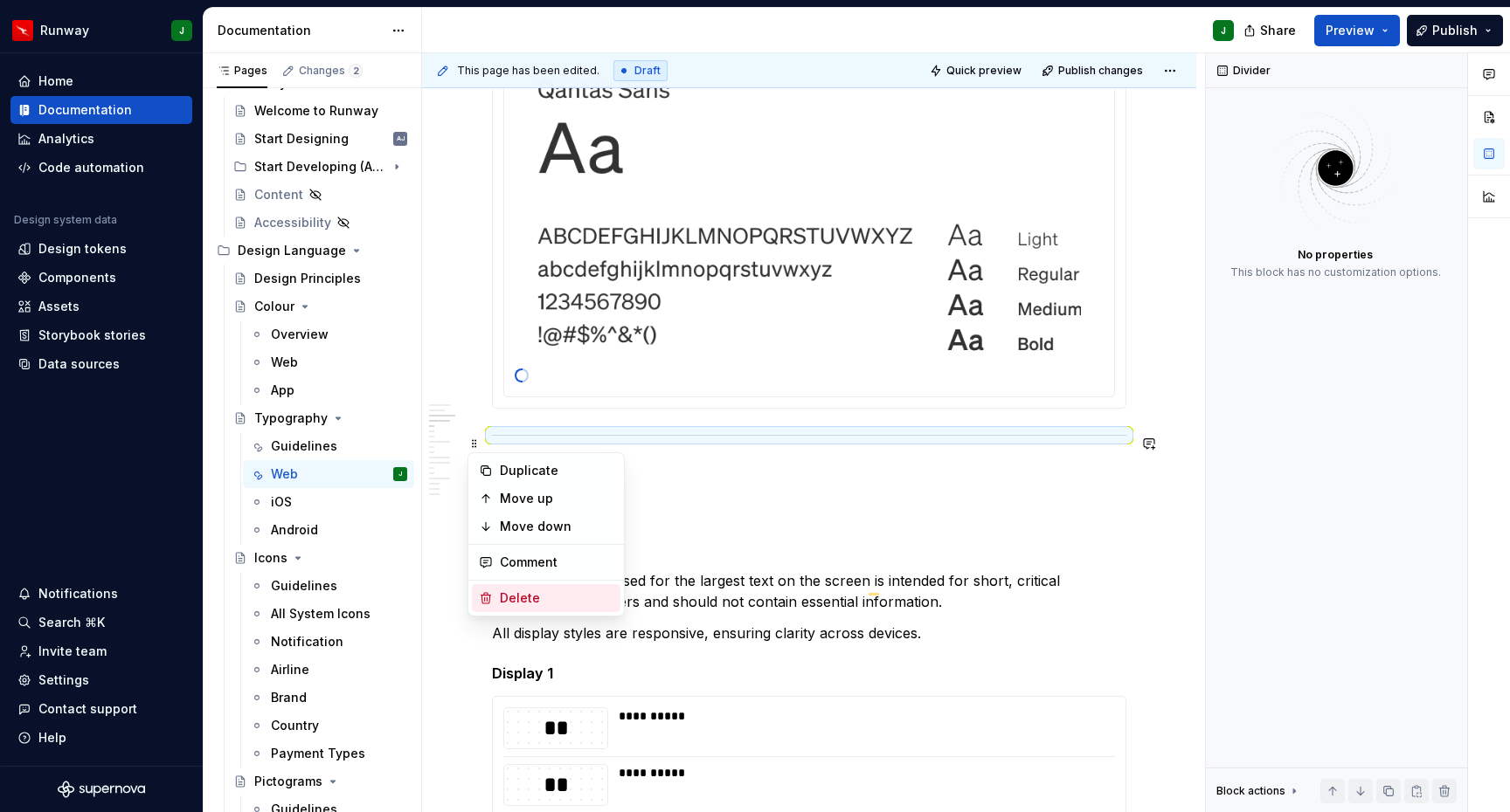
drag, startPoint x: 544, startPoint y: 611, endPoint x: 734, endPoint y: 477, distance: 232.5
click at [544, 611] on div "Delete" at bounding box center [546, 598] width 149 height 28
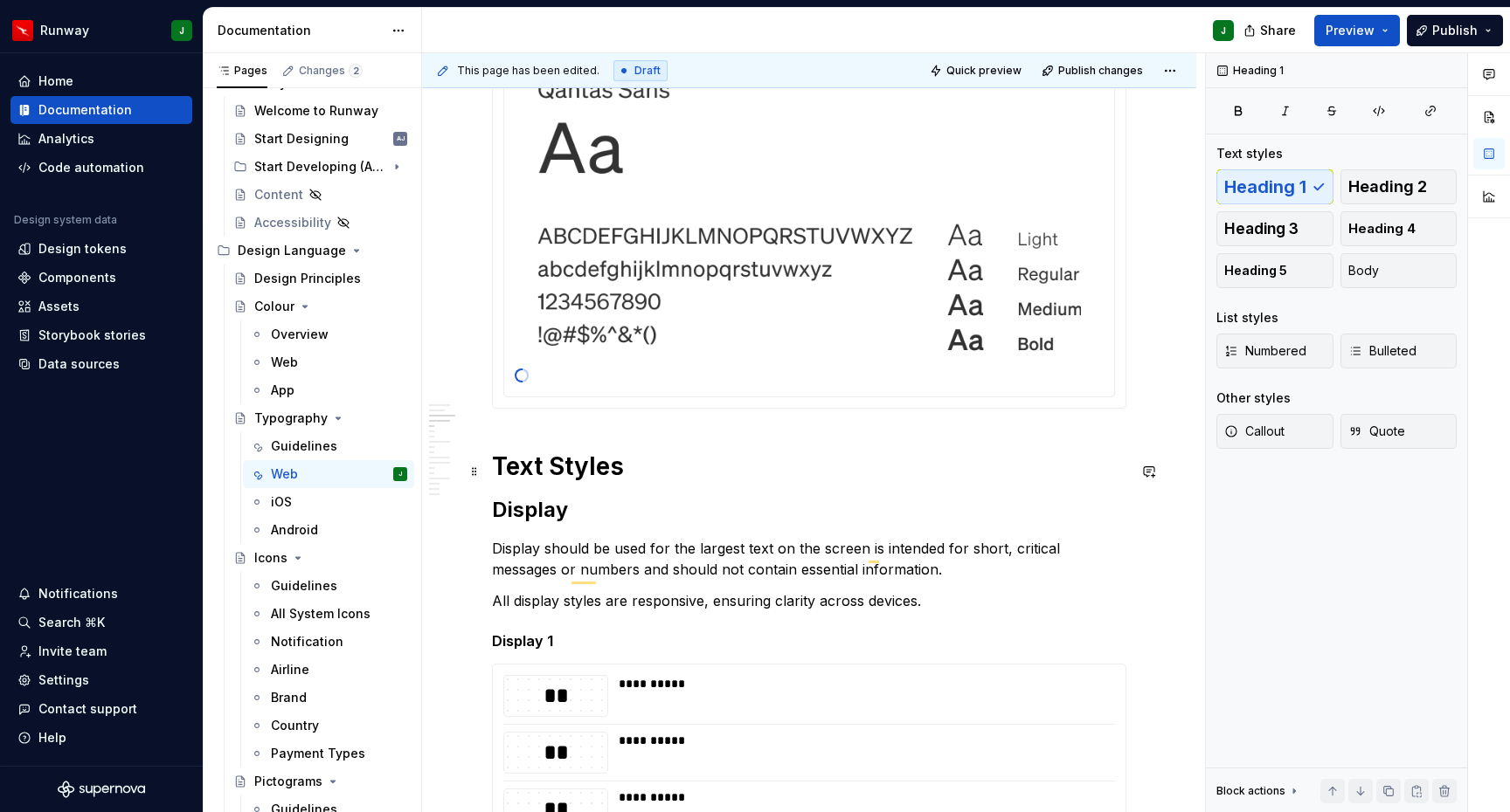
click at [531, 473] on h1 "Text Styles" at bounding box center [809, 467] width 635 height 32
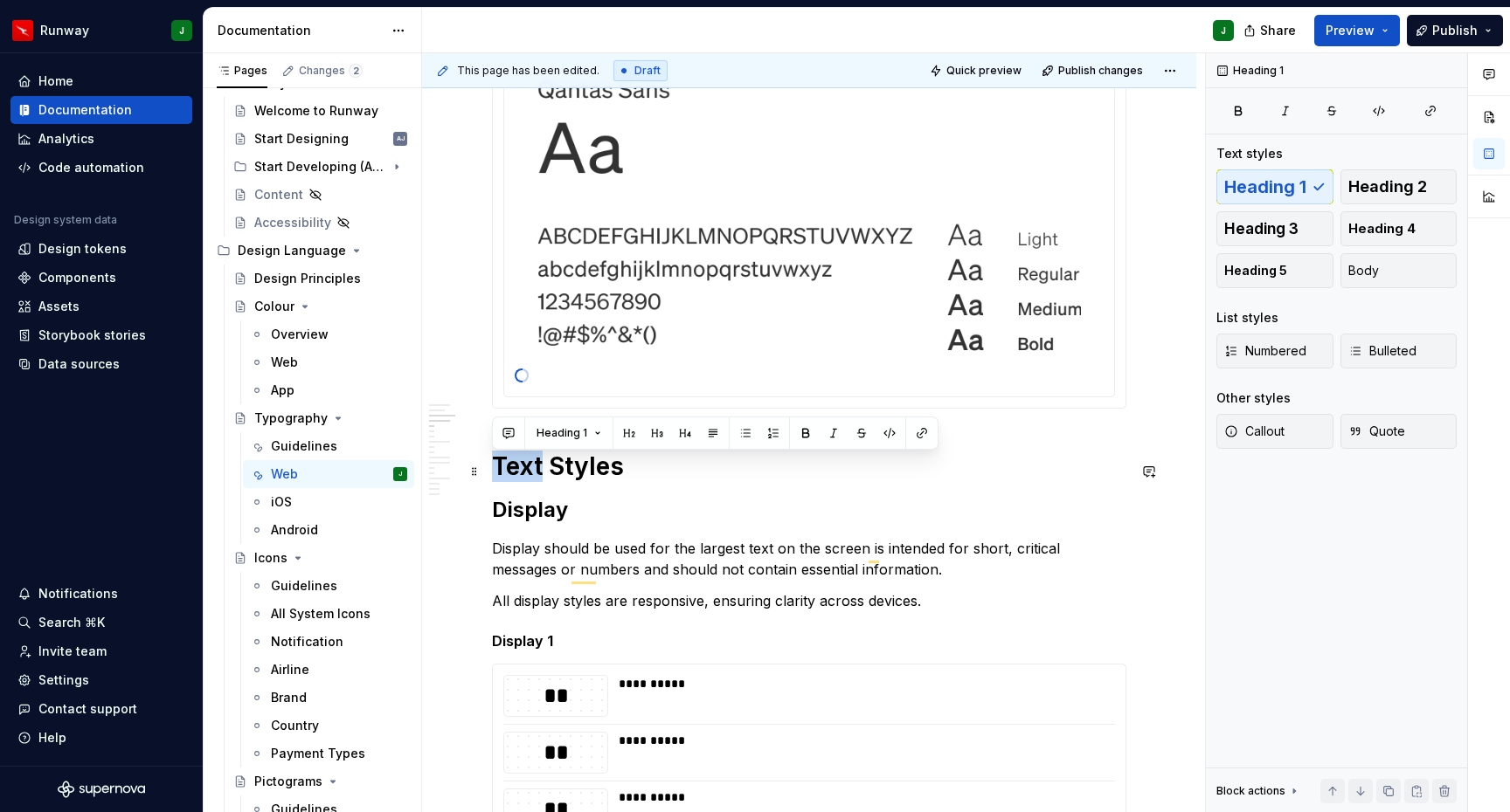
click at [531, 473] on h1 "Text Styles" at bounding box center [809, 467] width 635 height 32
click at [655, 433] on button "button" at bounding box center [657, 433] width 25 height 25
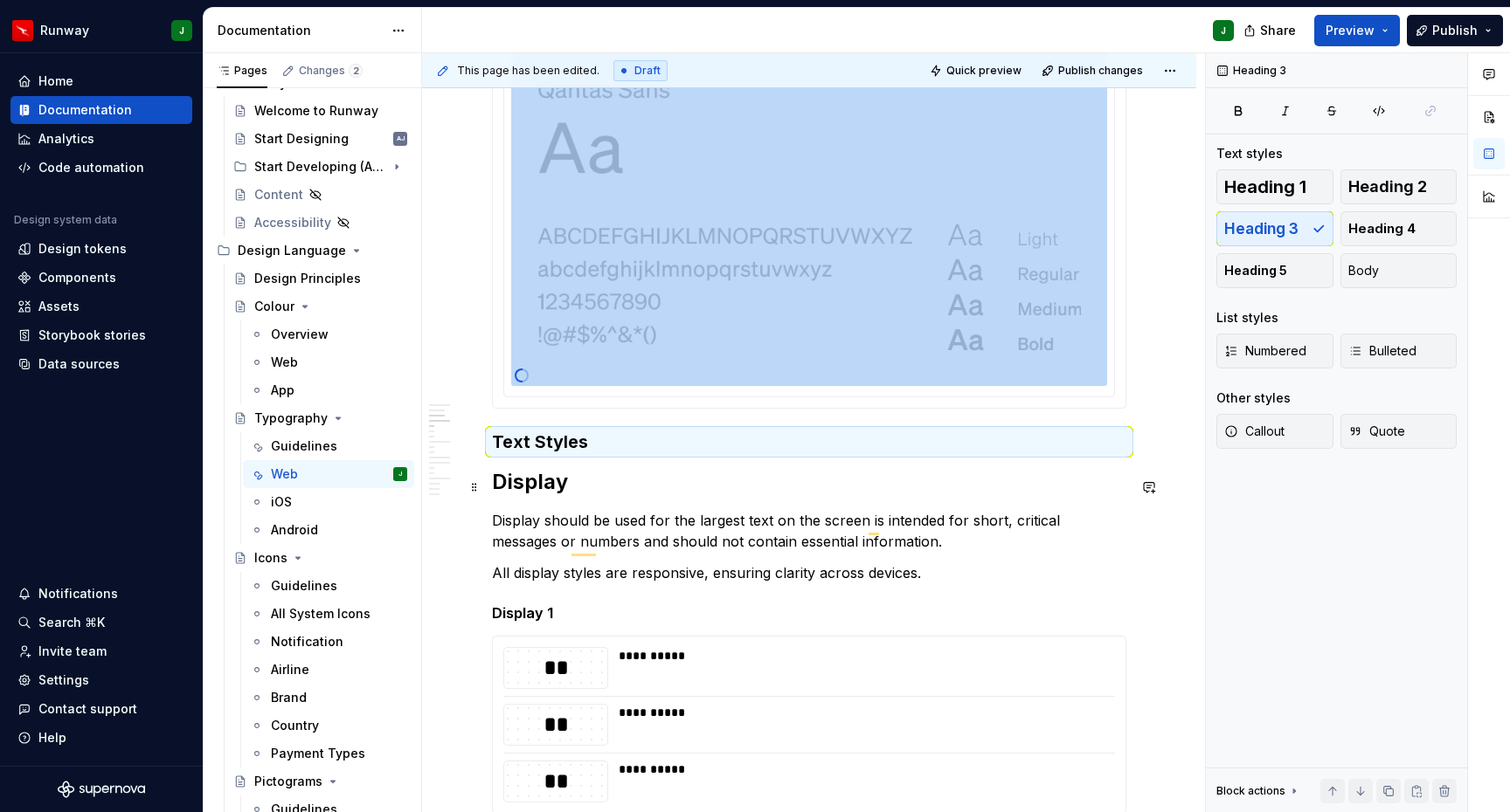
click at [532, 484] on h2 "Display" at bounding box center [809, 482] width 635 height 28
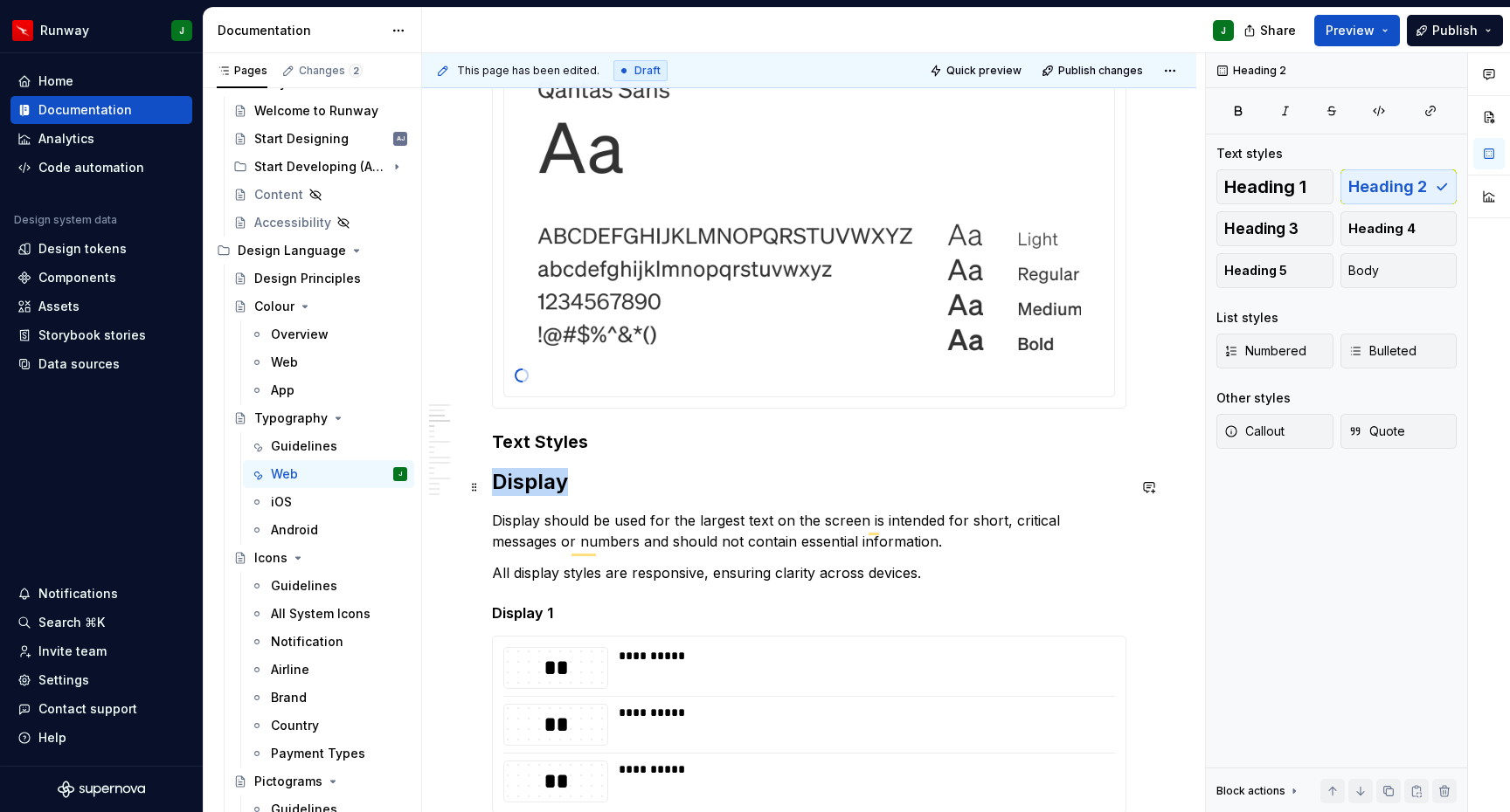
click at [532, 484] on h2 "Display" at bounding box center [809, 482] width 635 height 28
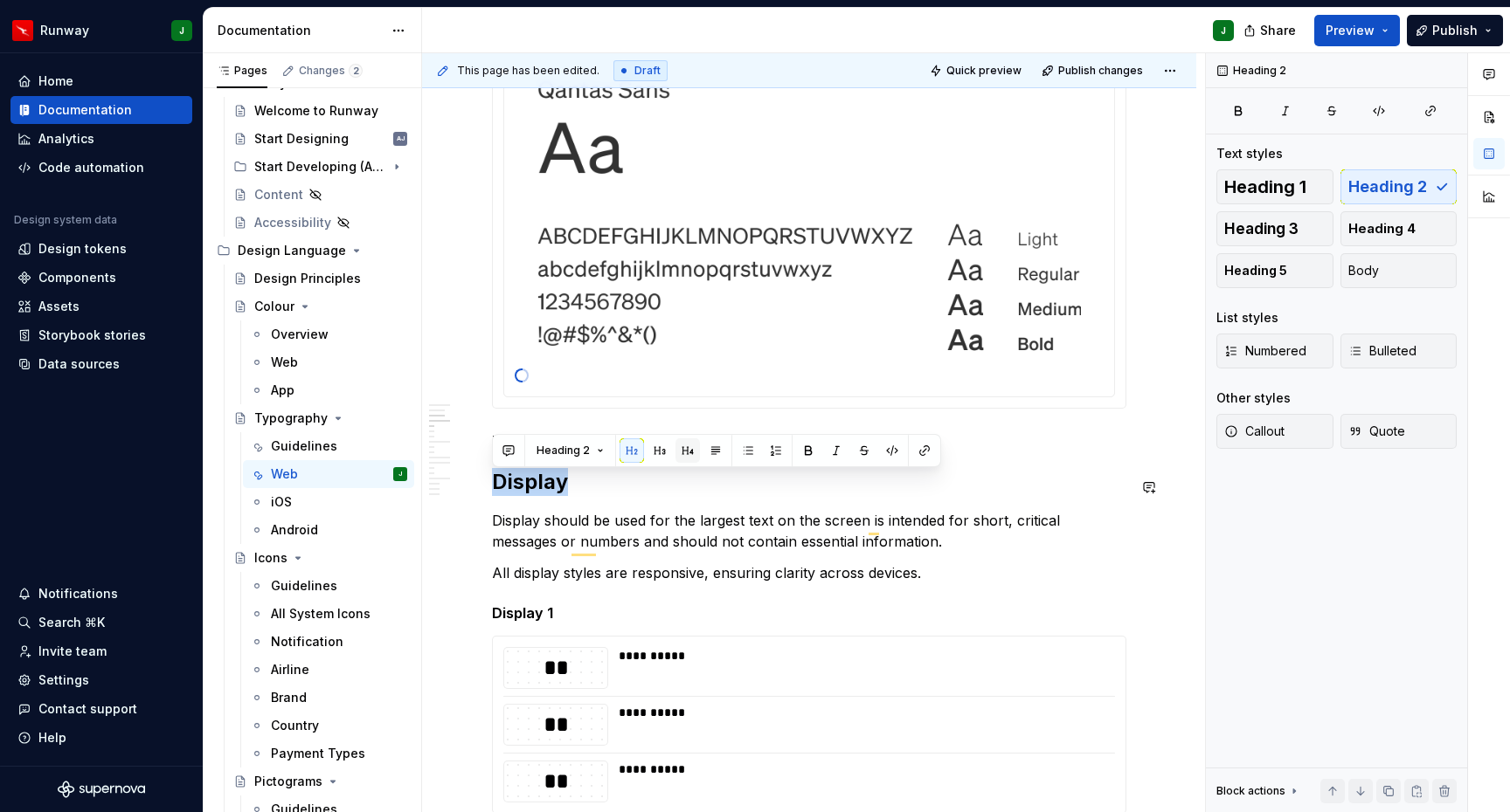
click at [687, 450] on button "button" at bounding box center [688, 451] width 25 height 25
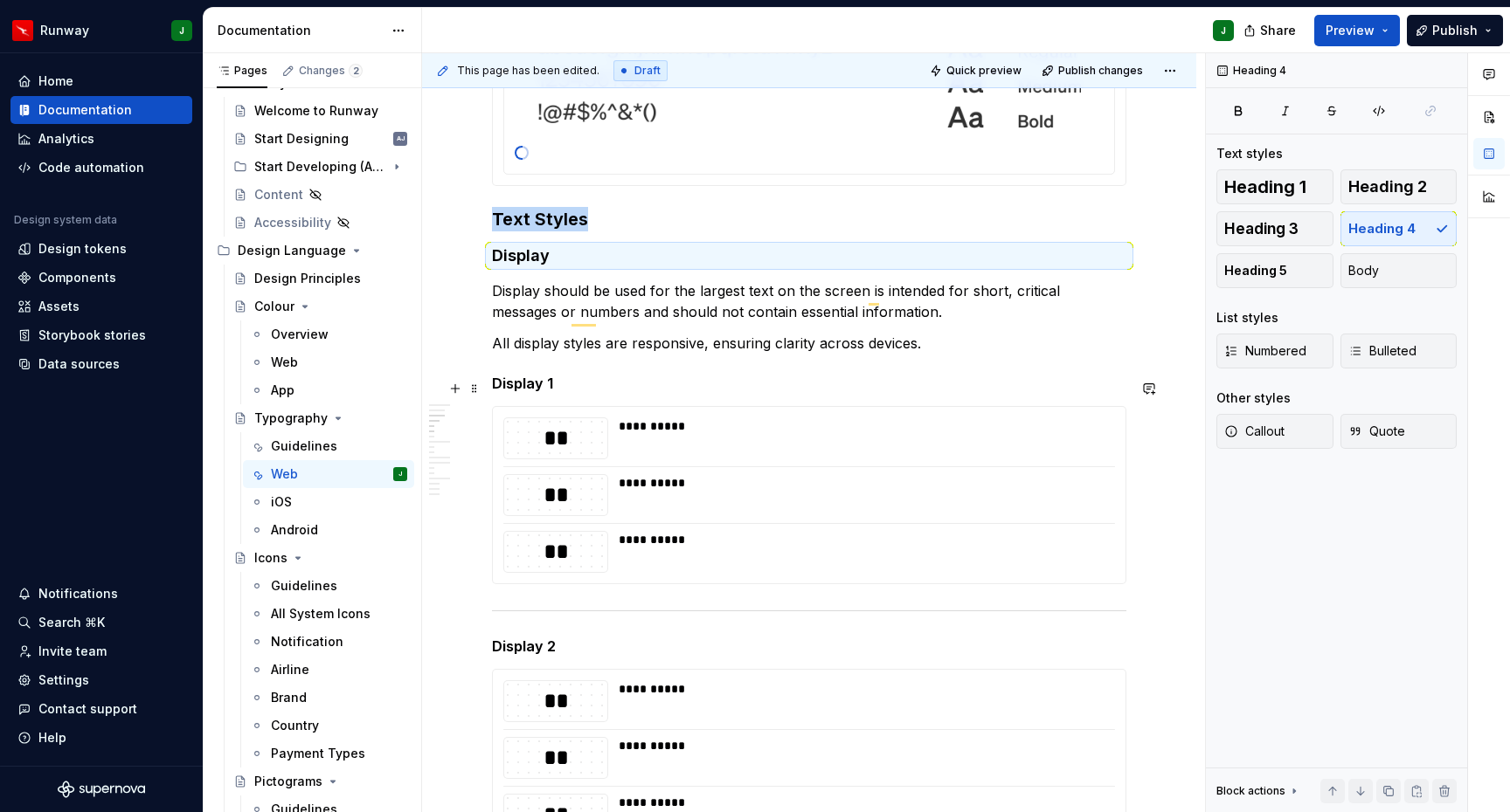
click at [524, 392] on h5 "Display 1" at bounding box center [809, 383] width 635 height 18
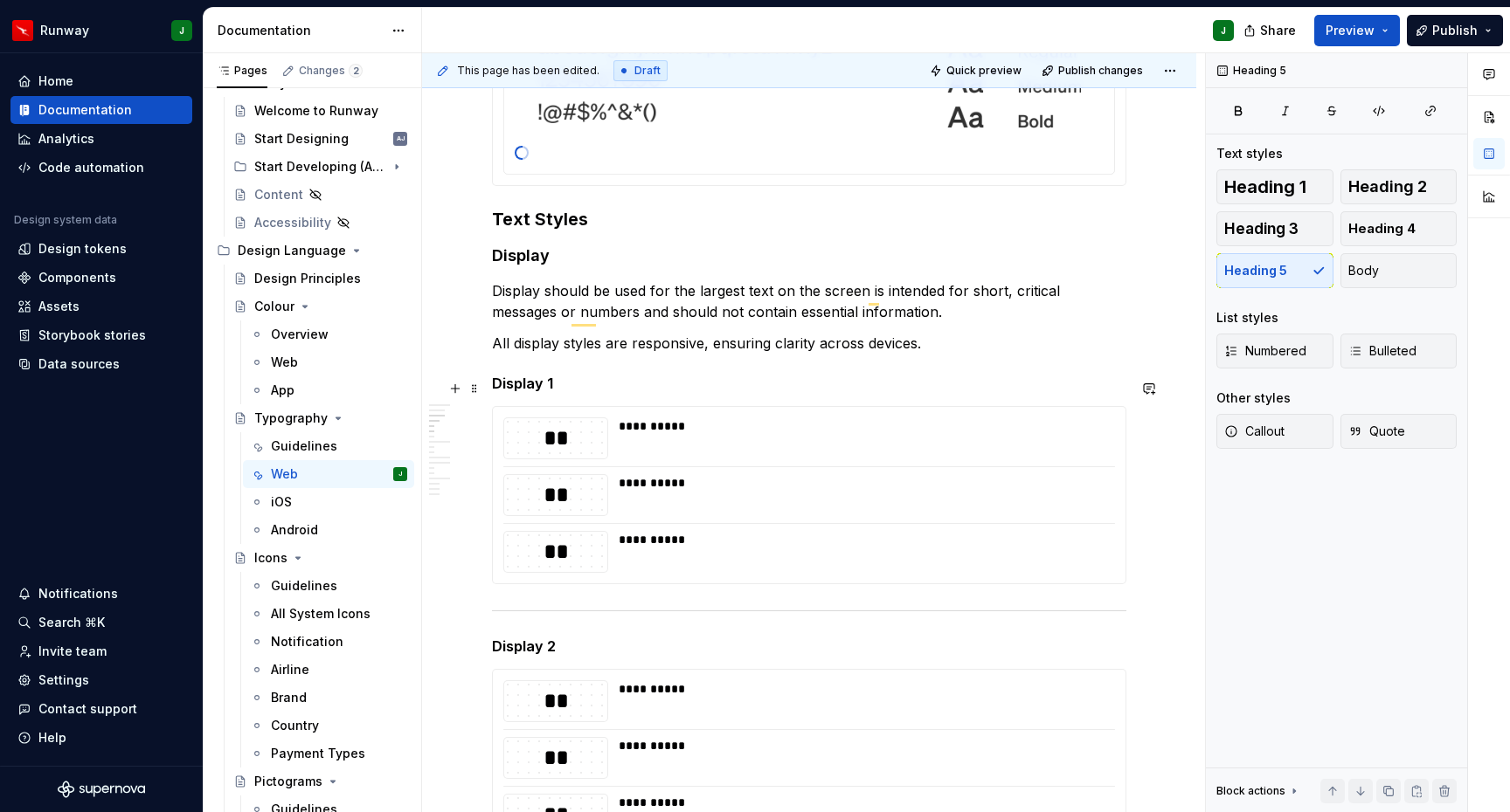
click at [526, 392] on h5 "Display 1" at bounding box center [809, 383] width 635 height 18
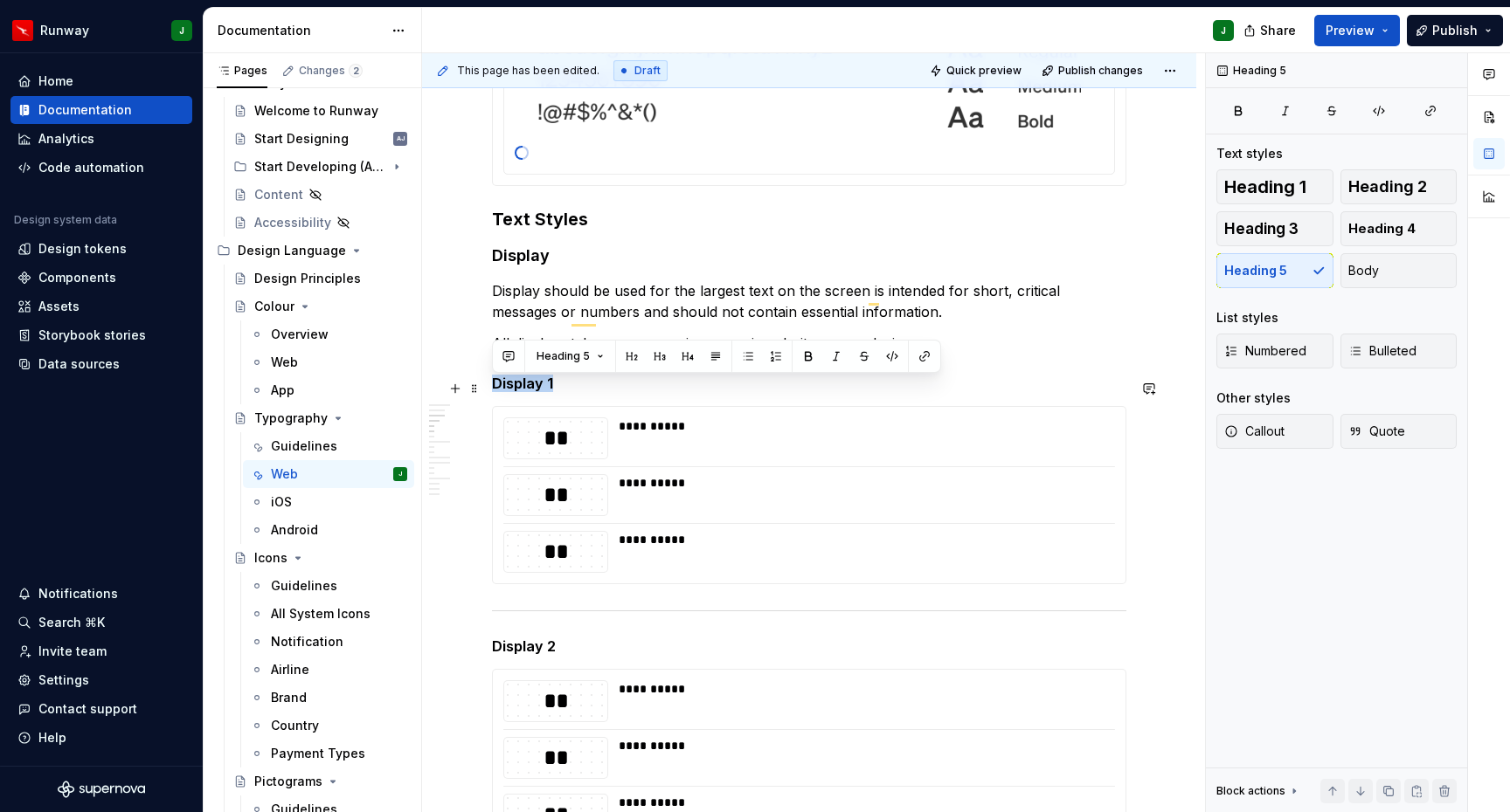
click at [526, 392] on h5 "Display 1" at bounding box center [809, 383] width 635 height 18
click at [479, 620] on span at bounding box center [475, 619] width 14 height 25
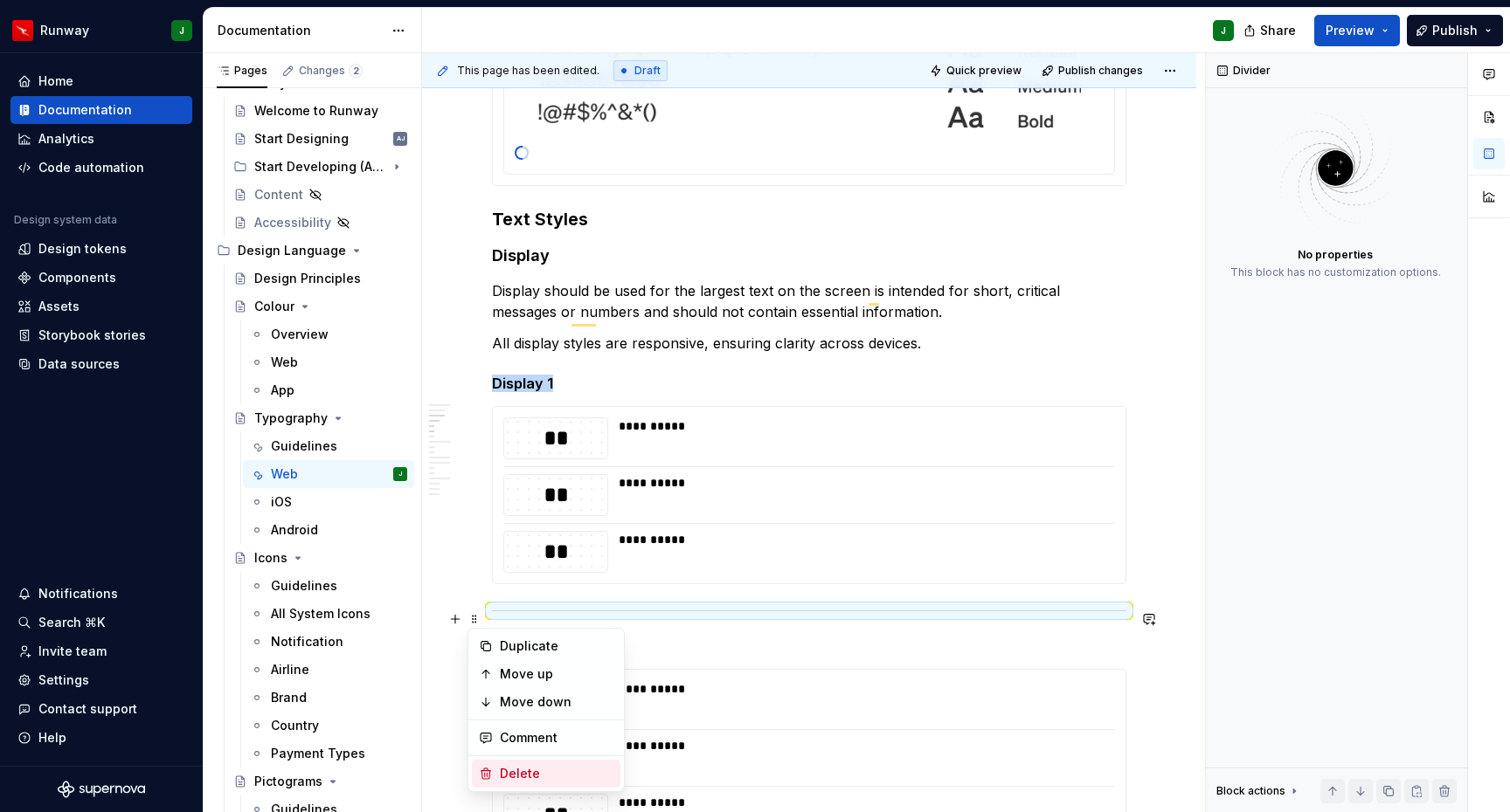
drag, startPoint x: 536, startPoint y: 770, endPoint x: 645, endPoint y: 577, distance: 221.7
click at [536, 770] on div "Delete" at bounding box center [556, 774] width 113 height 18
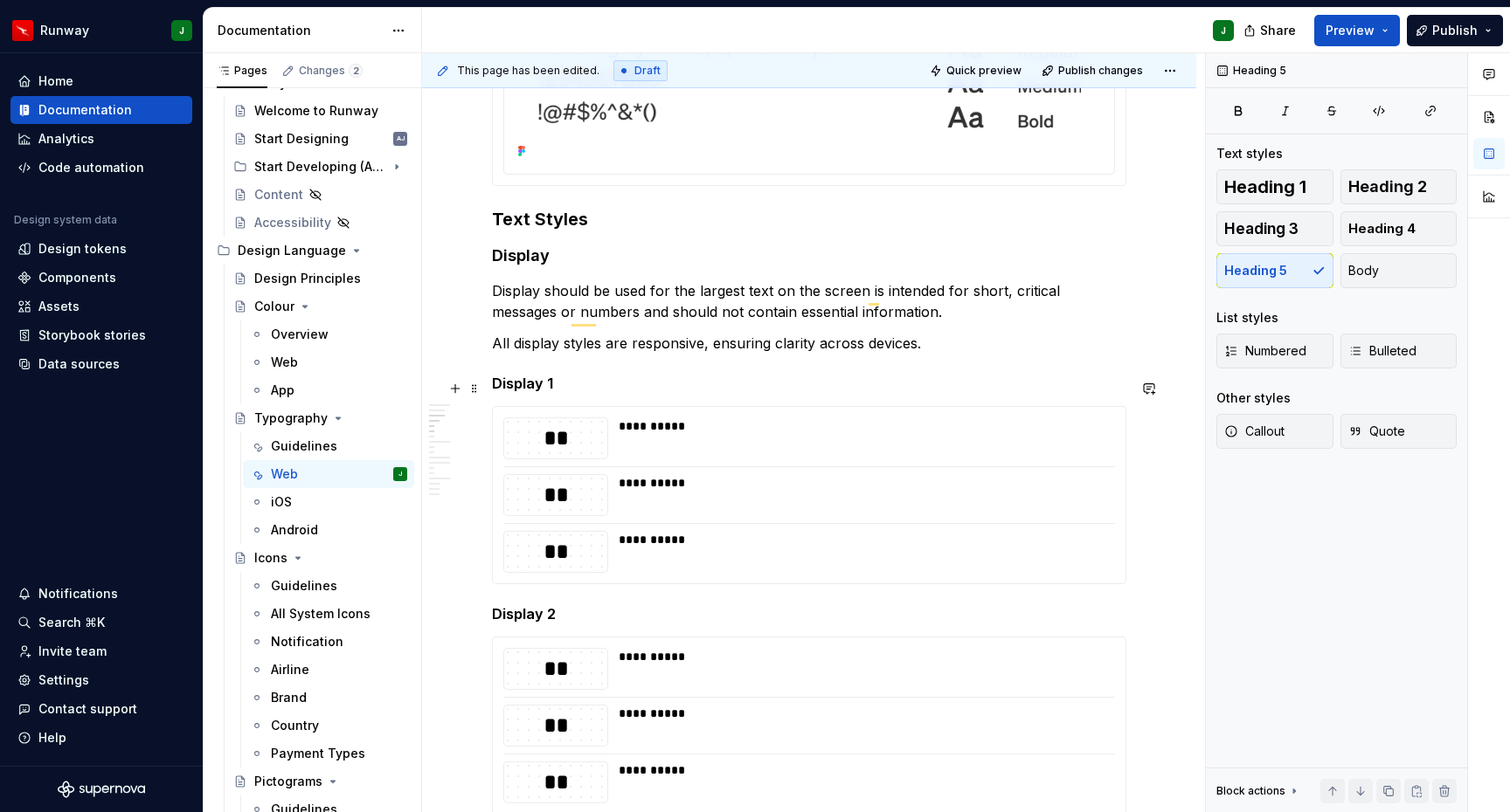
click at [547, 387] on h5 "Display 1" at bounding box center [809, 383] width 635 height 18
drag, startPoint x: 549, startPoint y: 619, endPoint x: 563, endPoint y: 603, distance: 21.3
click at [549, 619] on h5 "Display 2" at bounding box center [809, 614] width 635 height 18
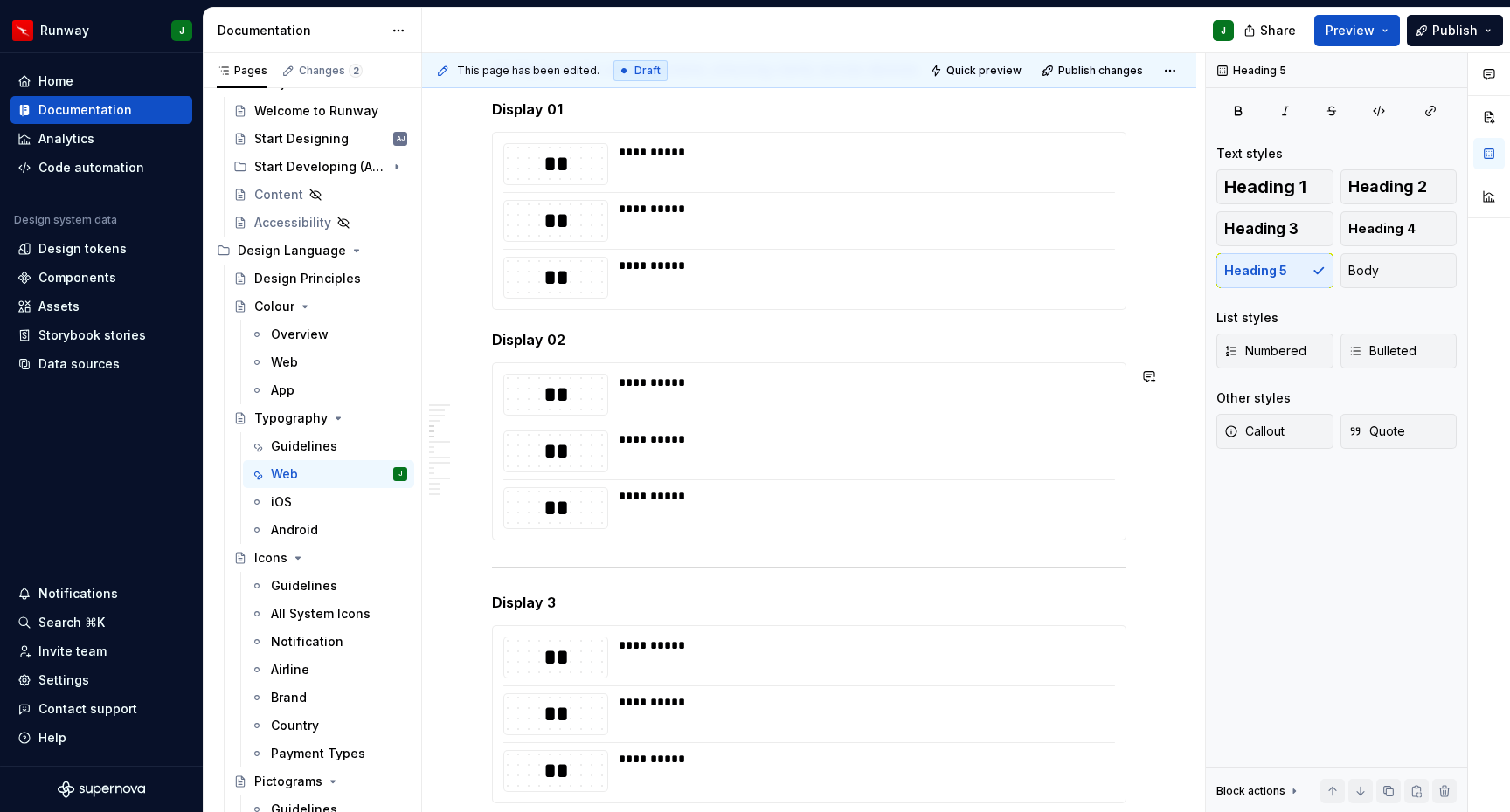
scroll to position [938, 0]
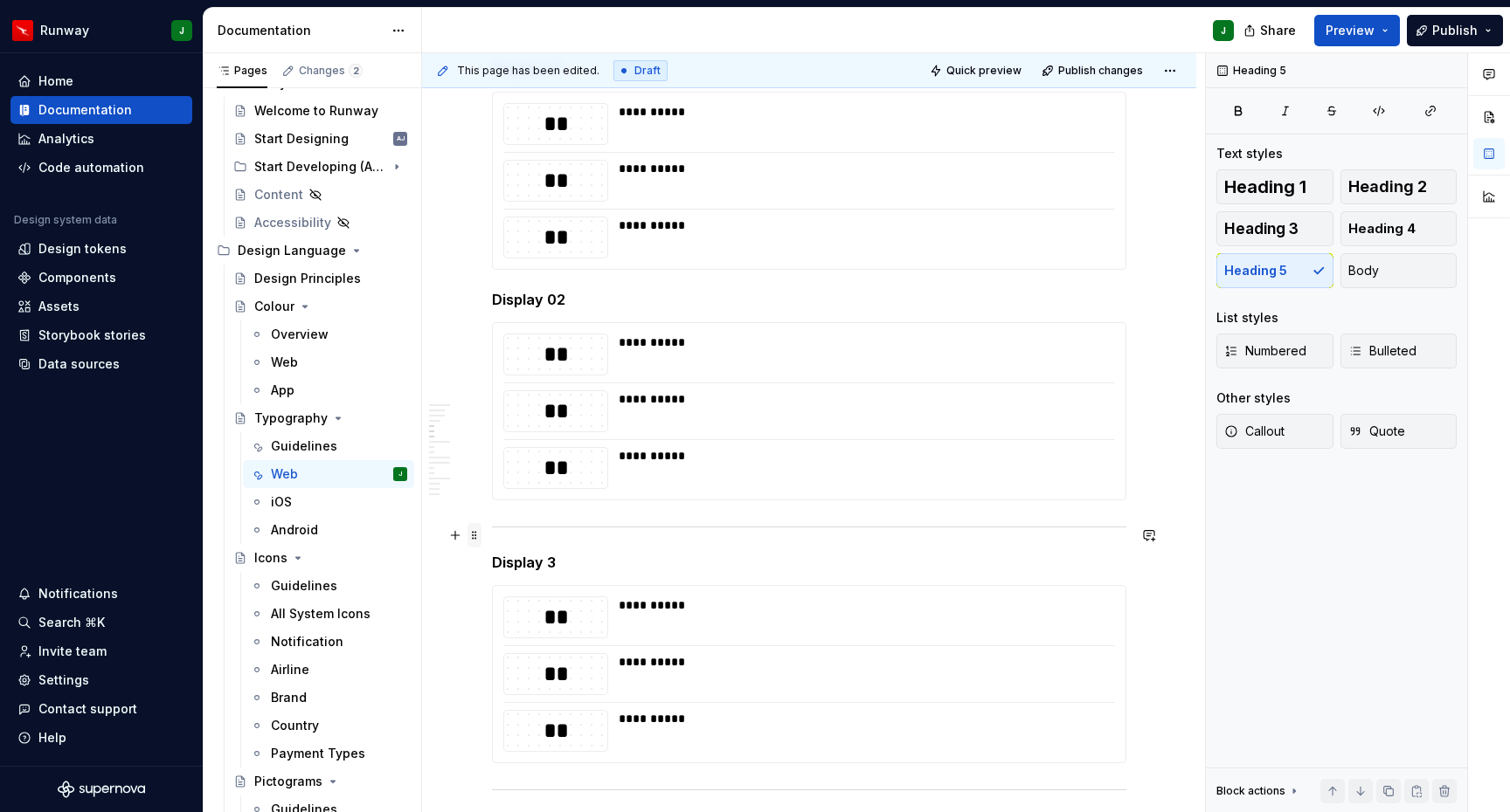
click at [475, 537] on span at bounding box center [475, 535] width 14 height 25
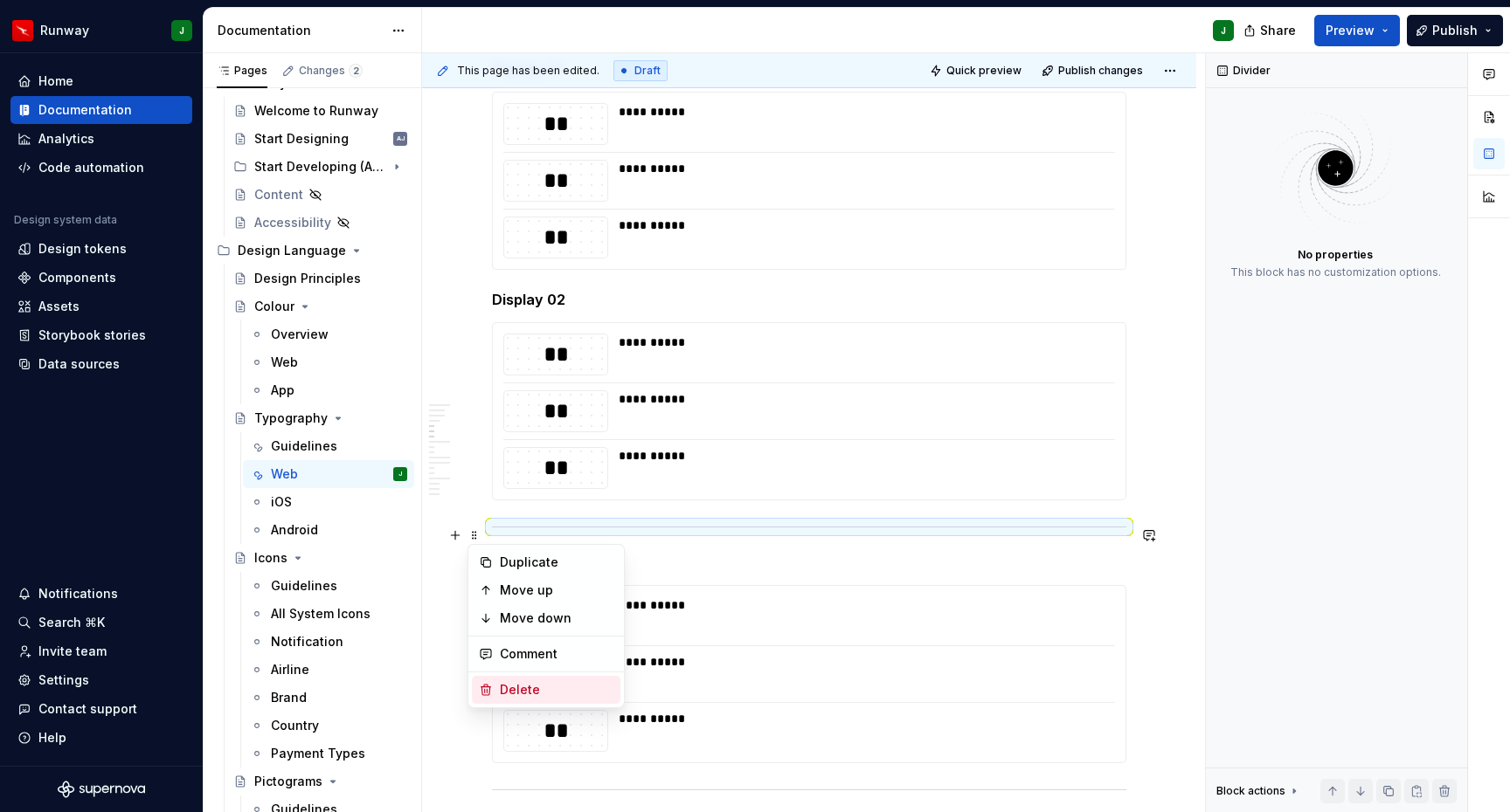
click at [547, 687] on div "Delete" at bounding box center [556, 690] width 113 height 18
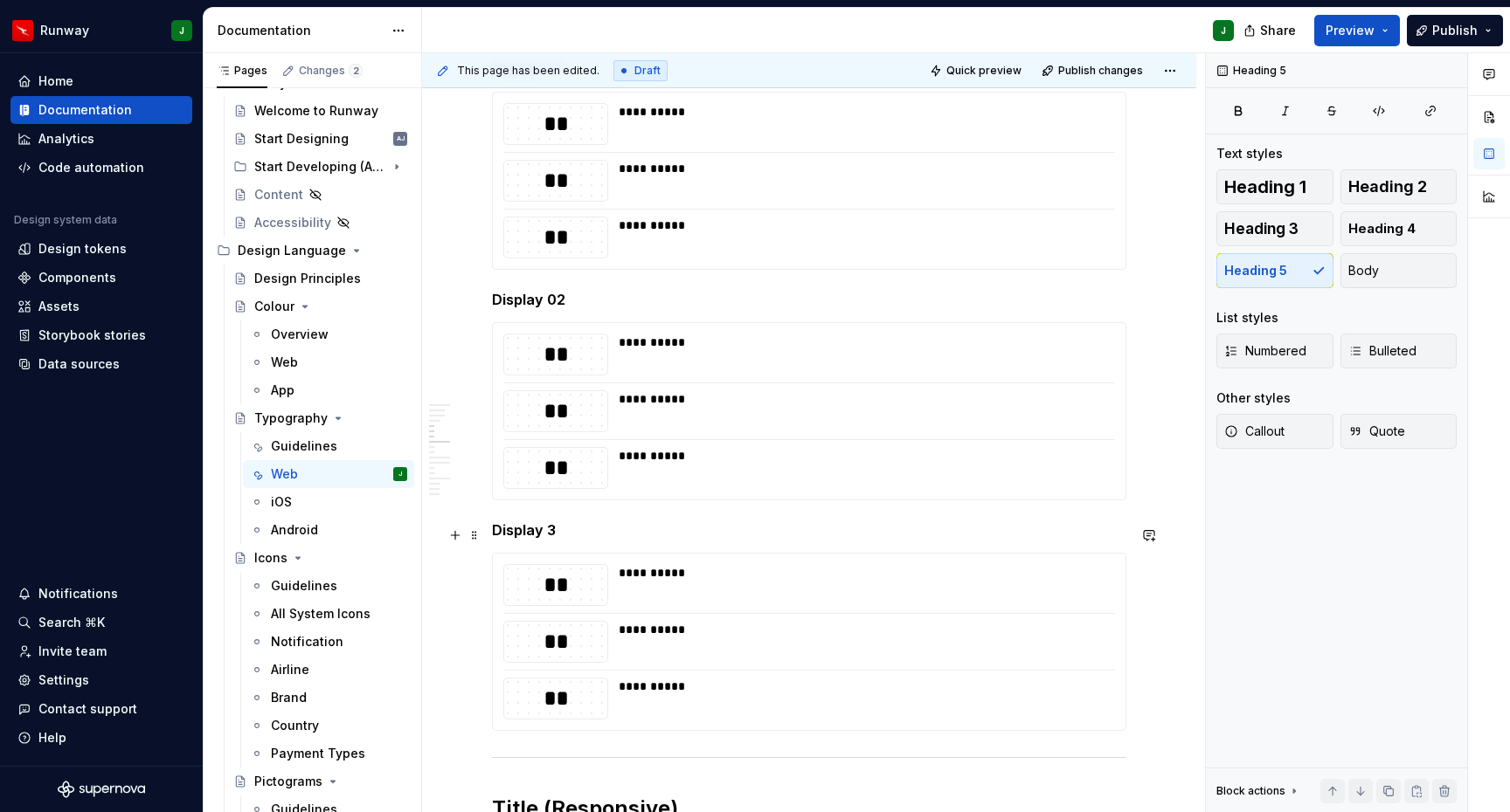
click at [546, 537] on h5 "Display 3" at bounding box center [809, 530] width 635 height 18
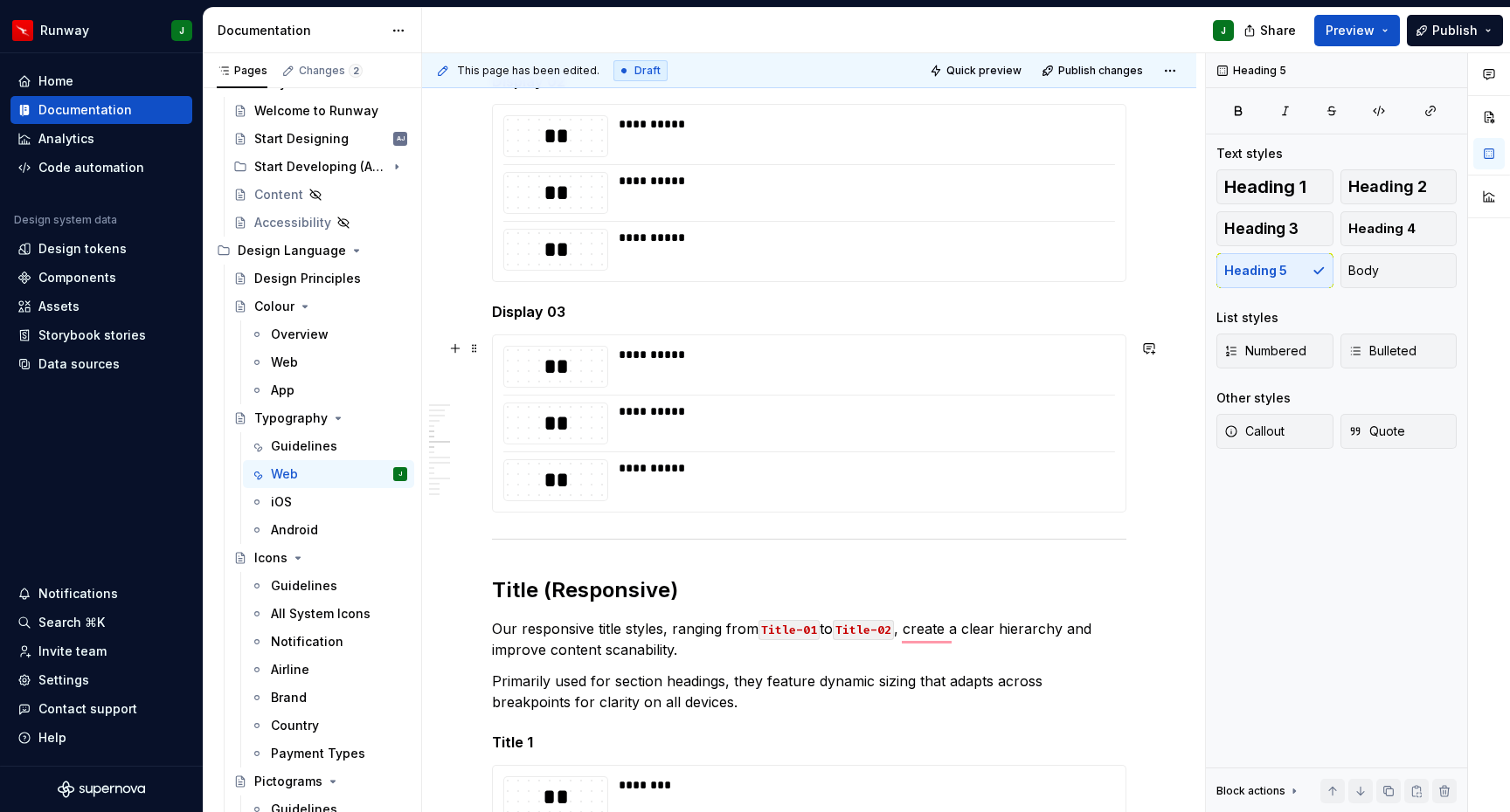
scroll to position [1231, 0]
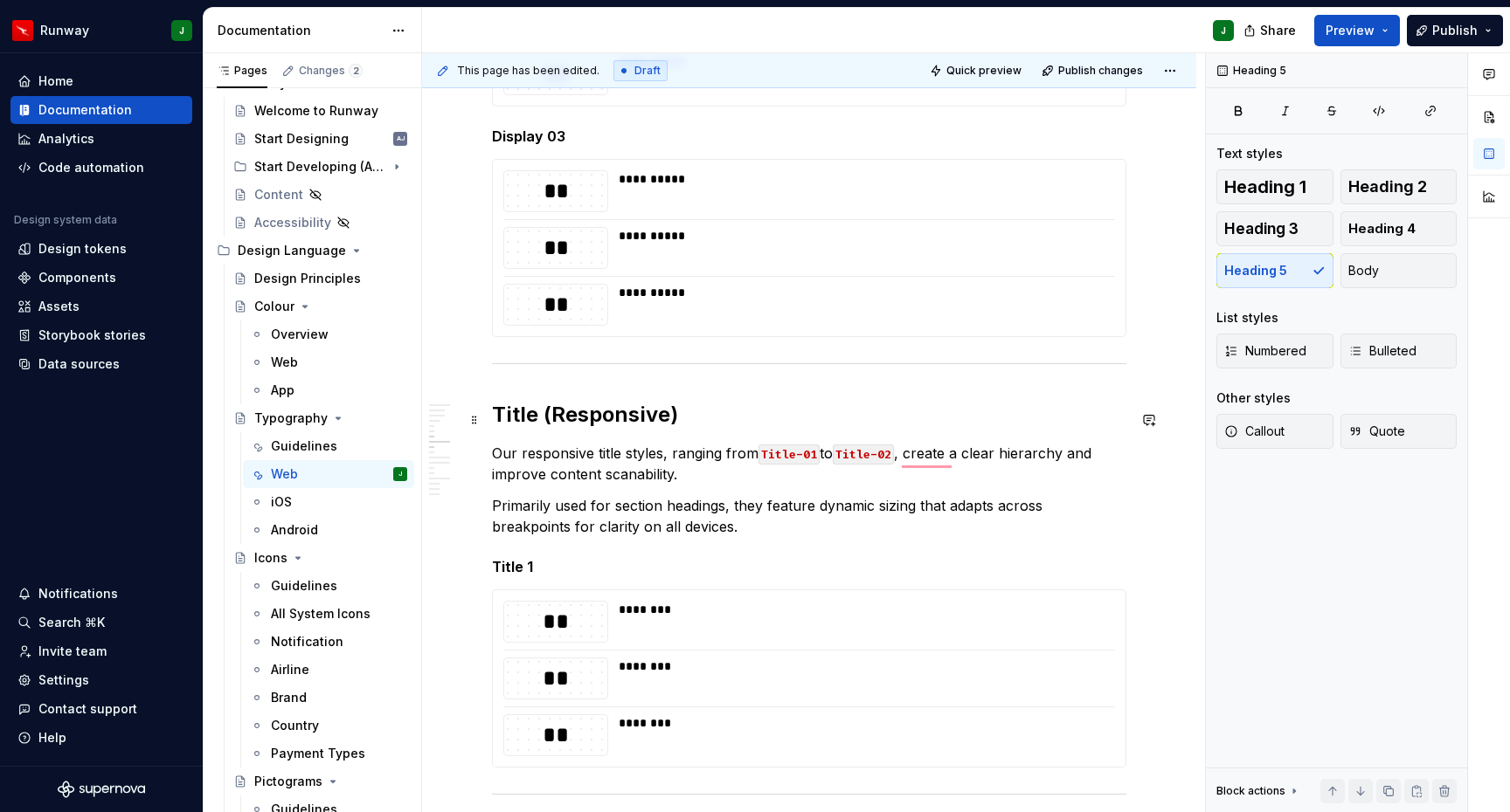
click at [571, 422] on h2 "Title (Responsive)" at bounding box center [809, 415] width 635 height 28
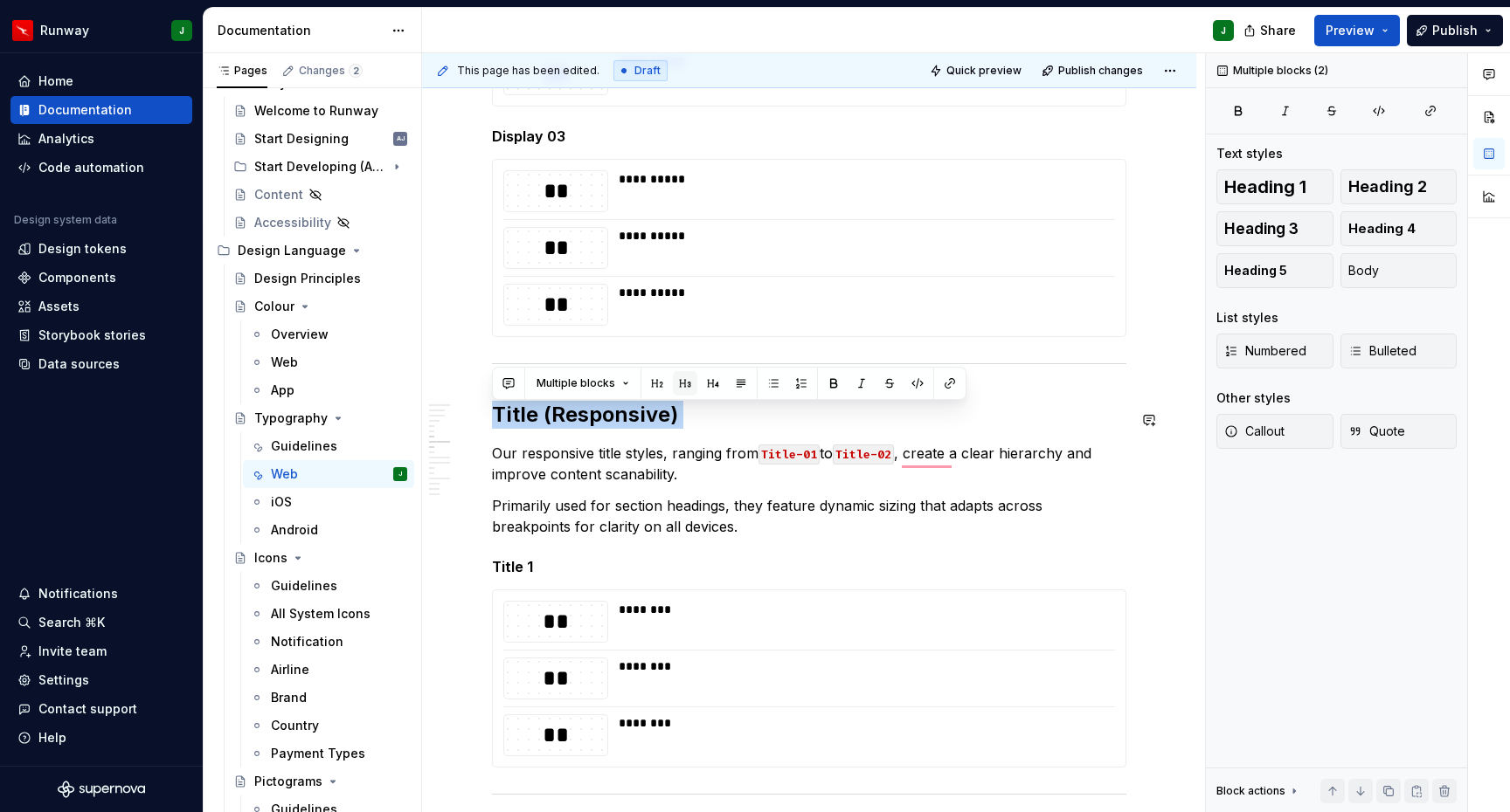
click at [683, 382] on button "button" at bounding box center [685, 383] width 25 height 25
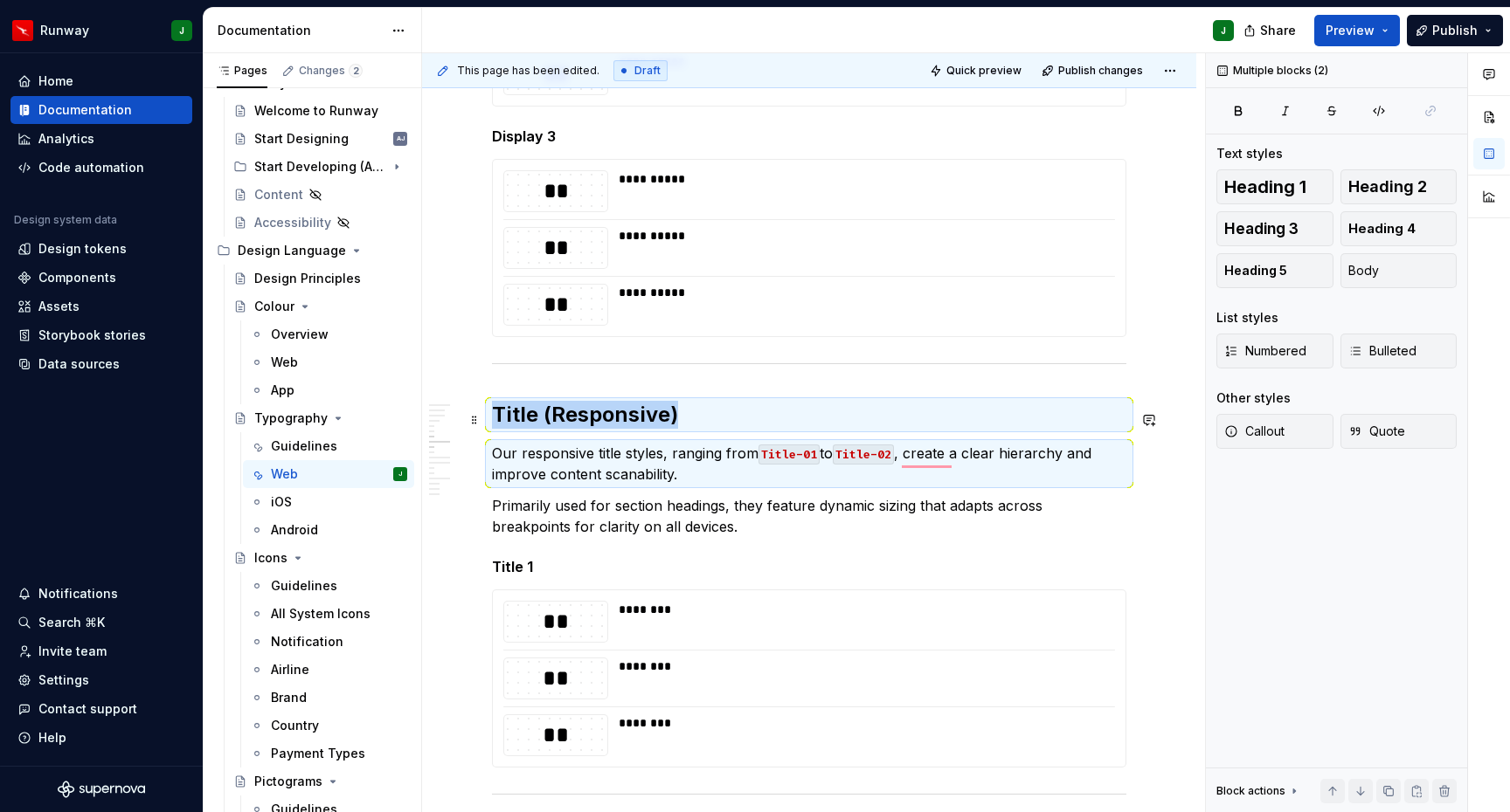
drag, startPoint x: 641, startPoint y: 416, endPoint x: 565, endPoint y: 418, distance: 76.0
click at [640, 416] on h2 "Title (Responsive)" at bounding box center [809, 415] width 635 height 28
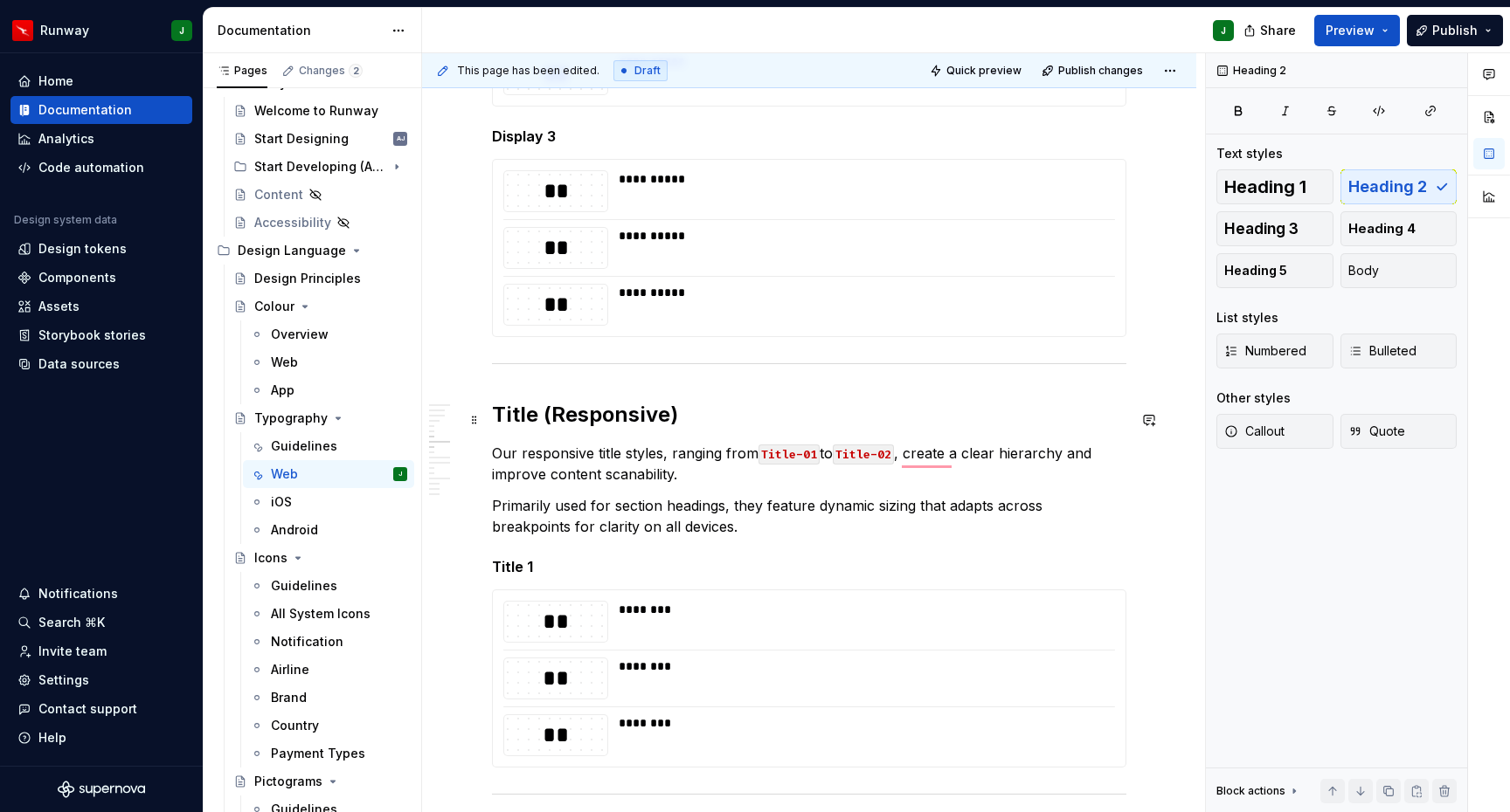
click at [561, 420] on h2 "Title (Responsive)" at bounding box center [809, 415] width 635 height 28
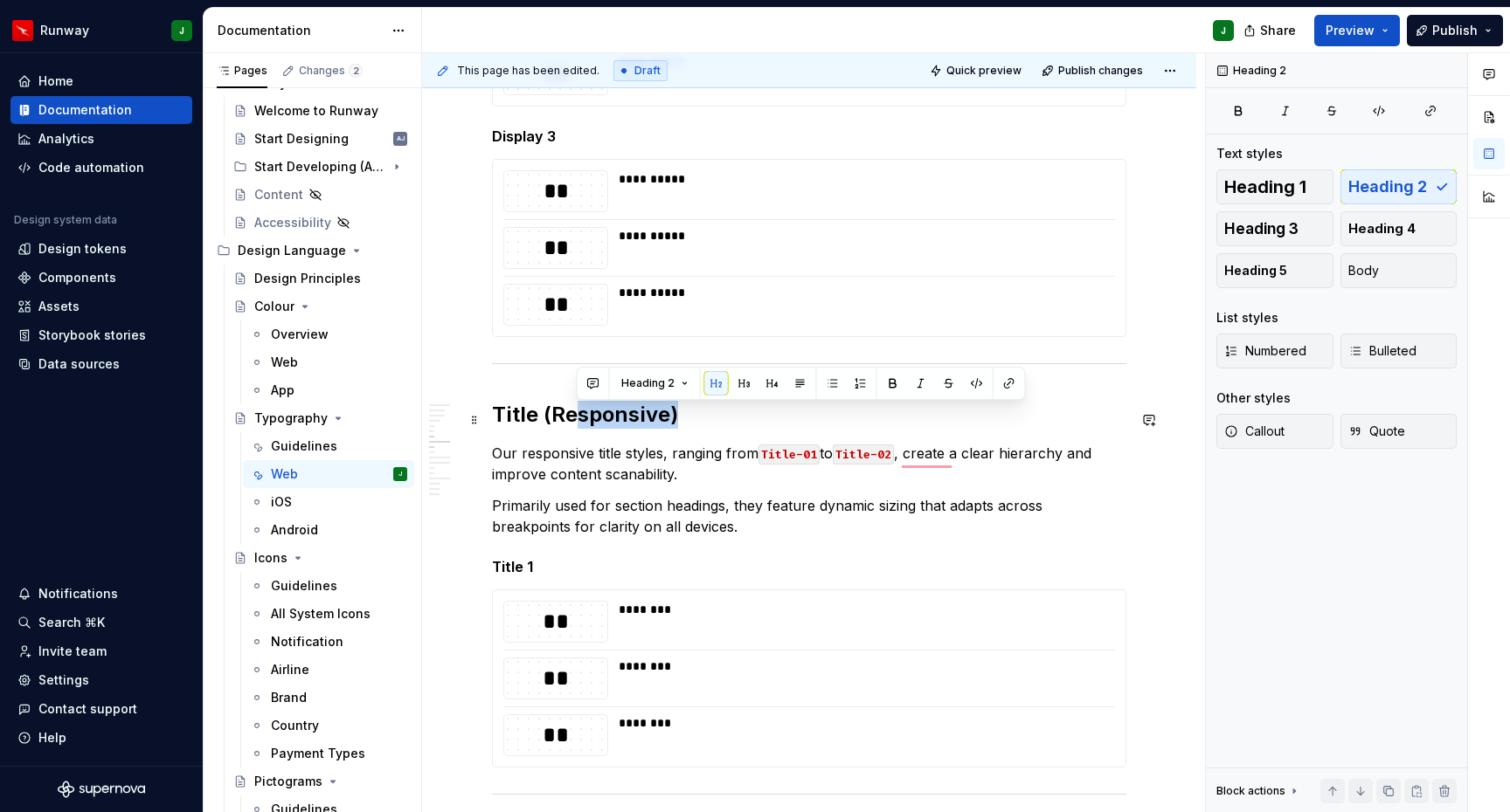
drag, startPoint x: 530, startPoint y: 414, endPoint x: 620, endPoint y: 420, distance: 90.2
click at [656, 420] on h2 "Title (Responsive)" at bounding box center [809, 415] width 635 height 28
drag, startPoint x: 597, startPoint y: 416, endPoint x: 592, endPoint y: 393, distance: 23.5
click at [497, 415] on h2 "Title (Responsive)" at bounding box center [809, 415] width 635 height 28
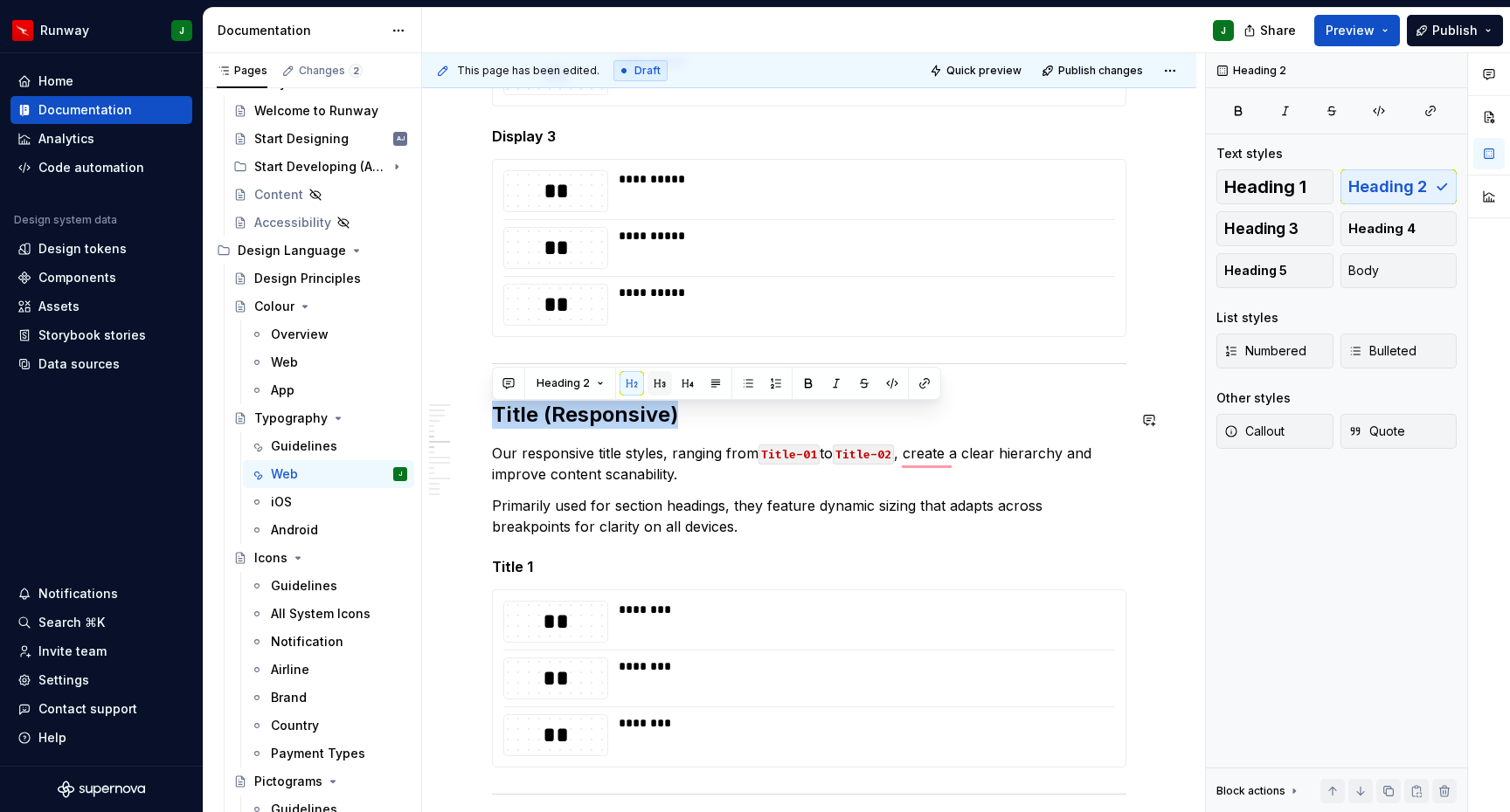
click at [652, 389] on button "button" at bounding box center [660, 383] width 25 height 25
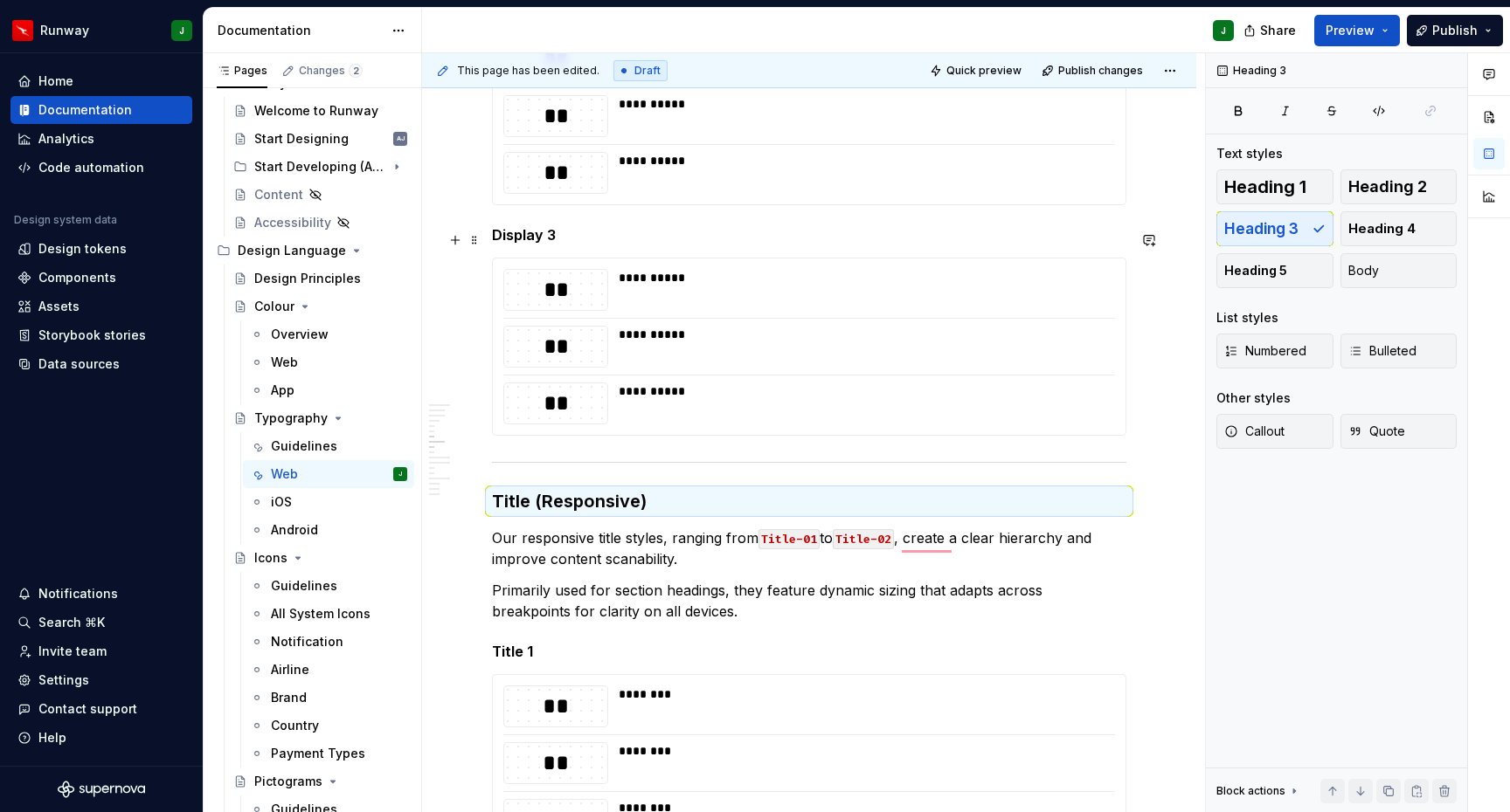
click at [547, 241] on h5 "Display 3" at bounding box center [809, 235] width 635 height 18
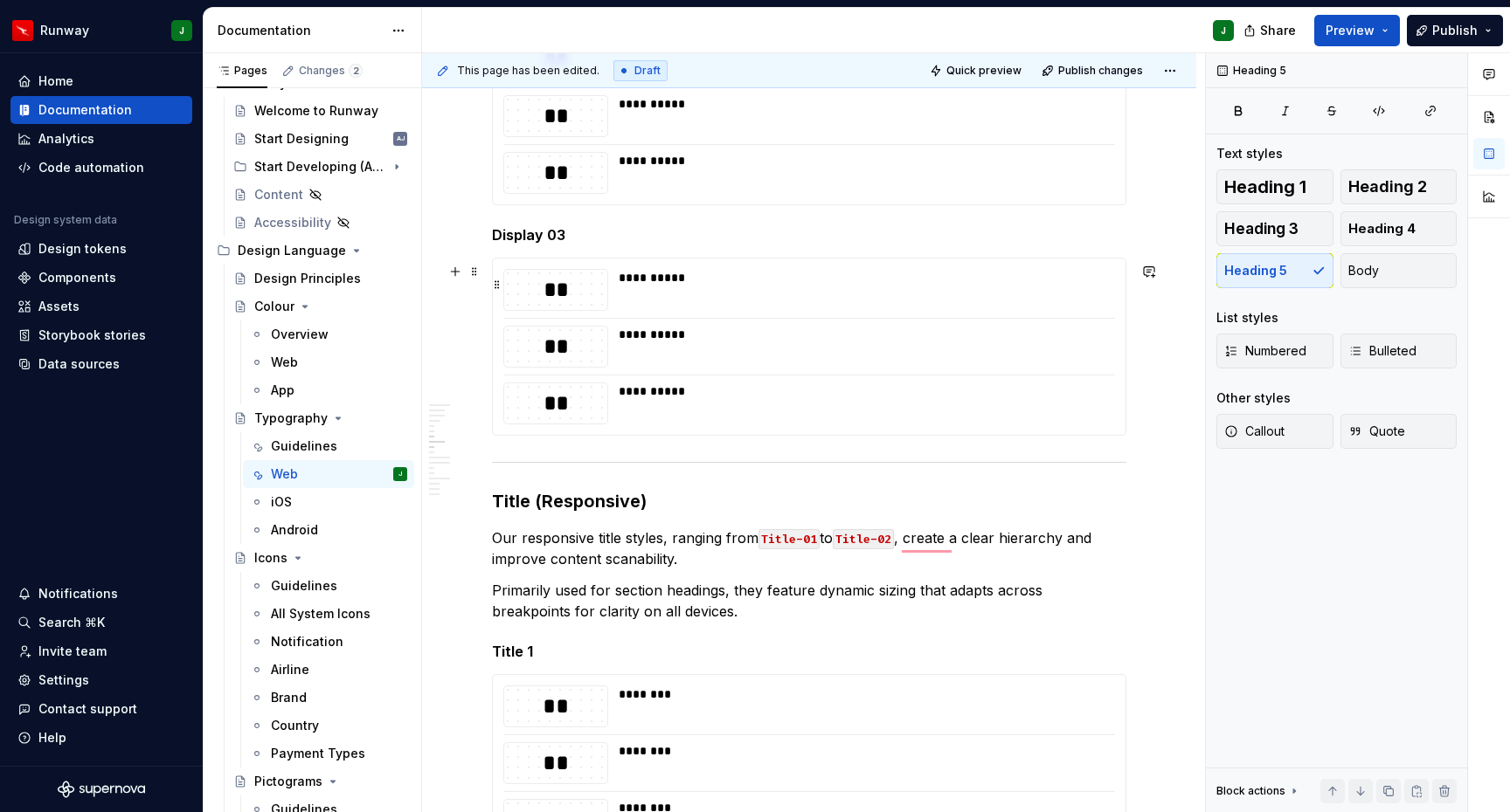
click at [729, 306] on div "**********" at bounding box center [862, 289] width 486 height 42
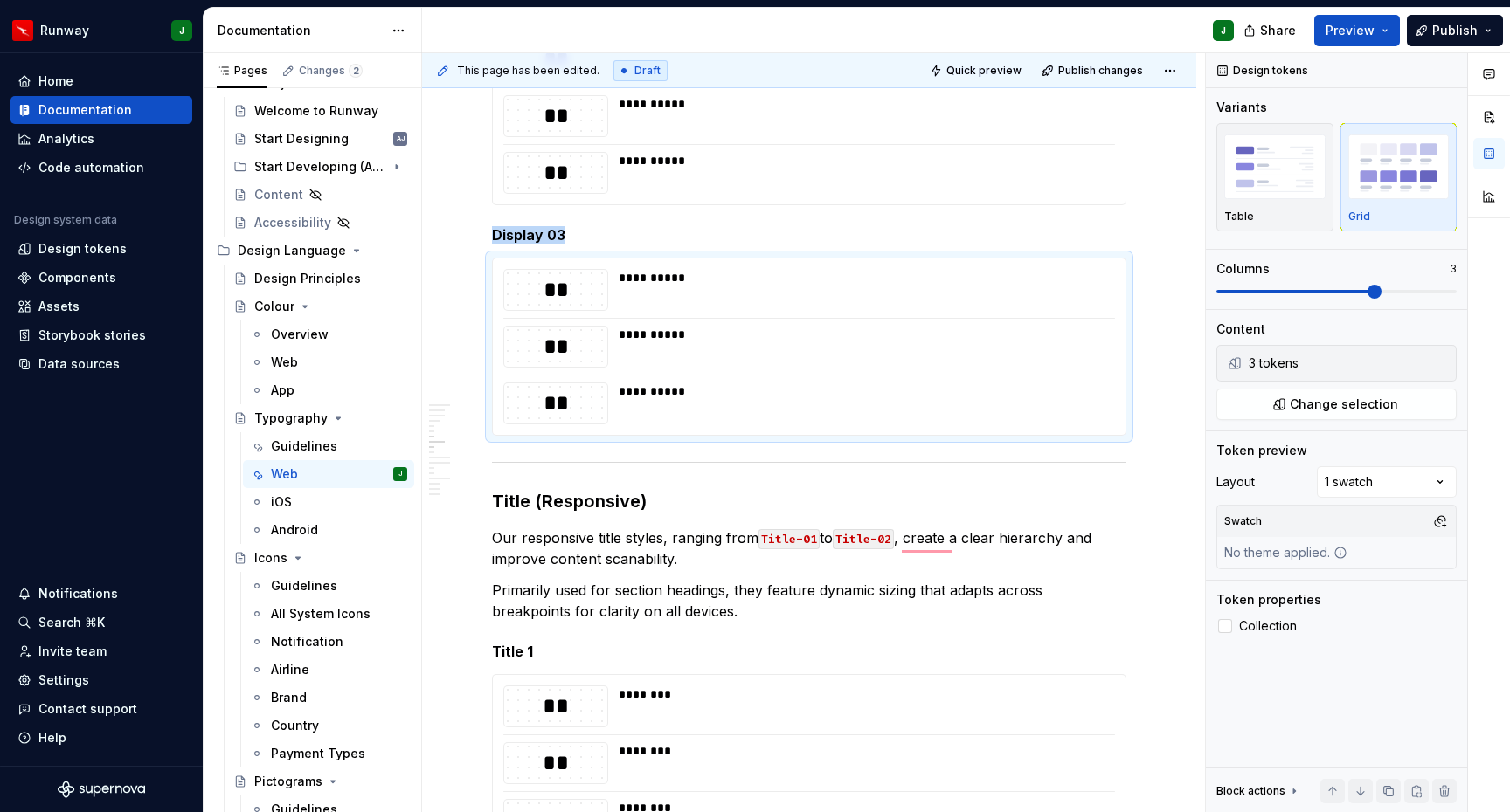
click at [1440, 484] on div "Comments Open comments No comments yet Select ‘Comment’ from the block context …" at bounding box center [1358, 433] width 304 height 760
click at [1465, 452] on div "Comments Open comments No comments yet Select ‘Comment’ from the block context …" at bounding box center [1358, 433] width 304 height 760
click at [1368, 292] on span at bounding box center [1375, 292] width 14 height 14
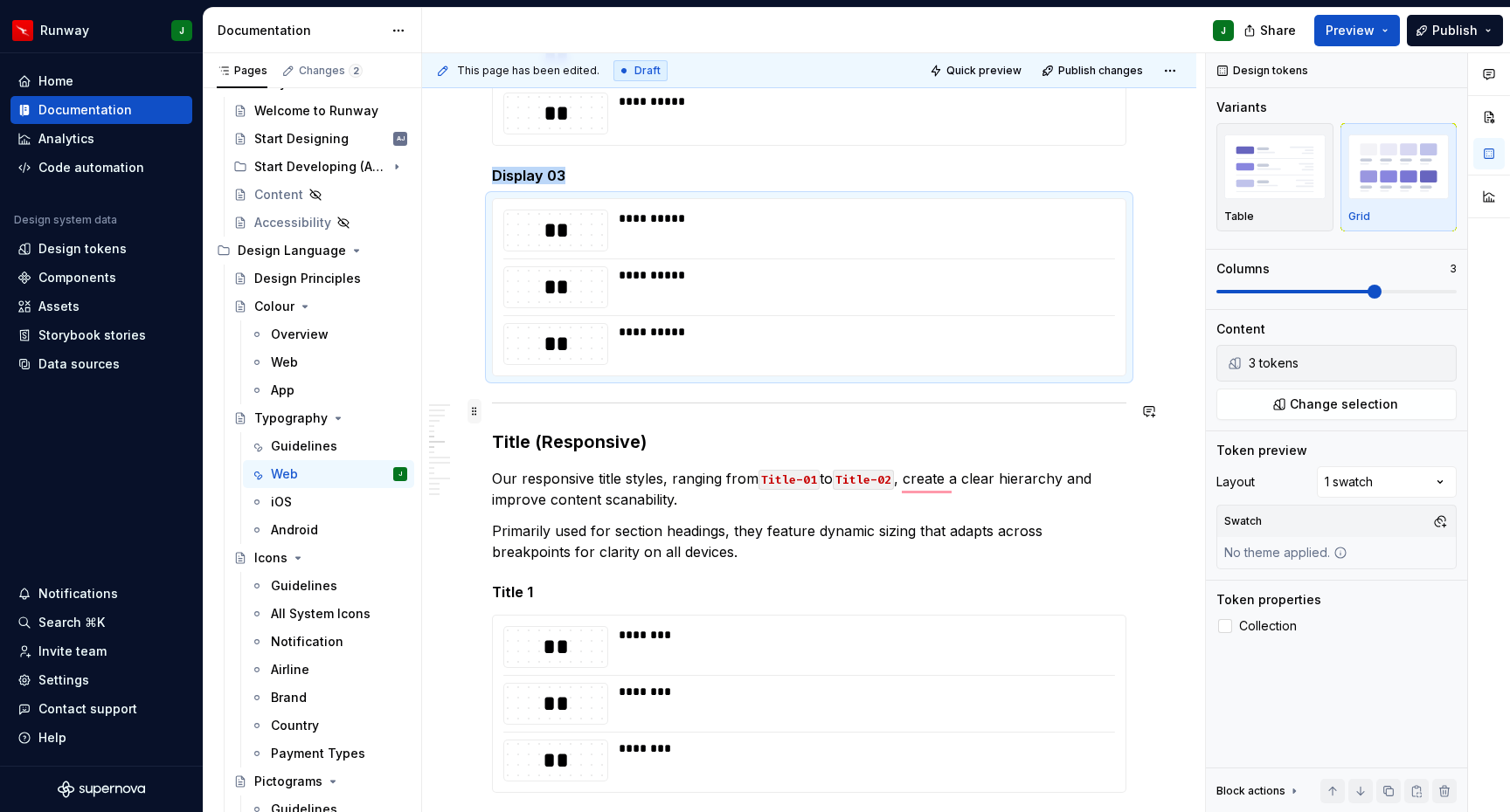
click at [474, 413] on span at bounding box center [475, 412] width 14 height 25
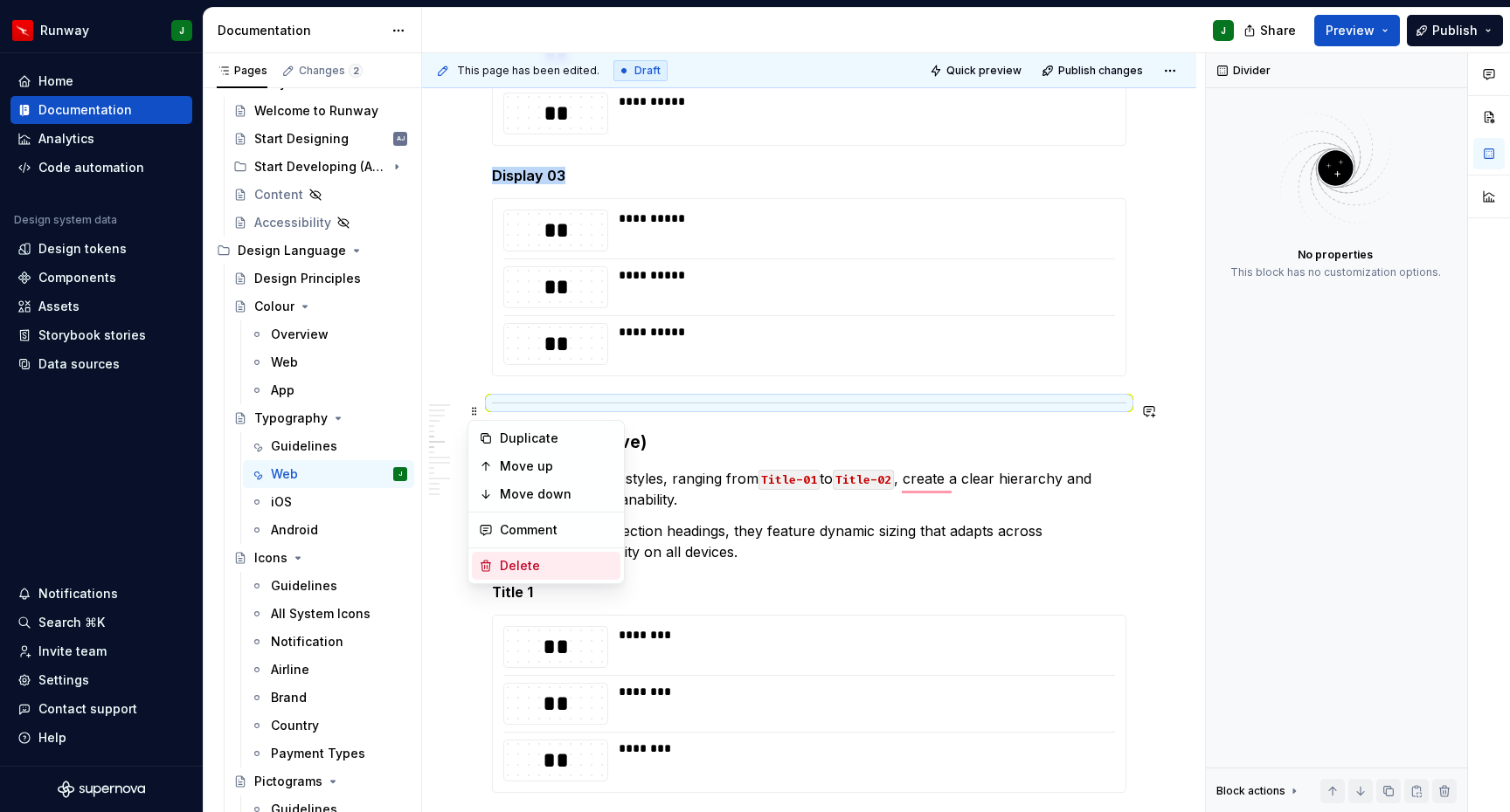
click at [566, 569] on div "Delete" at bounding box center [556, 566] width 113 height 18
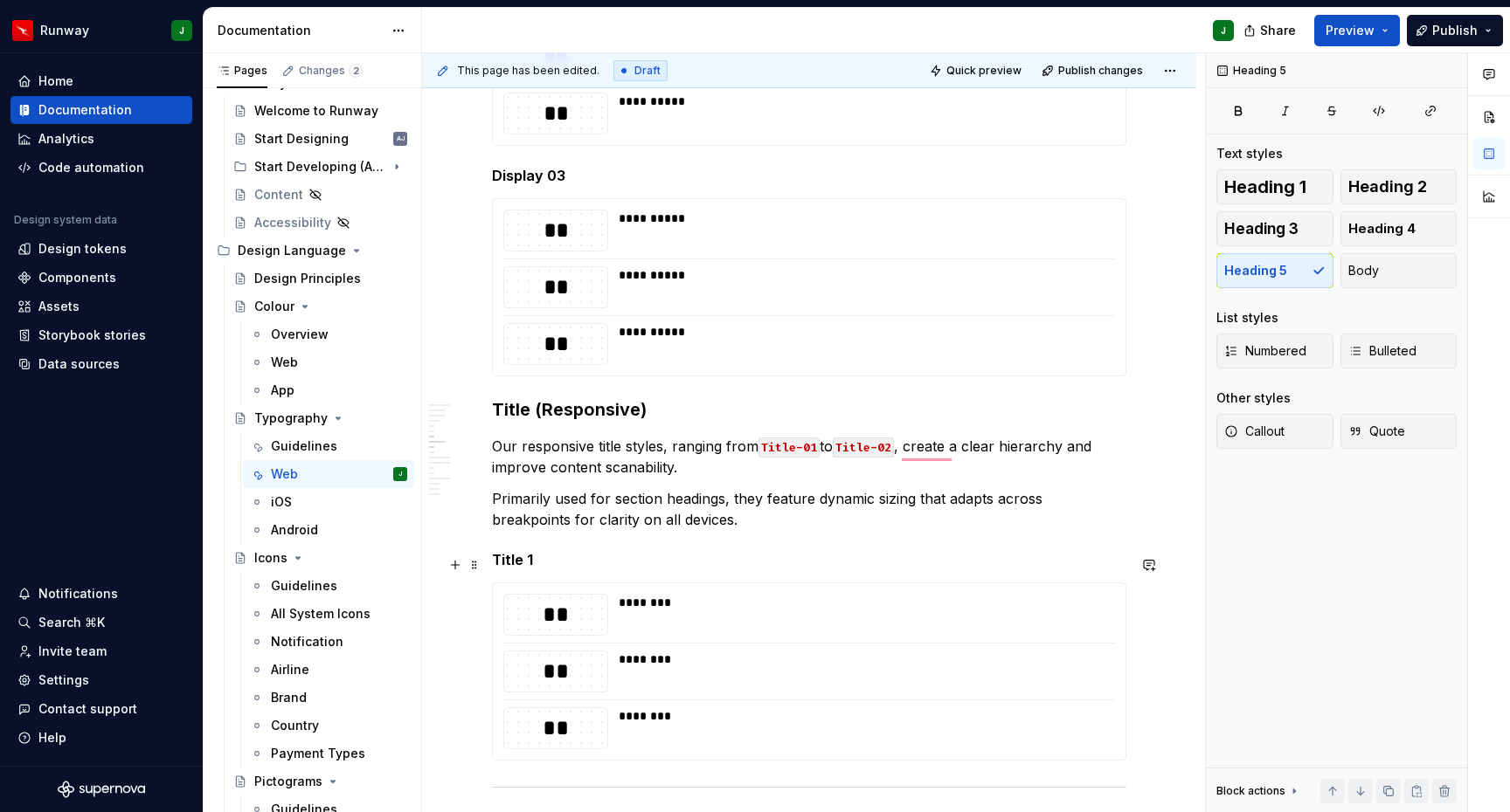
click at [517, 565] on h5 "Title 1" at bounding box center [809, 560] width 635 height 18
click at [551, 418] on h3 "Title (Responsive)" at bounding box center [809, 410] width 635 height 25
click at [533, 181] on h5 "Display 03" at bounding box center [809, 176] width 635 height 18
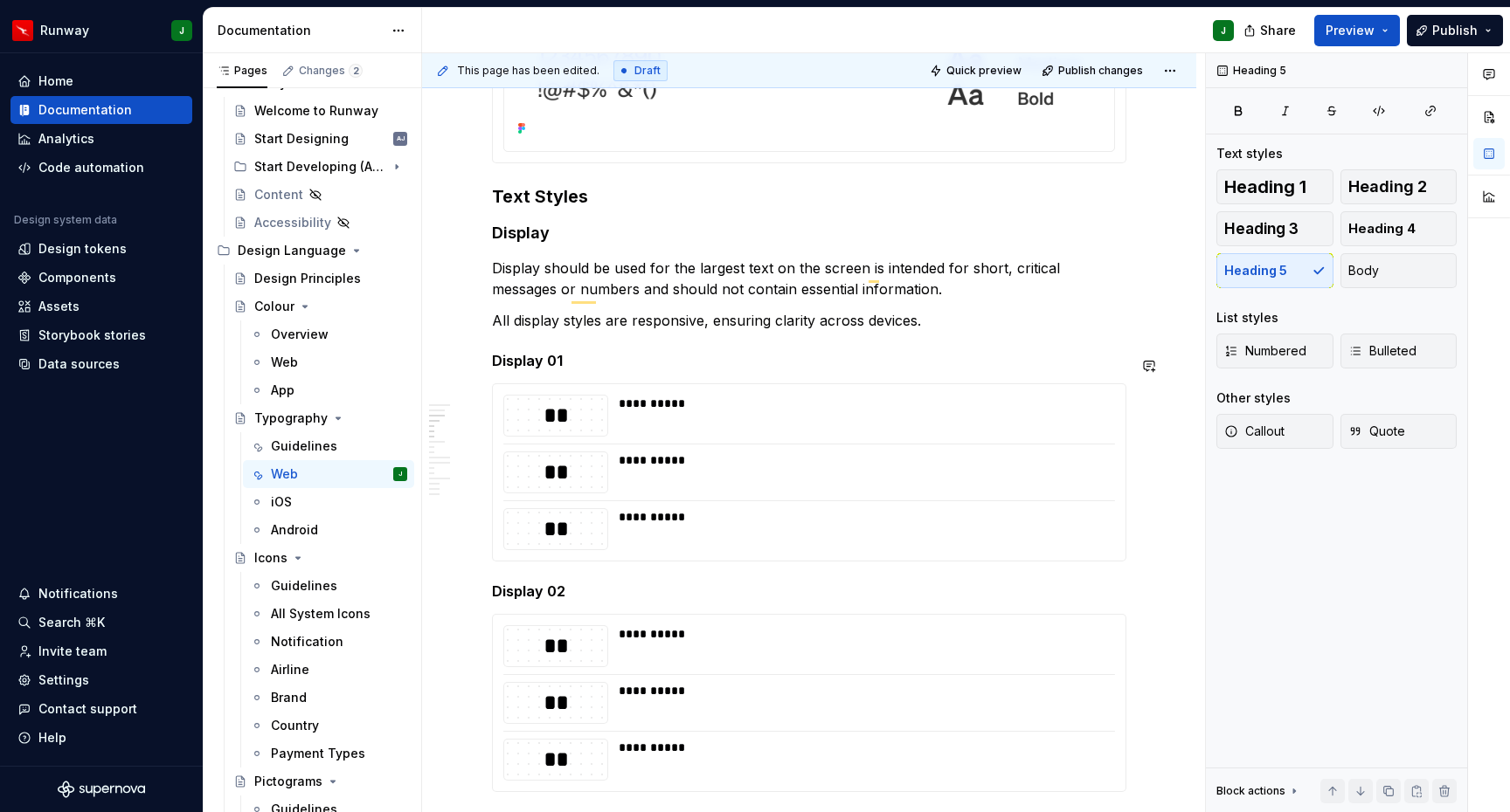
scroll to position [597, 0]
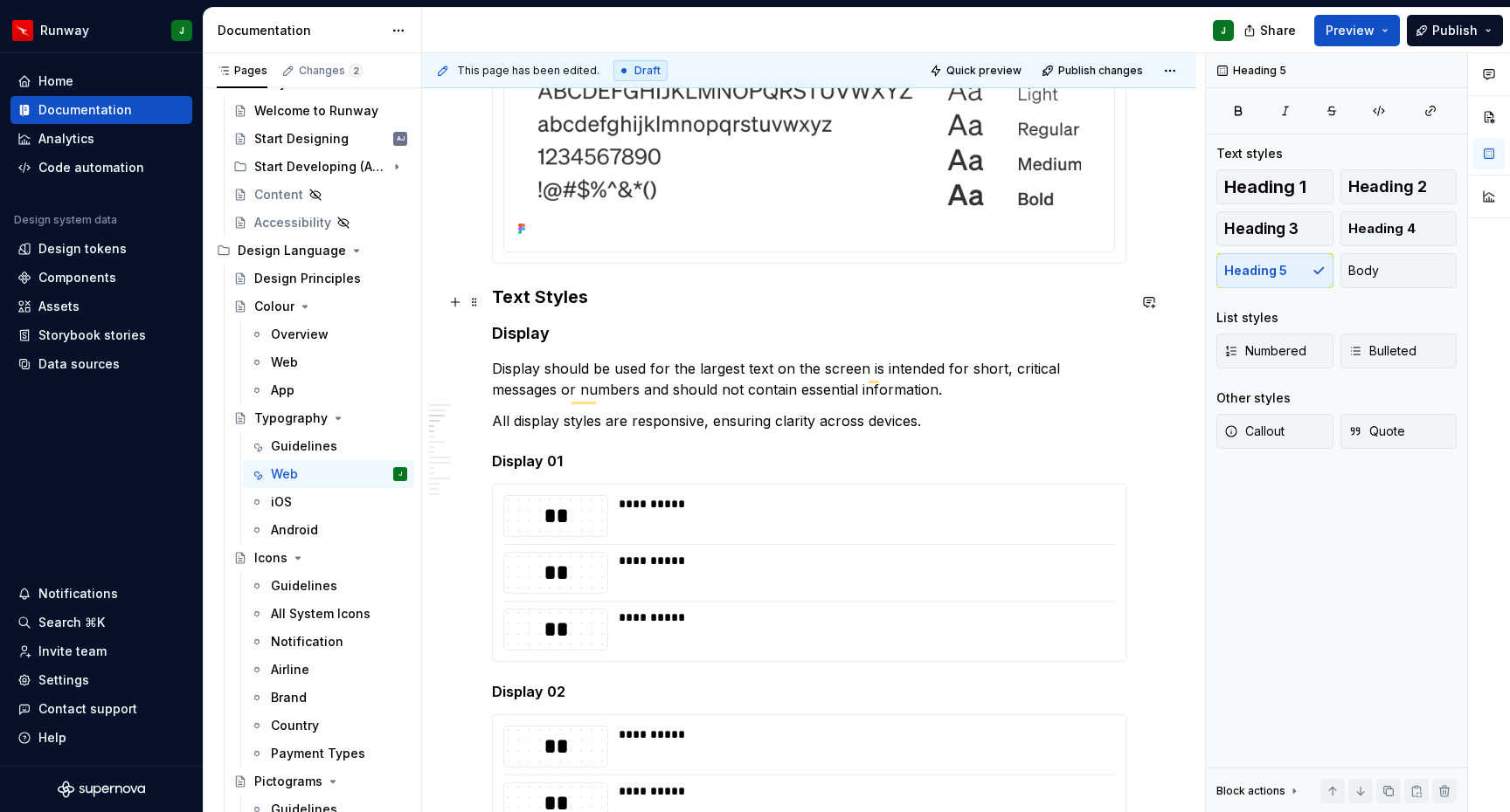
click at [550, 307] on h3 "Text Styles" at bounding box center [809, 297] width 635 height 25
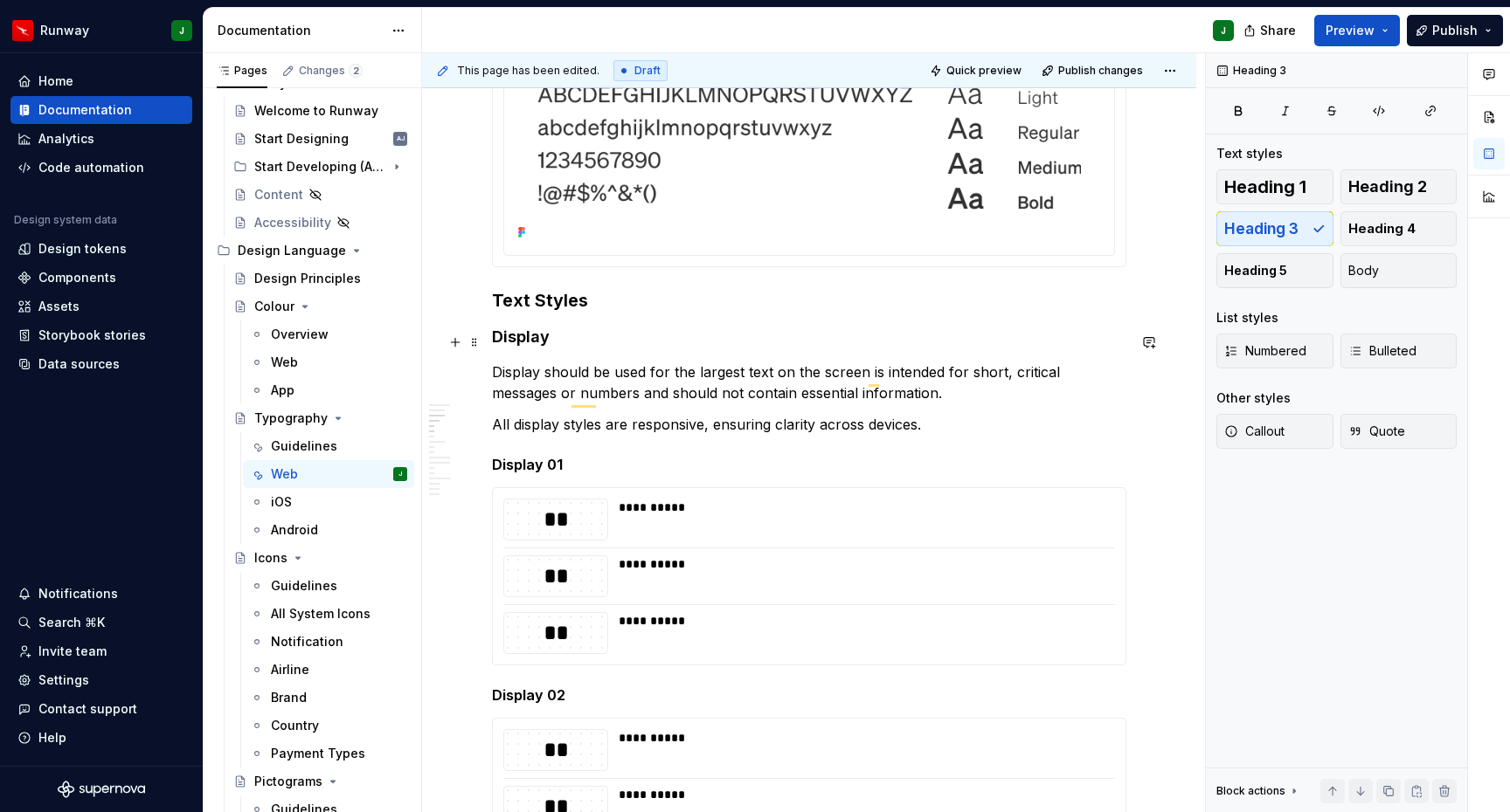
click at [530, 344] on h4 "Display" at bounding box center [809, 338] width 635 height 21
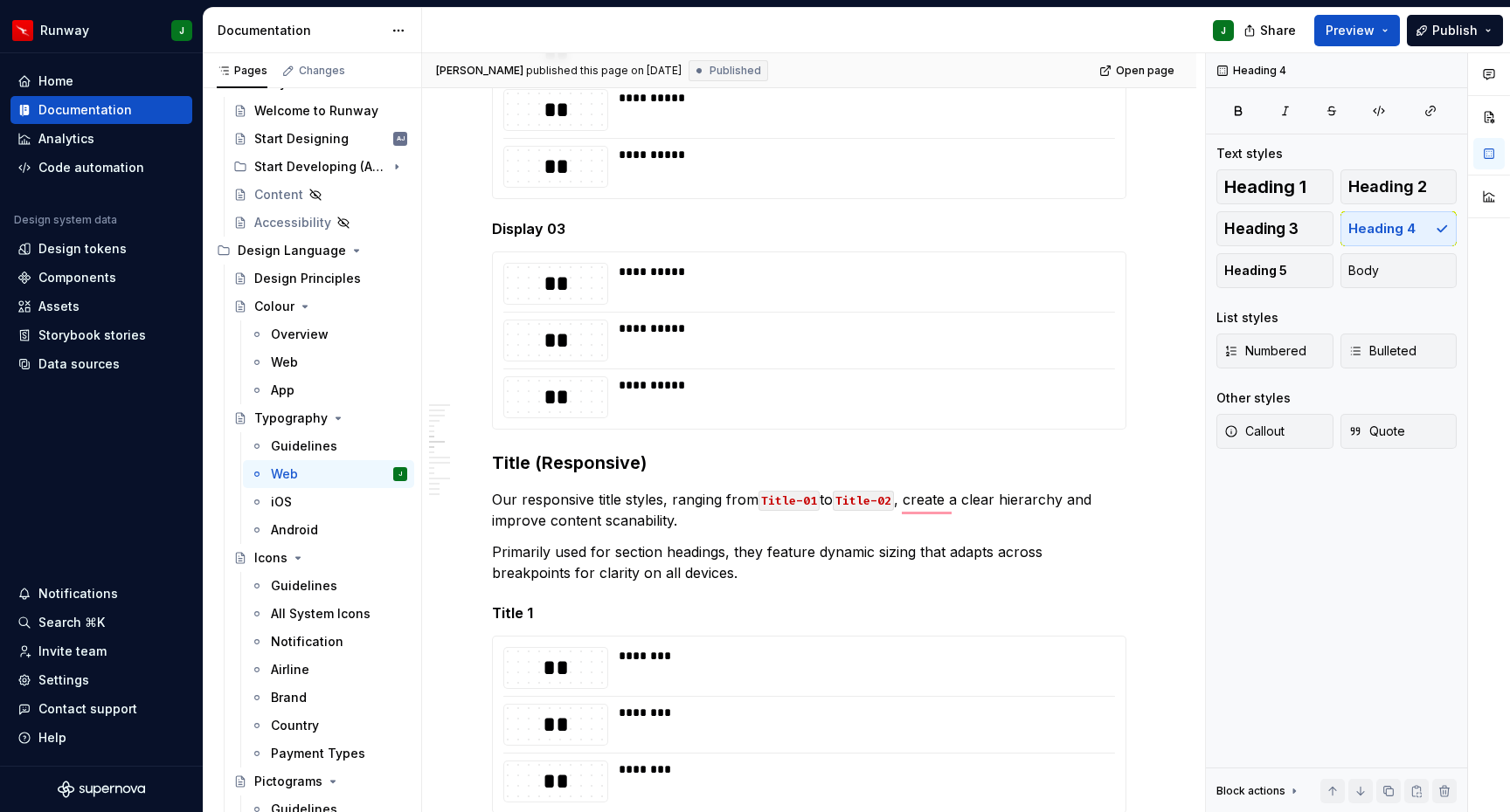
type textarea "*"
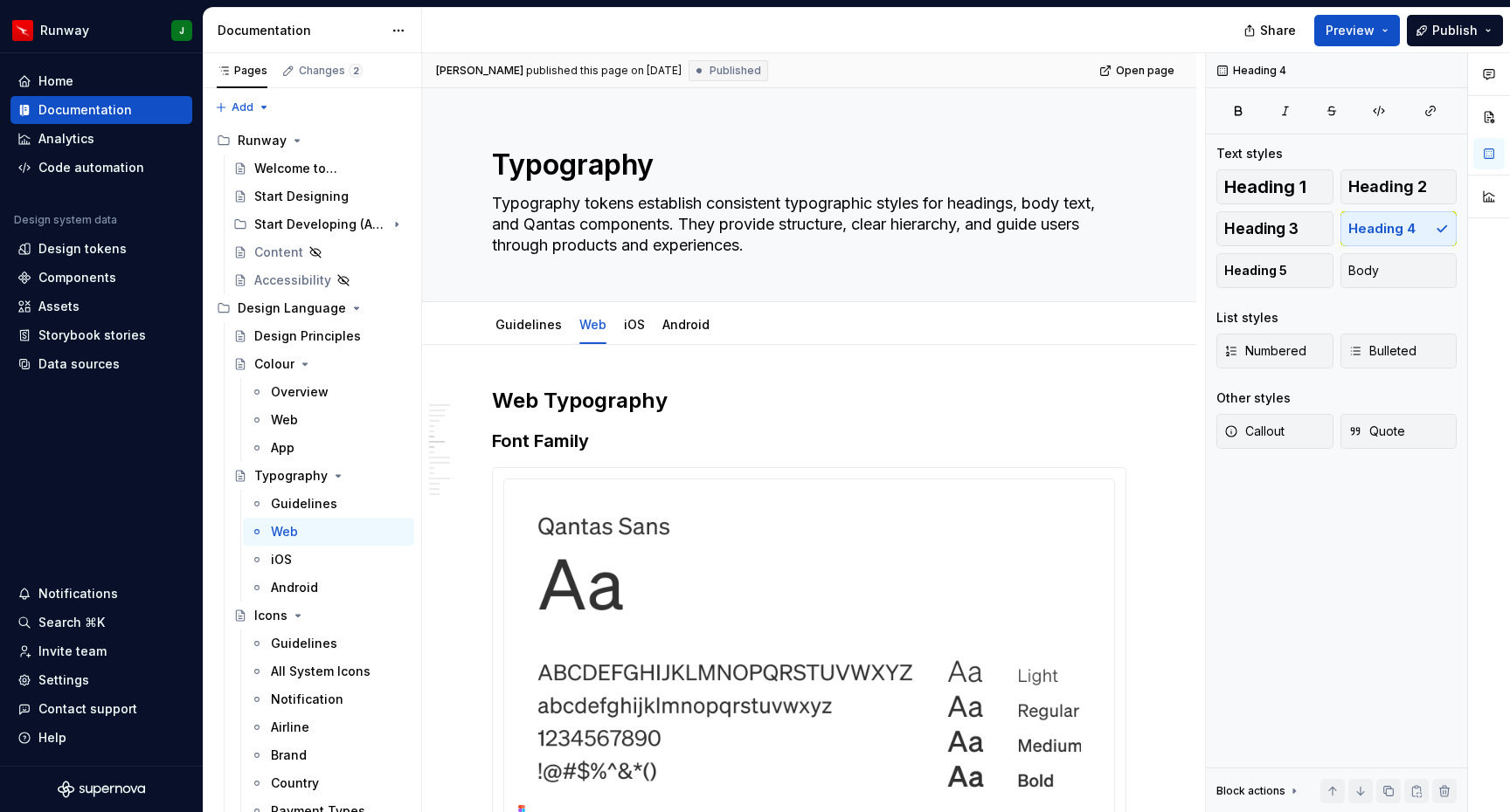
type textarea "*"
